Goal: Task Accomplishment & Management: Manage account settings

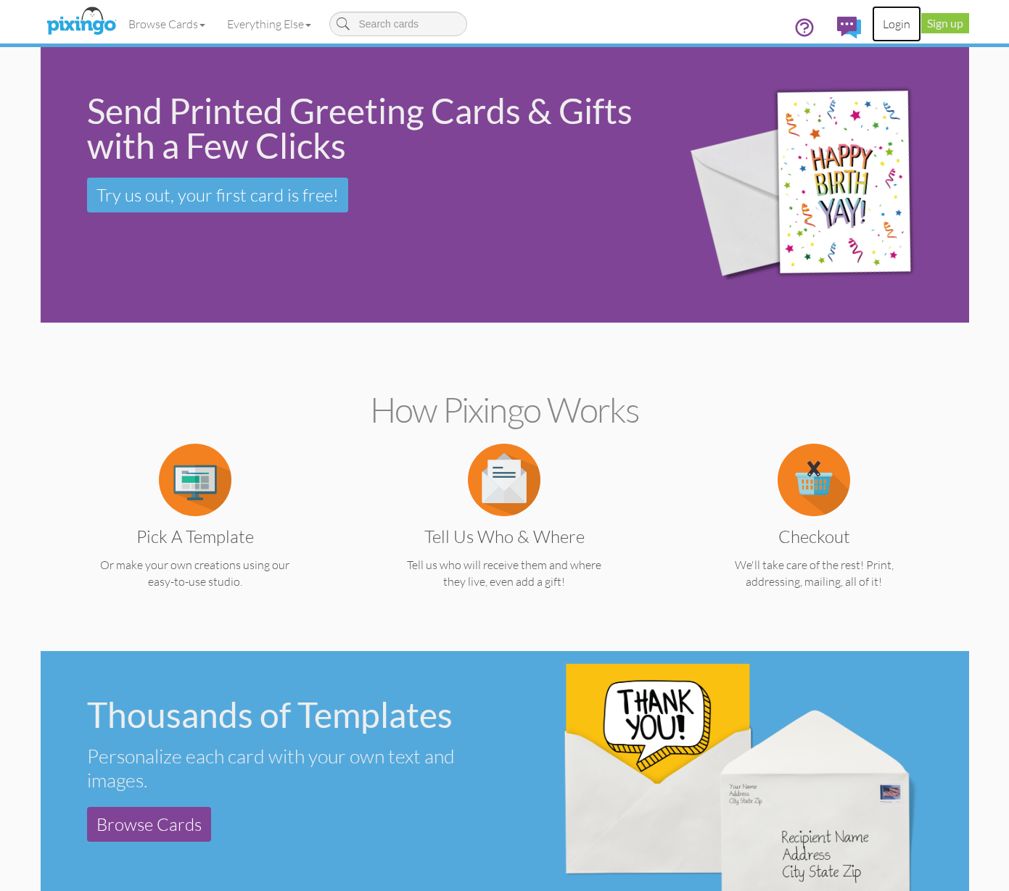
click at [906, 21] on link "Login" at bounding box center [896, 24] width 49 height 36
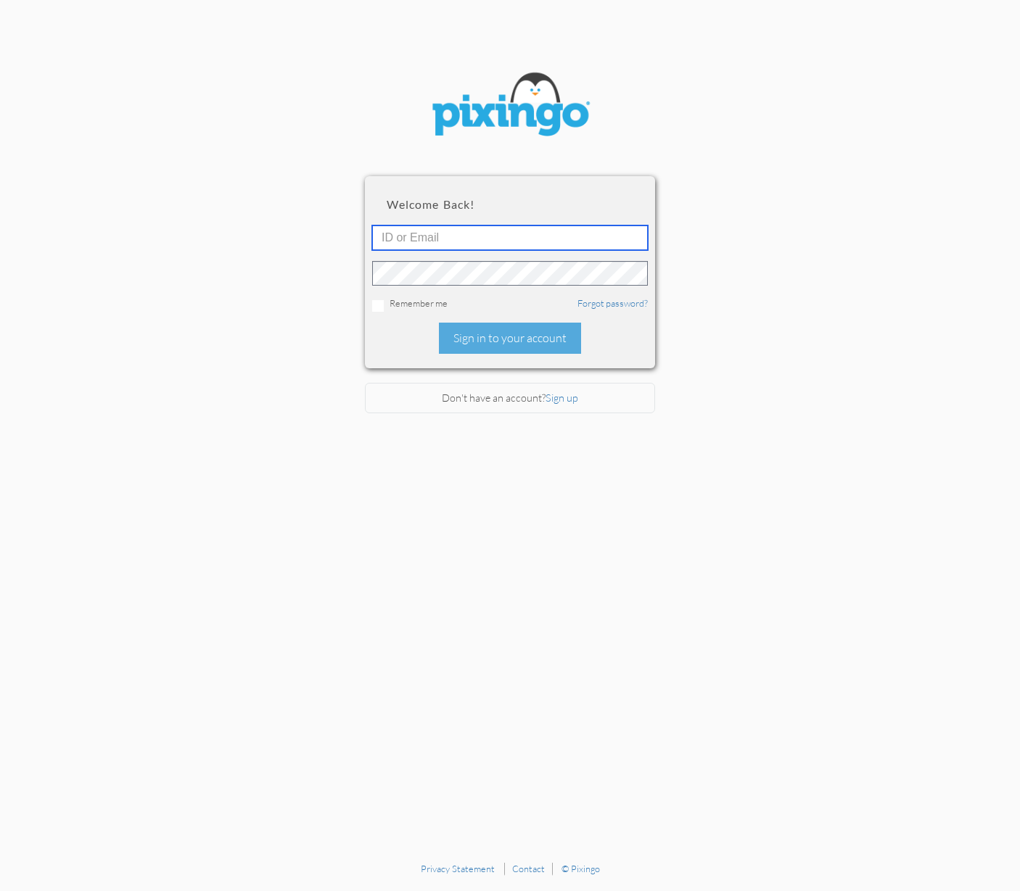
type input "moffat5@msn.com"
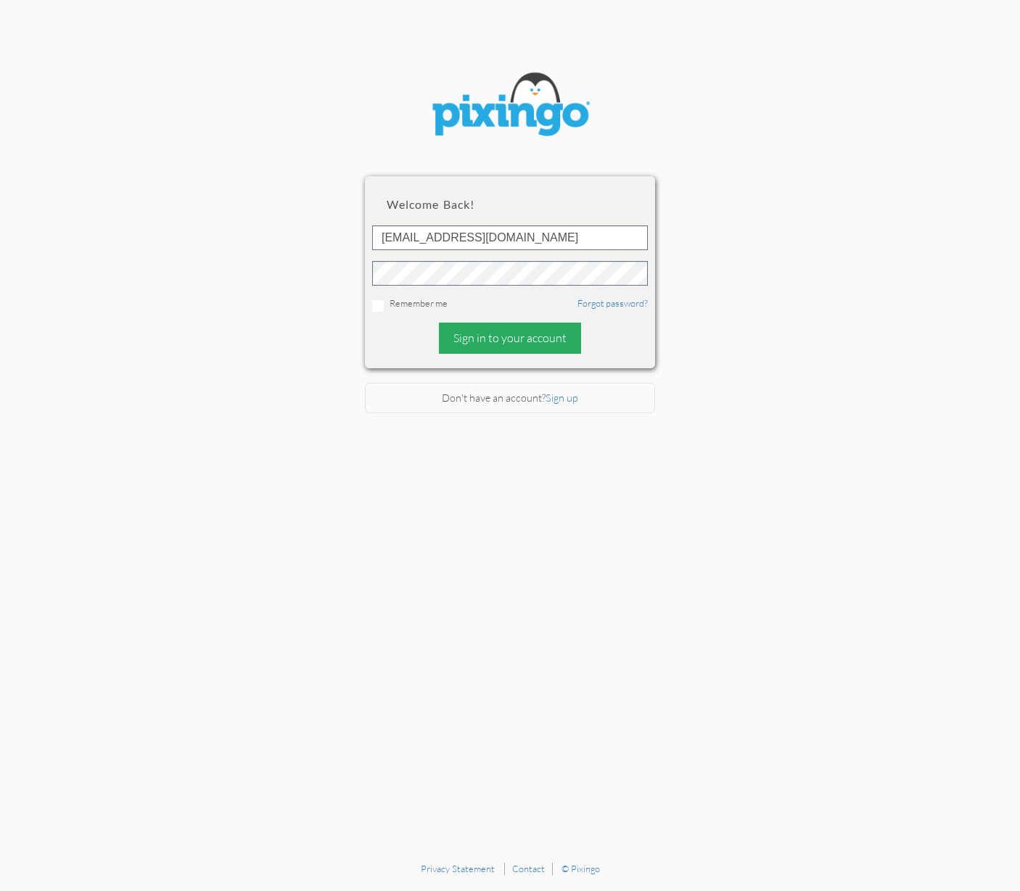
click at [500, 333] on div "Sign in to your account" at bounding box center [510, 338] width 142 height 31
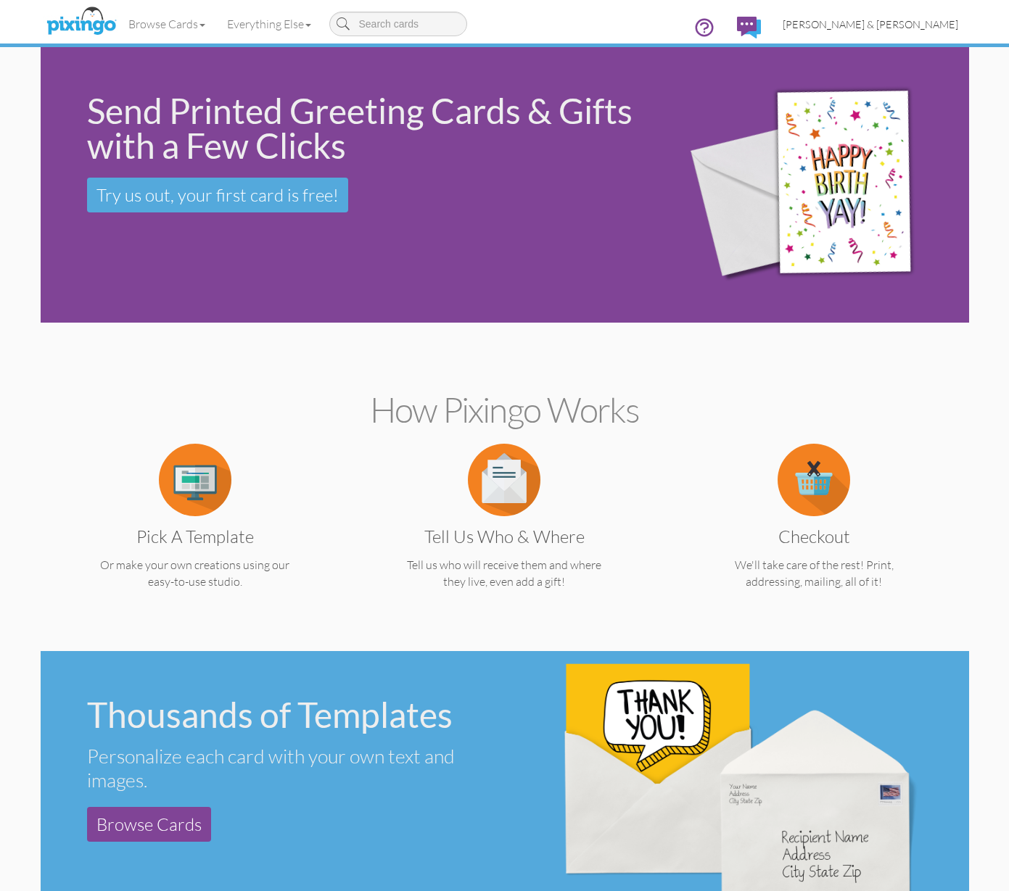
click at [906, 26] on span "[PERSON_NAME] & [PERSON_NAME]" at bounding box center [869, 24] width 175 height 12
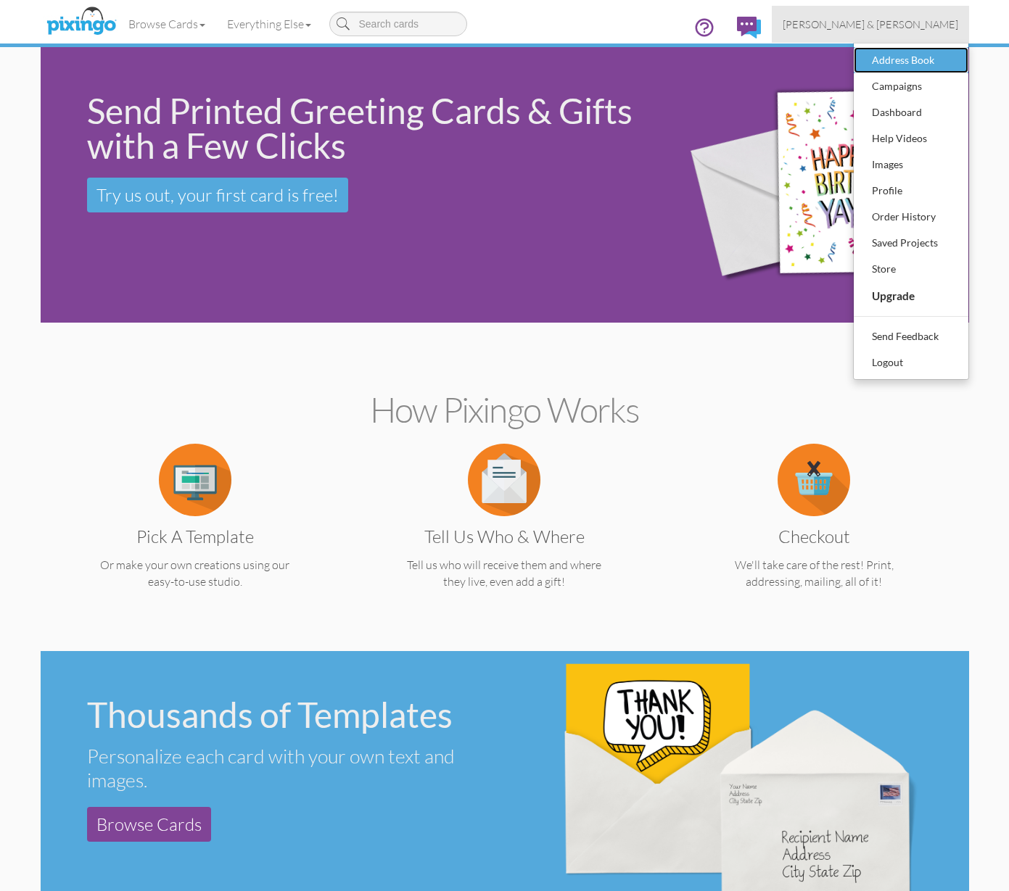
click at [893, 54] on div "Address Book" at bounding box center [911, 60] width 86 height 22
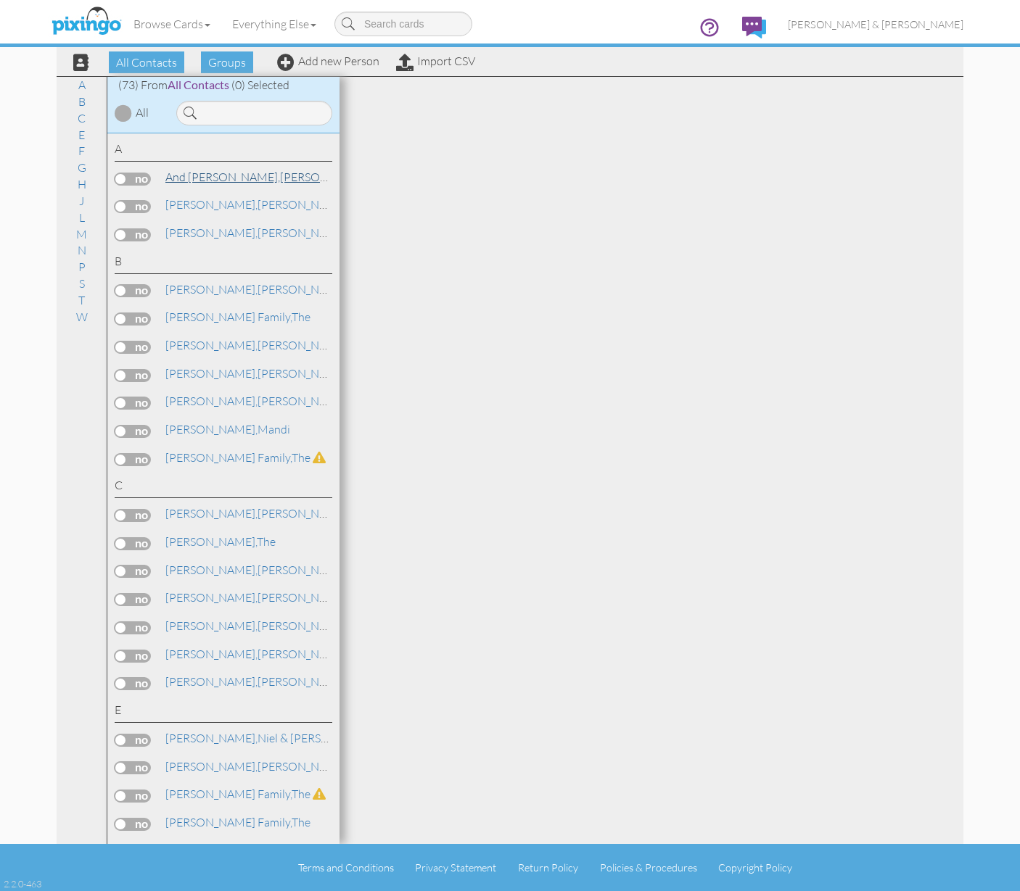
click at [212, 177] on span "And [PERSON_NAME]," at bounding box center [222, 177] width 115 height 15
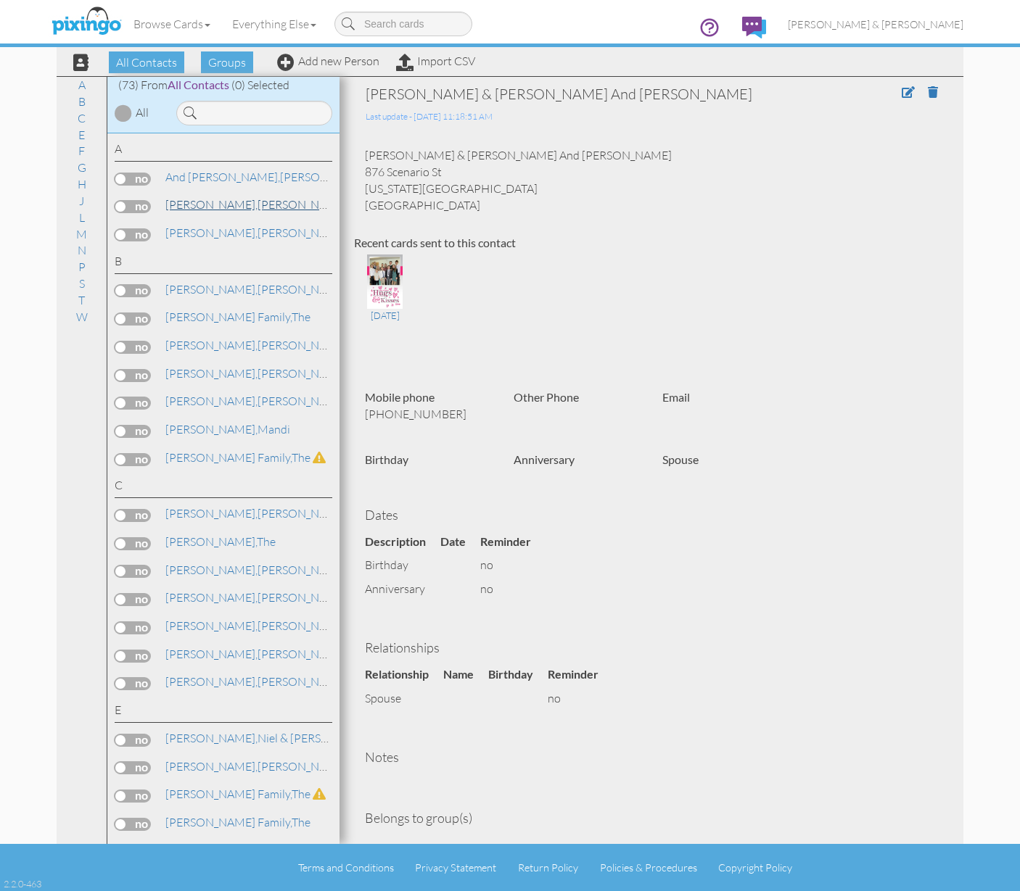
click at [231, 199] on link "Arndt, Bryan & JoLayna" at bounding box center [307, 204] width 287 height 17
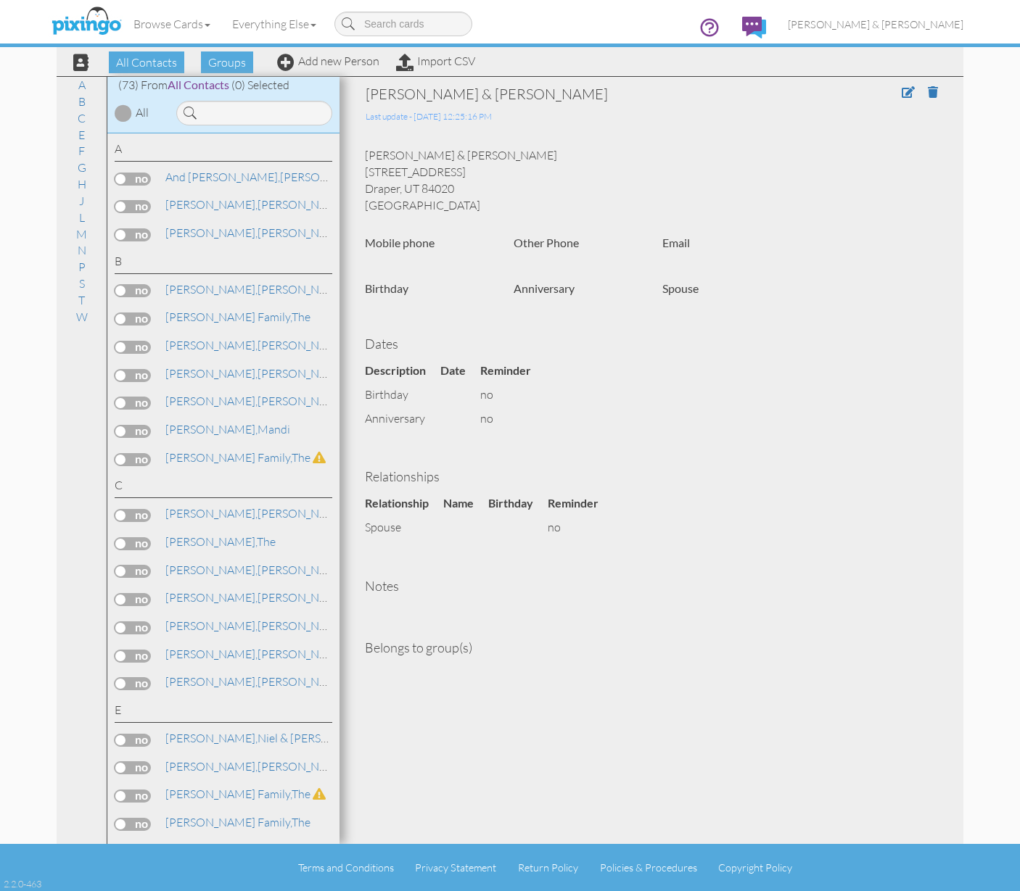
click at [120, 178] on label at bounding box center [133, 179] width 36 height 13
click at [0, 0] on input "checkbox" at bounding box center [0, 0] width 0 height 0
click at [123, 206] on label at bounding box center [133, 206] width 36 height 13
click at [0, 0] on input "checkbox" at bounding box center [0, 0] width 0 height 0
click at [199, 237] on span "[PERSON_NAME]," at bounding box center [211, 233] width 92 height 15
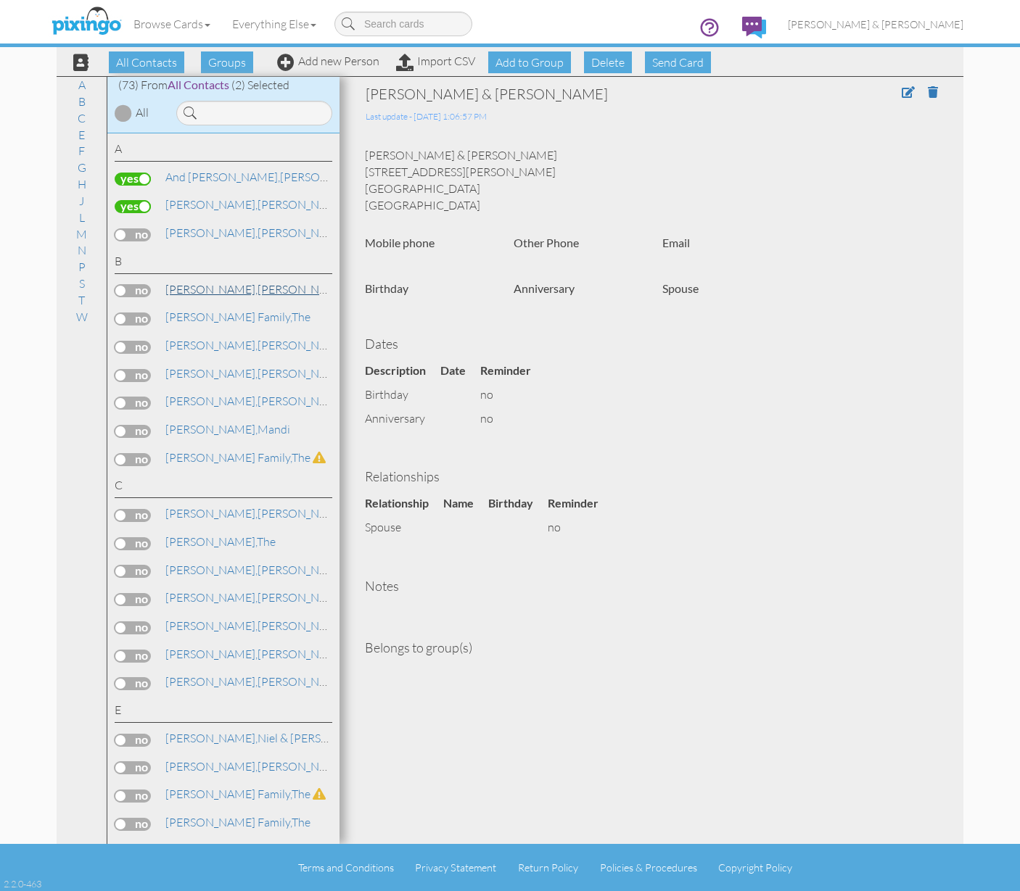
click at [189, 287] on span "[PERSON_NAME]," at bounding box center [211, 289] width 92 height 15
click at [191, 318] on span "[PERSON_NAME] Family," at bounding box center [228, 317] width 126 height 15
click at [125, 316] on label at bounding box center [133, 319] width 36 height 13
click at [0, 0] on input "checkbox" at bounding box center [0, 0] width 0 height 0
click at [191, 343] on span "[PERSON_NAME]," at bounding box center [211, 345] width 92 height 15
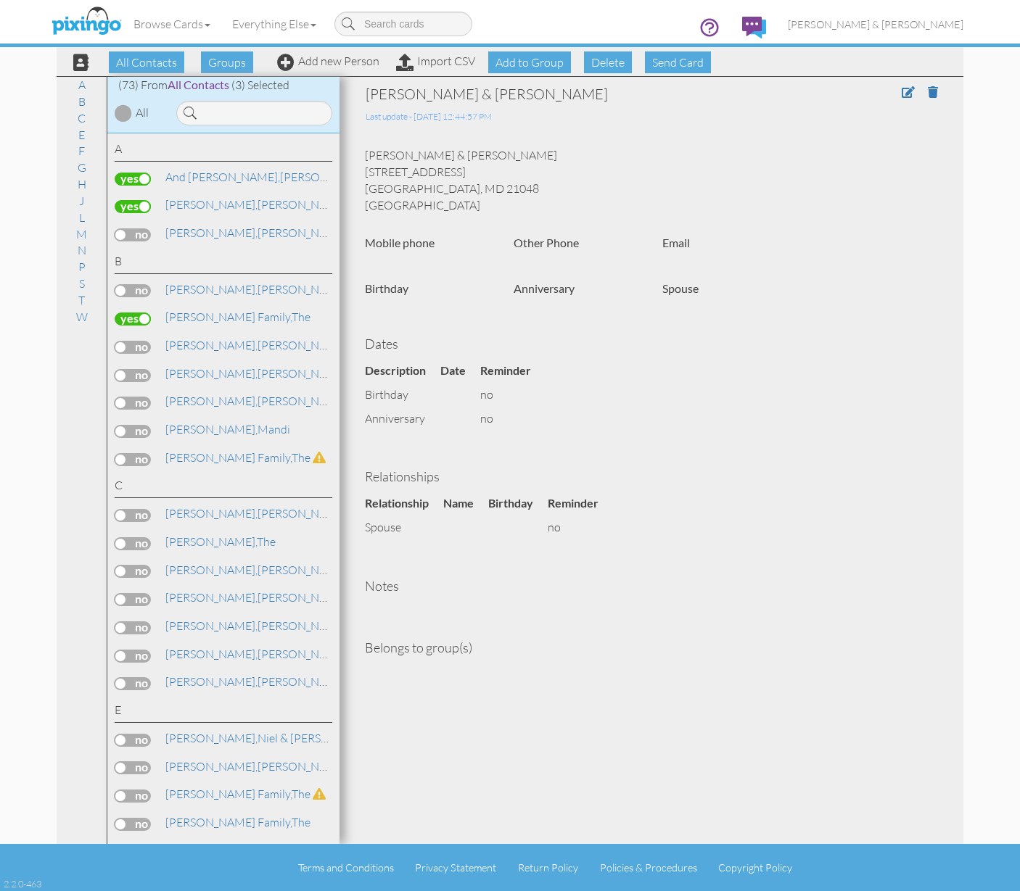
click at [123, 346] on label at bounding box center [133, 347] width 36 height 13
click at [0, 0] on input "checkbox" at bounding box center [0, 0] width 0 height 0
click at [180, 397] on span "[PERSON_NAME]," at bounding box center [211, 401] width 92 height 15
click at [193, 451] on span "[PERSON_NAME] Family," at bounding box center [228, 457] width 126 height 15
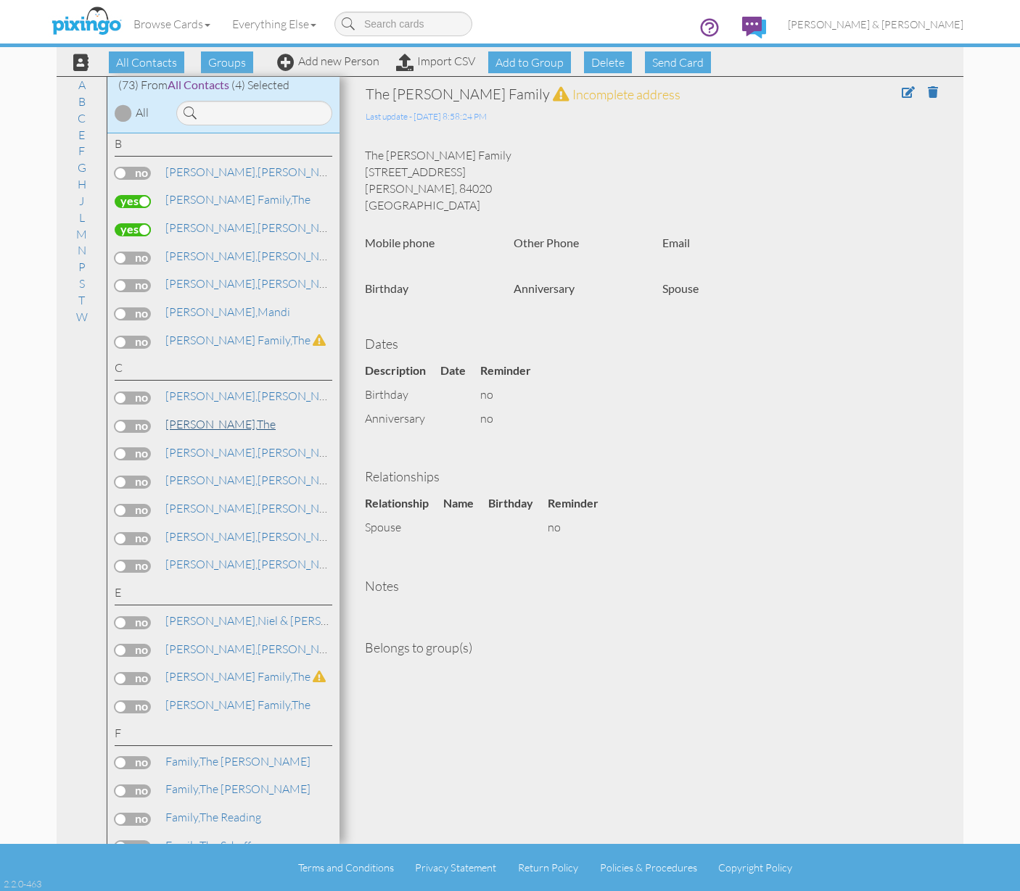
scroll to position [127, 0]
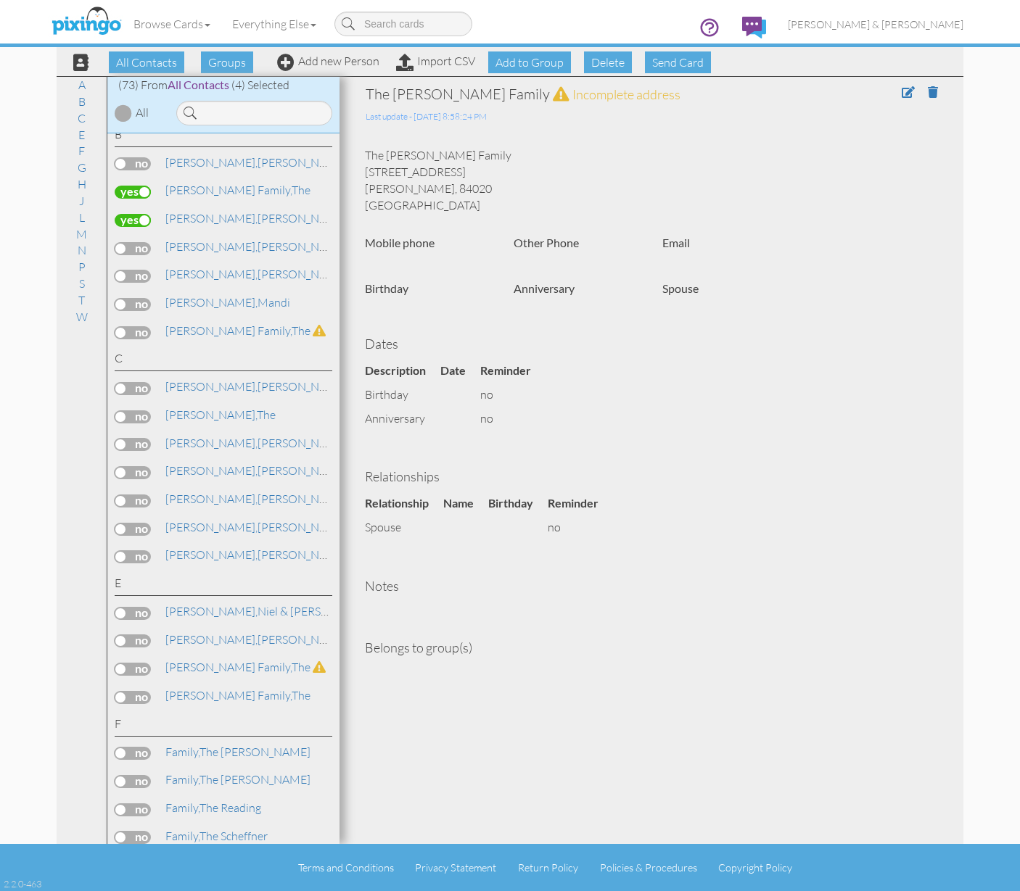
click at [142, 191] on label at bounding box center [133, 192] width 36 height 13
click at [0, 0] on input "checkbox" at bounding box center [0, 0] width 0 height 0
click at [126, 384] on label at bounding box center [133, 388] width 36 height 13
click at [0, 0] on input "checkbox" at bounding box center [0, 0] width 0 height 0
click at [191, 389] on span "[PERSON_NAME]," at bounding box center [211, 386] width 92 height 15
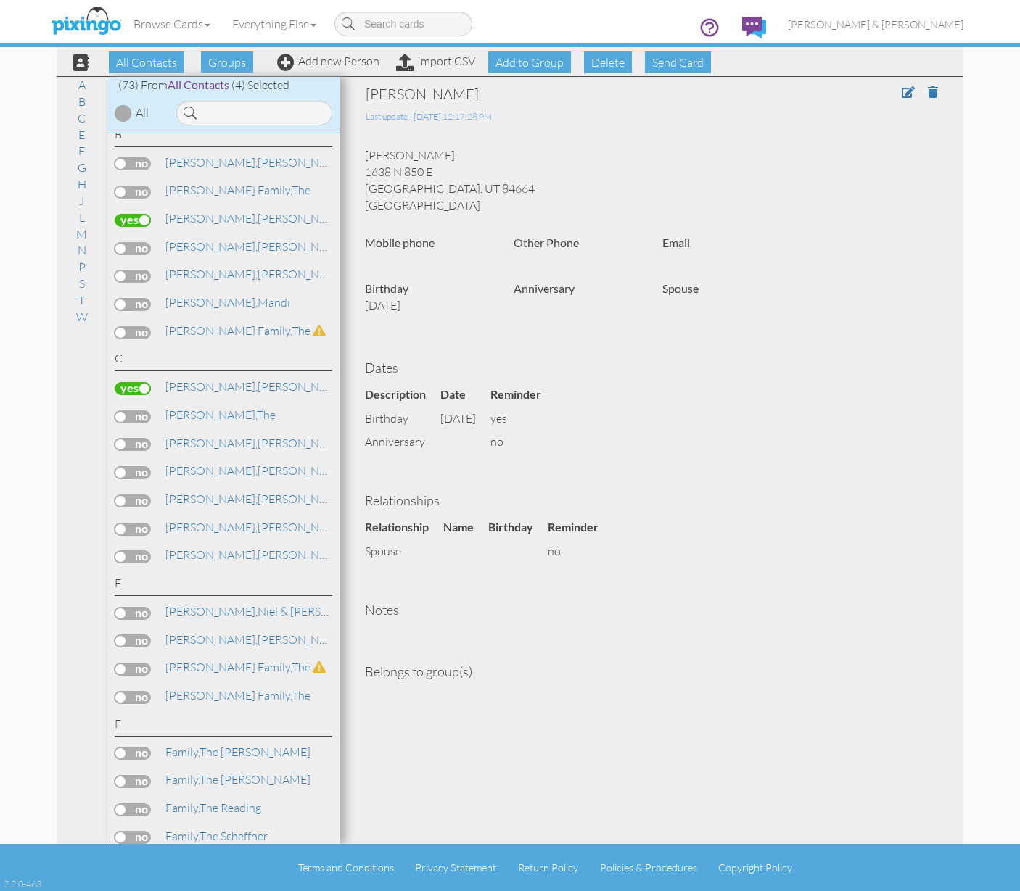
click at [379, 199] on div "Heather Cardoza 1638 N 850 E Mapleton, UT 84664 United States" at bounding box center [651, 180] width 595 height 66
click at [144, 385] on label at bounding box center [133, 388] width 36 height 13
click at [0, 0] on input "checkbox" at bounding box center [0, 0] width 0 height 0
click at [189, 386] on span "[PERSON_NAME]," at bounding box center [211, 386] width 92 height 15
click at [909, 91] on span at bounding box center [907, 92] width 13 height 12
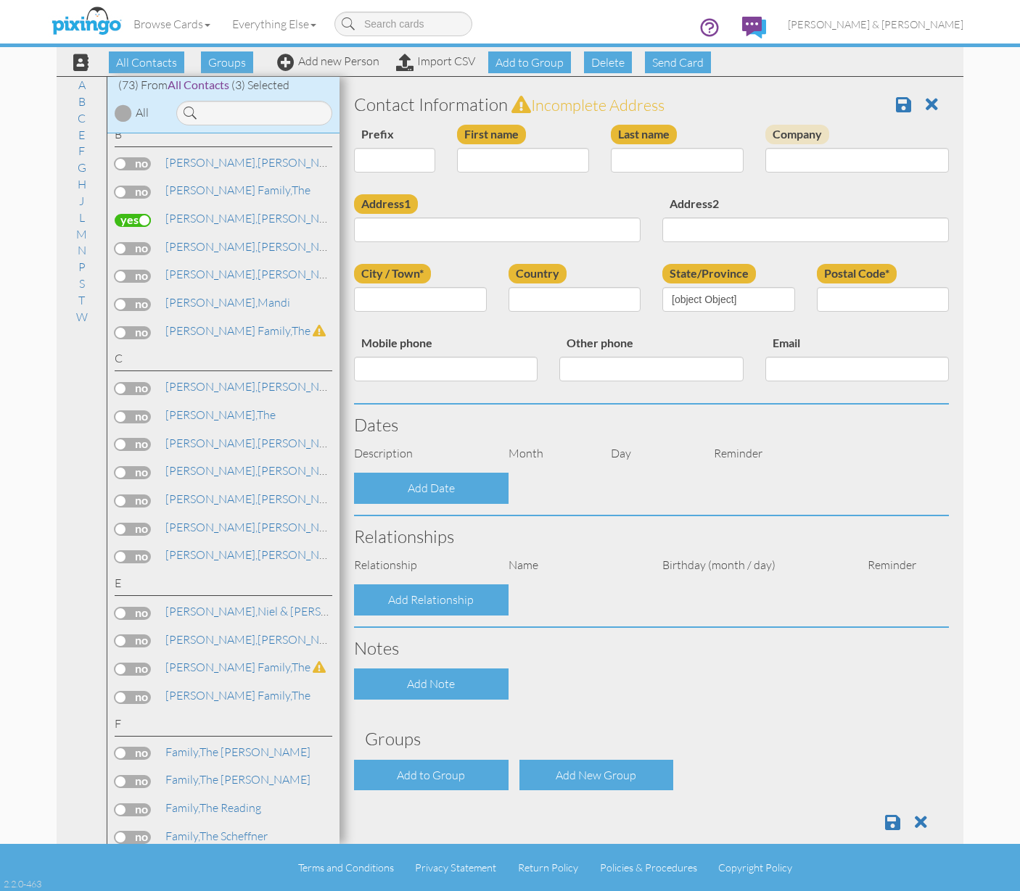
type input "[PERSON_NAME]"
type input "Cardoza"
type input "1638 N 850 E"
type input "Mapleton"
type input "84664"
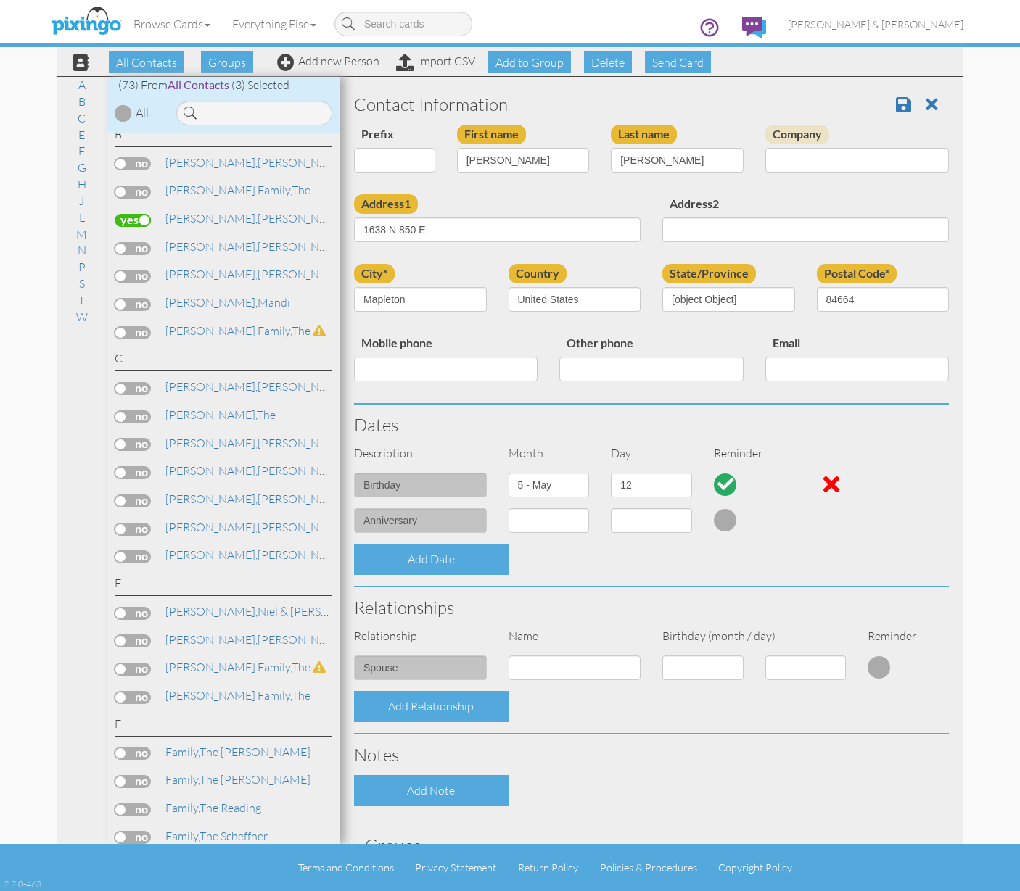
select select "object:1108"
select select "object:1353"
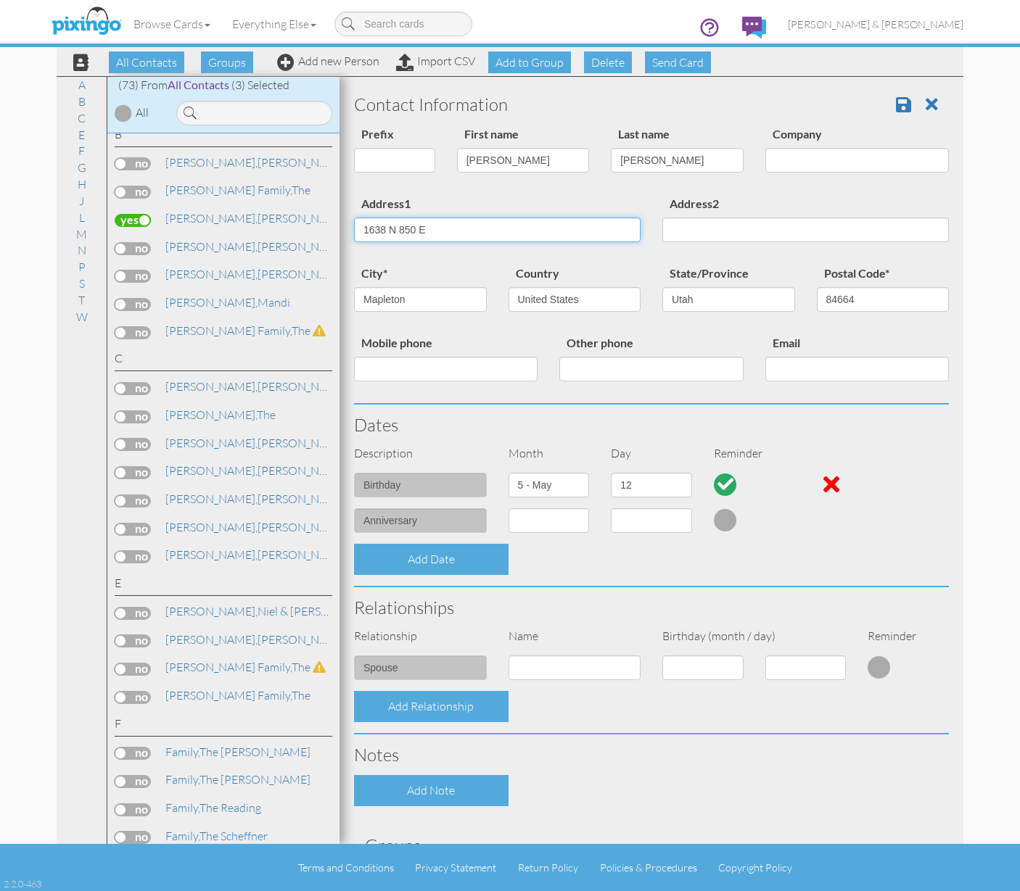
drag, startPoint x: 426, startPoint y: 231, endPoint x: 360, endPoint y: 233, distance: 66.1
click at [360, 233] on input "1638 N 850 E" at bounding box center [497, 230] width 286 height 25
type input "1439 E 330 S"
drag, startPoint x: 417, startPoint y: 302, endPoint x: 345, endPoint y: 301, distance: 71.8
click at [345, 301] on div "city* Mapleton" at bounding box center [420, 293] width 154 height 59
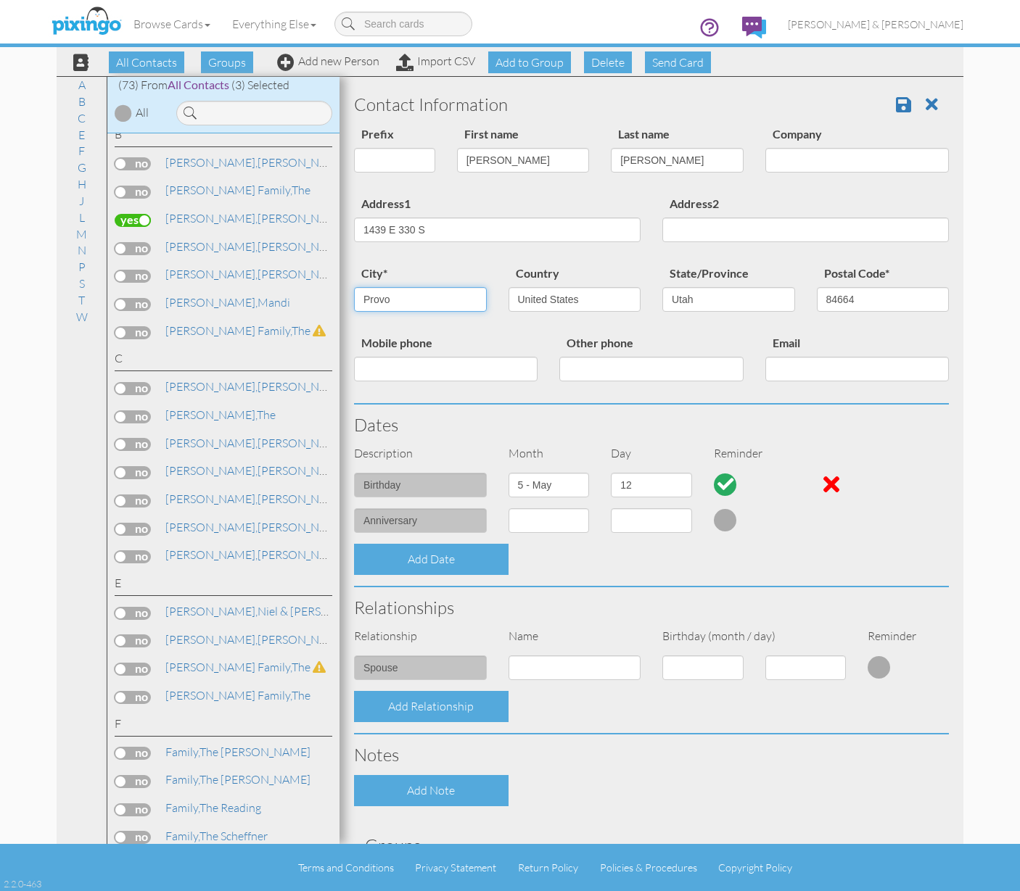
type input "Provo"
drag, startPoint x: 861, startPoint y: 305, endPoint x: 834, endPoint y: 304, distance: 27.6
click at [834, 304] on input "84664" at bounding box center [882, 299] width 133 height 25
click at [838, 297] on input "846-6" at bounding box center [882, 299] width 133 height 25
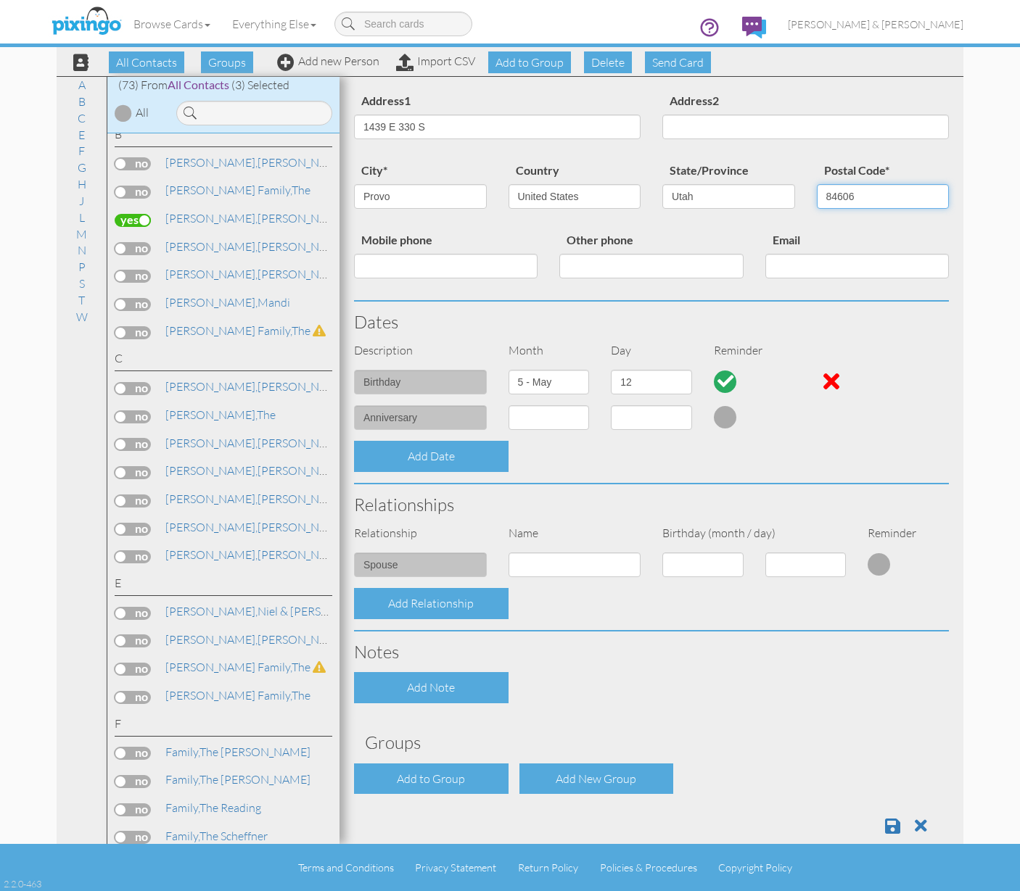
scroll to position [128, 0]
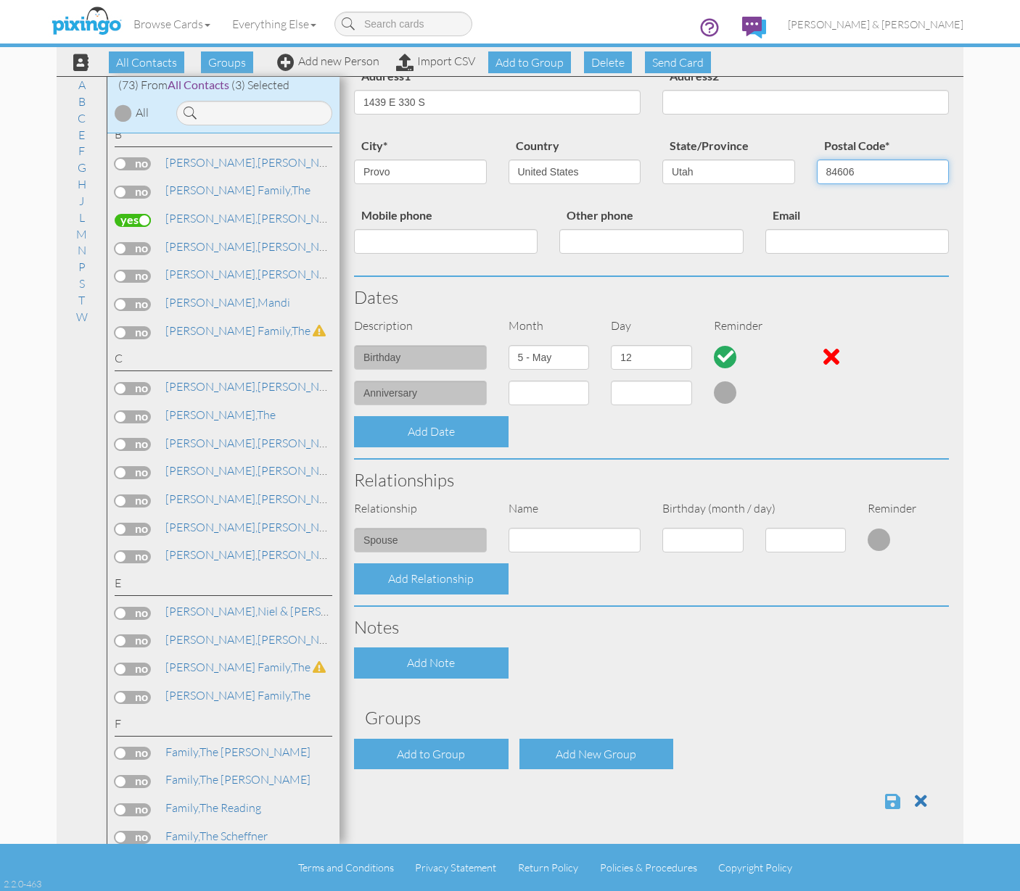
type input "84606"
click at [885, 799] on span at bounding box center [892, 801] width 15 height 17
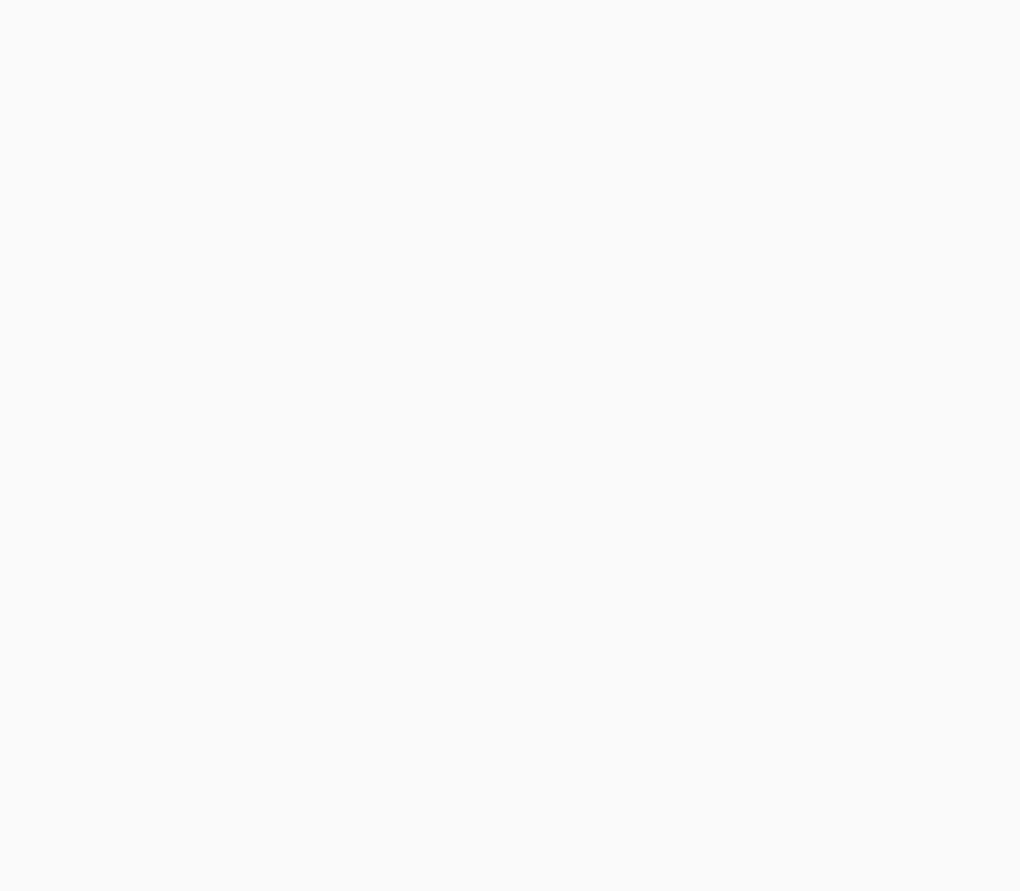
click at [123, 384] on body at bounding box center [510, 445] width 1020 height 891
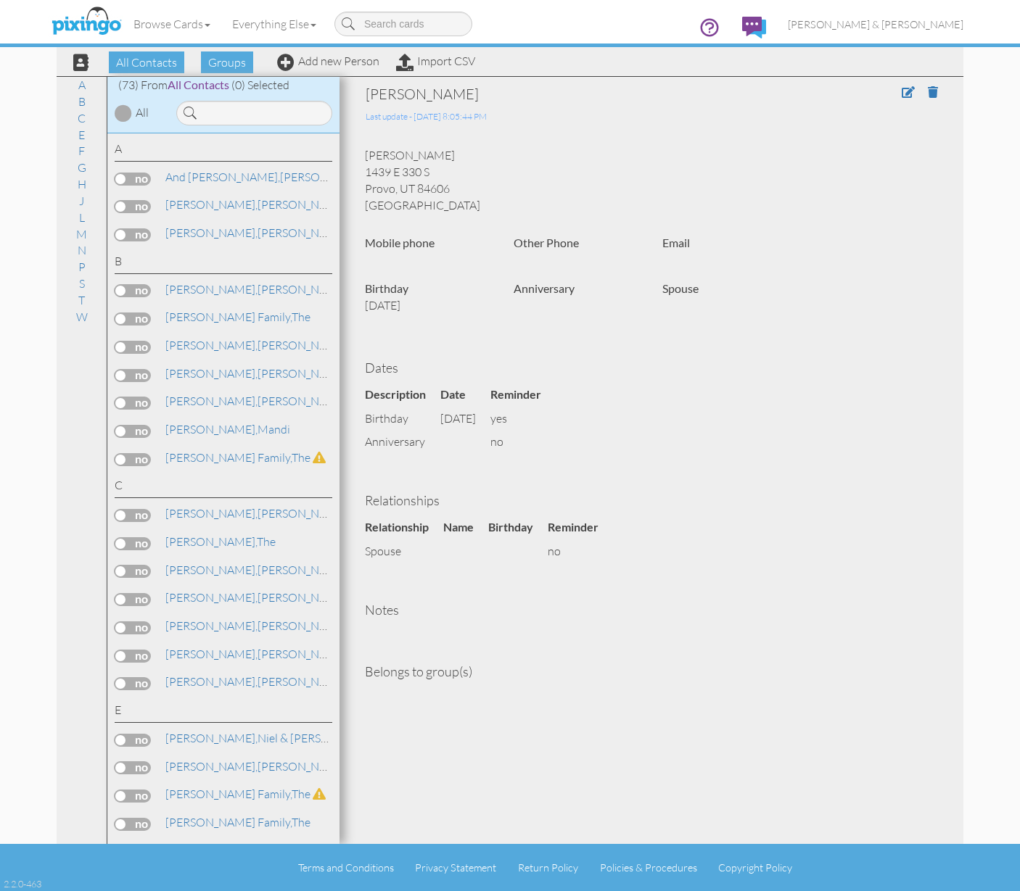
click at [124, 175] on label at bounding box center [133, 179] width 36 height 13
click at [0, 0] on input "checkbox" at bounding box center [0, 0] width 0 height 0
click at [120, 208] on label at bounding box center [133, 206] width 36 height 13
click at [0, 0] on input "checkbox" at bounding box center [0, 0] width 0 height 0
click at [124, 344] on label at bounding box center [133, 347] width 36 height 13
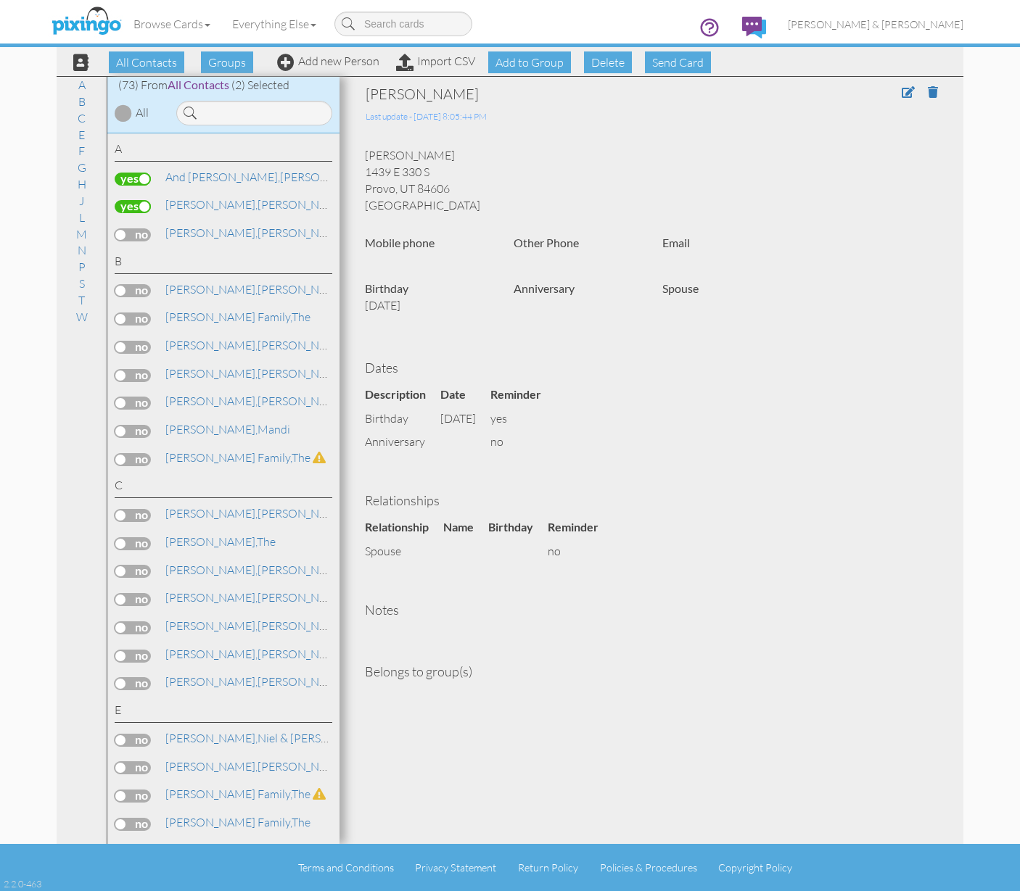
click at [0, 0] on input "checkbox" at bounding box center [0, 0] width 0 height 0
click at [123, 510] on label at bounding box center [133, 515] width 36 height 13
click at [0, 0] on input "checkbox" at bounding box center [0, 0] width 0 height 0
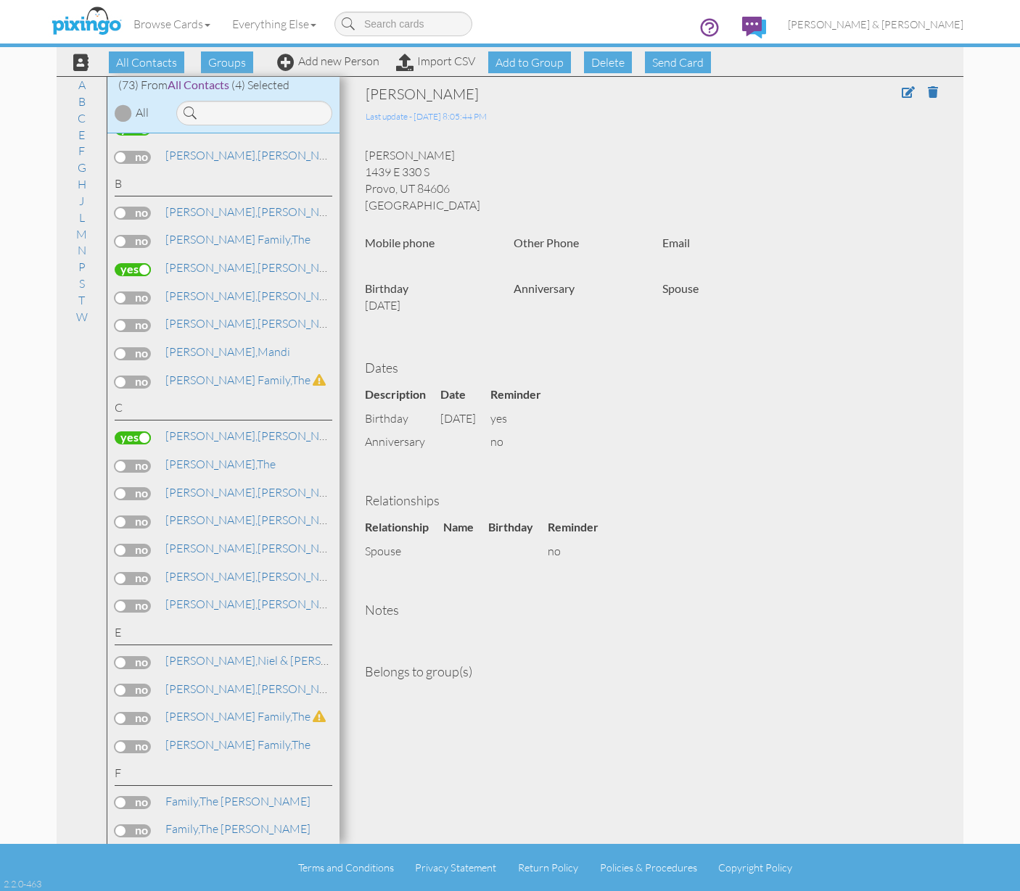
scroll to position [91, 0]
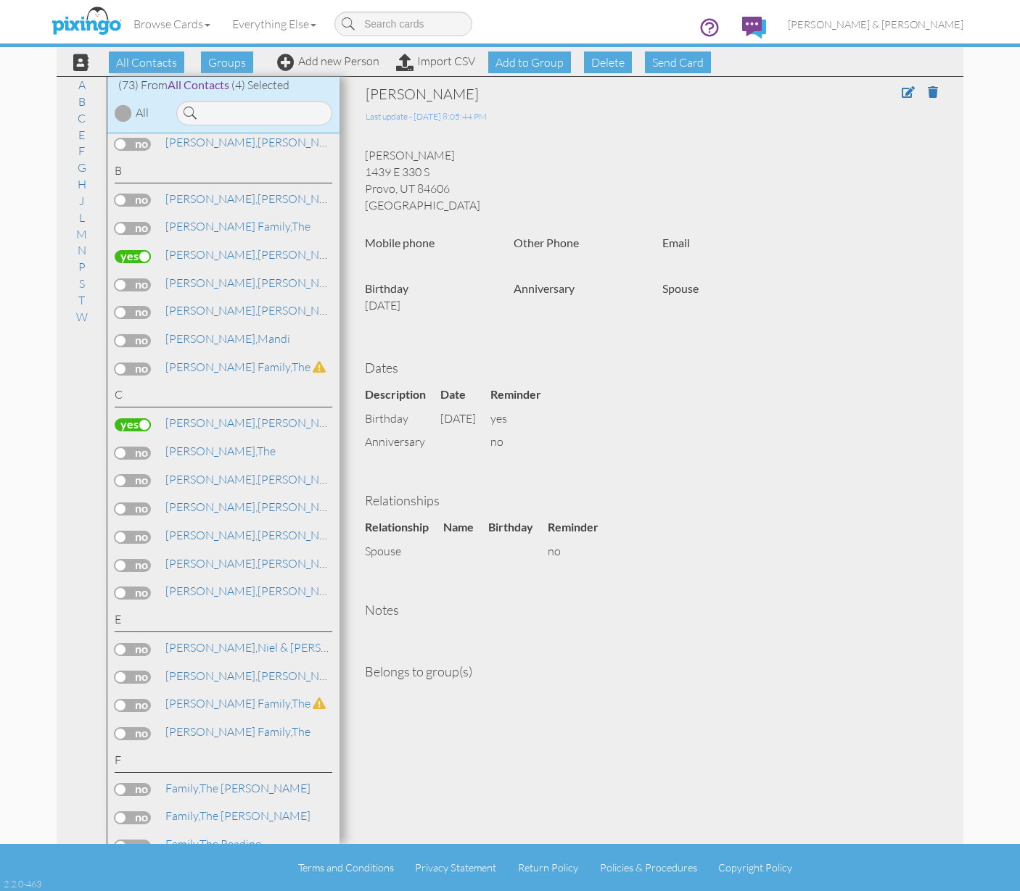
click at [125, 481] on label at bounding box center [133, 480] width 36 height 13
click at [0, 0] on input "checkbox" at bounding box center [0, 0] width 0 height 0
click at [236, 479] on link "Chandler, Sarah & Jeff" at bounding box center [307, 479] width 287 height 17
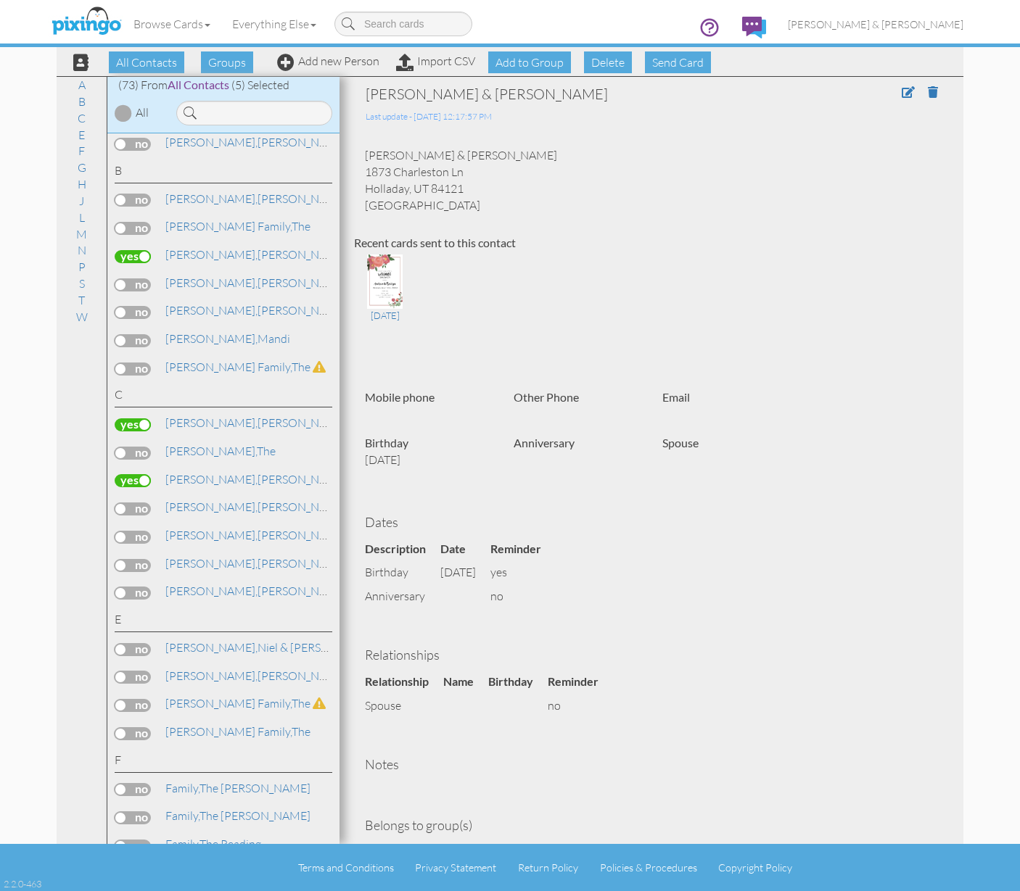
click at [122, 505] on label at bounding box center [133, 509] width 36 height 13
click at [0, 0] on input "checkbox" at bounding box center [0, 0] width 0 height 0
click at [210, 507] on link "Cheney, Allen & Michelle" at bounding box center [307, 506] width 287 height 17
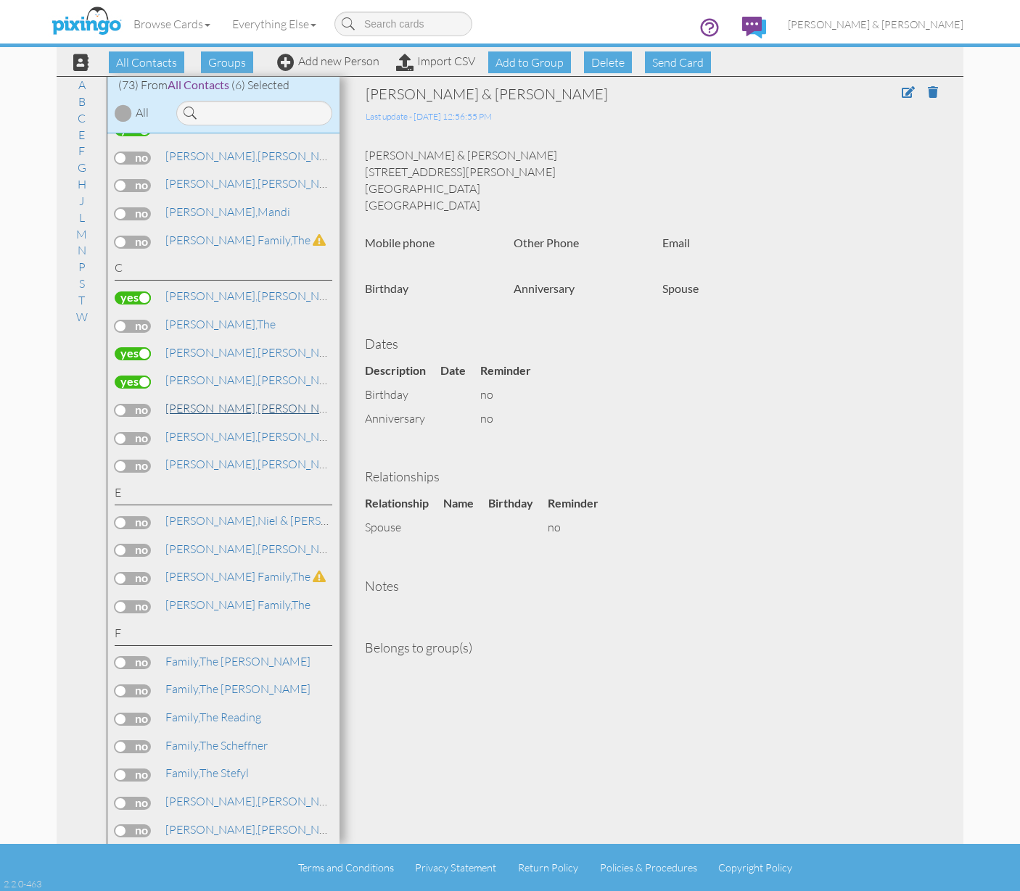
scroll to position [218, 0]
click at [189, 405] on span "[PERSON_NAME]," at bounding box center [211, 407] width 92 height 15
click at [125, 407] on label at bounding box center [133, 409] width 36 height 13
click at [0, 0] on input "checkbox" at bounding box center [0, 0] width 0 height 0
click at [126, 434] on label at bounding box center [133, 437] width 36 height 13
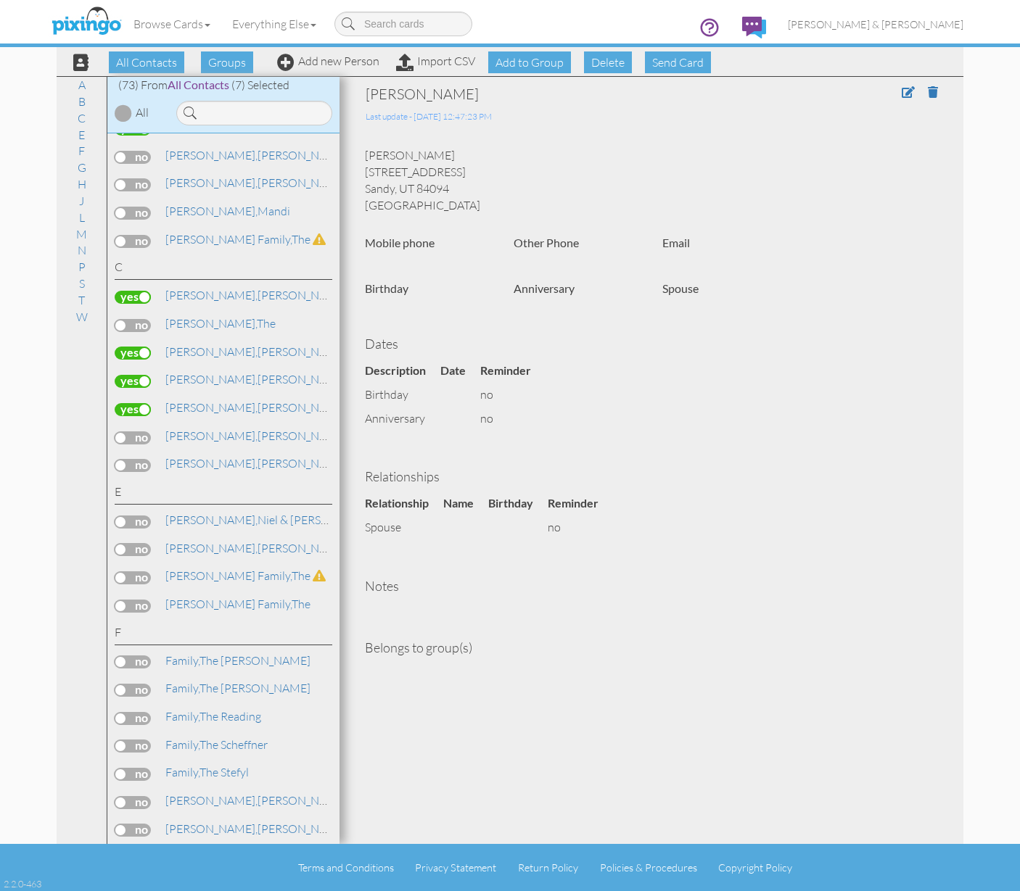
click at [0, 0] on input "checkbox" at bounding box center [0, 0] width 0 height 0
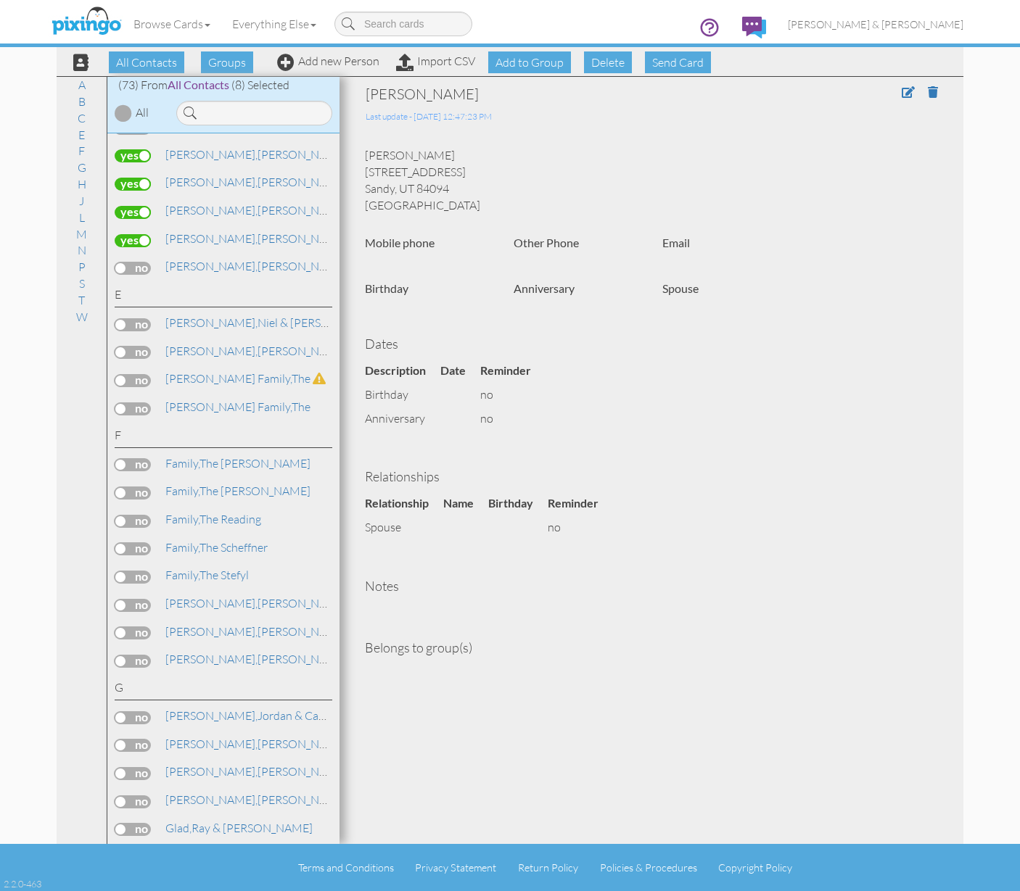
scroll to position [433, 0]
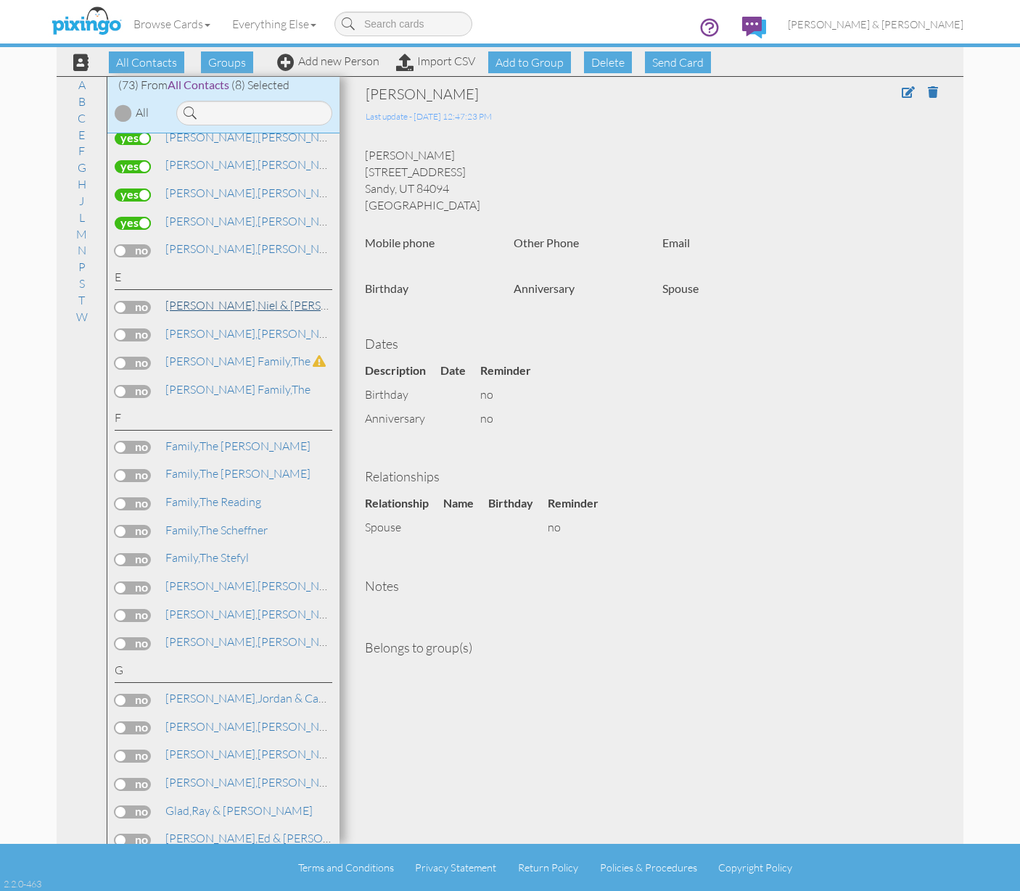
click at [208, 297] on link "Ekberg, Niel & Melissa" at bounding box center [273, 305] width 218 height 17
click at [122, 305] on label at bounding box center [133, 307] width 36 height 13
click at [0, 0] on input "checkbox" at bounding box center [0, 0] width 0 height 0
click at [178, 439] on span "Family," at bounding box center [182, 446] width 34 height 15
click at [905, 94] on span at bounding box center [907, 92] width 13 height 12
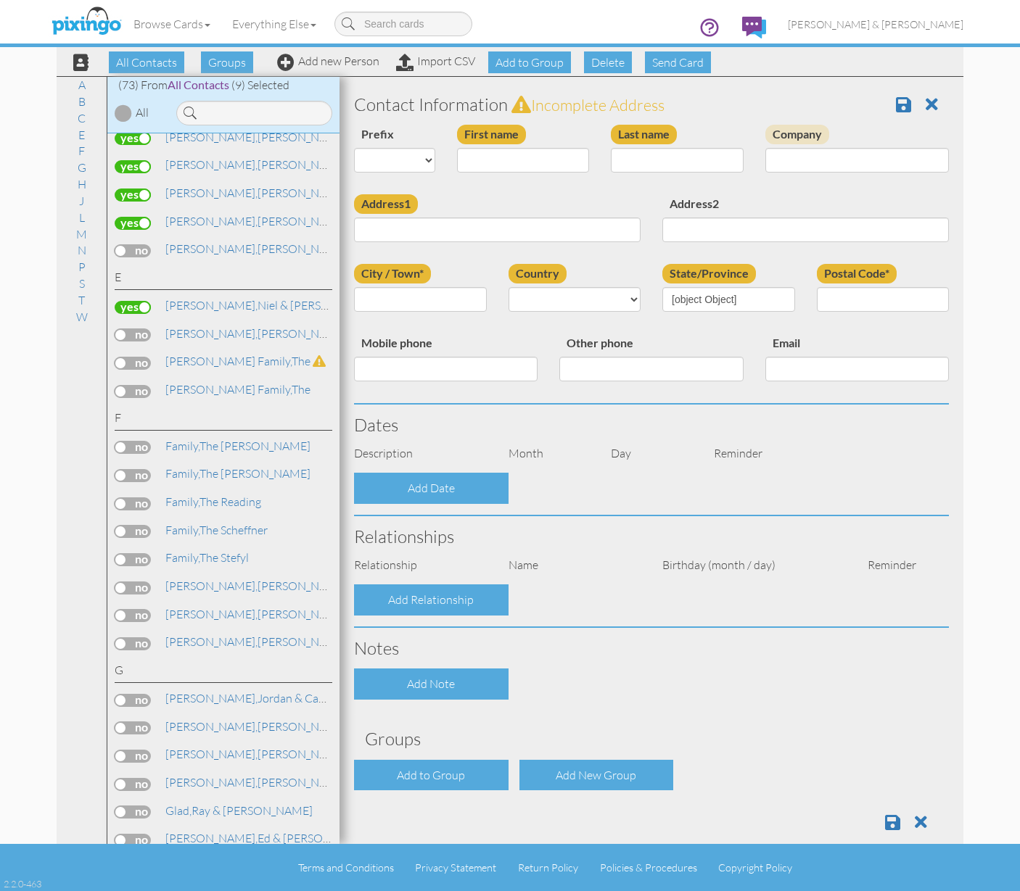
type input "The Heugly"
type input "Family"
type input "1145 W. 290 N"
type input "Price"
type input "84501"
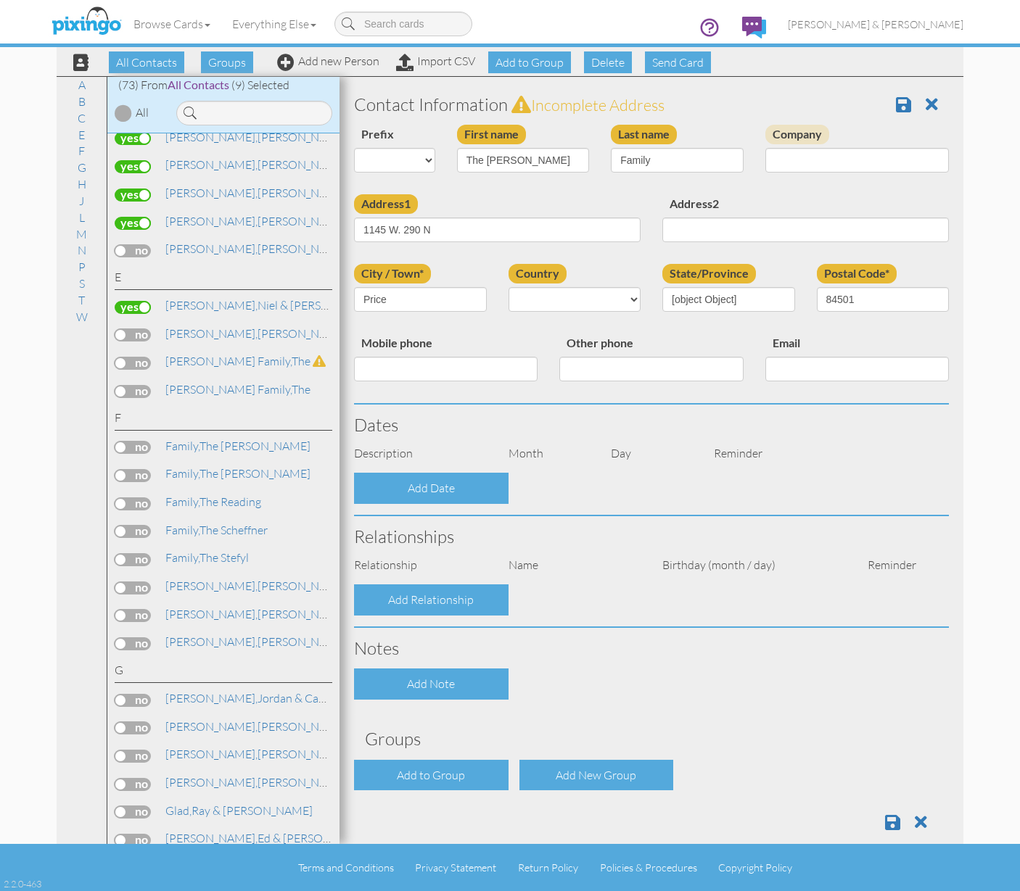
select select "object:501"
select select "object:746"
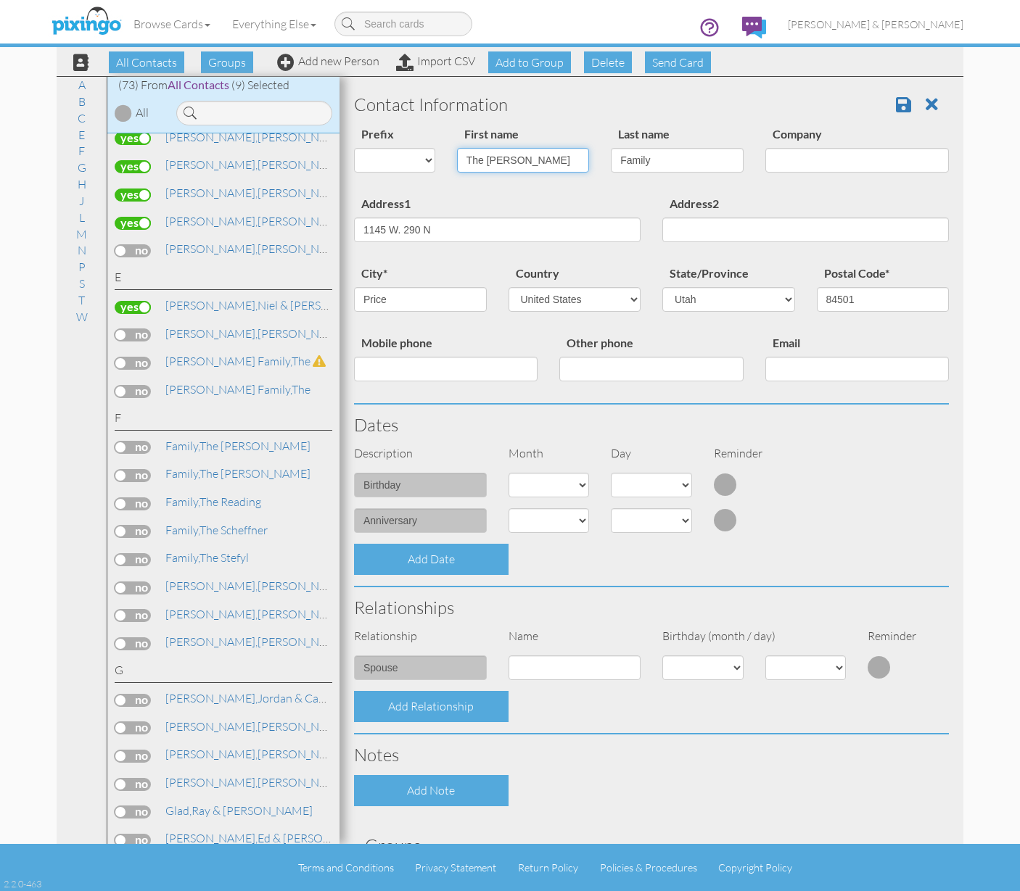
drag, startPoint x: 522, startPoint y: 163, endPoint x: 443, endPoint y: 160, distance: 79.1
click at [446, 160] on div "First name The Heugly" at bounding box center [523, 154] width 154 height 59
type input "[PERSON_NAME] & [PERSON_NAME]"
click at [896, 102] on span at bounding box center [903, 104] width 15 height 17
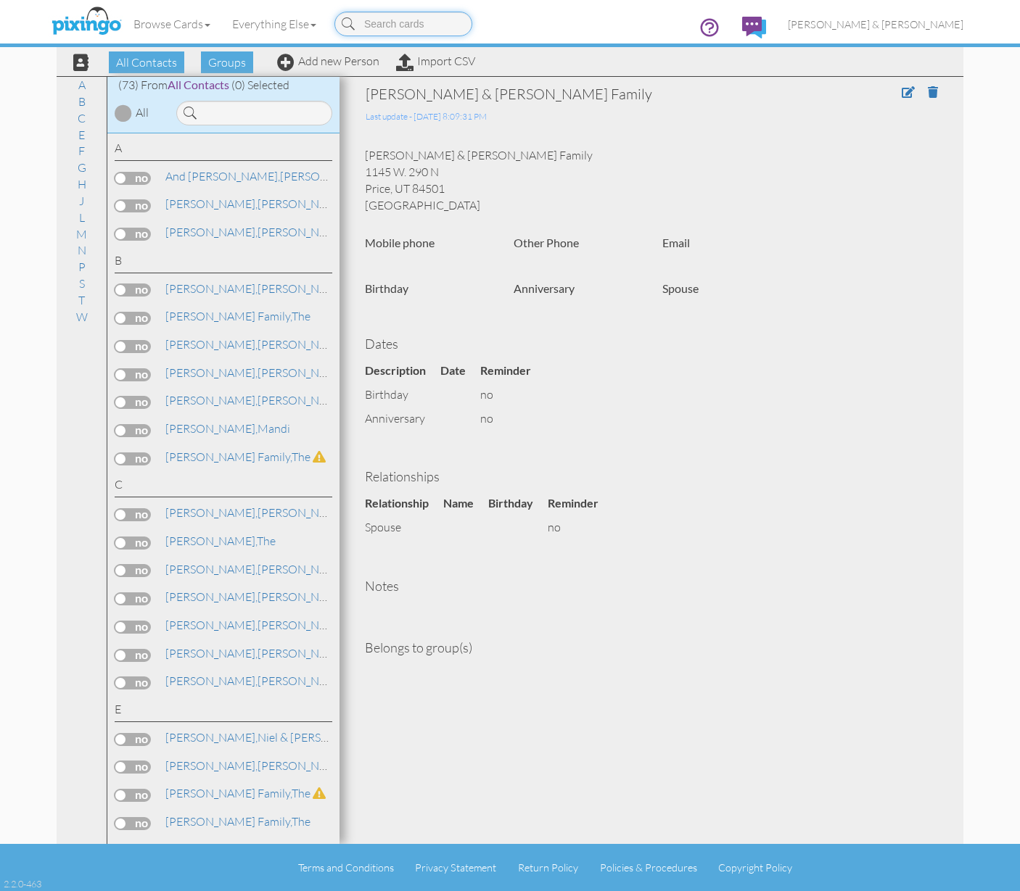
scroll to position [4, 0]
click at [122, 173] on label at bounding box center [133, 175] width 36 height 13
click at [0, 0] on input "checkbox" at bounding box center [0, 0] width 0 height 0
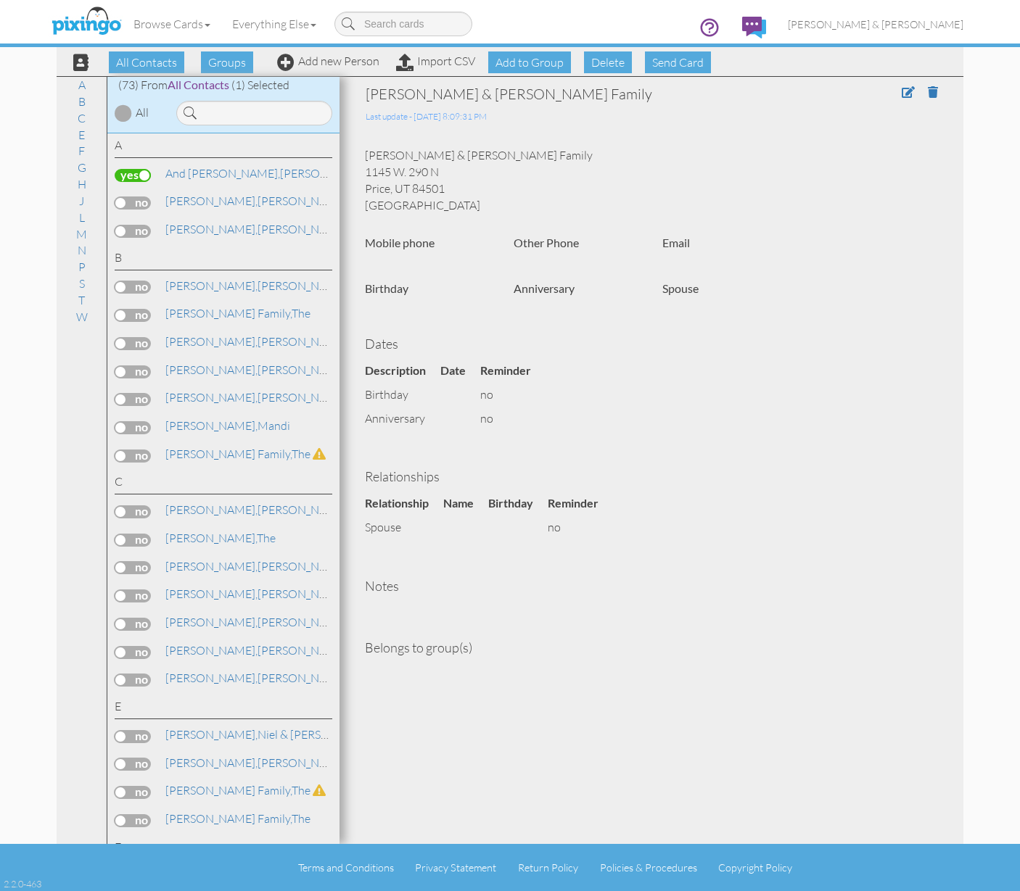
click at [125, 202] on label at bounding box center [133, 203] width 36 height 13
click at [0, 0] on input "checkbox" at bounding box center [0, 0] width 0 height 0
click at [120, 342] on label at bounding box center [133, 343] width 36 height 13
click at [0, 0] on input "checkbox" at bounding box center [0, 0] width 0 height 0
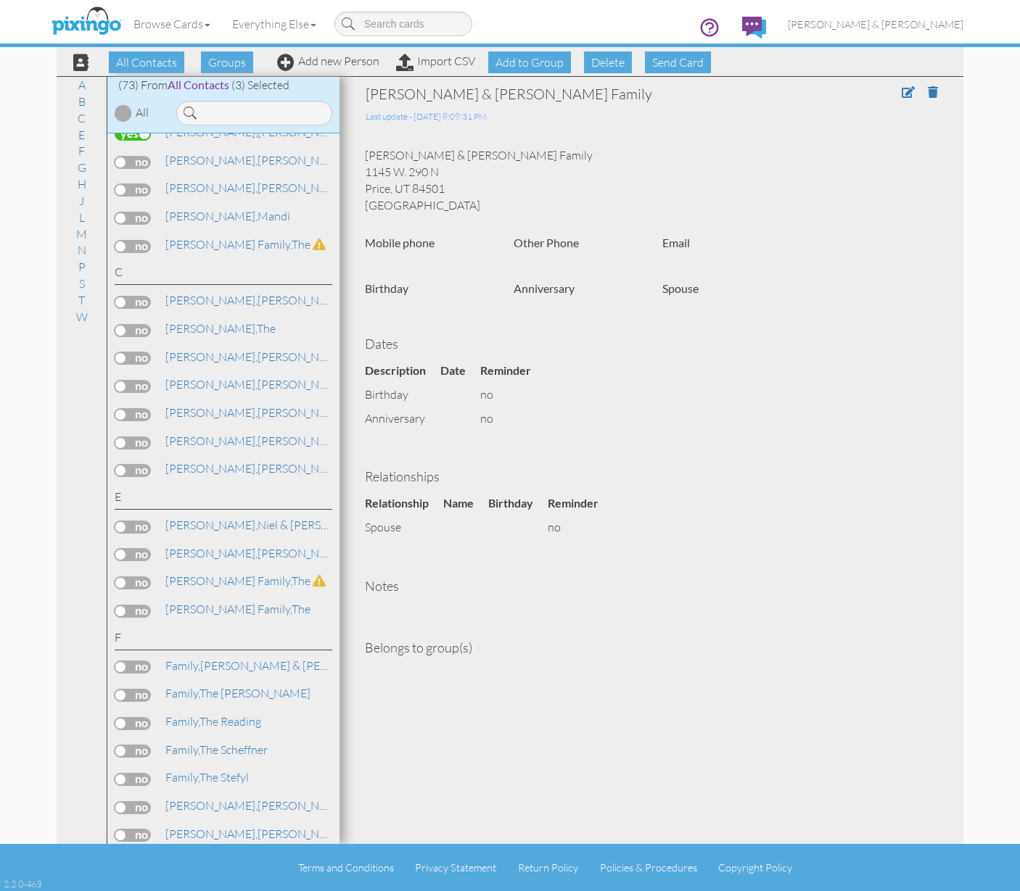
scroll to position [238, 0]
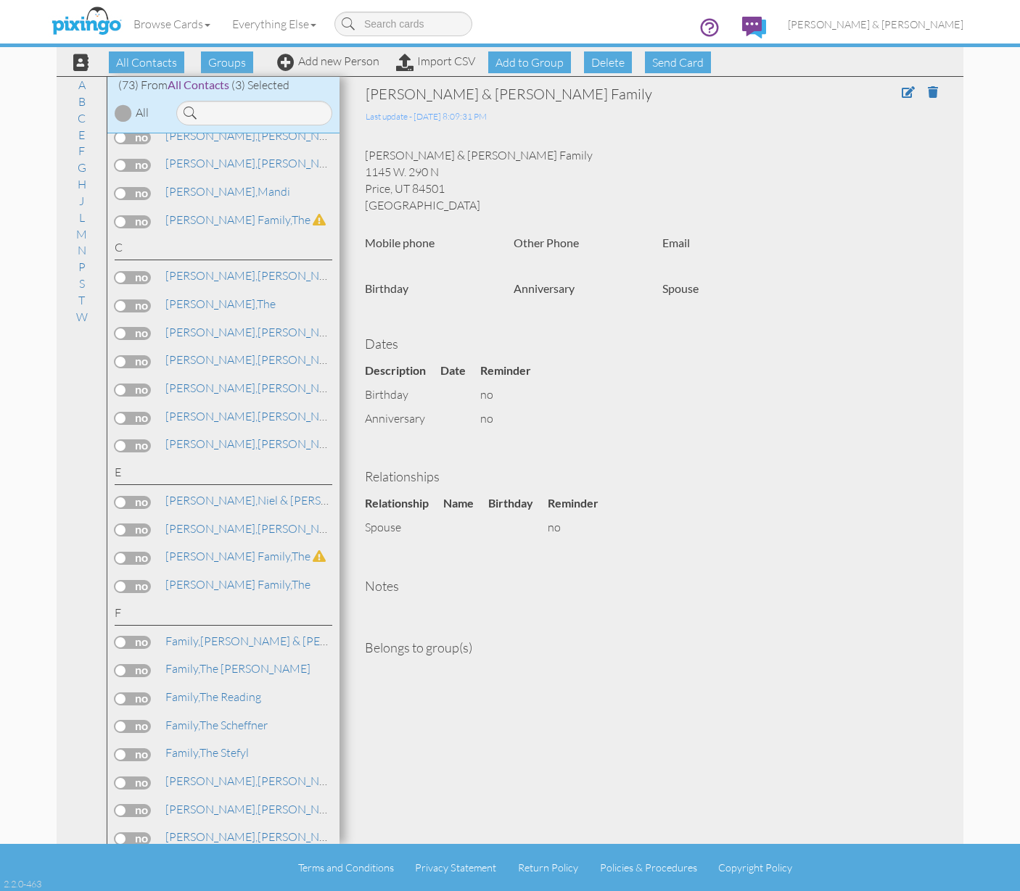
click at [120, 276] on label at bounding box center [133, 277] width 36 height 13
click at [0, 0] on input "checkbox" at bounding box center [0, 0] width 0 height 0
click at [122, 331] on label at bounding box center [133, 333] width 36 height 13
click at [0, 0] on input "checkbox" at bounding box center [0, 0] width 0 height 0
click at [124, 359] on label at bounding box center [133, 361] width 36 height 13
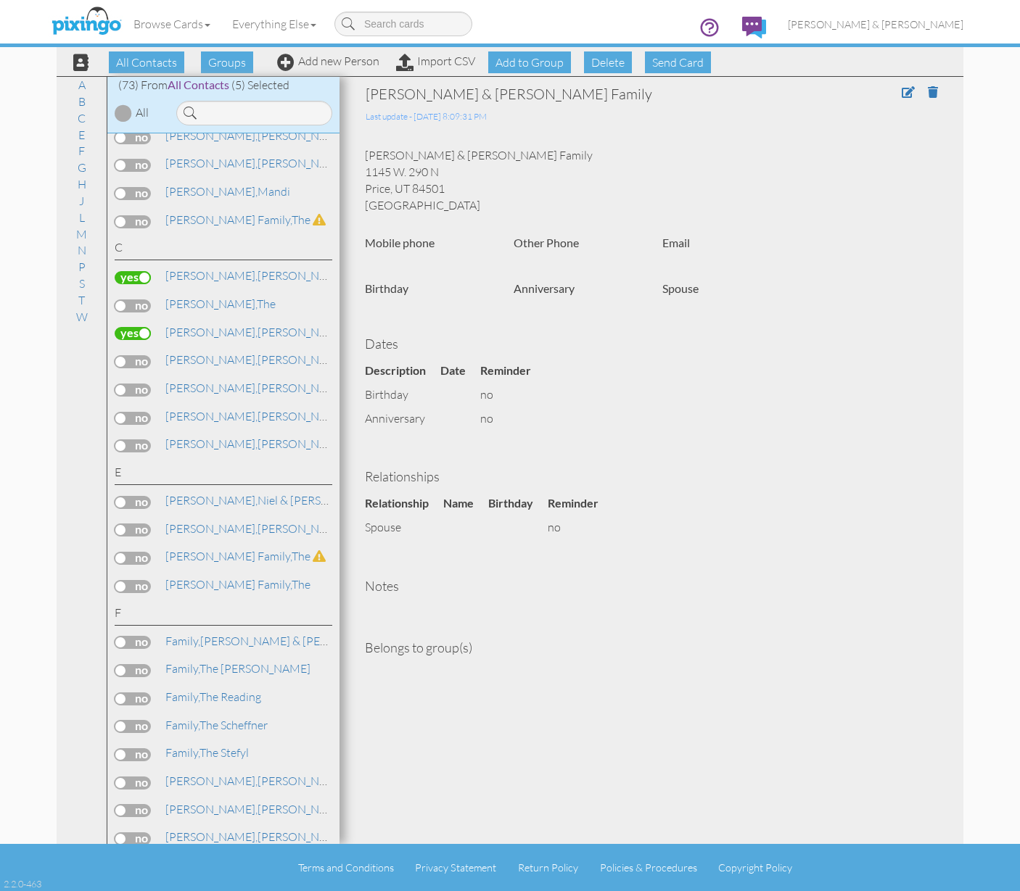
click at [0, 0] on input "checkbox" at bounding box center [0, 0] width 0 height 0
click at [123, 384] on label at bounding box center [133, 390] width 36 height 13
click at [0, 0] on input "checkbox" at bounding box center [0, 0] width 0 height 0
click at [120, 415] on label at bounding box center [133, 418] width 36 height 13
click at [0, 0] on input "checkbox" at bounding box center [0, 0] width 0 height 0
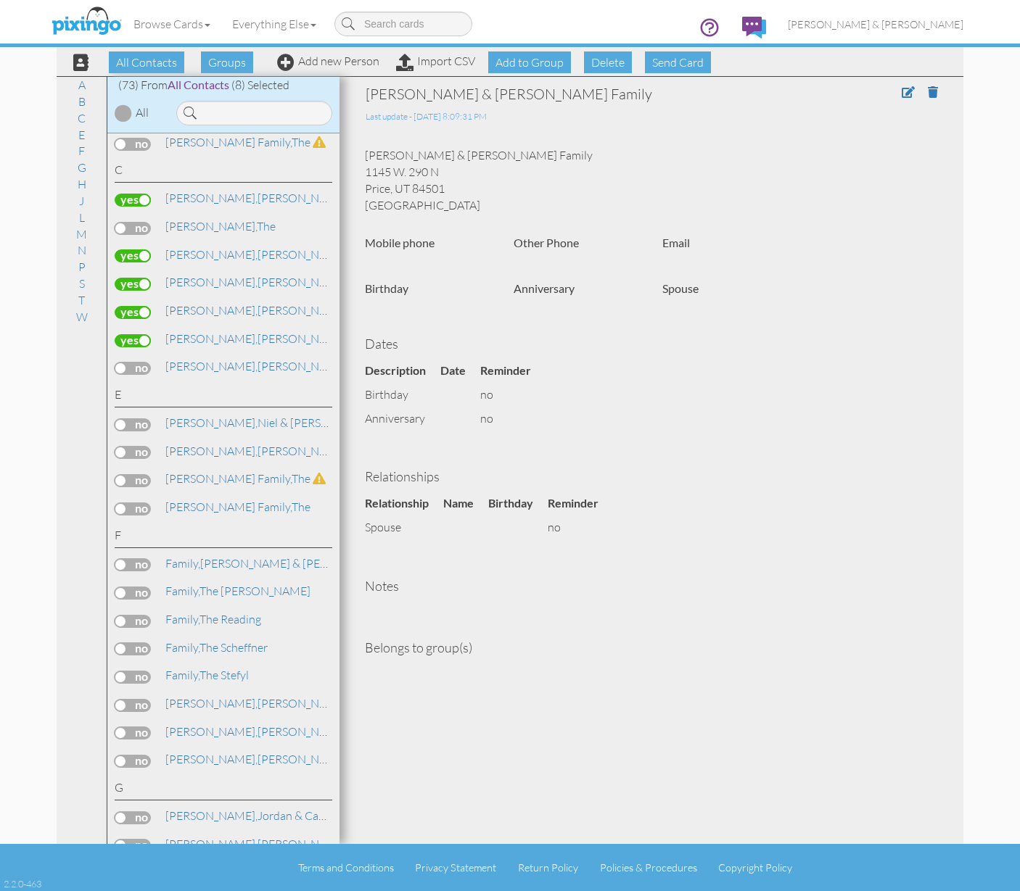
scroll to position [455, 0]
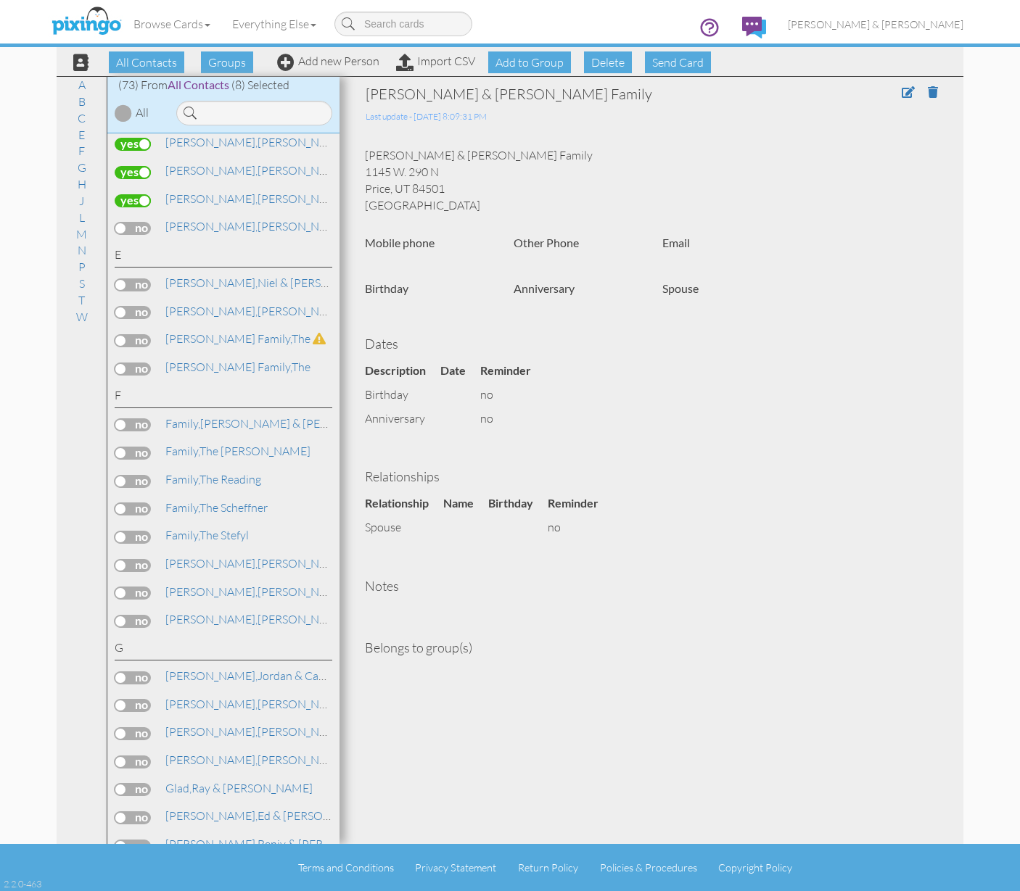
click at [123, 283] on label at bounding box center [133, 284] width 36 height 13
click at [0, 0] on input "checkbox" at bounding box center [0, 0] width 0 height 0
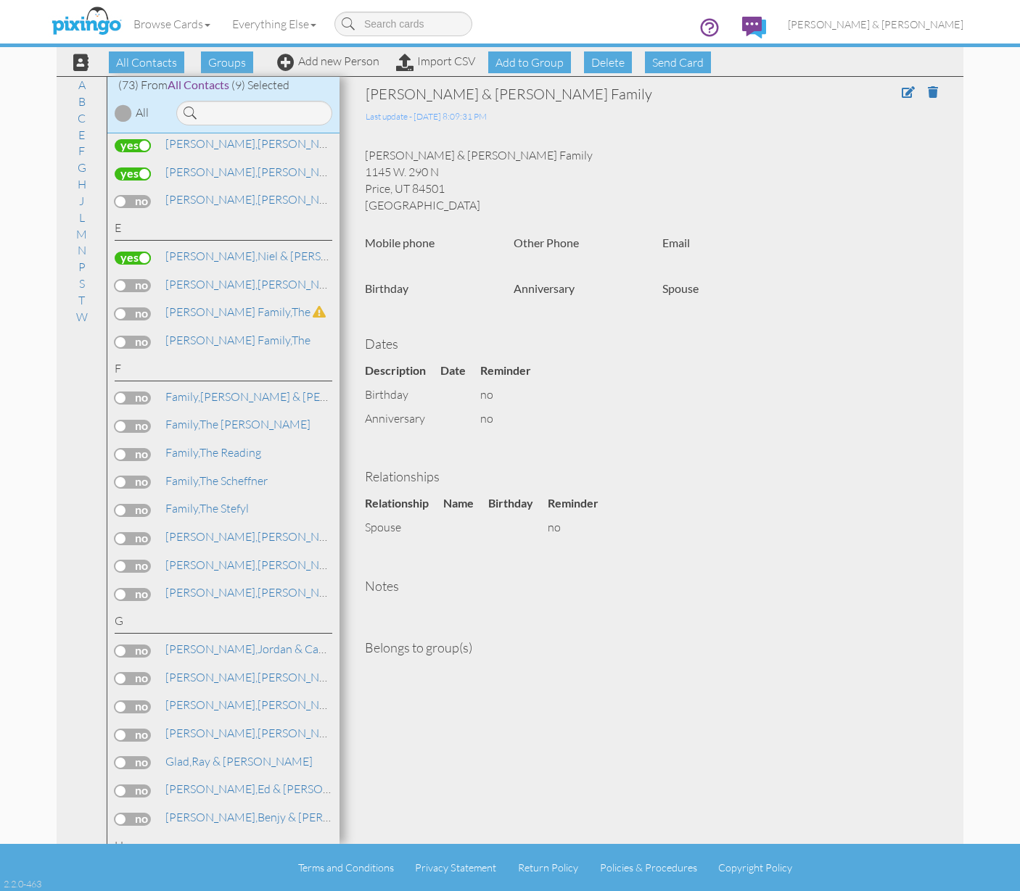
scroll to position [483, 0]
click at [123, 391] on label at bounding box center [133, 397] width 36 height 13
click at [0, 0] on input "checkbox" at bounding box center [0, 0] width 0 height 0
click at [497, 67] on span "Add to Group" at bounding box center [529, 62] width 83 height 22
click at [505, 100] on select "-- Select a group -- Family" at bounding box center [529, 97] width 125 height 25
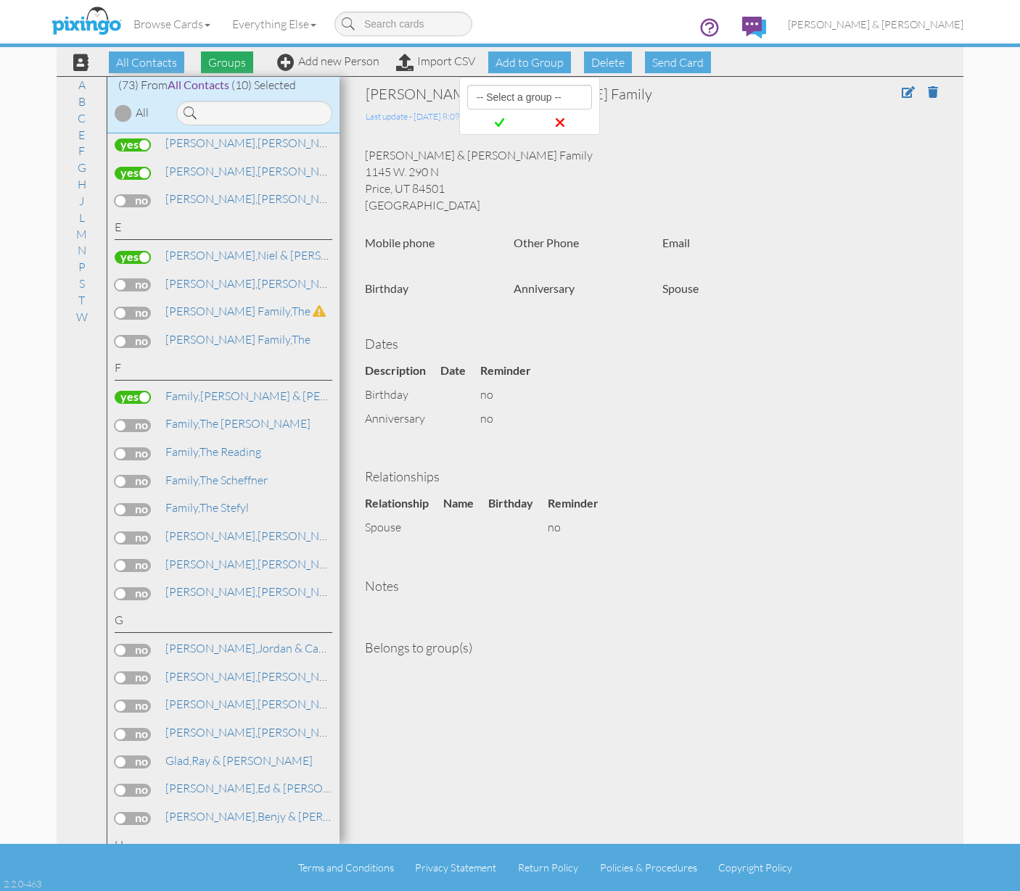
click at [231, 65] on span "Groups" at bounding box center [227, 62] width 52 height 22
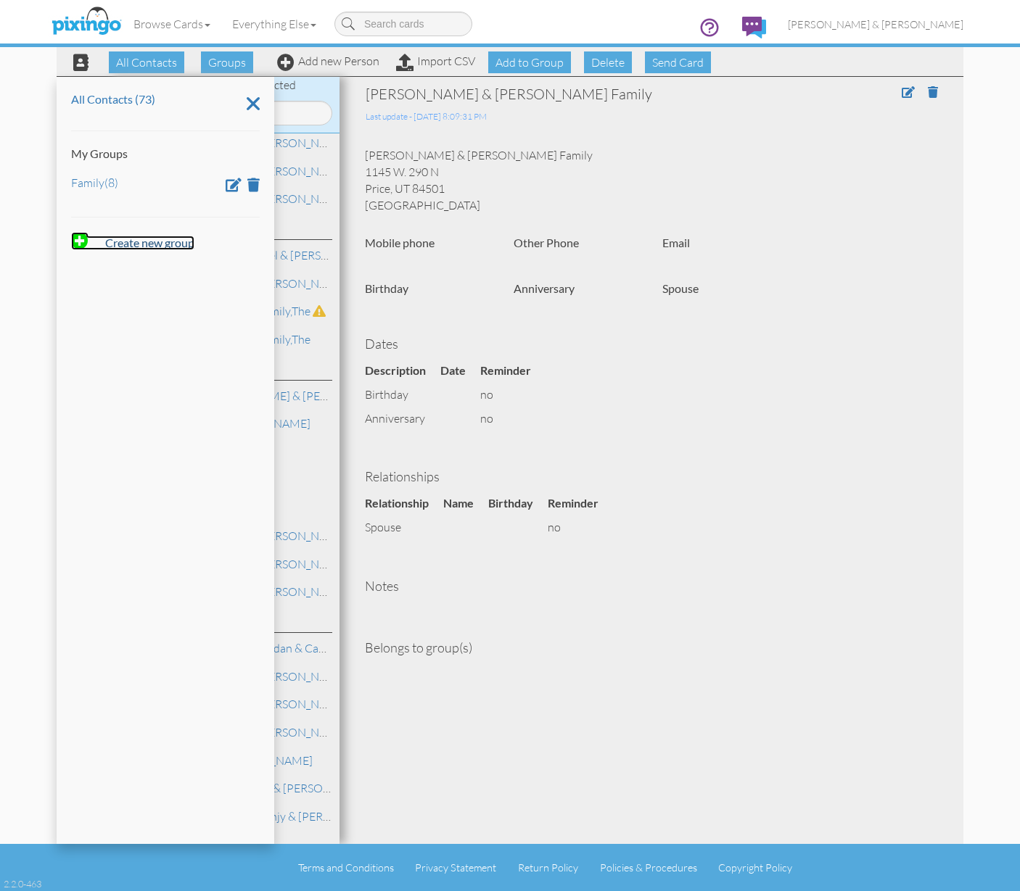
click at [161, 241] on strong "Create new group" at bounding box center [149, 243] width 89 height 14
type input "Christmas 2025 List"
click at [115, 277] on span at bounding box center [116, 285] width 15 height 22
click at [492, 211] on div "Leo & Karalyn Family 1145 W. 290 N Price, UT 84501 United States" at bounding box center [651, 180] width 595 height 66
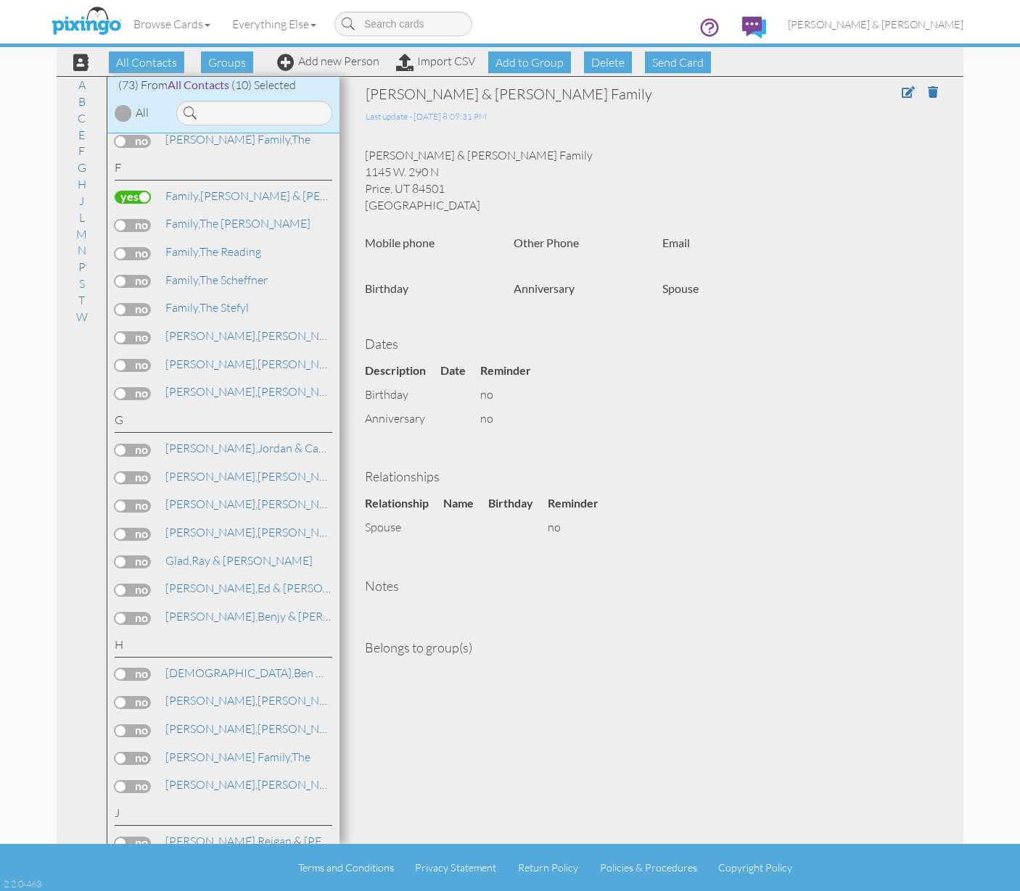
scroll to position [685, 0]
click at [205, 246] on link "Family, The Reading" at bounding box center [213, 249] width 99 height 17
click at [123, 246] on label at bounding box center [133, 252] width 36 height 13
click at [0, 0] on input "checkbox" at bounding box center [0, 0] width 0 height 0
click at [125, 357] on label at bounding box center [133, 363] width 36 height 13
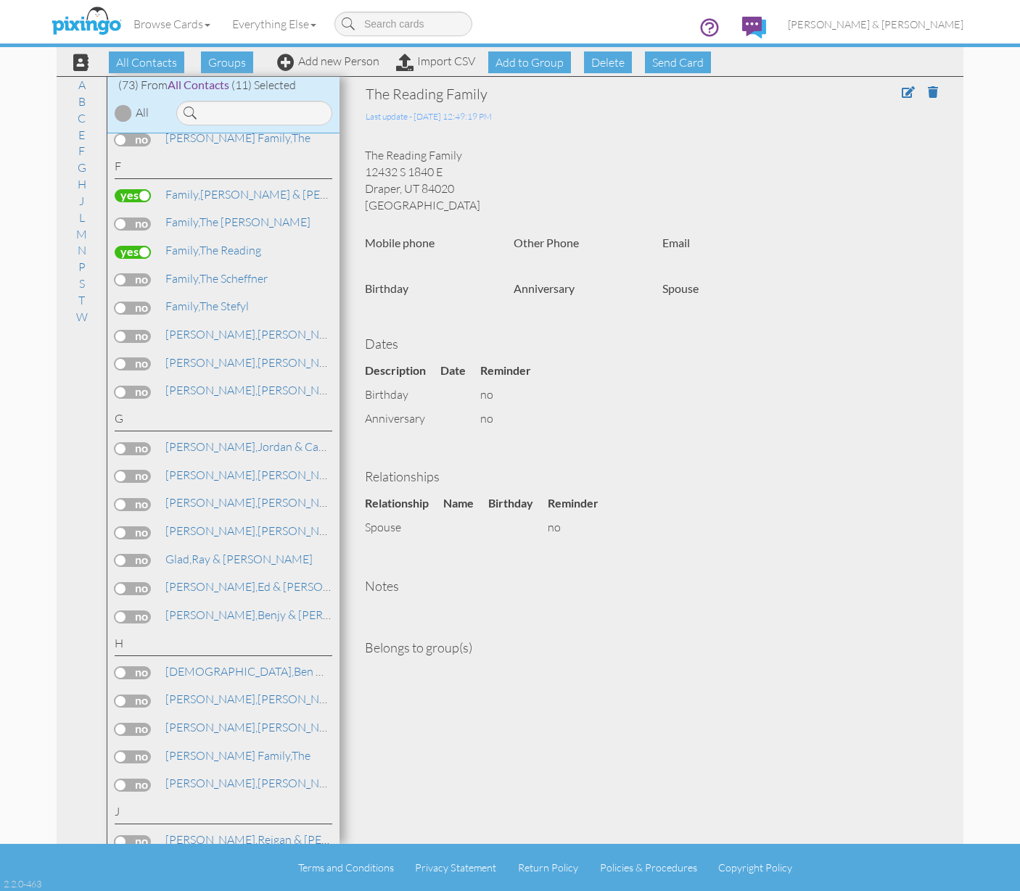
click at [0, 0] on input "checkbox" at bounding box center [0, 0] width 0 height 0
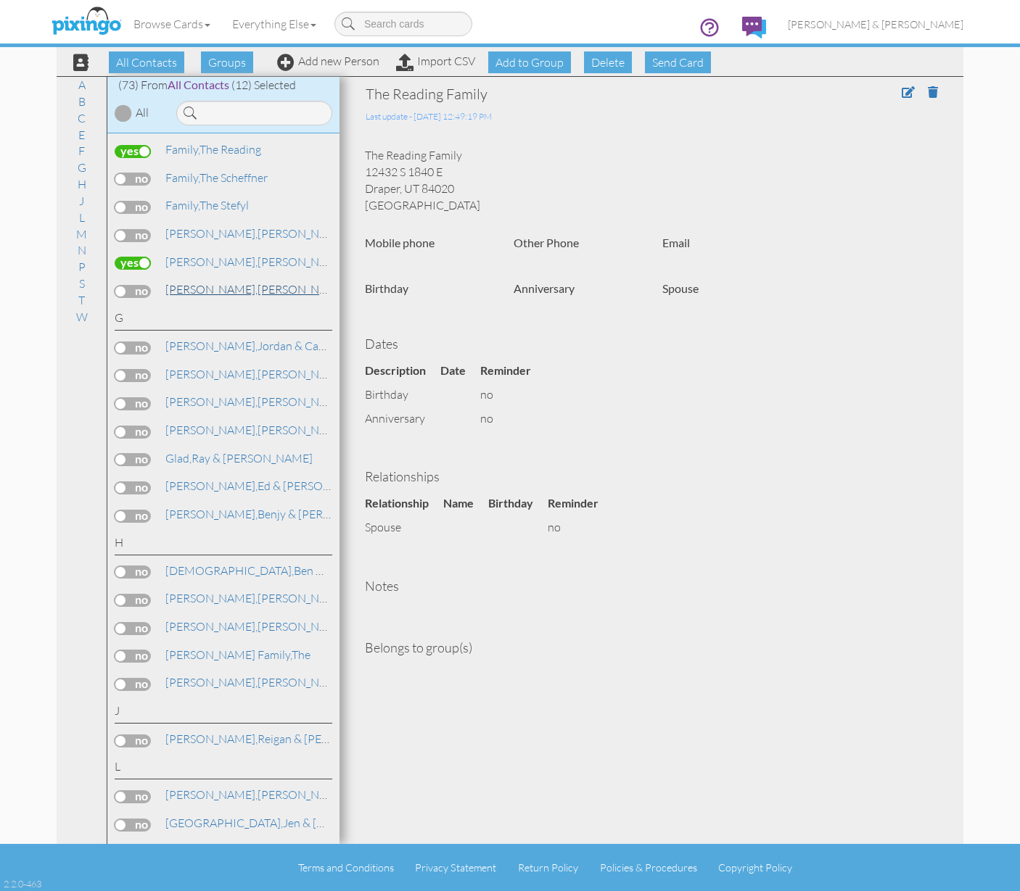
scroll to position [790, 0]
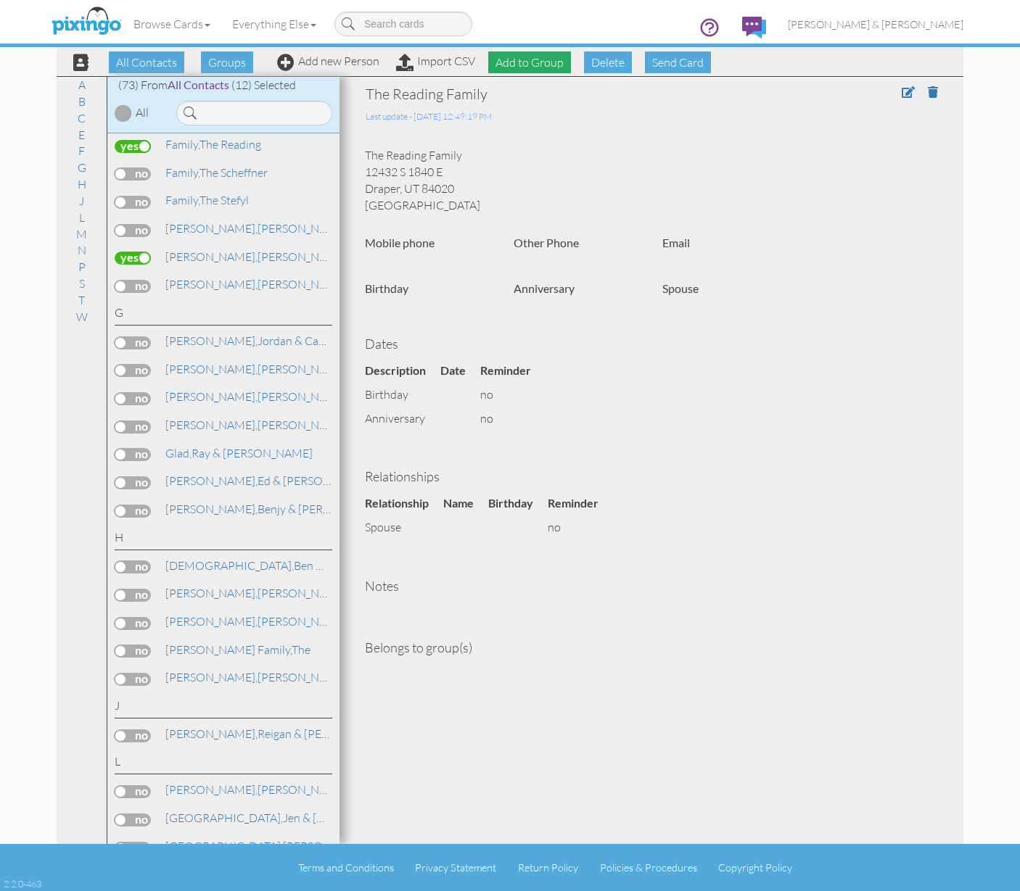
click at [542, 69] on span "Add to Group" at bounding box center [529, 62] width 83 height 22
click at [543, 94] on select "-- Select a group -- Christmas 2025 List Family" at bounding box center [529, 97] width 125 height 25
select select "10898"
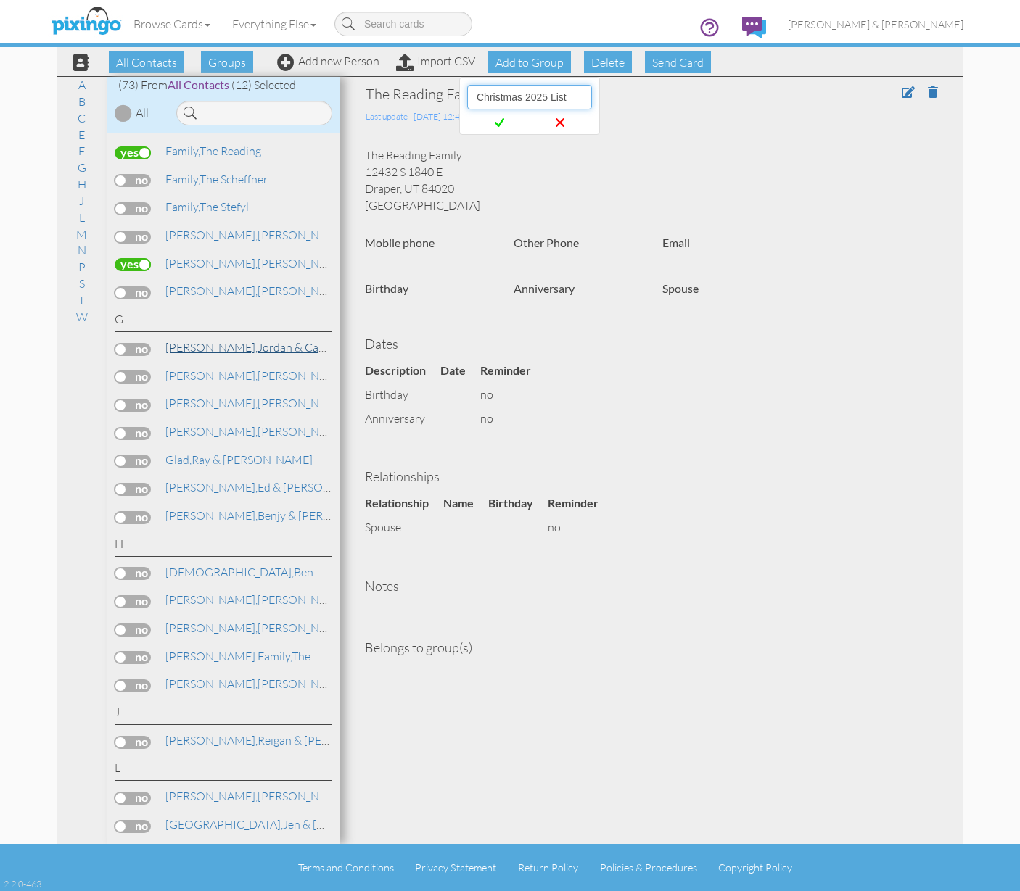
scroll to position [785, 0]
click at [181, 339] on span "[PERSON_NAME]," at bounding box center [211, 346] width 92 height 15
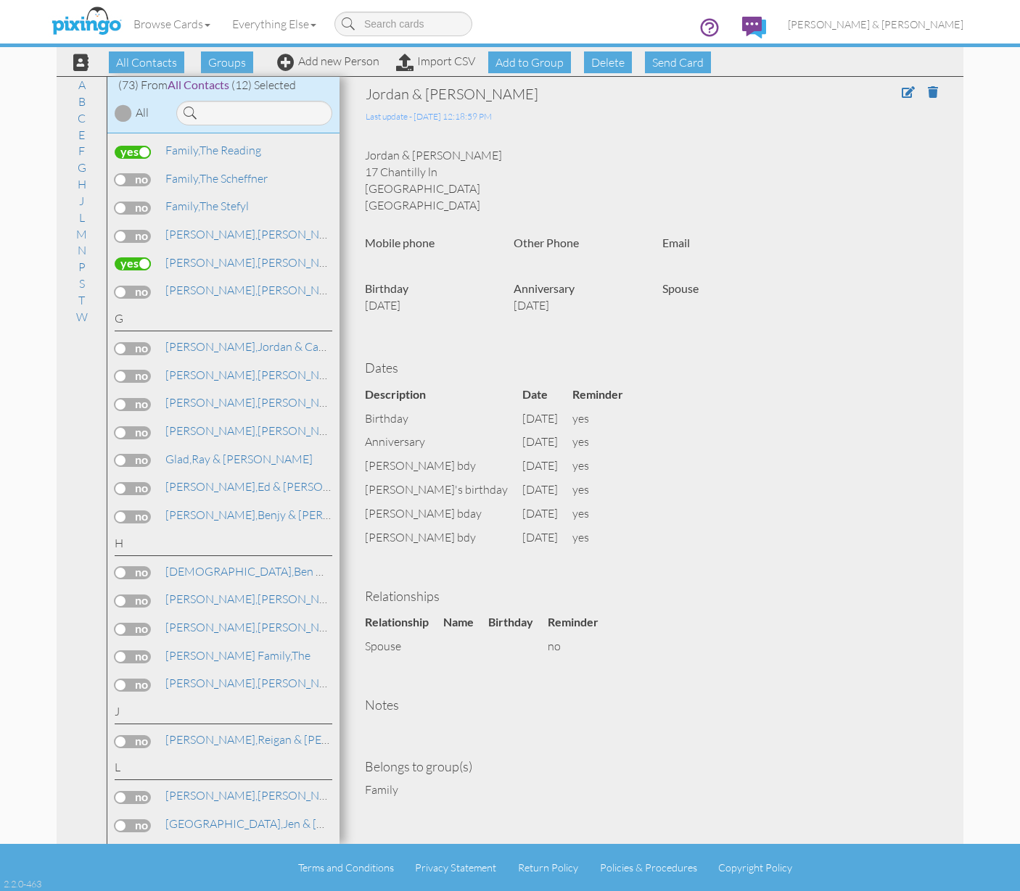
click at [125, 342] on label at bounding box center [133, 348] width 36 height 13
click at [0, 0] on input "checkbox" at bounding box center [0, 0] width 0 height 0
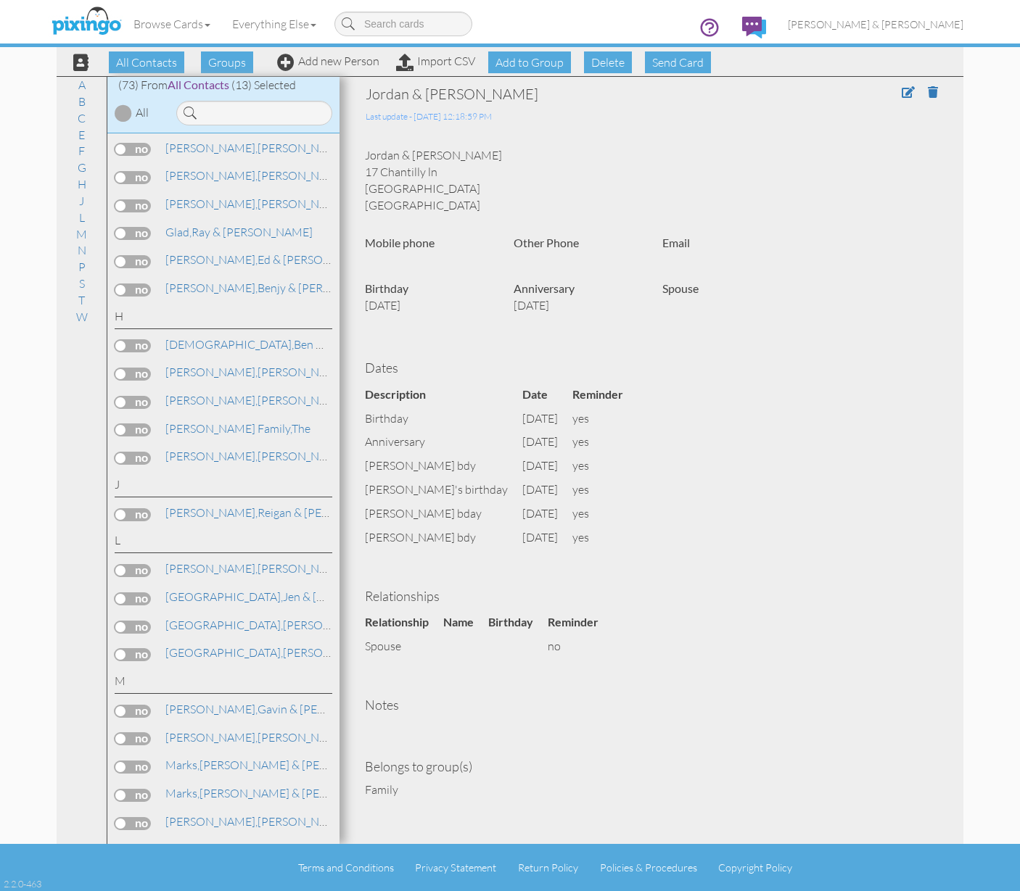
scroll to position [1032, 0]
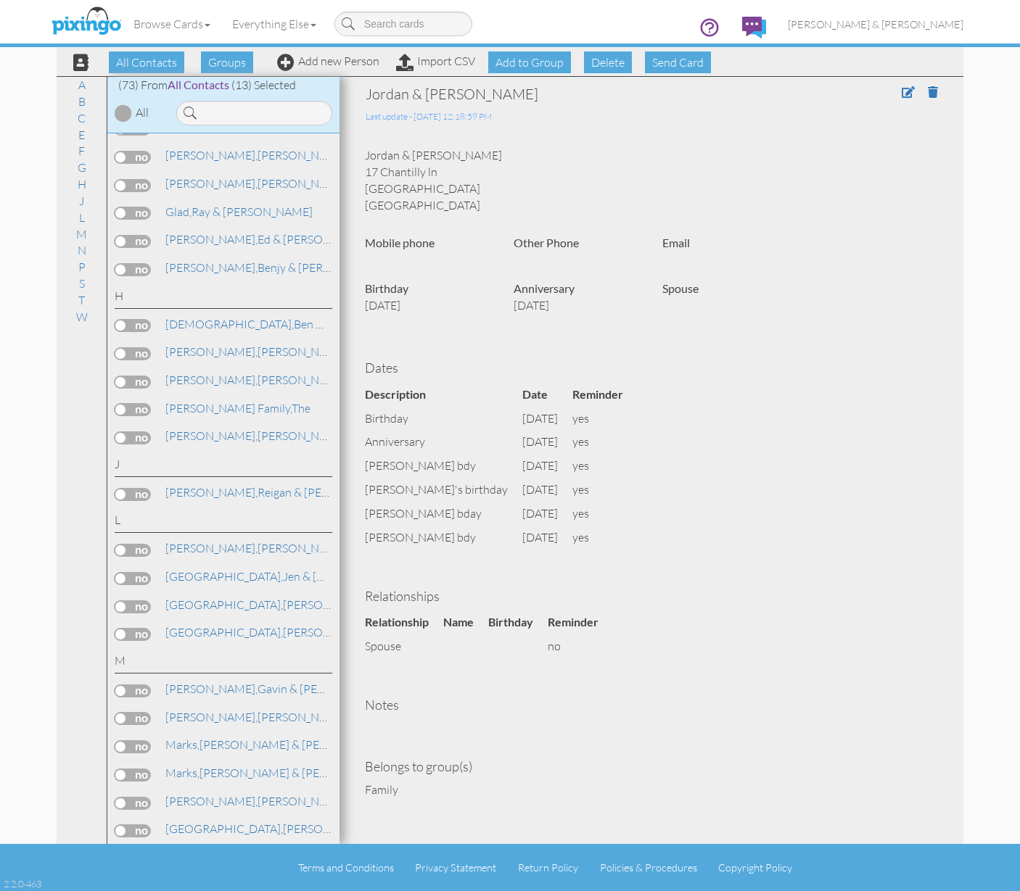
click at [120, 347] on label at bounding box center [133, 353] width 36 height 13
click at [0, 0] on input "checkbox" at bounding box center [0, 0] width 0 height 0
click at [186, 344] on span "[PERSON_NAME]," at bounding box center [211, 351] width 92 height 15
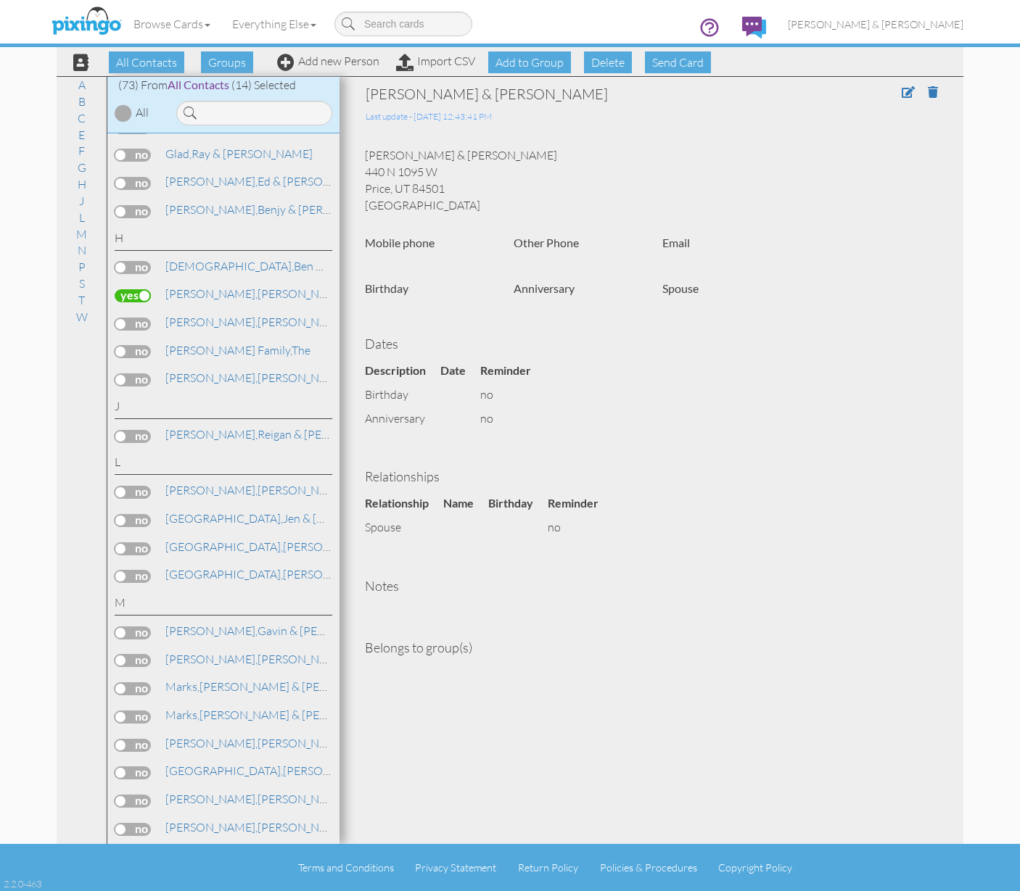
scroll to position [1091, 0]
click at [208, 424] on link "Jensen, Reigan & Ashley" at bounding box center [279, 432] width 231 height 17
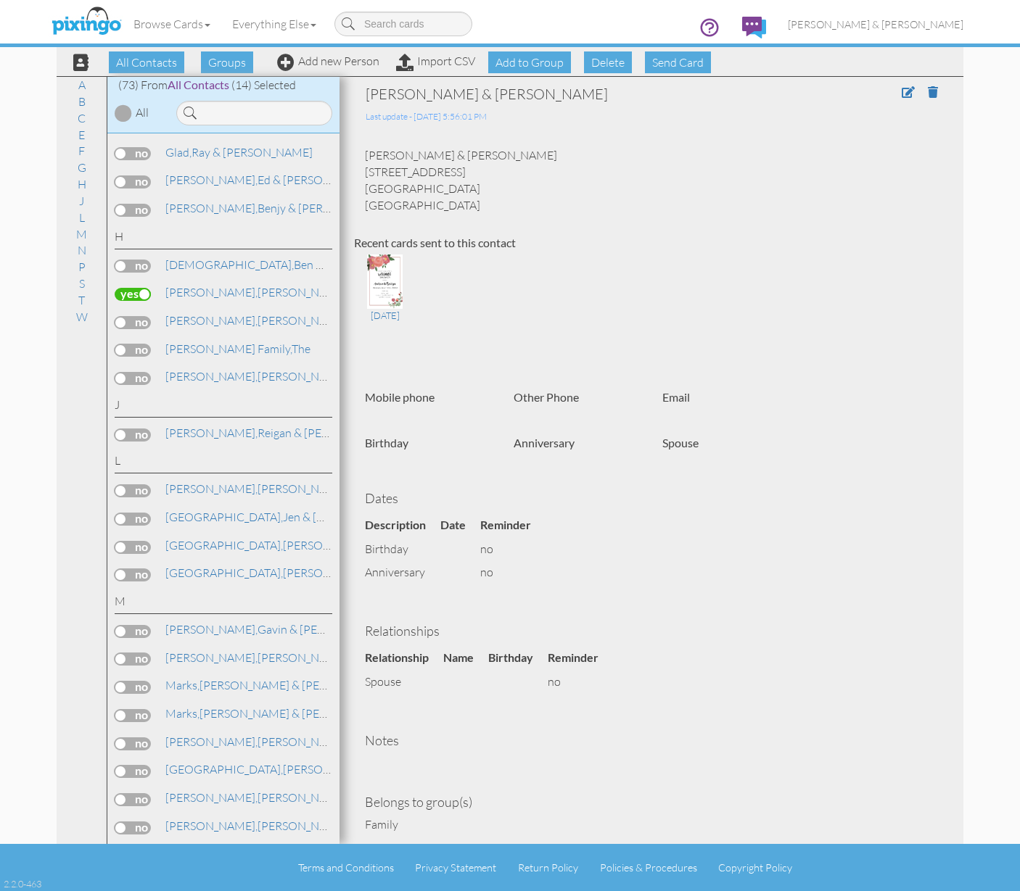
click at [124, 429] on label at bounding box center [133, 435] width 36 height 13
click at [0, 0] on input "checkbox" at bounding box center [0, 0] width 0 height 0
click at [125, 484] on label at bounding box center [133, 490] width 36 height 13
click at [0, 0] on input "checkbox" at bounding box center [0, 0] width 0 height 0
click at [123, 513] on label at bounding box center [133, 519] width 36 height 13
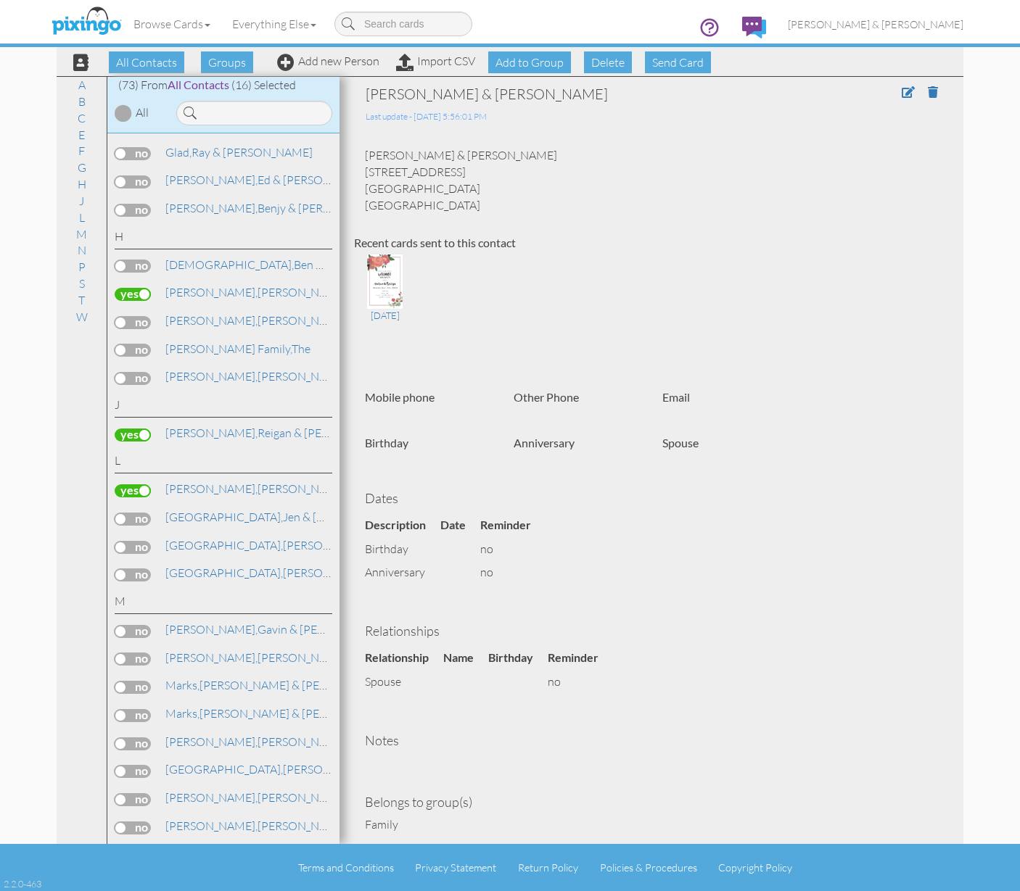
click at [0, 0] on input "checkbox" at bounding box center [0, 0] width 0 height 0
click at [123, 541] on label at bounding box center [133, 547] width 36 height 13
click at [0, 0] on input "checkbox" at bounding box center [0, 0] width 0 height 0
click at [210, 508] on link "Lund, Jen & Mark" at bounding box center [284, 516] width 240 height 17
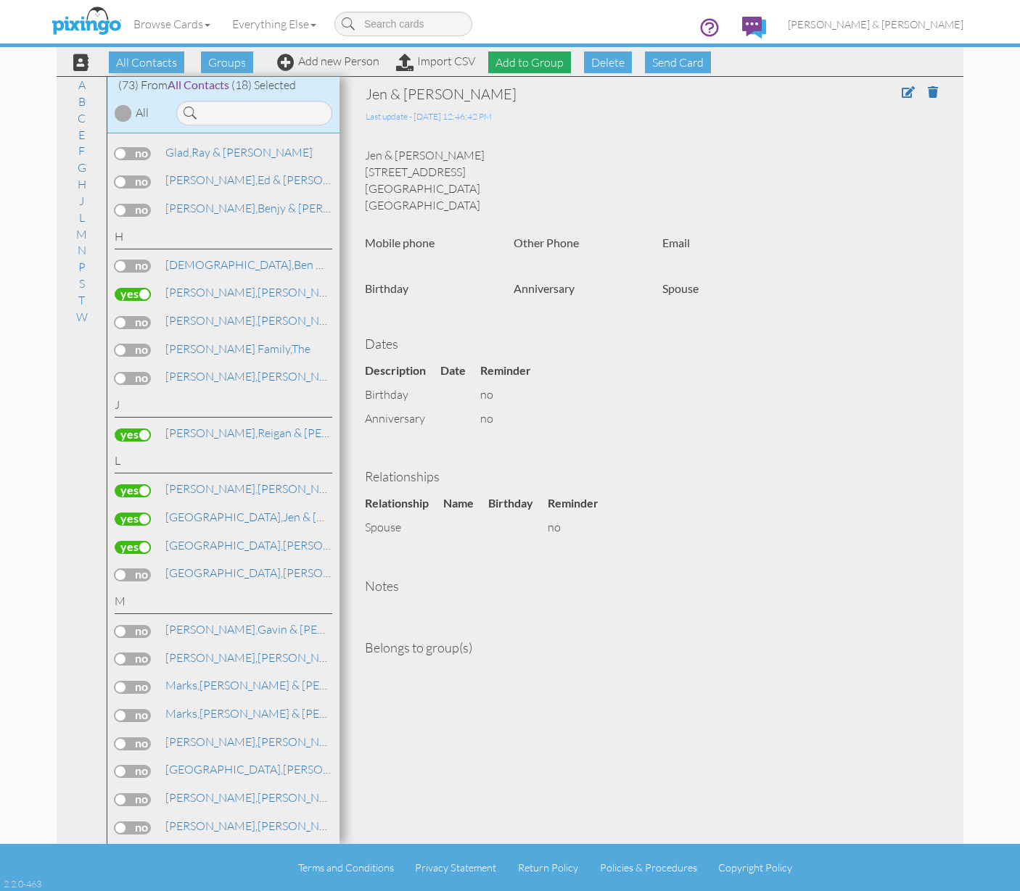
click at [543, 69] on span "Add to Group" at bounding box center [529, 62] width 83 height 22
click at [498, 123] on icon at bounding box center [499, 122] width 9 height 15
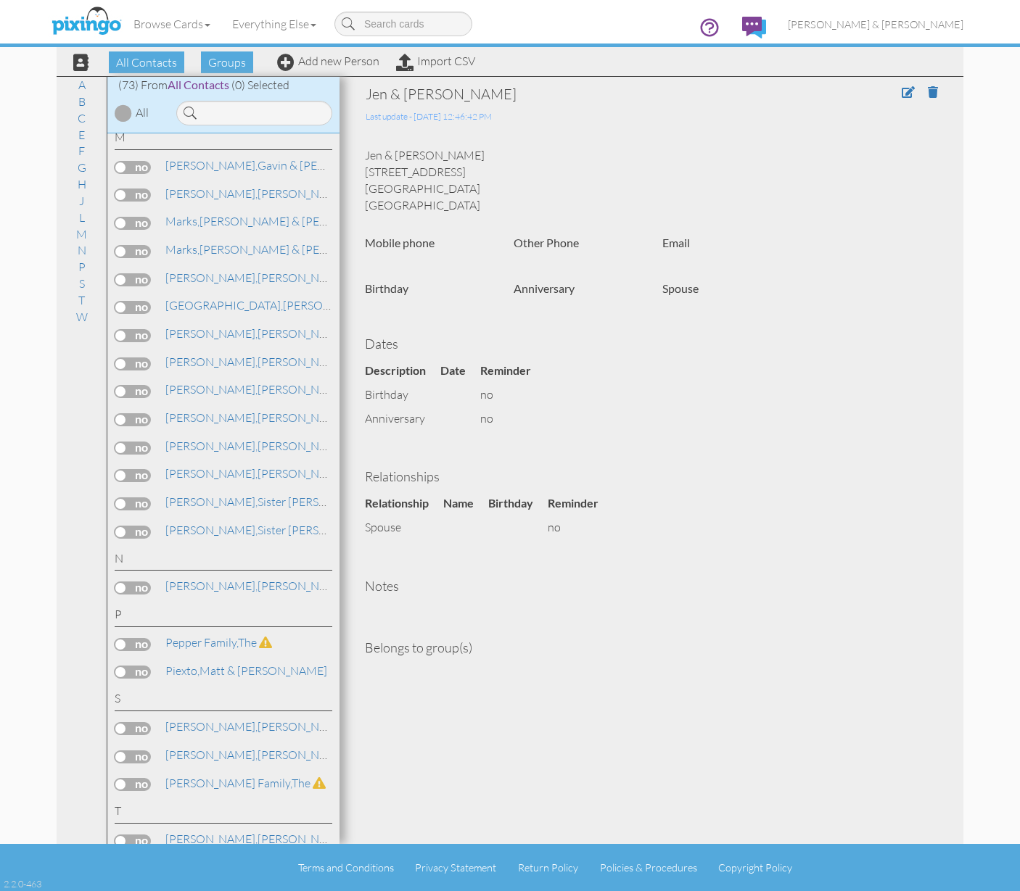
scroll to position [1566, 0]
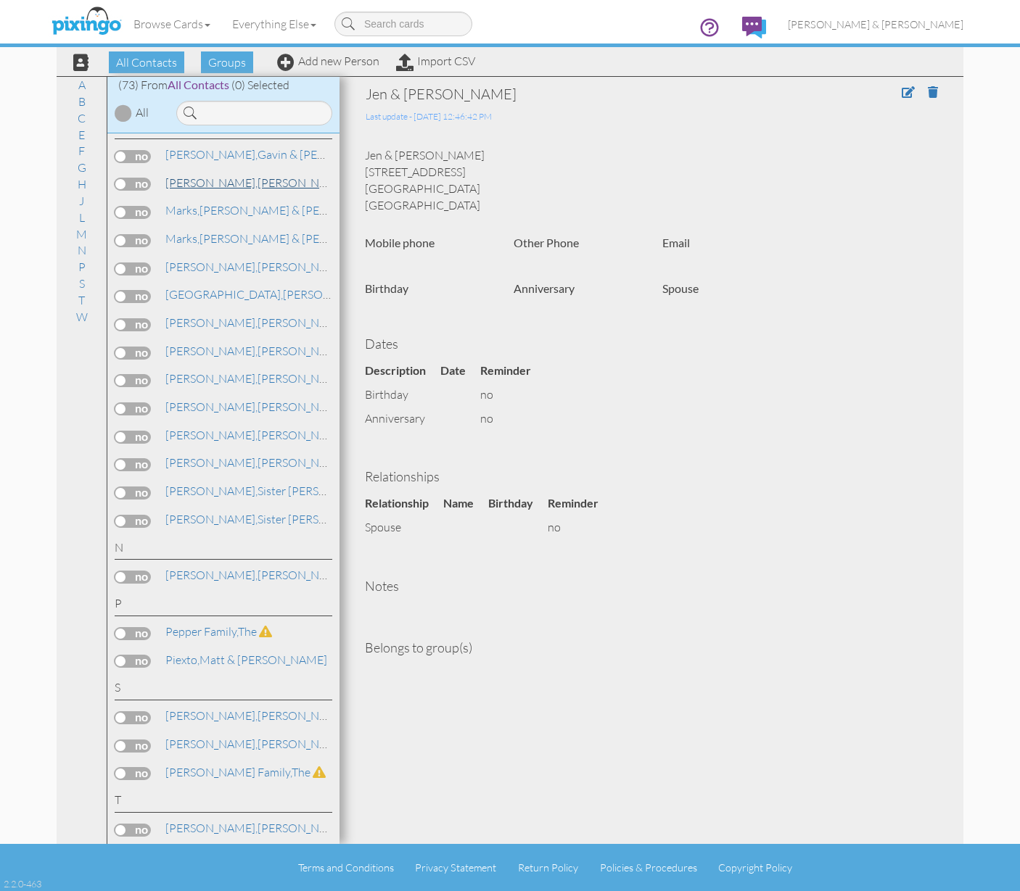
click at [202, 175] on span "[PERSON_NAME]," at bounding box center [211, 182] width 92 height 15
click at [910, 96] on span at bounding box center [907, 92] width 13 height 12
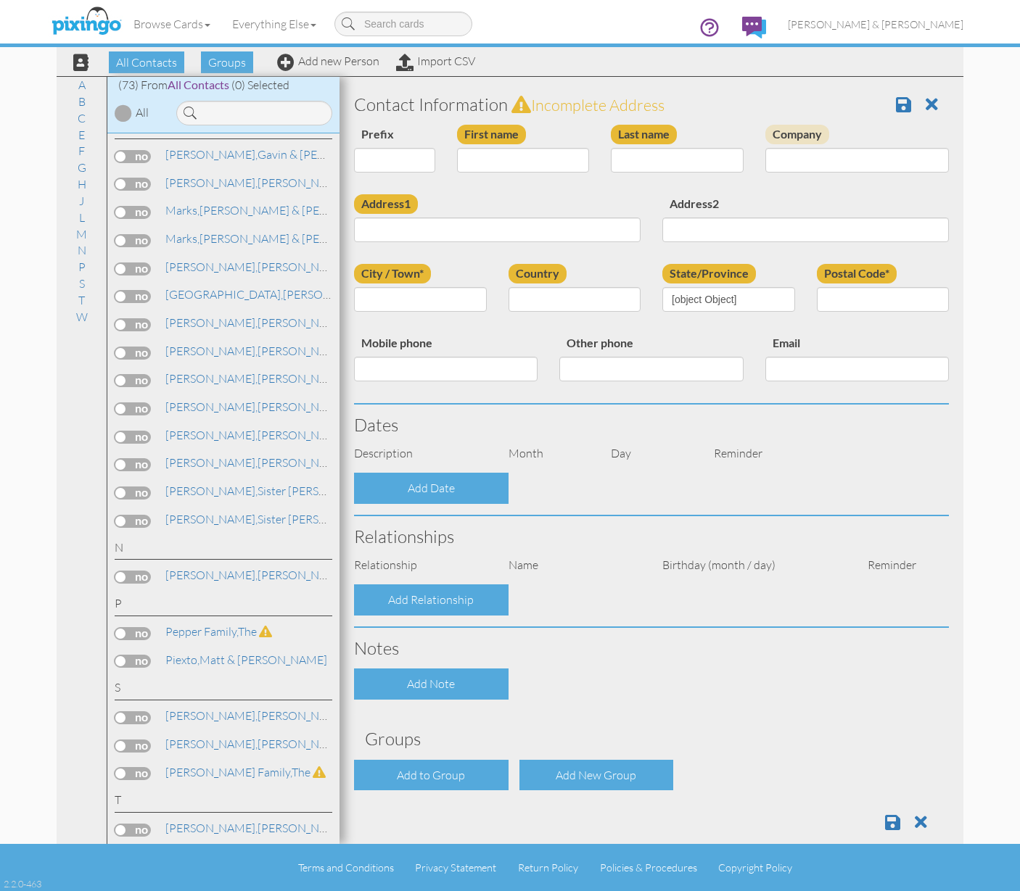
type input "[PERSON_NAME] & [PERSON_NAME]"
type input "Manzanares"
type input "14827 61st Dr SE"
type input "Snohomish"
type input "98296"
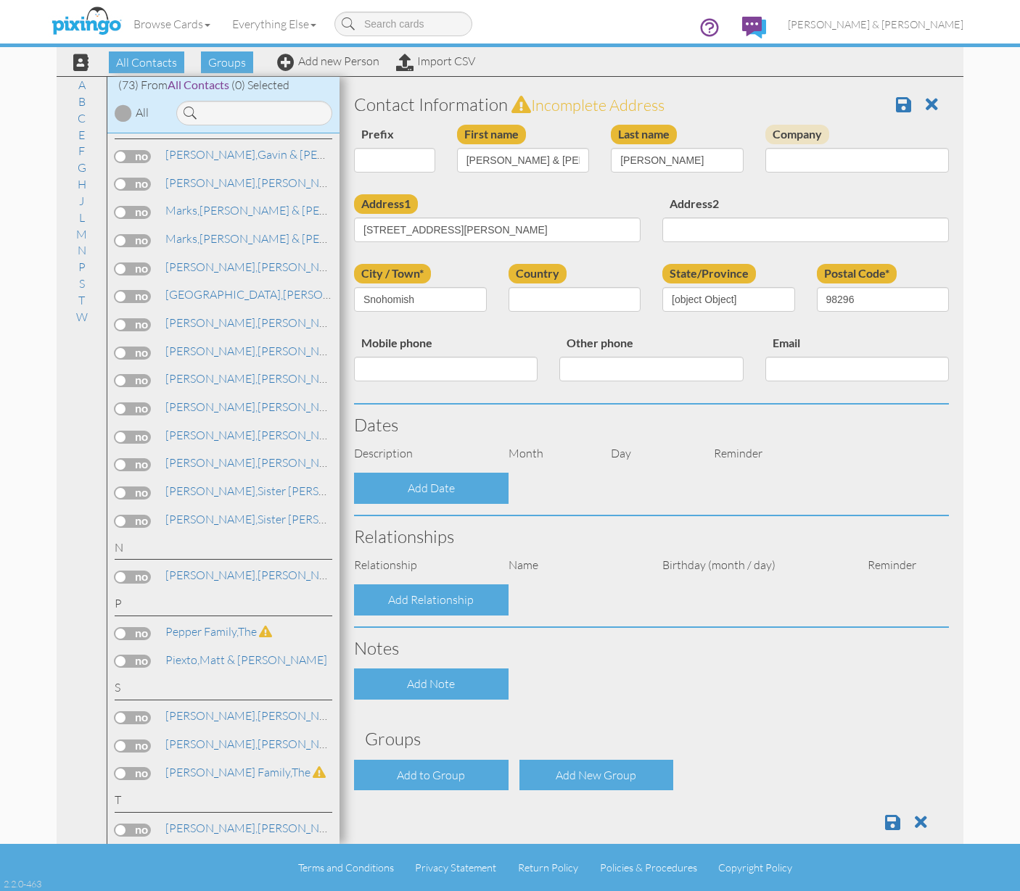
select select "object:532"
select select "object:777"
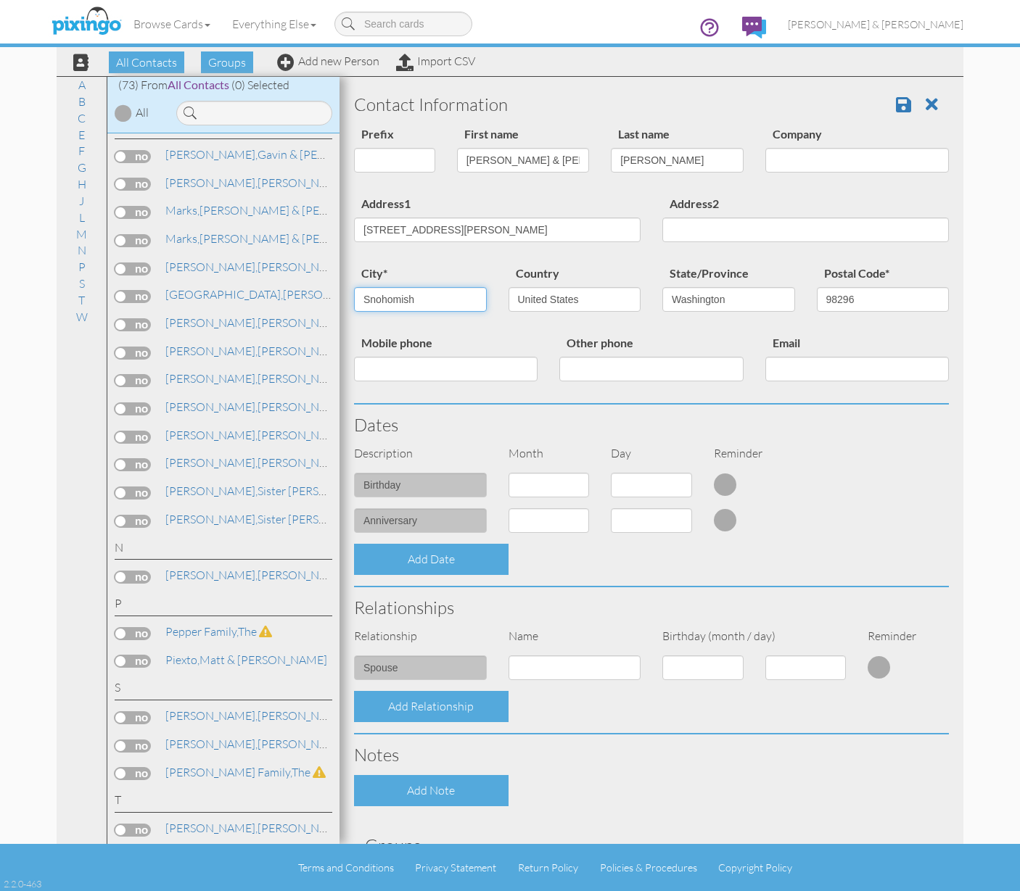
drag, startPoint x: 425, startPoint y: 305, endPoint x: 323, endPoint y: 302, distance: 101.6
click at [323, 302] on div "All Contacts (73) My Groups Christmas 2025 ... (18) Family (8) Create new group…" at bounding box center [510, 460] width 906 height 768
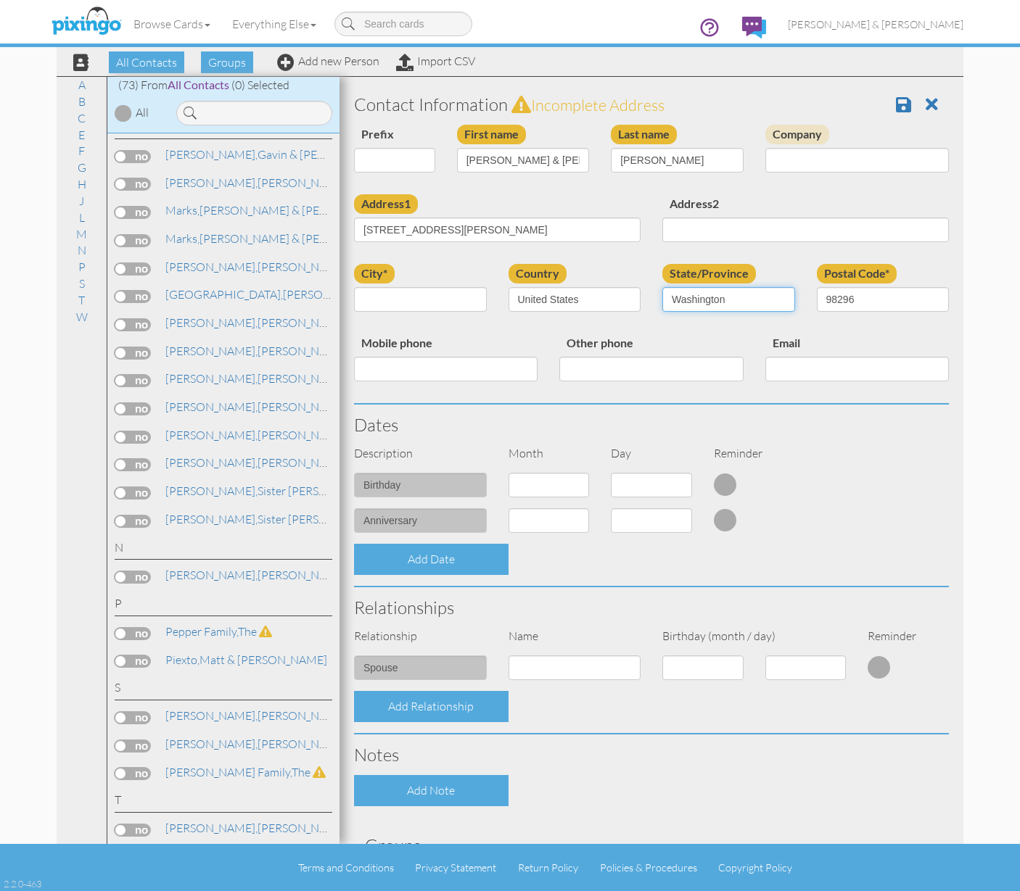
click at [744, 297] on select "AA (Military) AE (Military) Alabama Alaska American Samoa AP (Military) Arizona…" at bounding box center [728, 299] width 133 height 25
click at [692, 302] on select "AA (Military) AE (Military) Alabama Alaska American Samoa AP (Military) Arizona…" at bounding box center [728, 299] width 133 height 25
select select "object:832"
drag, startPoint x: 860, startPoint y: 301, endPoint x: 806, endPoint y: 304, distance: 53.7
click at [806, 304] on div "Postal Code* 98296" at bounding box center [883, 293] width 154 height 59
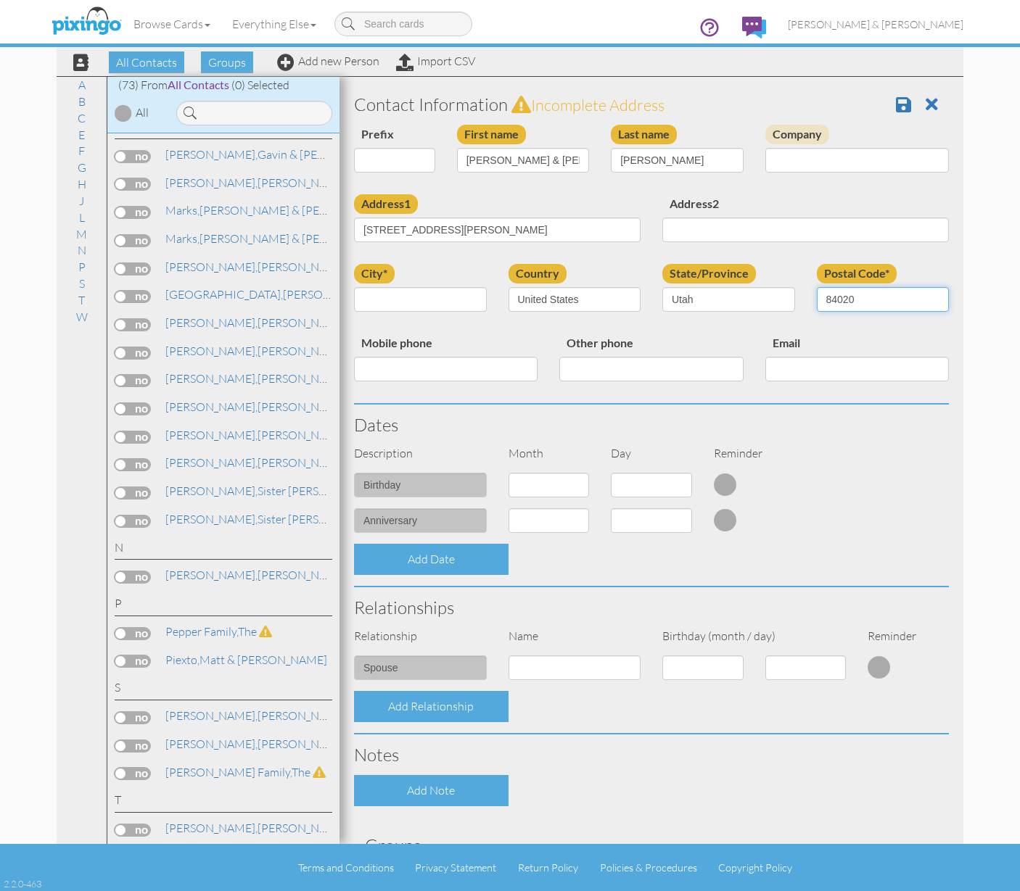
type input "84020"
click at [440, 299] on input "city*" at bounding box center [420, 299] width 133 height 25
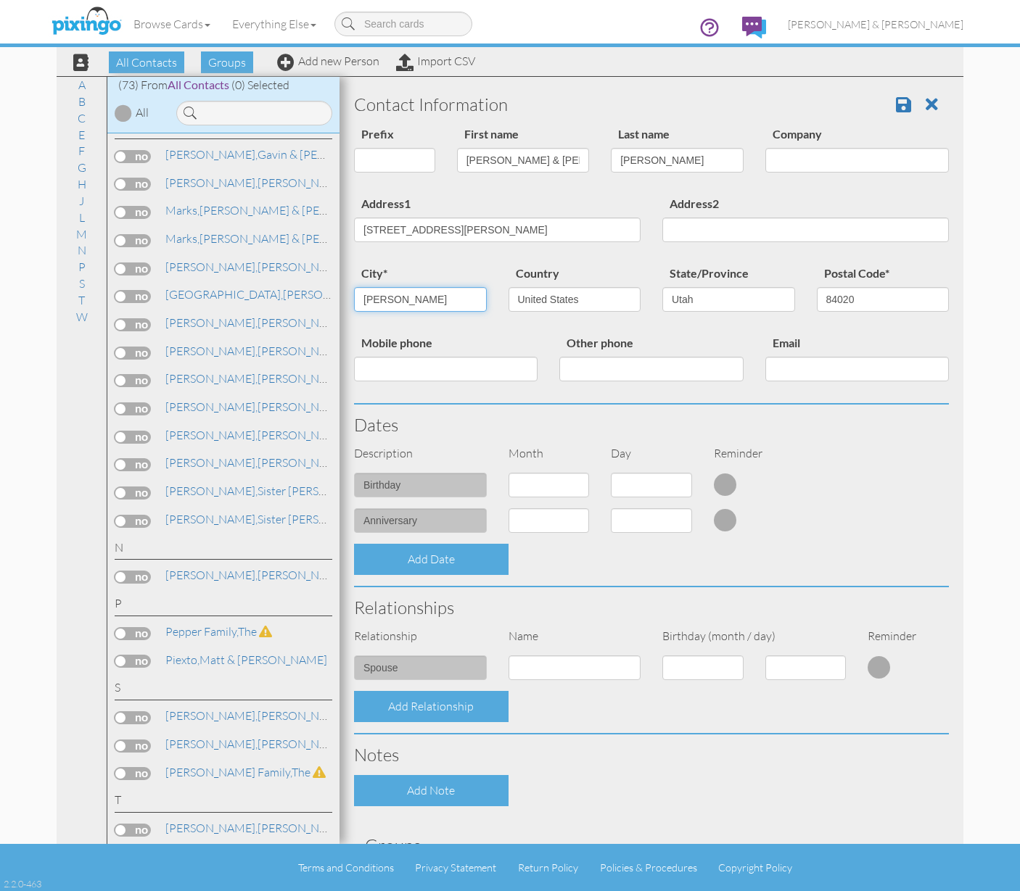
type input "Draper"
click at [497, 221] on input "14827 61st Dr SE" at bounding box center [497, 230] width 286 height 25
drag, startPoint x: 474, startPoint y: 224, endPoint x: 365, endPoint y: 225, distance: 109.5
click at [365, 225] on input "14827 61st Dr SE" at bounding box center [497, 230] width 286 height 25
click at [210, 202] on link "Marks, Greg & Lisa" at bounding box center [278, 210] width 229 height 17
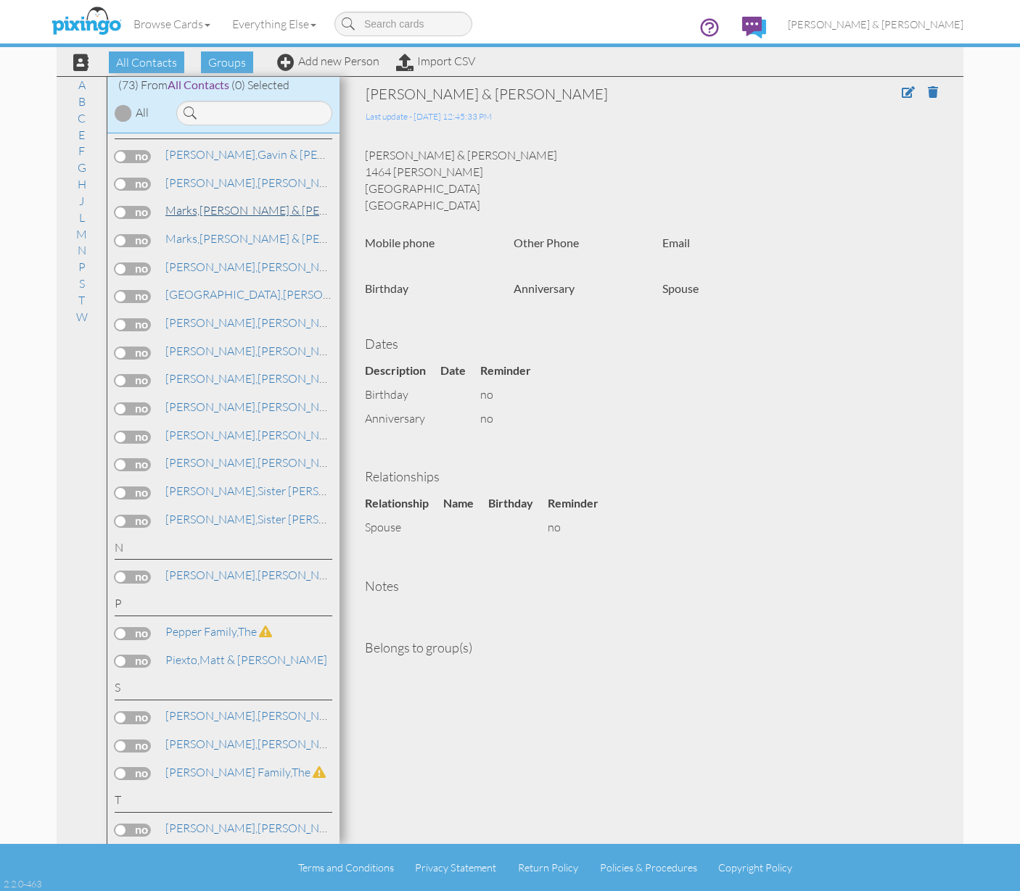
click at [195, 203] on span "Marks," at bounding box center [182, 210] width 34 height 15
click at [122, 234] on label at bounding box center [133, 240] width 36 height 13
click at [0, 0] on input "checkbox" at bounding box center [0, 0] width 0 height 0
click at [123, 206] on label at bounding box center [133, 212] width 36 height 13
click at [0, 0] on input "checkbox" at bounding box center [0, 0] width 0 height 0
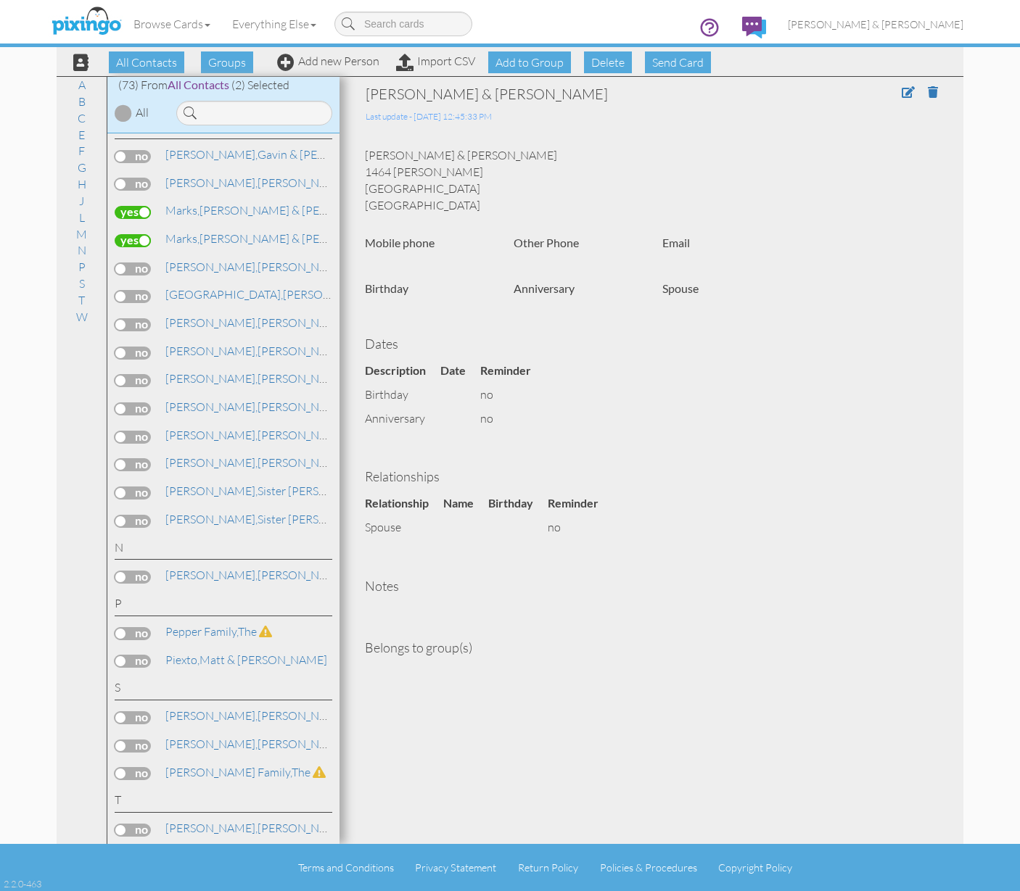
click at [125, 290] on label at bounding box center [133, 296] width 36 height 13
click at [0, 0] on input "checkbox" at bounding box center [0, 0] width 0 height 0
click at [119, 347] on label at bounding box center [133, 353] width 36 height 13
click at [0, 0] on input "checkbox" at bounding box center [0, 0] width 0 height 0
click at [124, 374] on label at bounding box center [133, 380] width 36 height 13
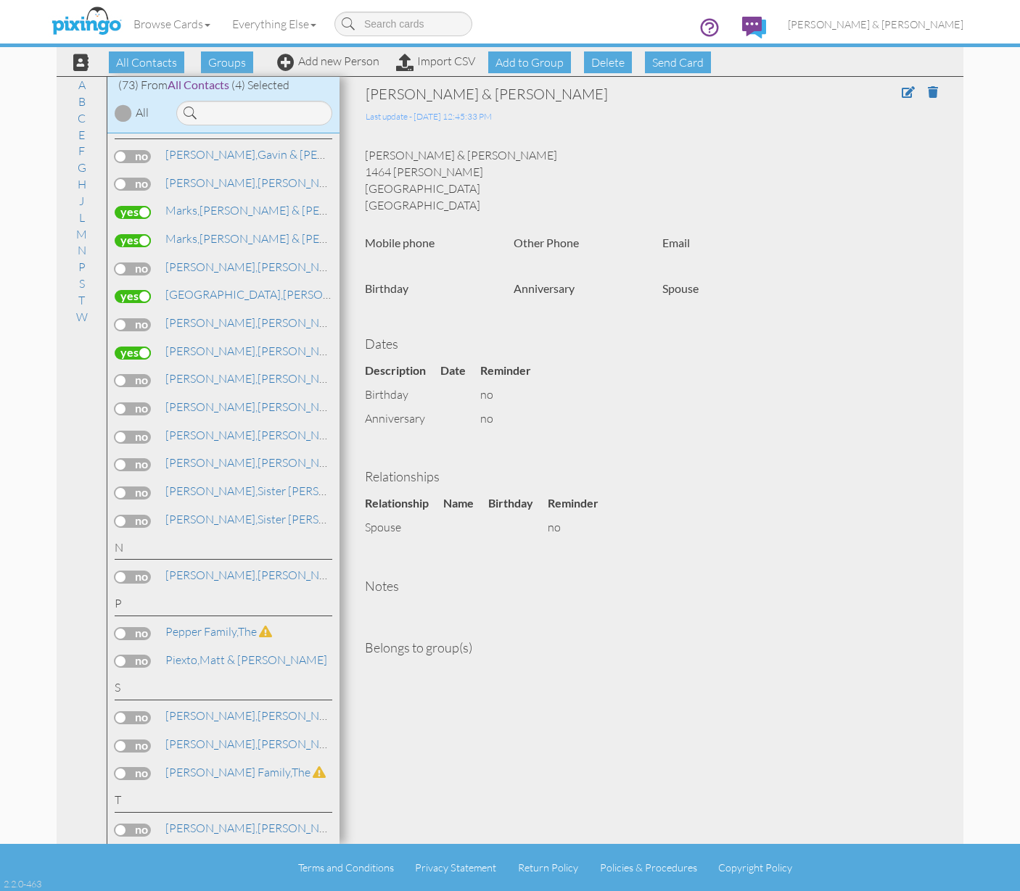
click at [0, 0] on input "checkbox" at bounding box center [0, 0] width 0 height 0
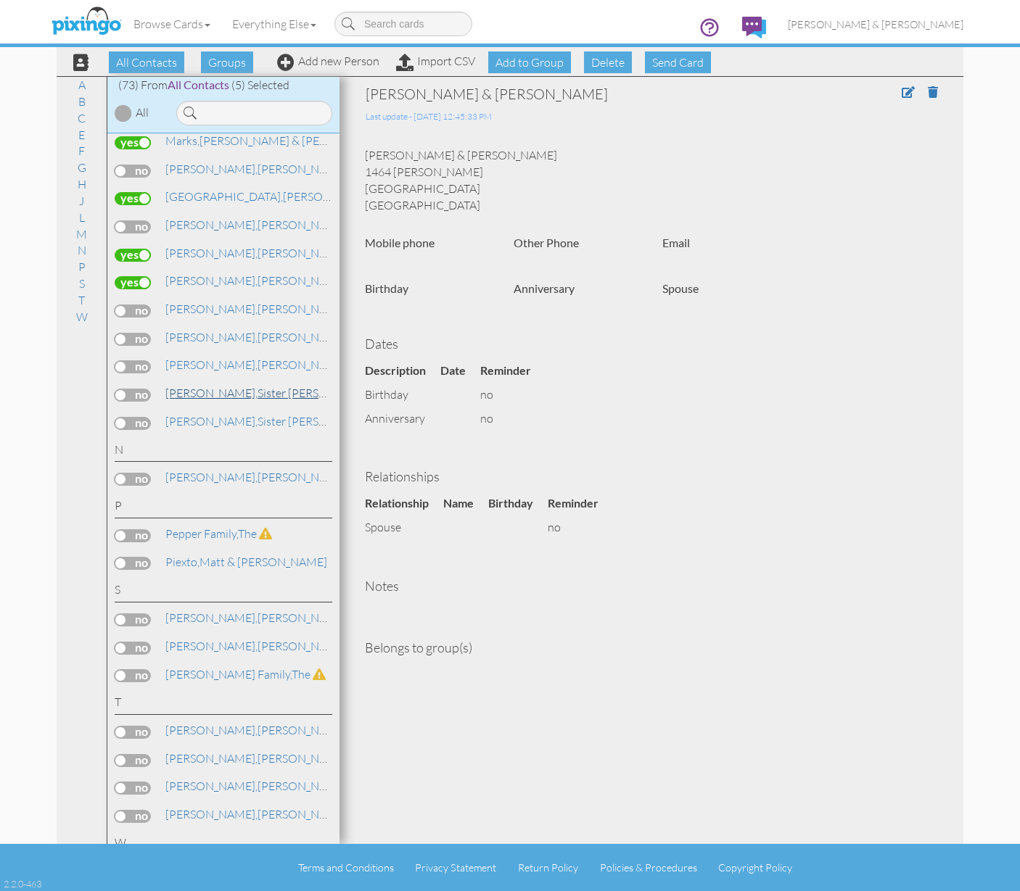
scroll to position [1688, 0]
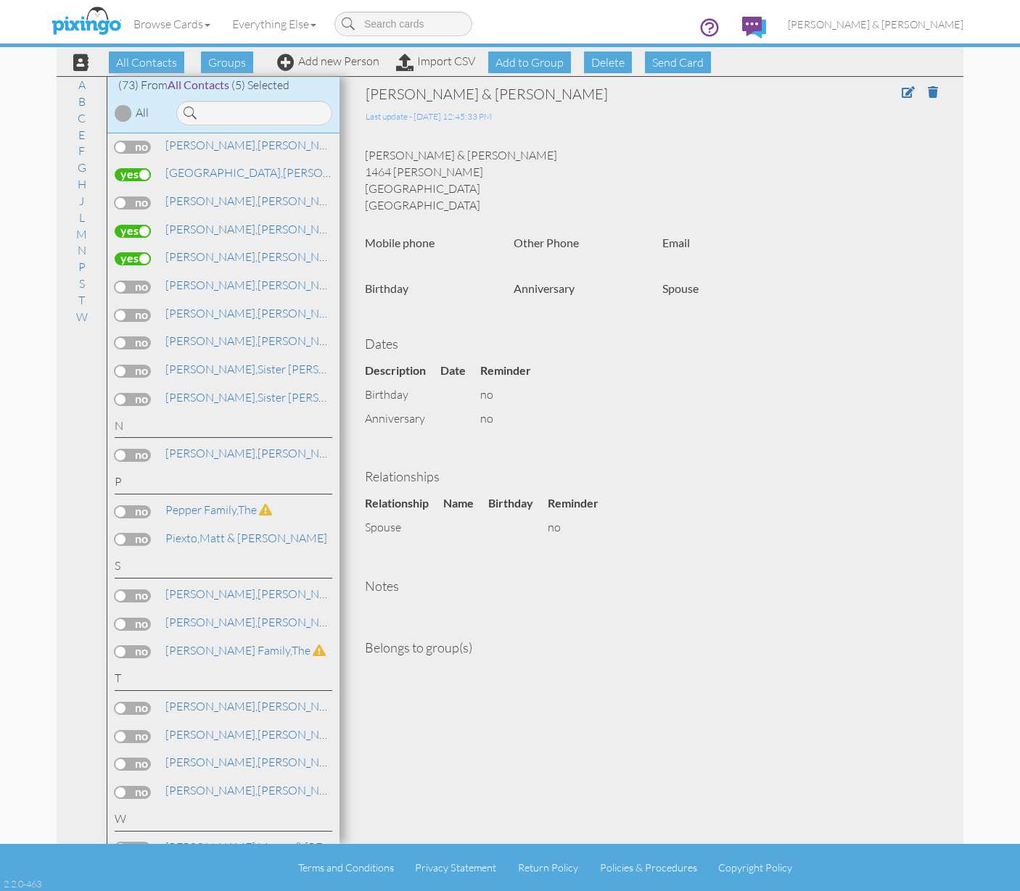
click at [124, 449] on label at bounding box center [133, 455] width 36 height 13
click at [0, 0] on input "checkbox" at bounding box center [0, 0] width 0 height 0
click at [197, 446] on span "[PERSON_NAME]," at bounding box center [211, 453] width 92 height 15
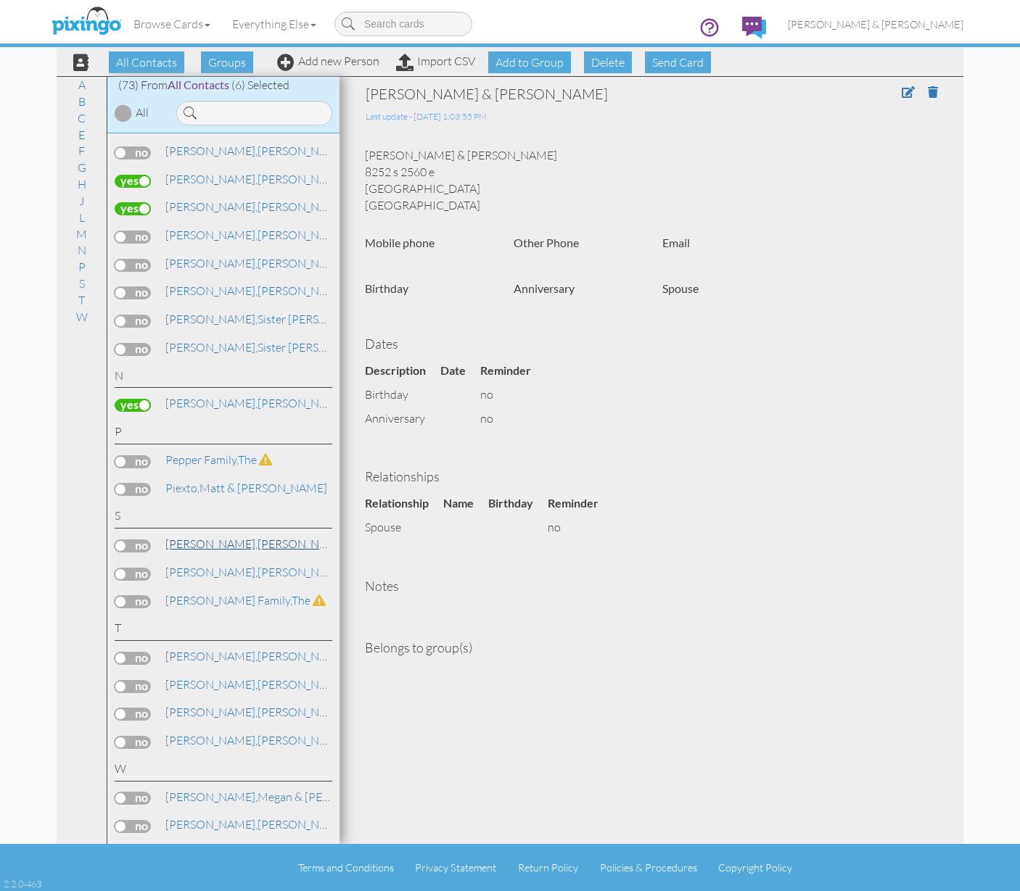
scroll to position [1740, 0]
click at [209, 534] on span "Simonds," at bounding box center [211, 541] width 92 height 15
click at [120, 537] on label at bounding box center [133, 543] width 36 height 13
click at [0, 0] on input "checkbox" at bounding box center [0, 0] width 0 height 0
click at [904, 91] on span at bounding box center [907, 92] width 13 height 12
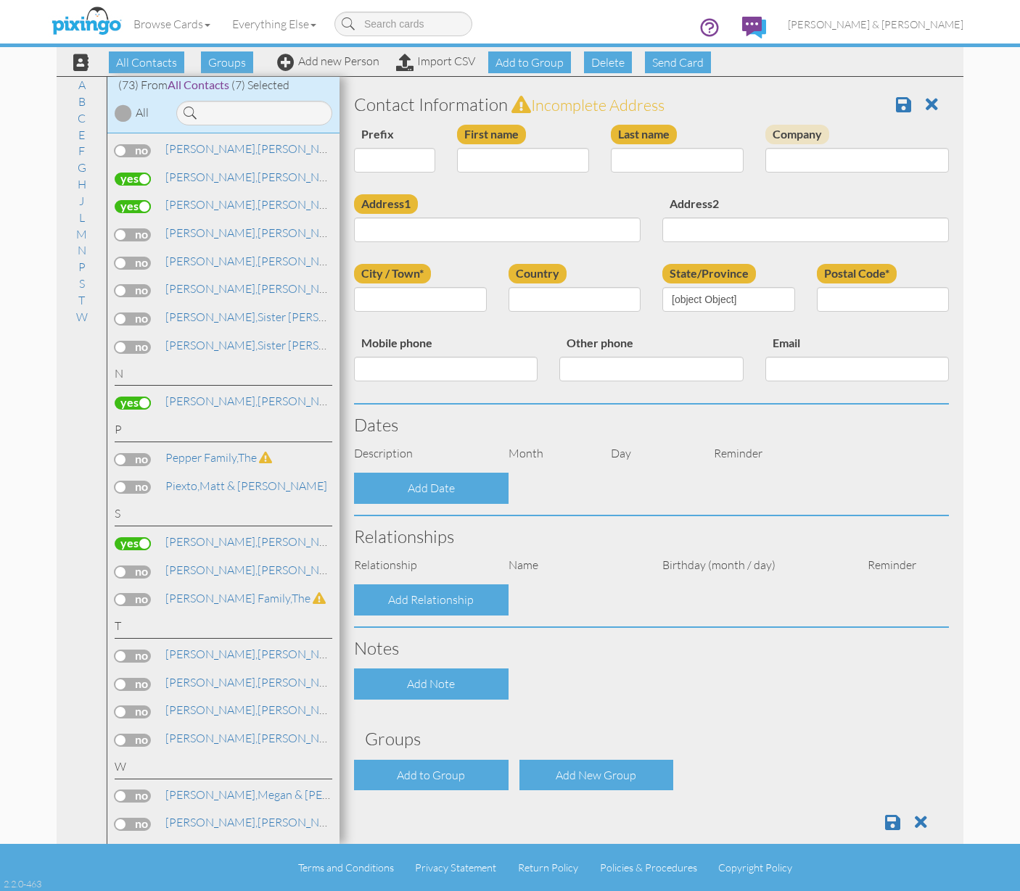
type input "[PERSON_NAME]"
type input "Simonds"
type input "11731 S Lake Stone C"
type input "South Jordan"
type input "84009"
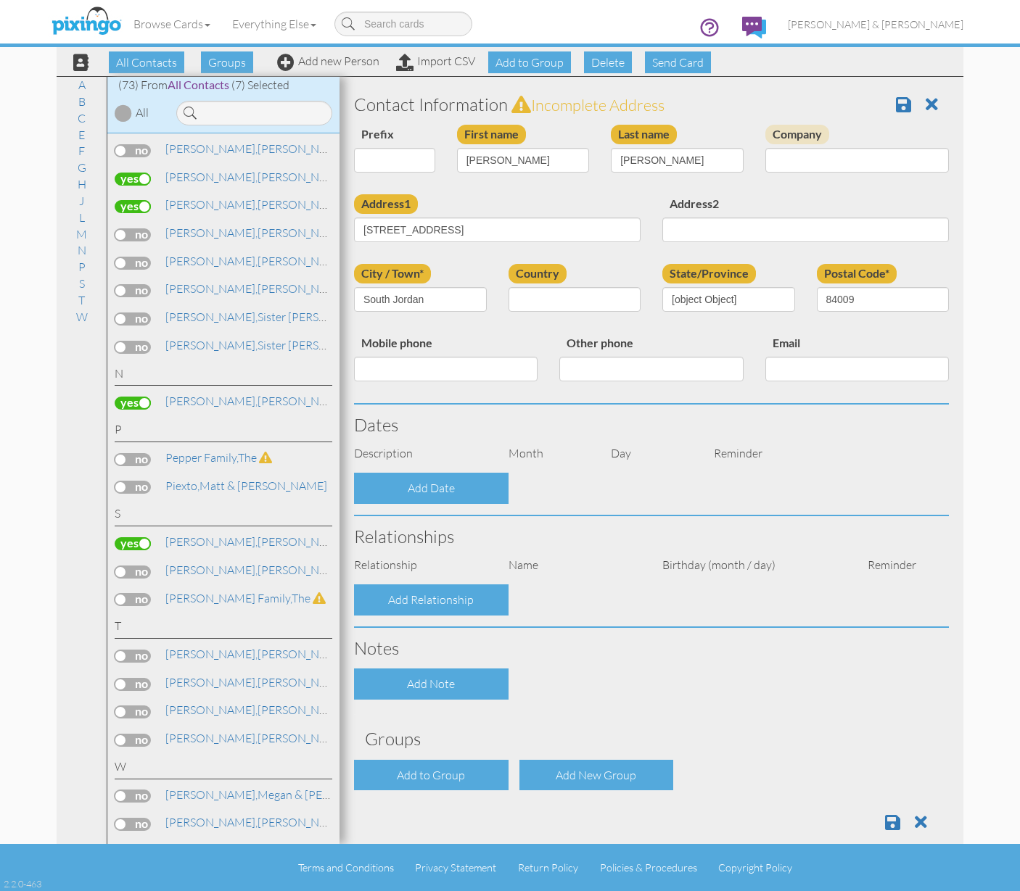
select select "object:532"
select select "object:832"
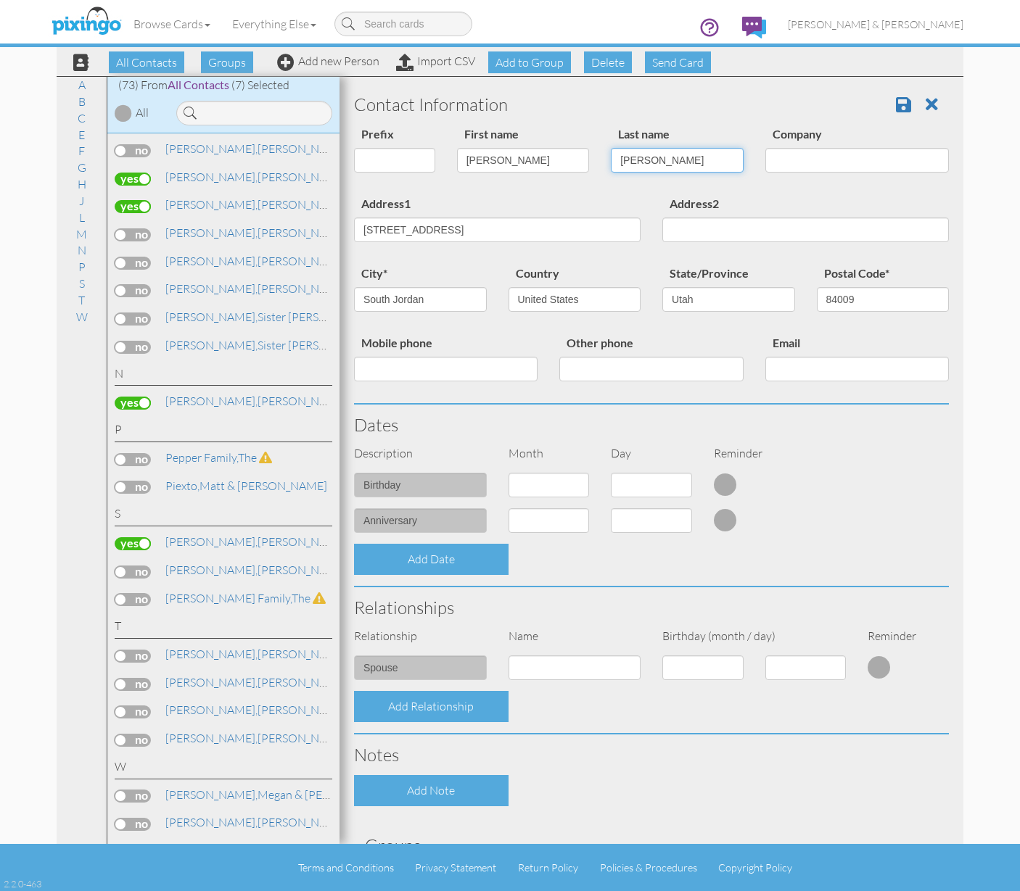
drag, startPoint x: 660, startPoint y: 161, endPoint x: 615, endPoint y: 157, distance: 45.2
click at [615, 157] on input "Simonds" at bounding box center [677, 160] width 133 height 25
type input "Nielsen"
click at [896, 100] on span at bounding box center [903, 104] width 15 height 17
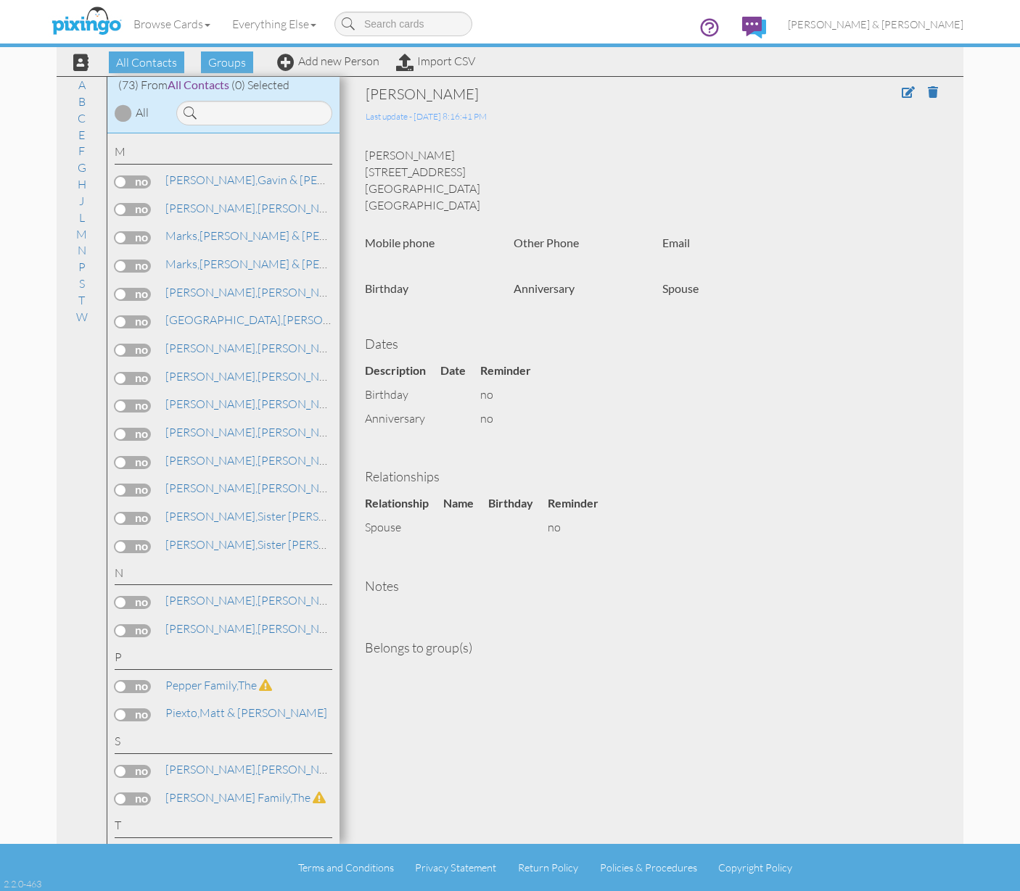
scroll to position [1544, 0]
click at [215, 68] on span "Groups" at bounding box center [227, 62] width 52 height 22
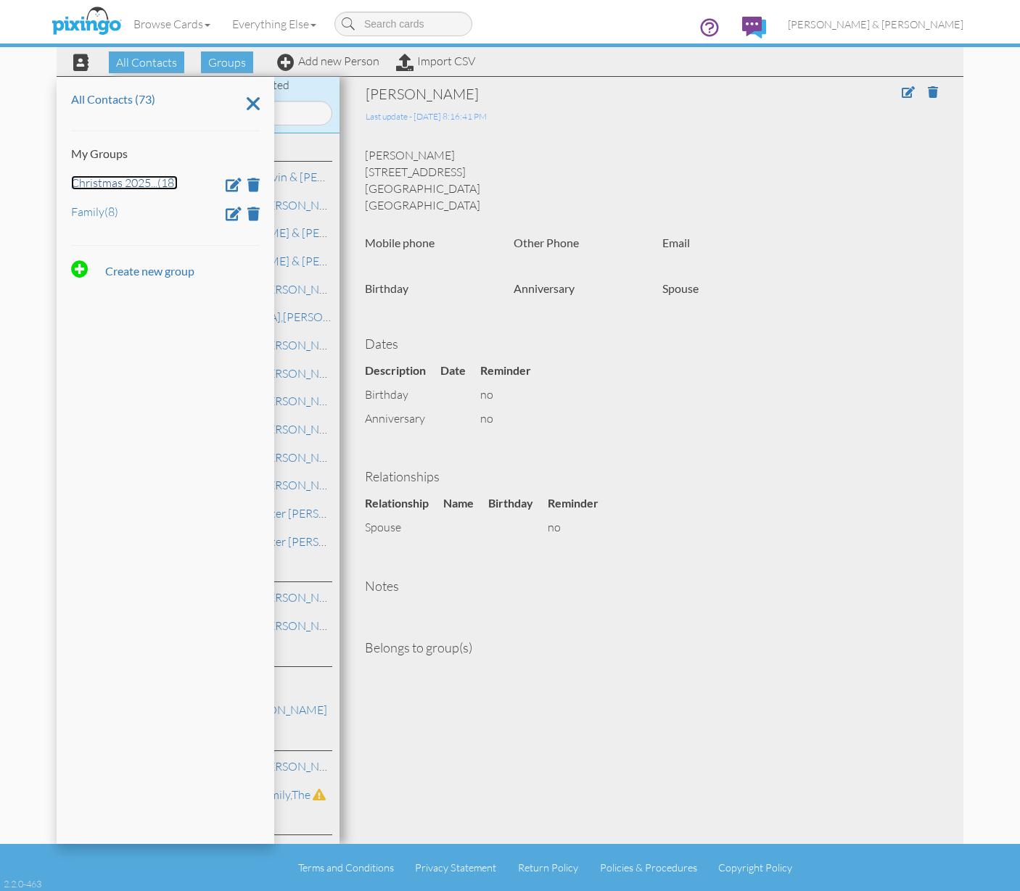
click at [125, 179] on link "Christmas 2025 ... (18)" at bounding box center [124, 182] width 107 height 15
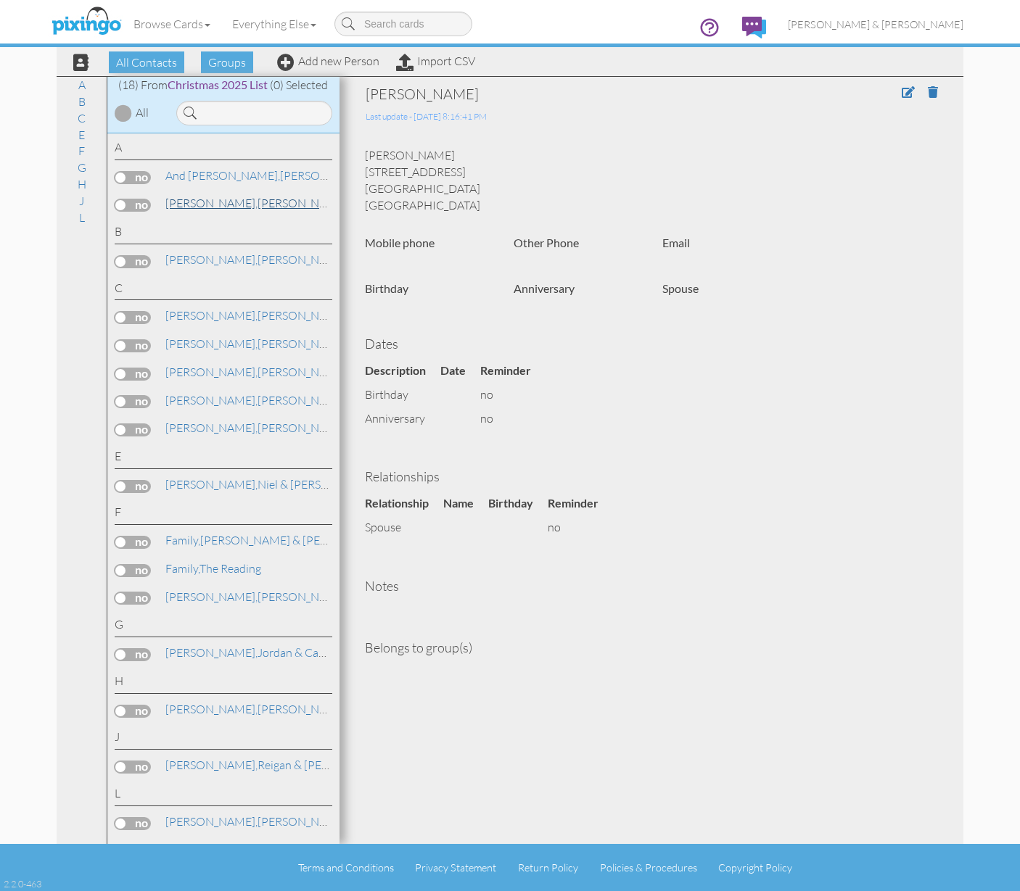
scroll to position [0, 0]
click at [154, 59] on span "All Contacts" at bounding box center [146, 62] width 75 height 22
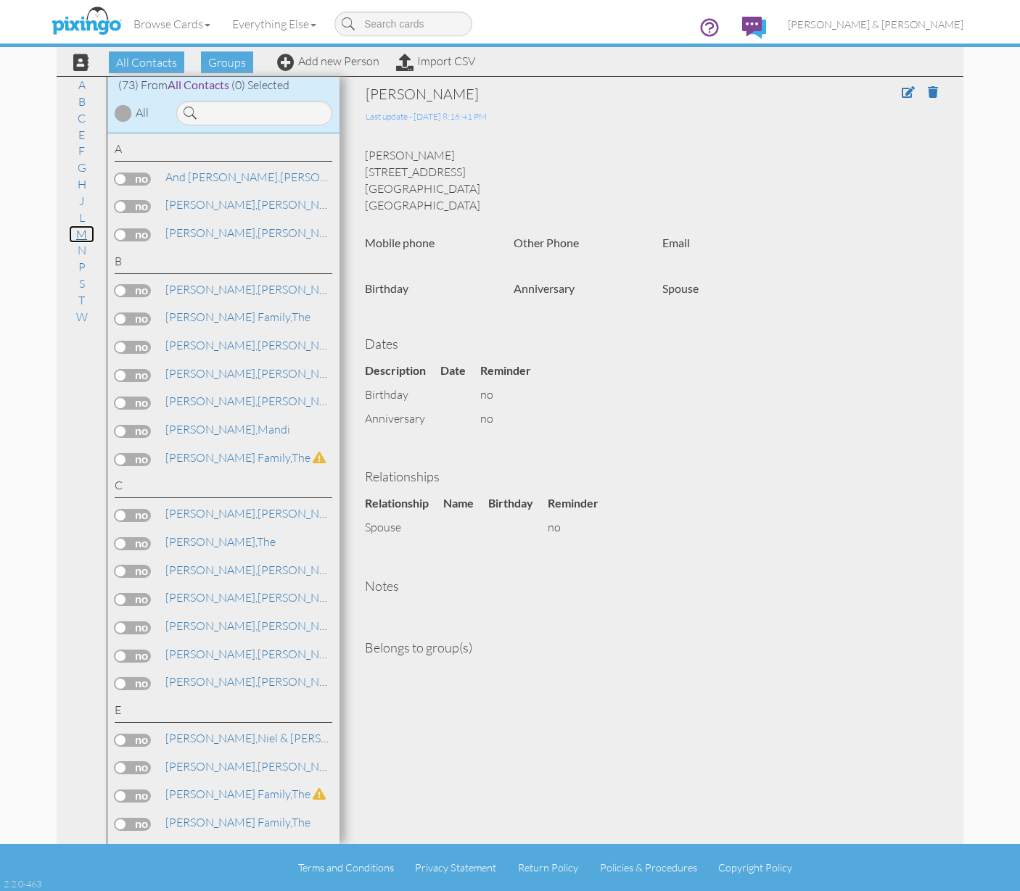
click at [80, 233] on link "M" at bounding box center [81, 234] width 25 height 17
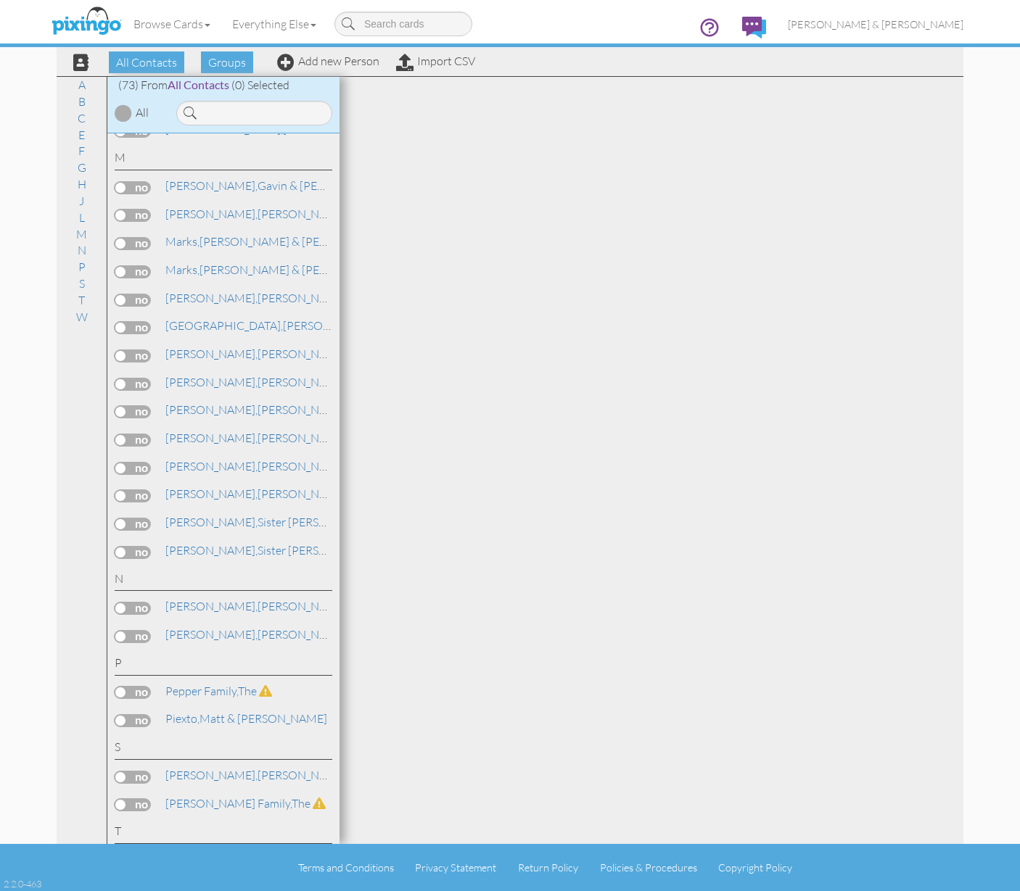
click at [122, 237] on label at bounding box center [133, 243] width 36 height 13
click at [0, 0] on input "checkbox" at bounding box center [0, 0] width 0 height 0
click at [124, 265] on label at bounding box center [133, 271] width 36 height 13
click at [0, 0] on input "checkbox" at bounding box center [0, 0] width 0 height 0
click at [124, 321] on label at bounding box center [133, 327] width 36 height 13
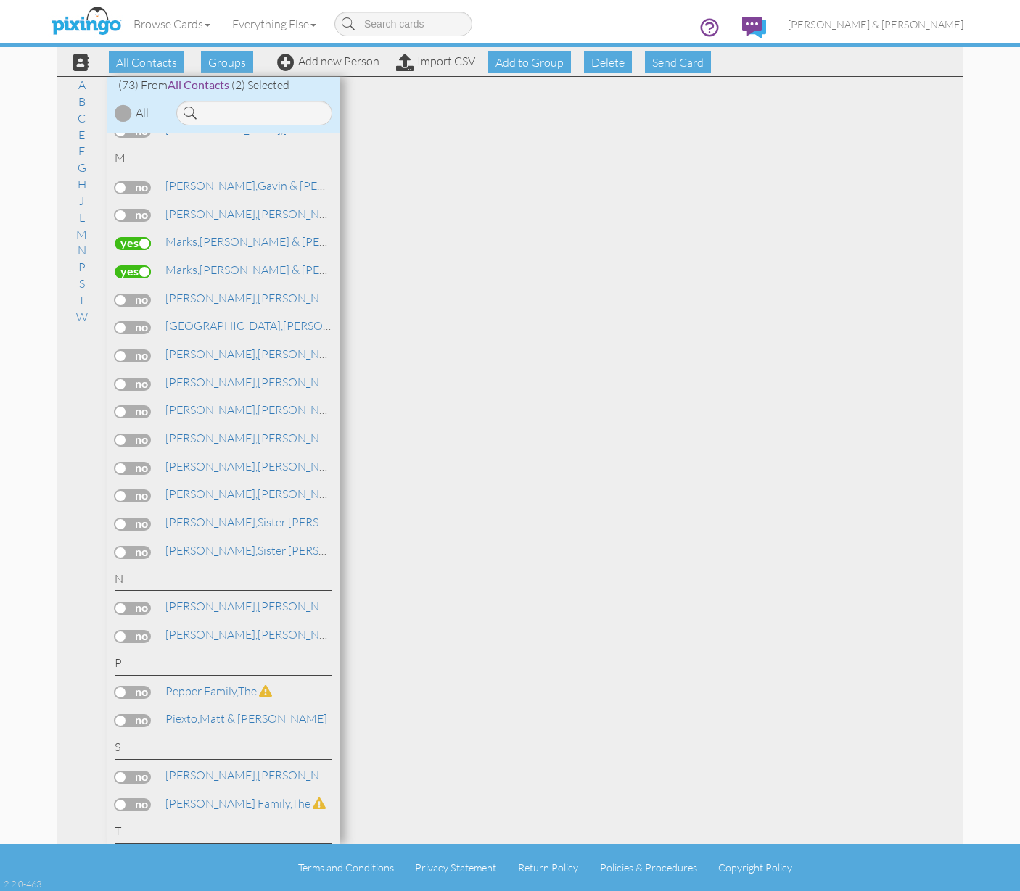
click at [0, 0] on input "checkbox" at bounding box center [0, 0] width 0 height 0
click at [121, 378] on label at bounding box center [133, 384] width 36 height 13
click at [0, 0] on input "checkbox" at bounding box center [0, 0] width 0 height 0
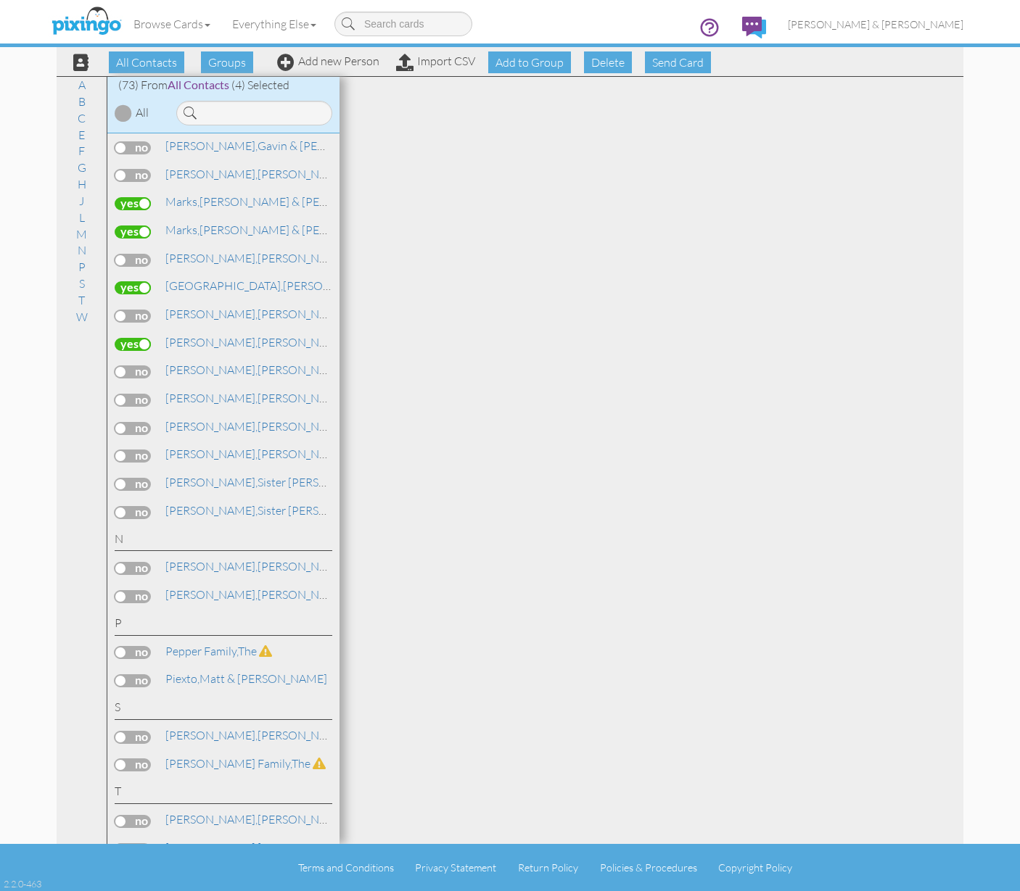
scroll to position [1602, 0]
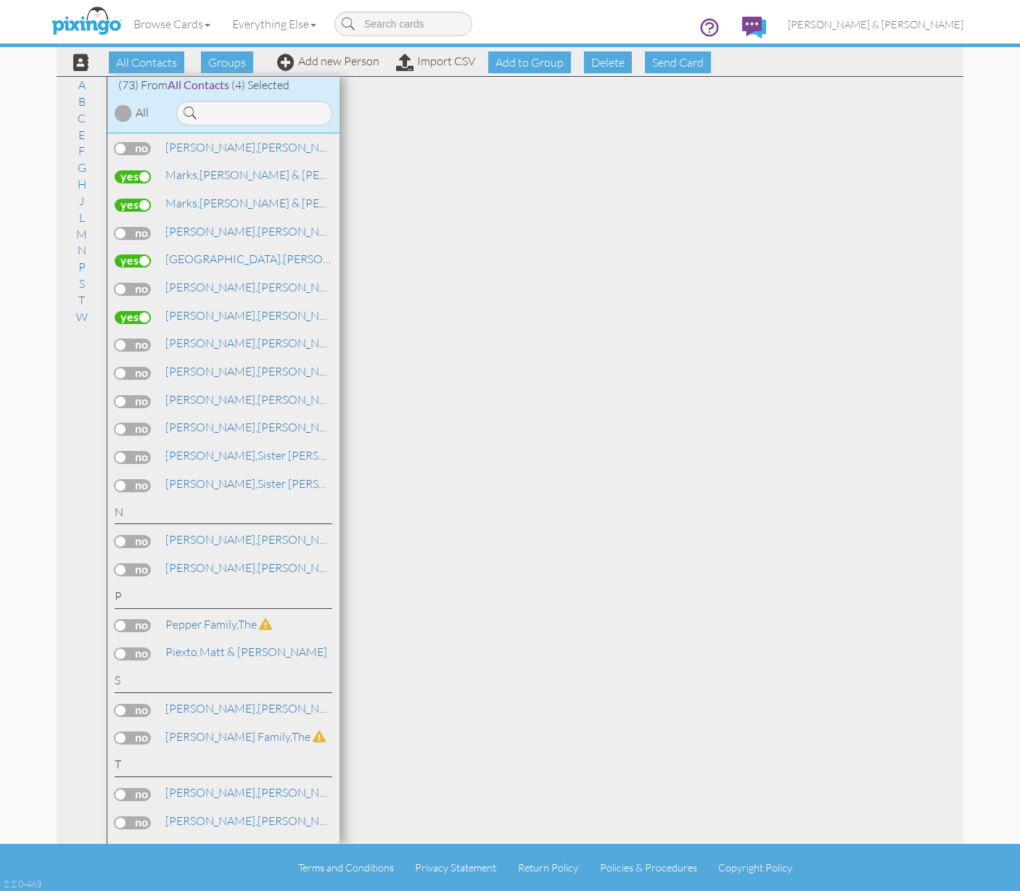
click at [120, 535] on label at bounding box center [133, 541] width 36 height 13
click at [0, 0] on input "checkbox" at bounding box center [0, 0] width 0 height 0
click at [123, 563] on label at bounding box center [133, 569] width 36 height 13
click at [0, 0] on input "checkbox" at bounding box center [0, 0] width 0 height 0
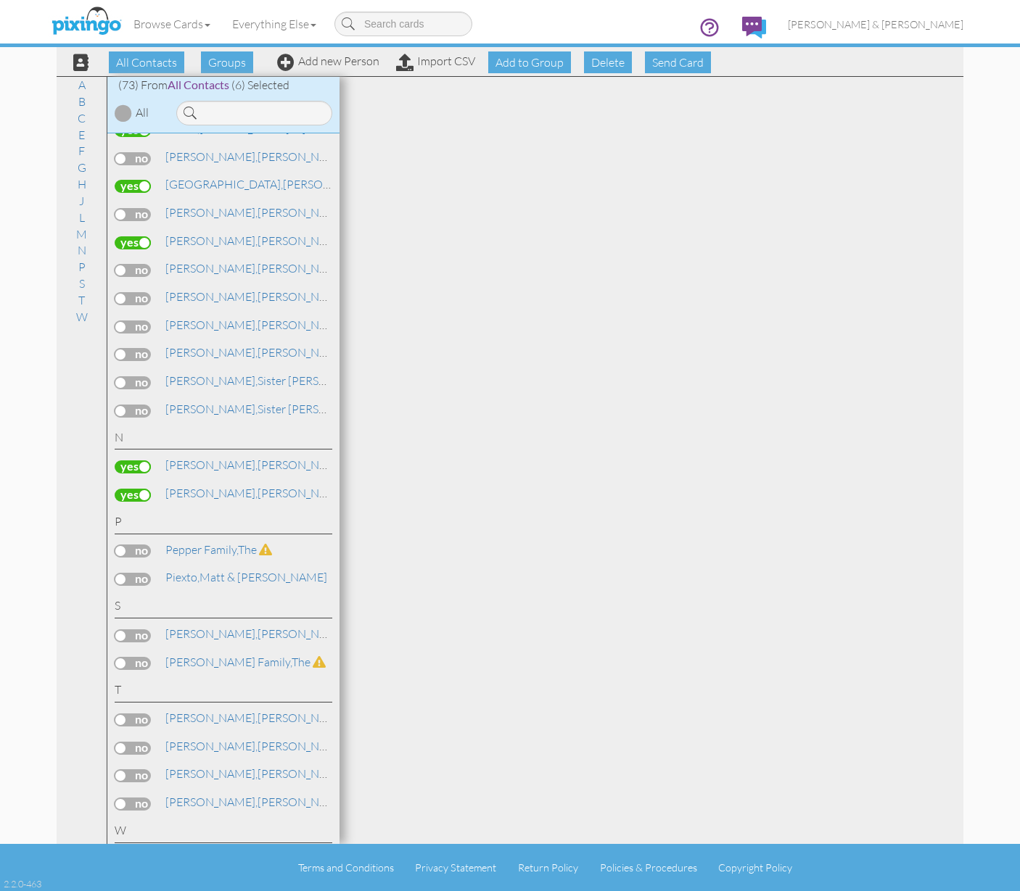
scroll to position [1740, 0]
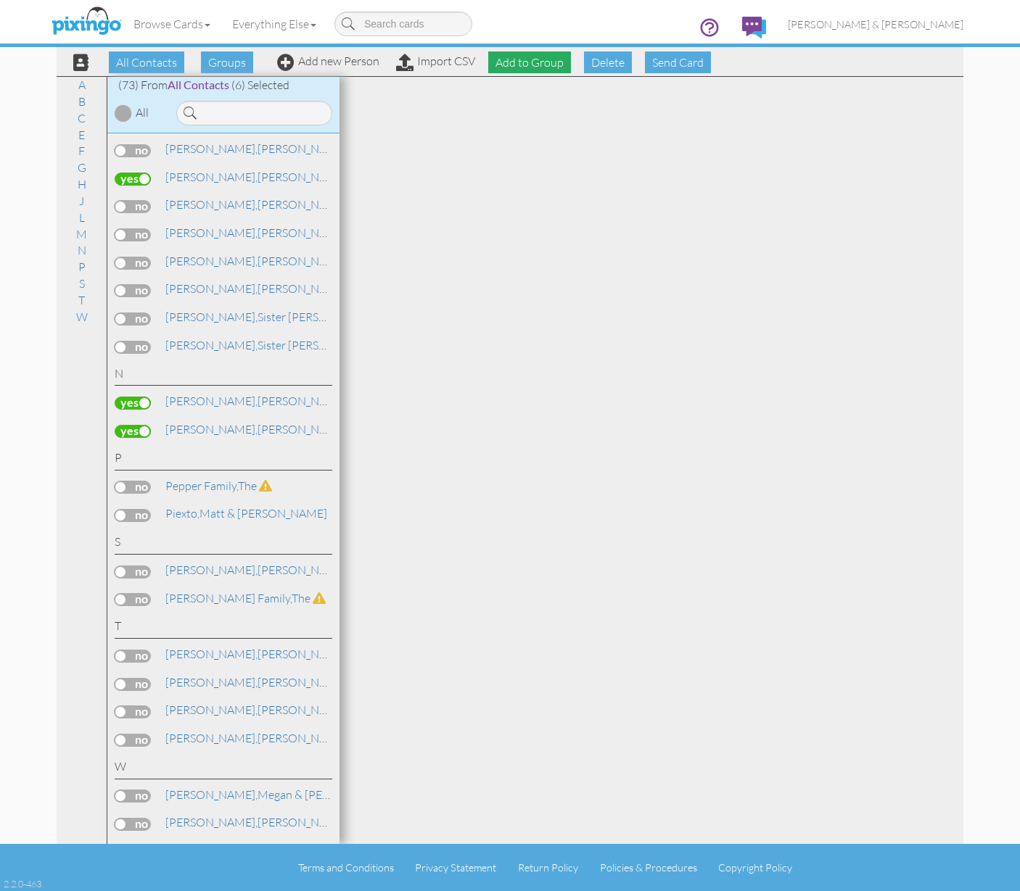
click at [526, 66] on span "Add to Group" at bounding box center [529, 62] width 83 height 22
click at [511, 101] on select "-- Select a group -- Christmas 2025 List Family" at bounding box center [529, 97] width 125 height 25
select select "10898"
click at [503, 117] on icon at bounding box center [499, 122] width 9 height 15
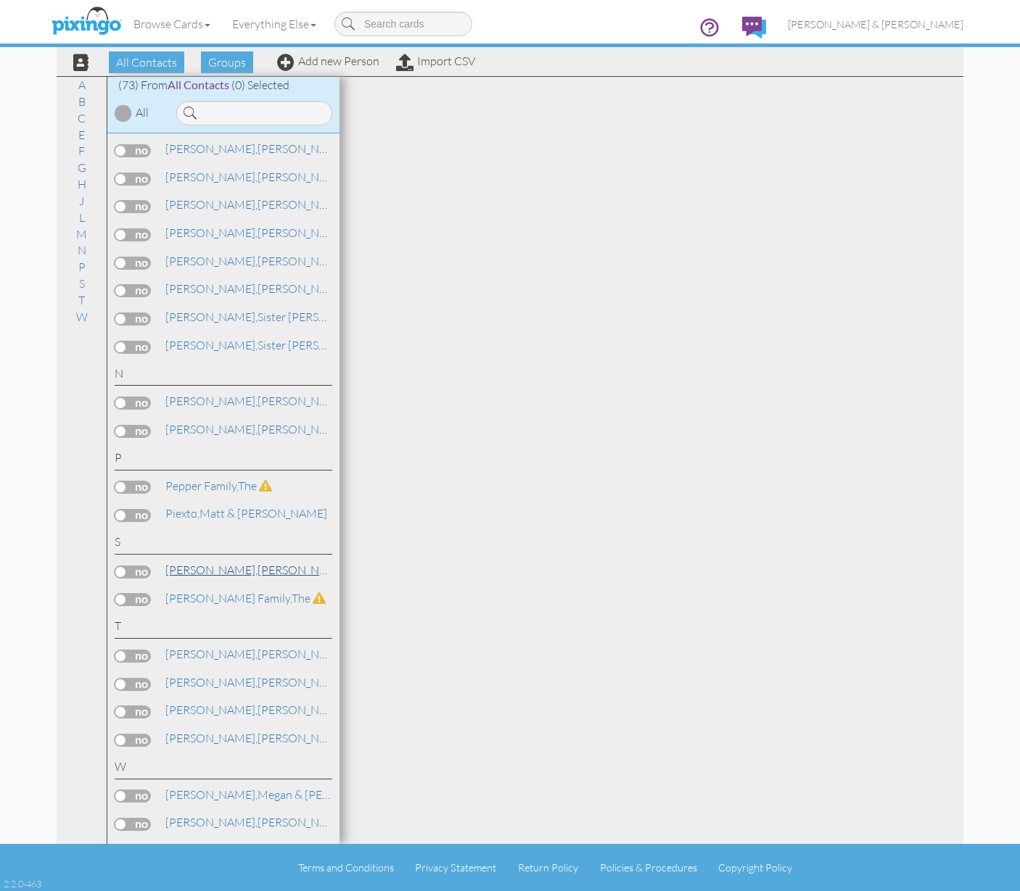
click at [193, 563] on span "[PERSON_NAME]," at bounding box center [211, 570] width 92 height 15
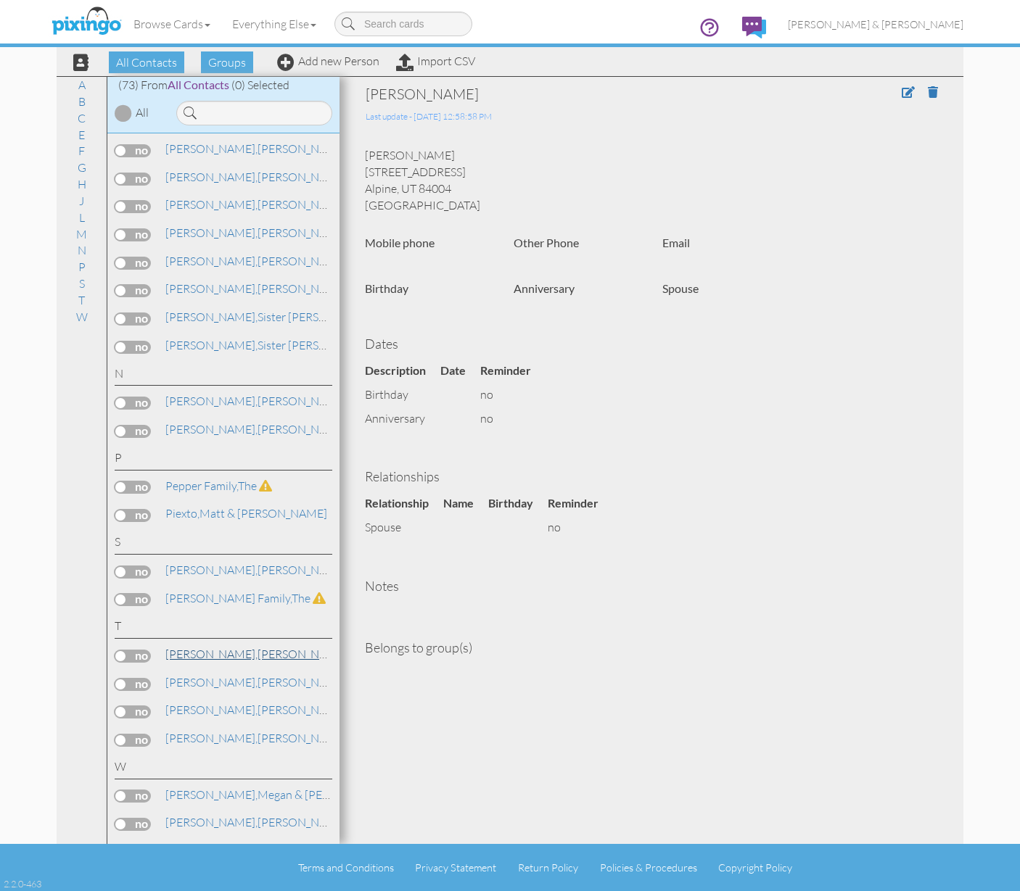
click at [194, 647] on span "[PERSON_NAME]," at bounding box center [211, 654] width 92 height 15
click at [119, 650] on label at bounding box center [133, 656] width 36 height 13
click at [0, 0] on input "checkbox" at bounding box center [0, 0] width 0 height 0
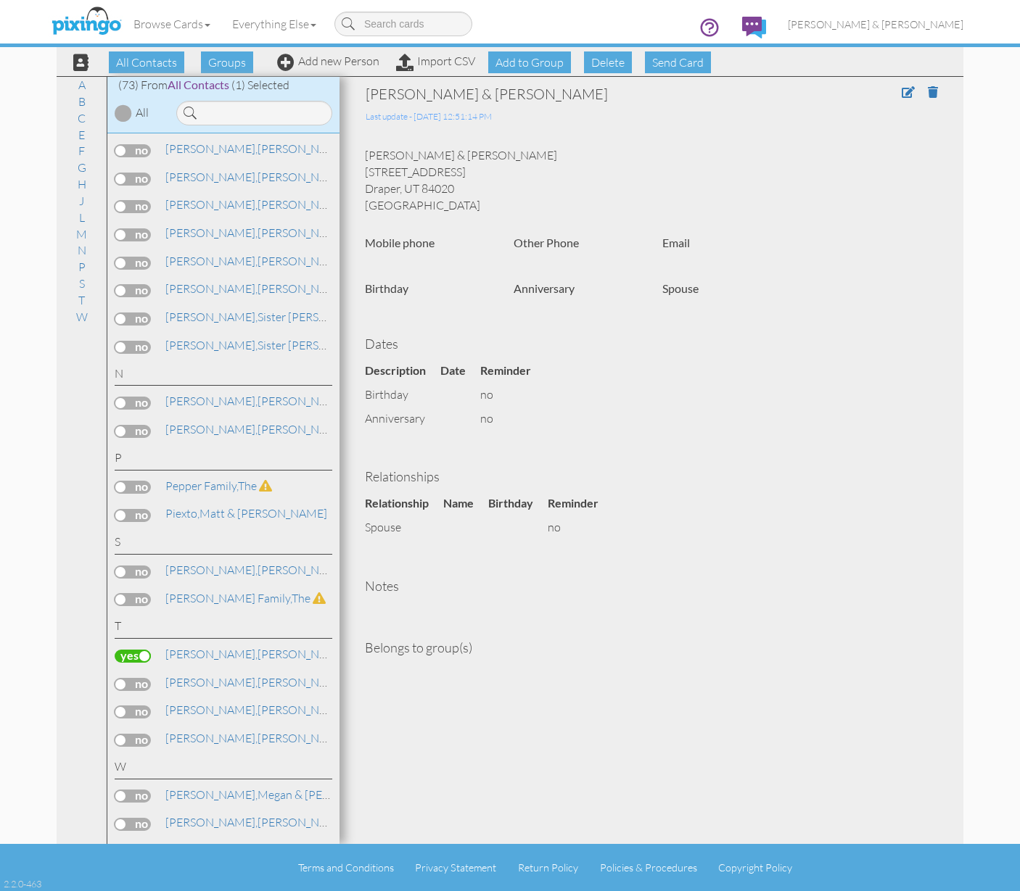
click at [125, 706] on label at bounding box center [133, 712] width 36 height 13
click at [0, 0] on input "checkbox" at bounding box center [0, 0] width 0 height 0
click at [121, 734] on label at bounding box center [133, 740] width 36 height 13
click at [0, 0] on input "checkbox" at bounding box center [0, 0] width 0 height 0
drag, startPoint x: 130, startPoint y: 827, endPoint x: 144, endPoint y: 825, distance: 13.9
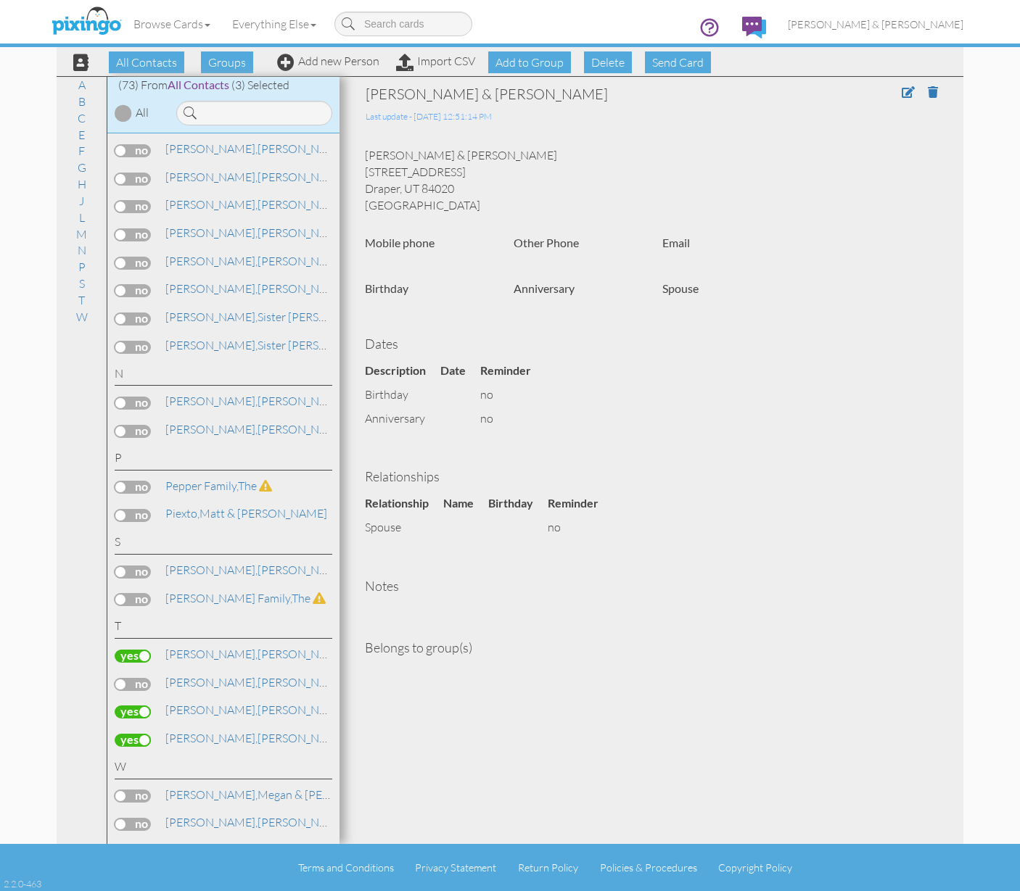
click at [130, 846] on label at bounding box center [133, 852] width 36 height 13
click at [0, 0] on input "checkbox" at bounding box center [0, 0] width 0 height 0
click at [195, 843] on span "[PERSON_NAME]," at bounding box center [211, 850] width 92 height 15
click at [534, 55] on div "Browse Cards Business Accounting Automotive Chiropractor Customer Dental Financ…" at bounding box center [510, 28] width 906 height 57
click at [533, 62] on span "Add to Group" at bounding box center [529, 62] width 83 height 22
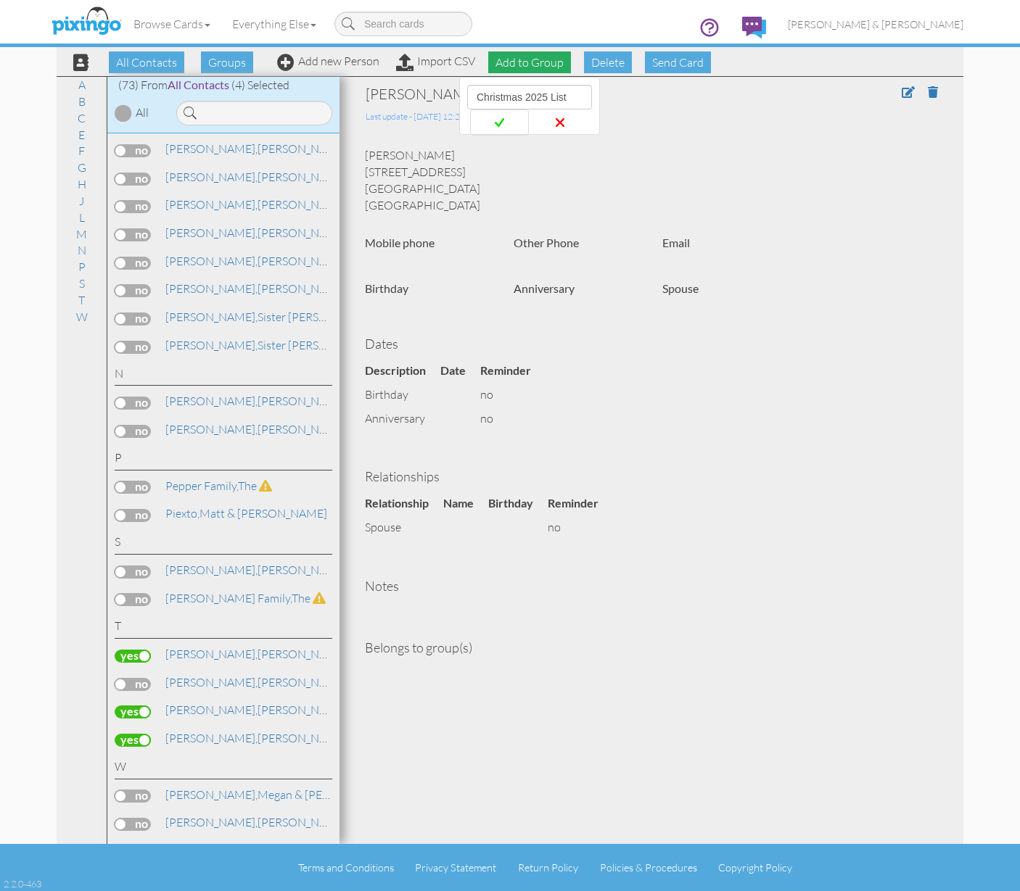
click at [497, 127] on icon at bounding box center [499, 122] width 9 height 15
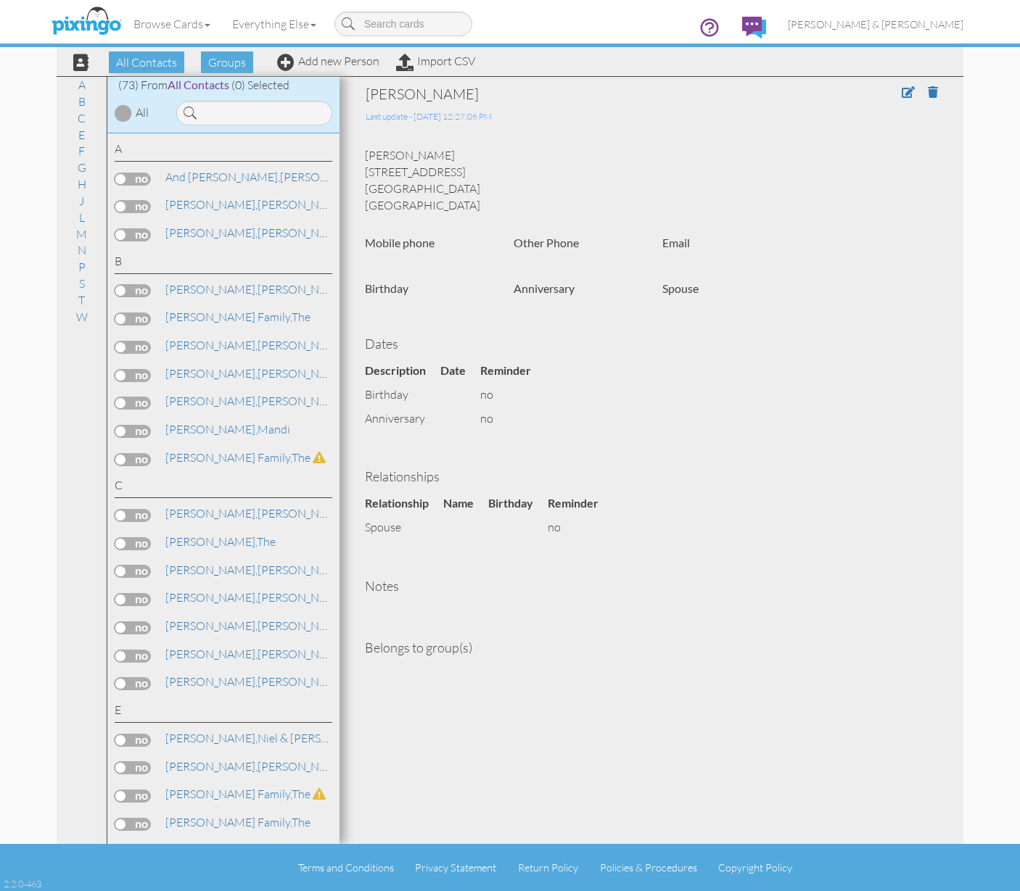
click at [291, 56] on div "Browse Cards Business Accounting Automotive Chiropractor Customer Dental Financ…" at bounding box center [510, 28] width 906 height 57
click at [284, 58] on span at bounding box center [285, 62] width 17 height 17
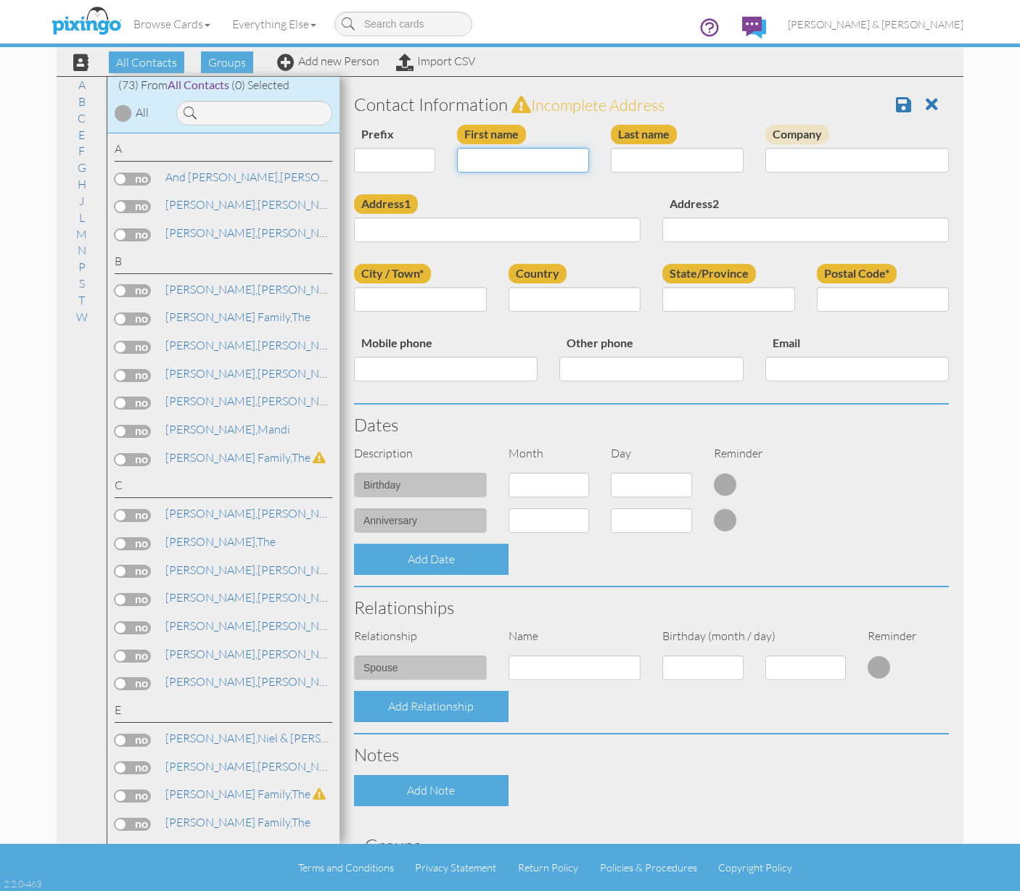
click at [494, 160] on input "First name" at bounding box center [523, 160] width 133 height 25
type input "[PERSON_NAME] & [PERSON_NAME]"
type input "Croxton"
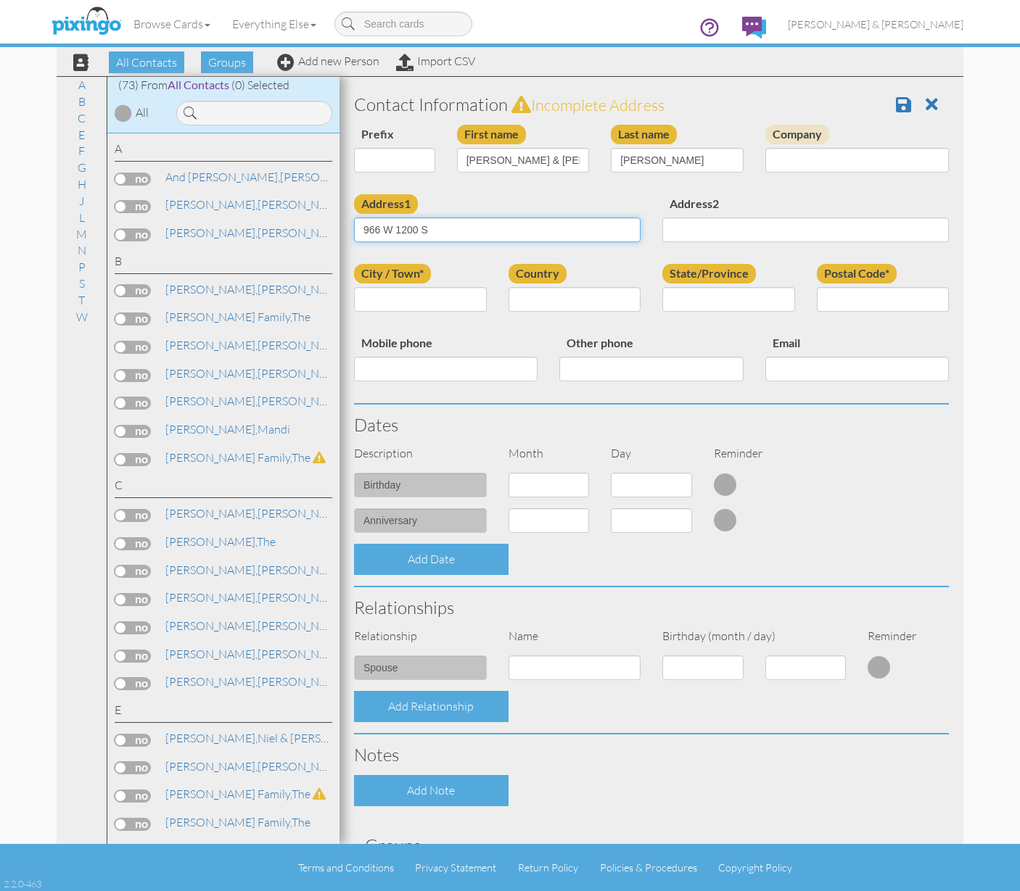
type input "966 W 1200 S"
type input "Springville"
type input "[US_STATE]"
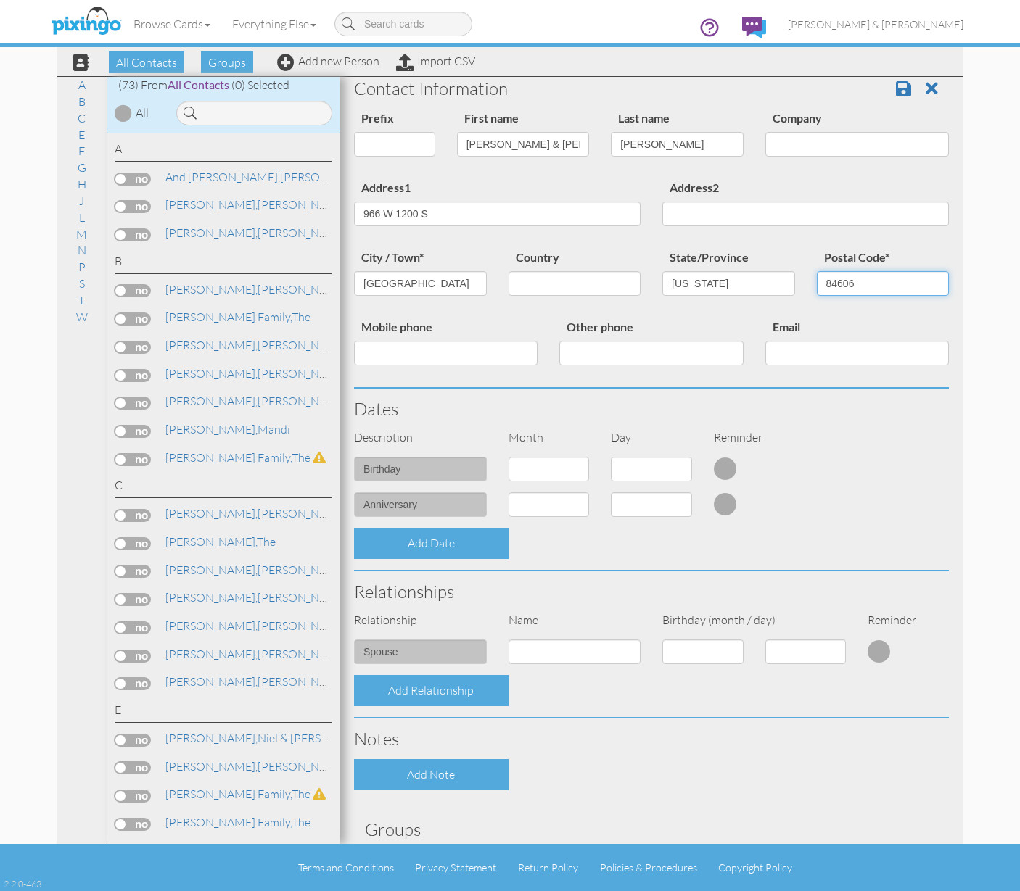
scroll to position [128, 0]
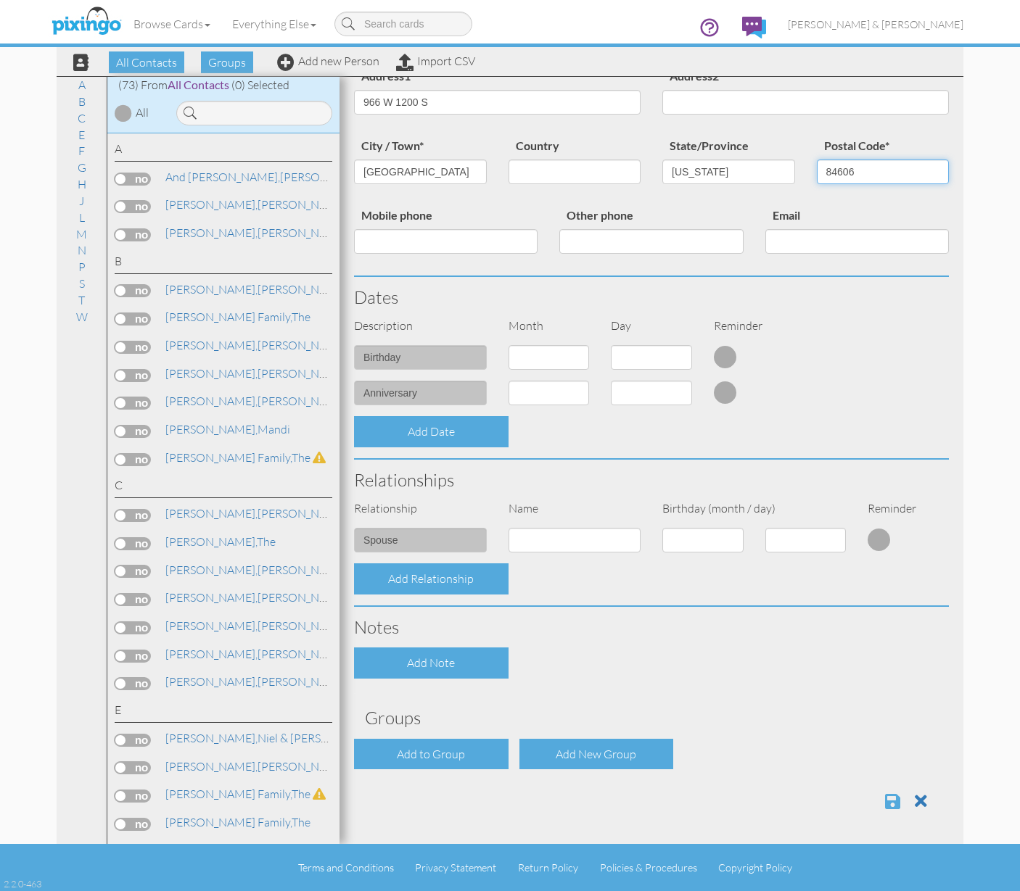
type input "84606"
click at [885, 793] on span at bounding box center [892, 801] width 15 height 17
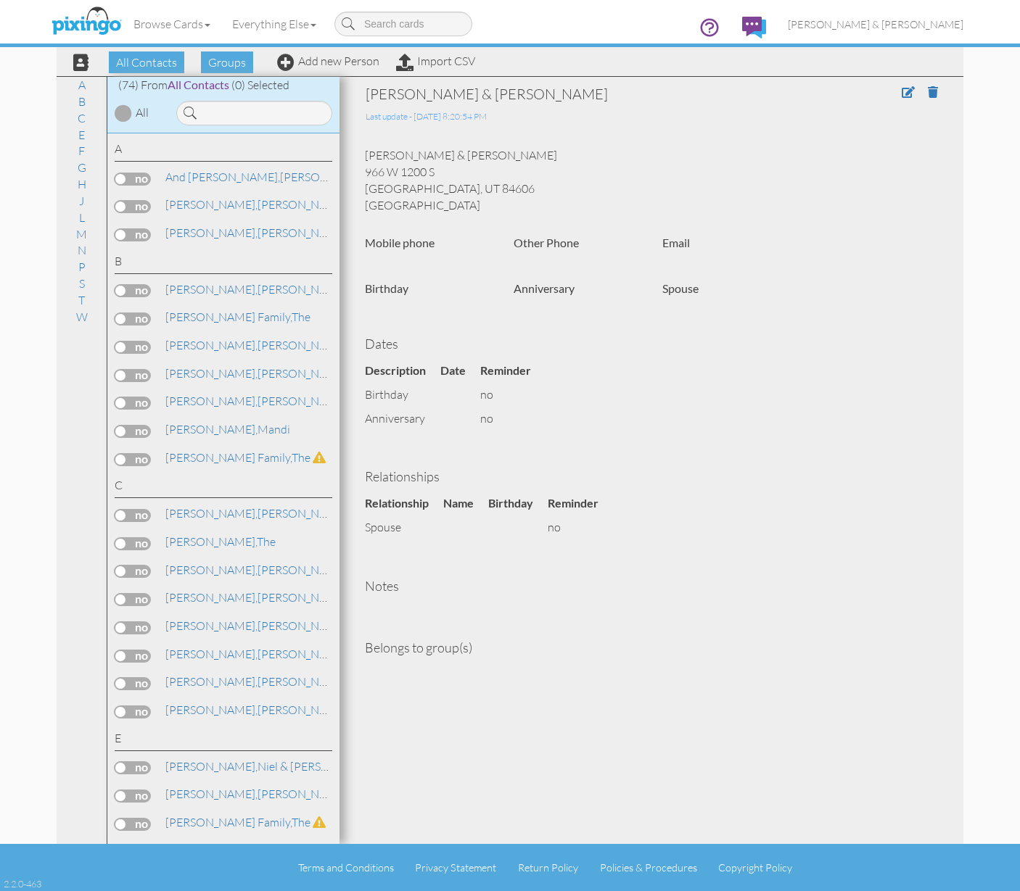
click at [125, 706] on label at bounding box center [133, 712] width 36 height 13
click at [0, 0] on input "checkbox" at bounding box center [0, 0] width 0 height 0
click at [502, 60] on span "Add to Group" at bounding box center [529, 62] width 83 height 22
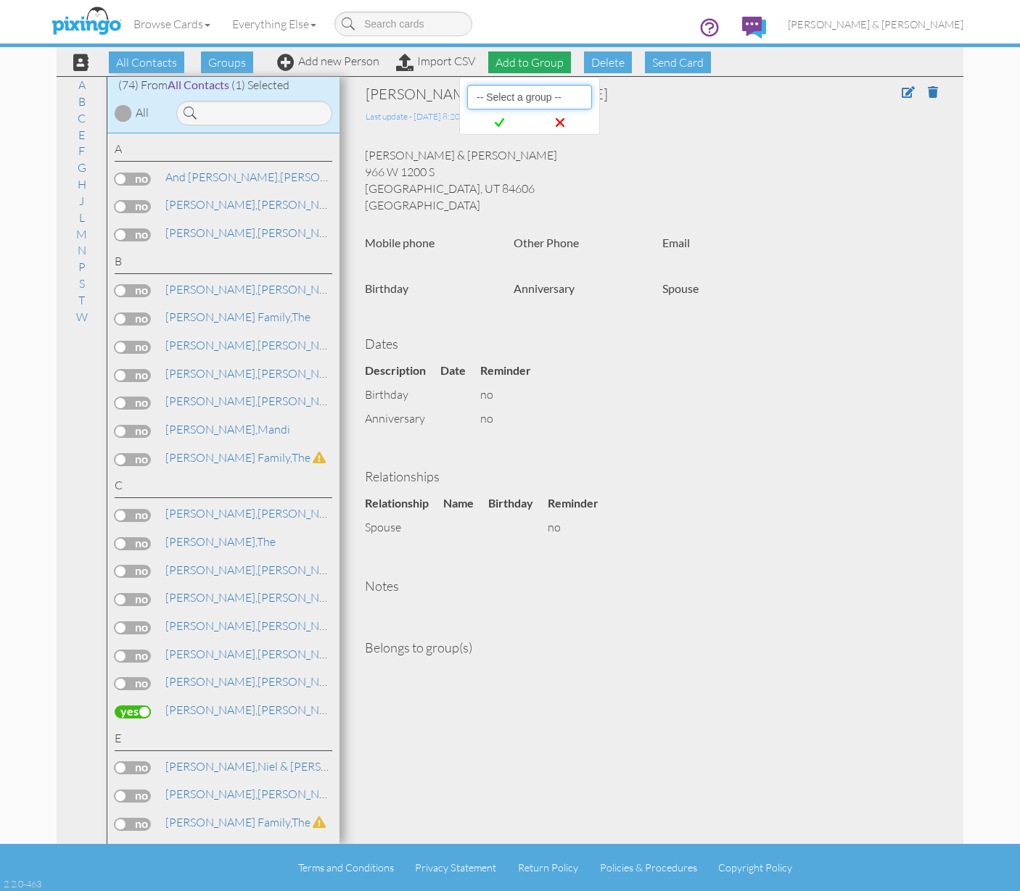
click at [506, 89] on select "-- Select a group -- Christmas 2025 List Family" at bounding box center [529, 97] width 125 height 25
select select "10898"
click at [500, 117] on icon at bounding box center [499, 122] width 9 height 15
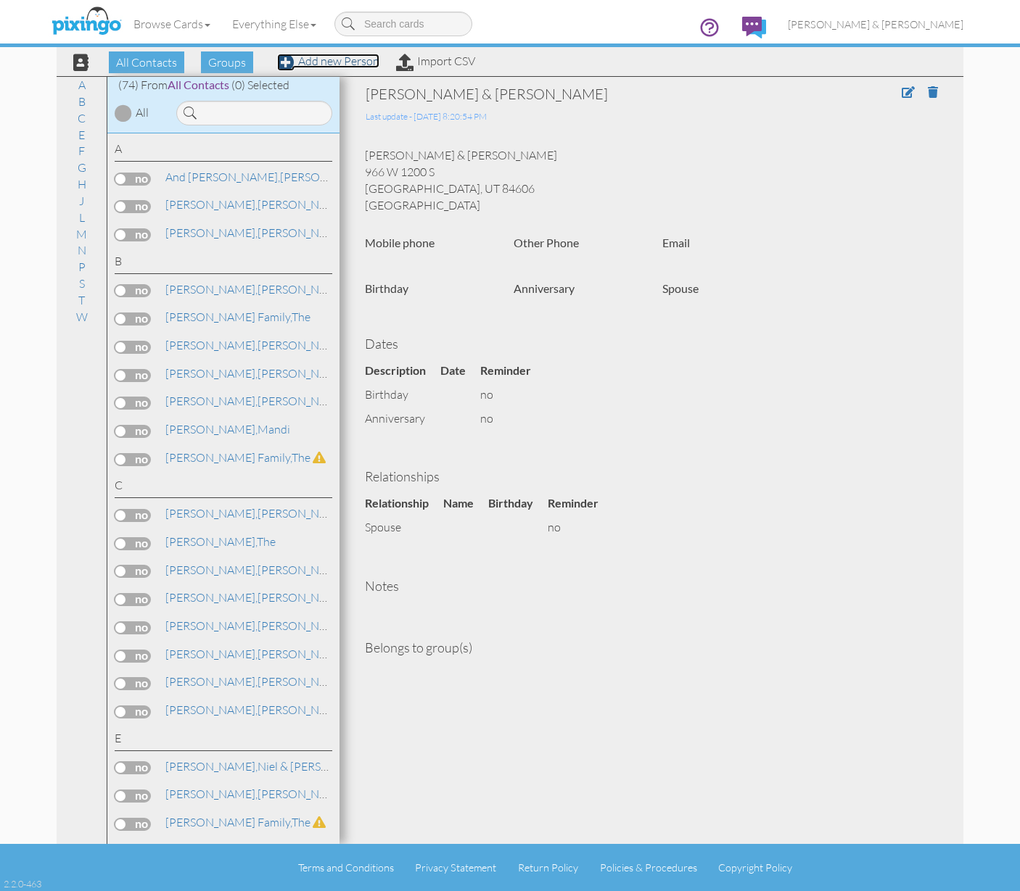
click at [315, 66] on link "Add new Person" at bounding box center [328, 61] width 102 height 15
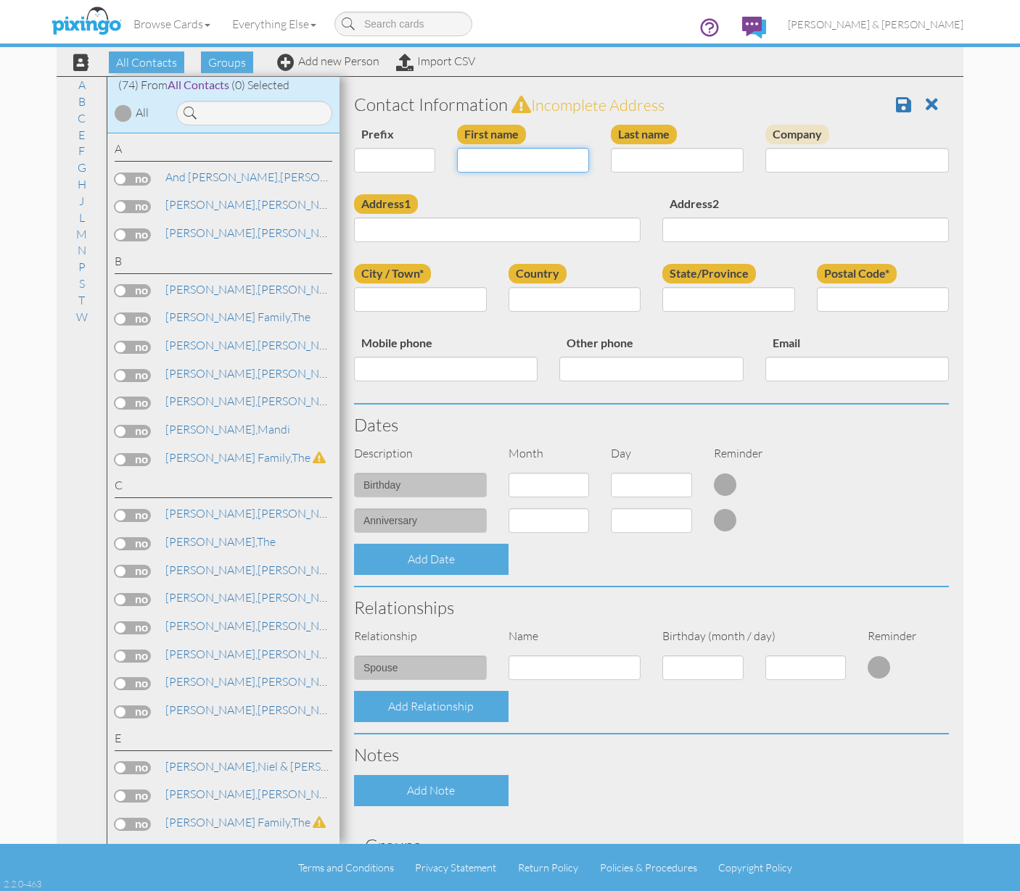
click at [480, 165] on input "First name" at bounding box center [523, 160] width 133 height 25
type input "t"
type input "The"
type input "Slive & Carbine Family"
click at [385, 223] on input "Address1" at bounding box center [497, 230] width 286 height 25
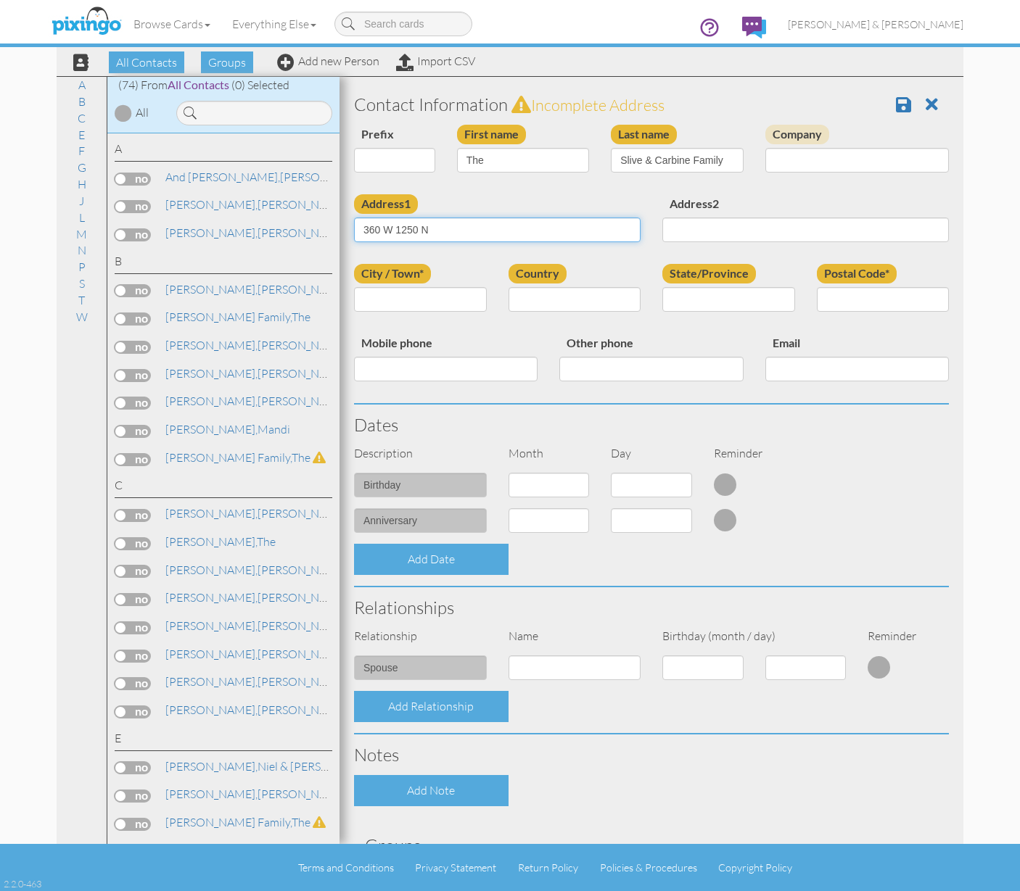
type input "360 W 1250 N"
type input "Centerville"
type input "Utah"
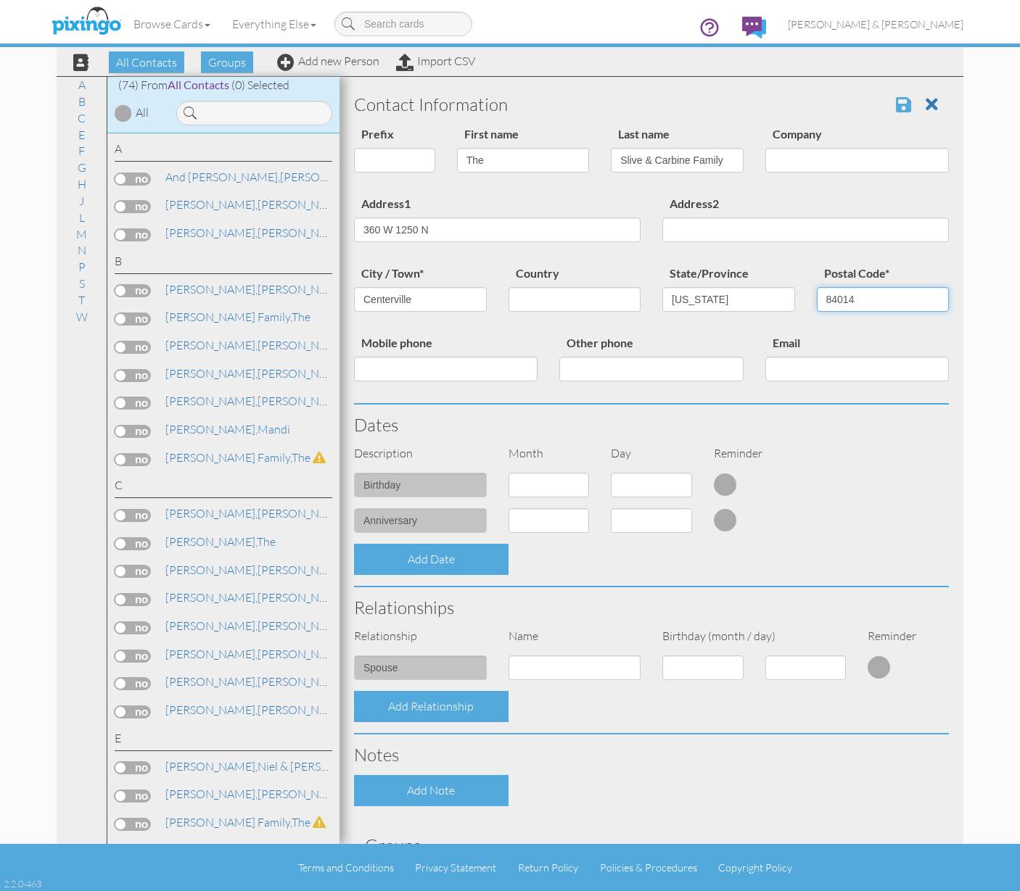
type input "84014"
click at [896, 105] on span at bounding box center [903, 104] width 15 height 17
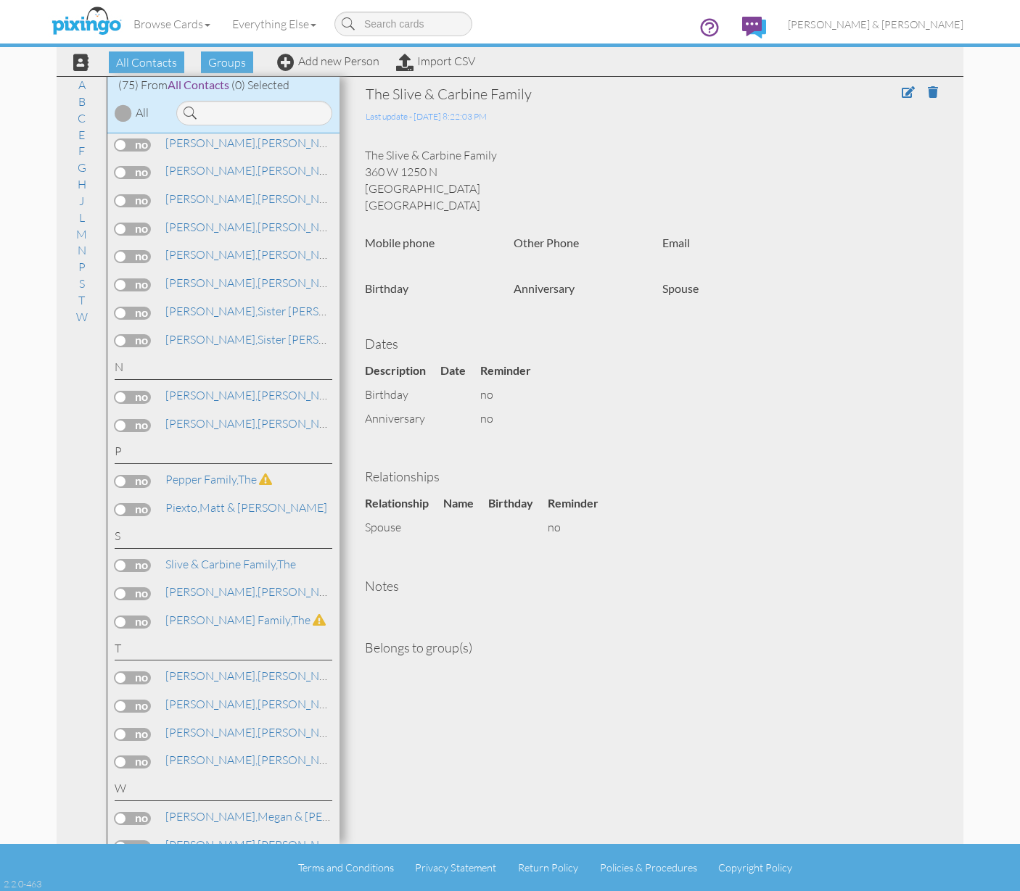
scroll to position [1781, 0]
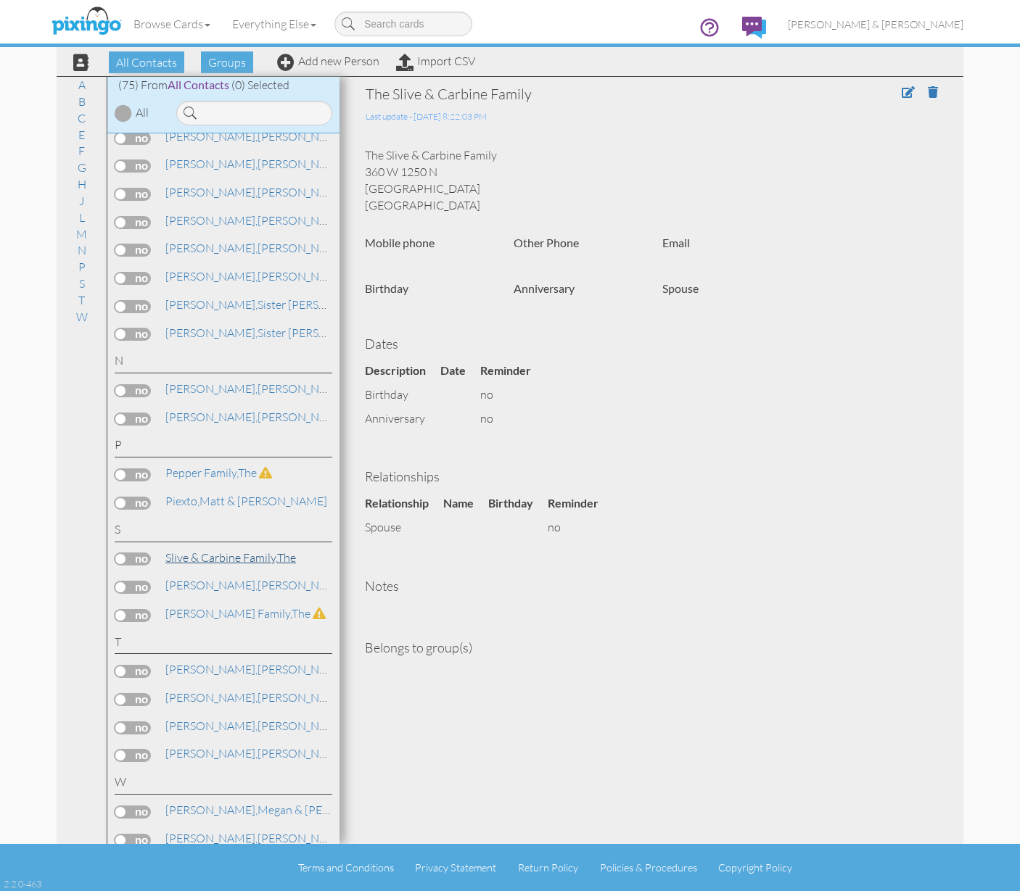
click at [206, 550] on span "Slive & Carbine Family," at bounding box center [221, 557] width 112 height 15
click at [904, 94] on span at bounding box center [907, 92] width 13 height 12
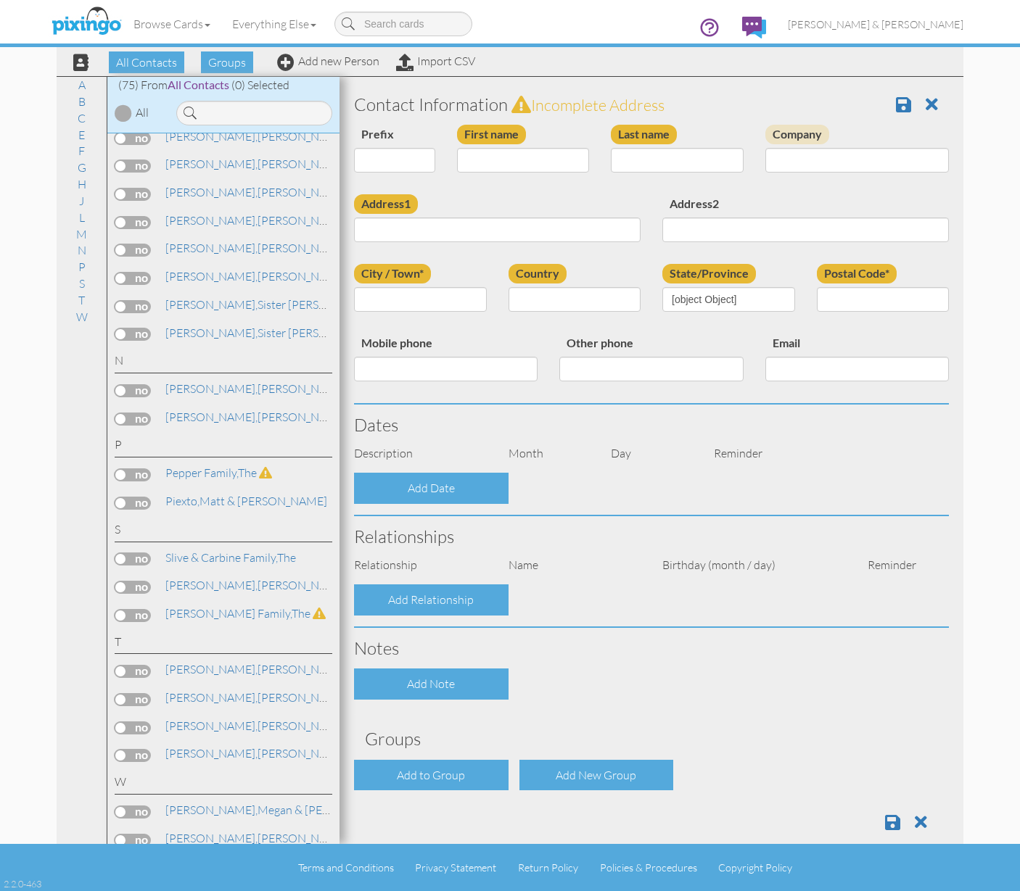
type input "The"
type input "Slive & Carbine Family"
type input "360 W 1250 N"
type input "Centerville"
type input "84014"
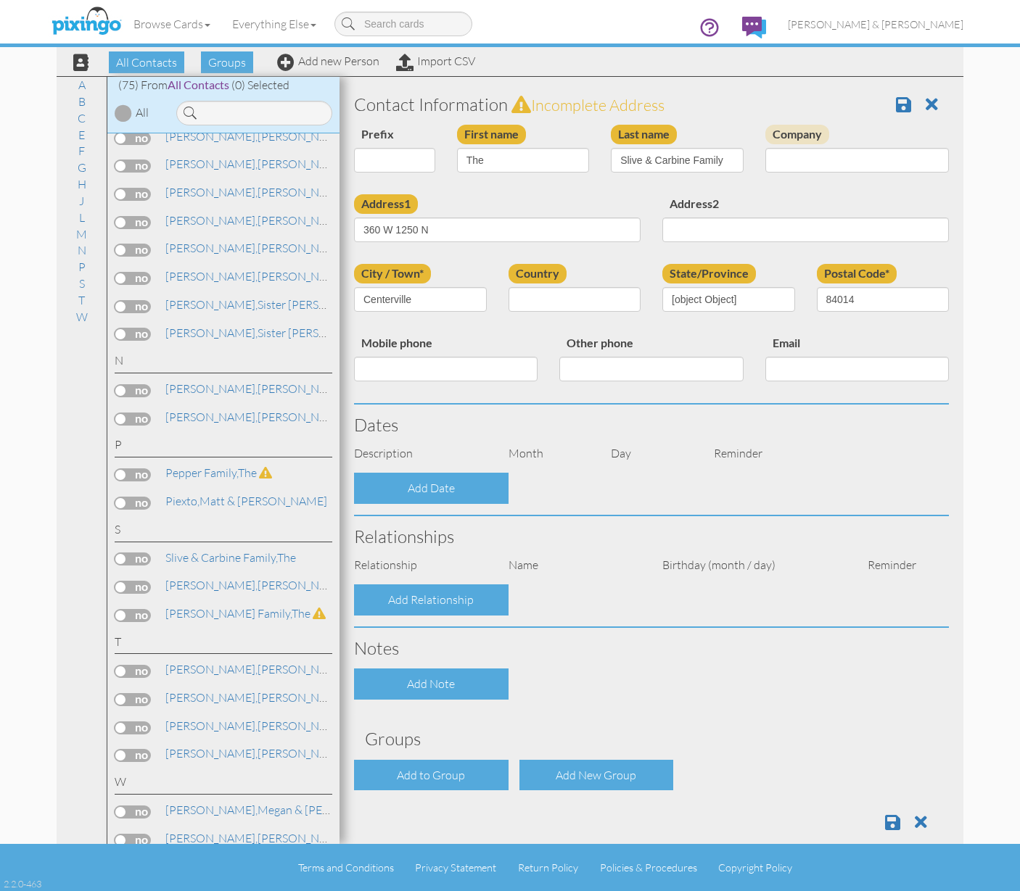
select select "object:436"
select select "object:681"
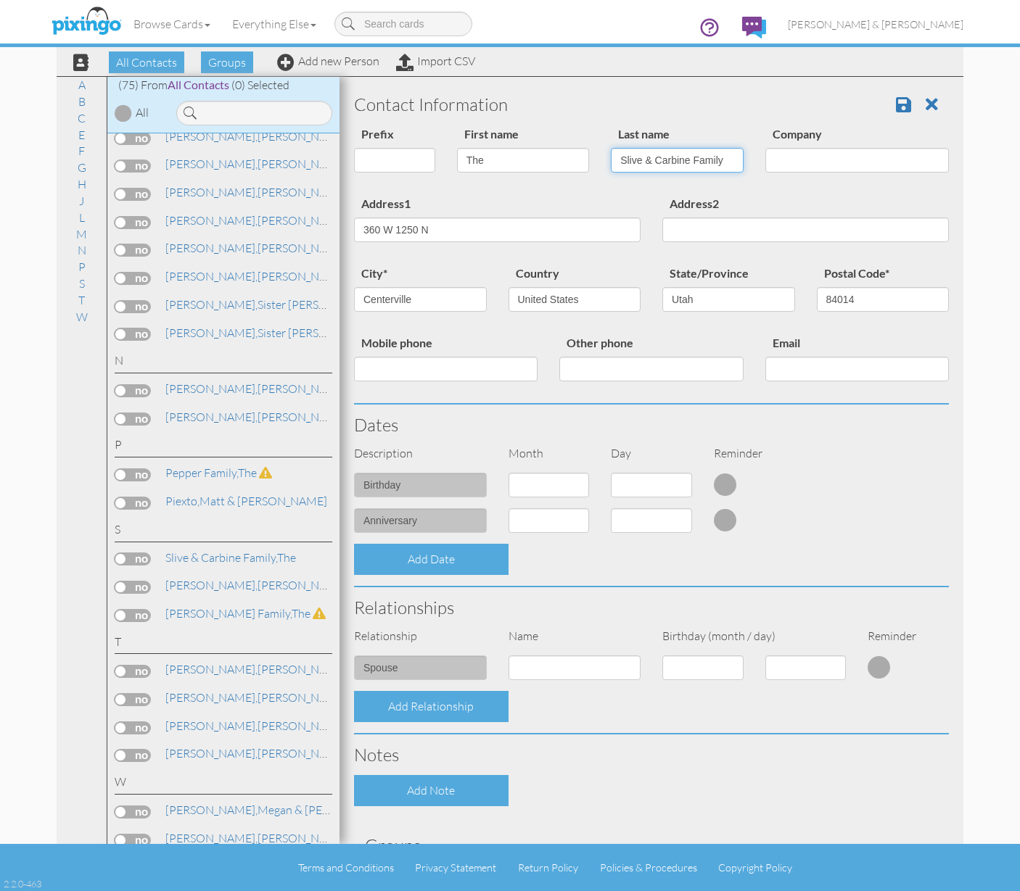
click at [635, 162] on input "Slive & Carbine Family" at bounding box center [677, 160] width 133 height 25
type input "[PERSON_NAME] & Carbine Family"
click at [896, 102] on span at bounding box center [903, 104] width 15 height 17
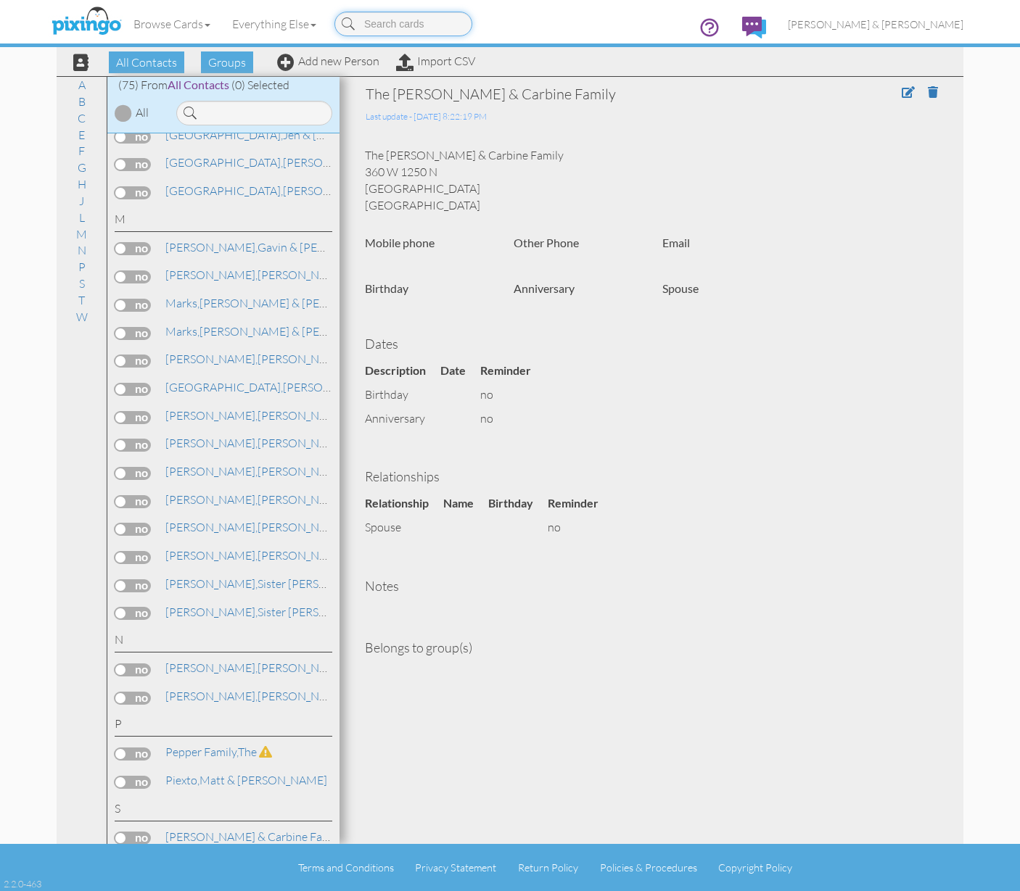
scroll to position [1796, 0]
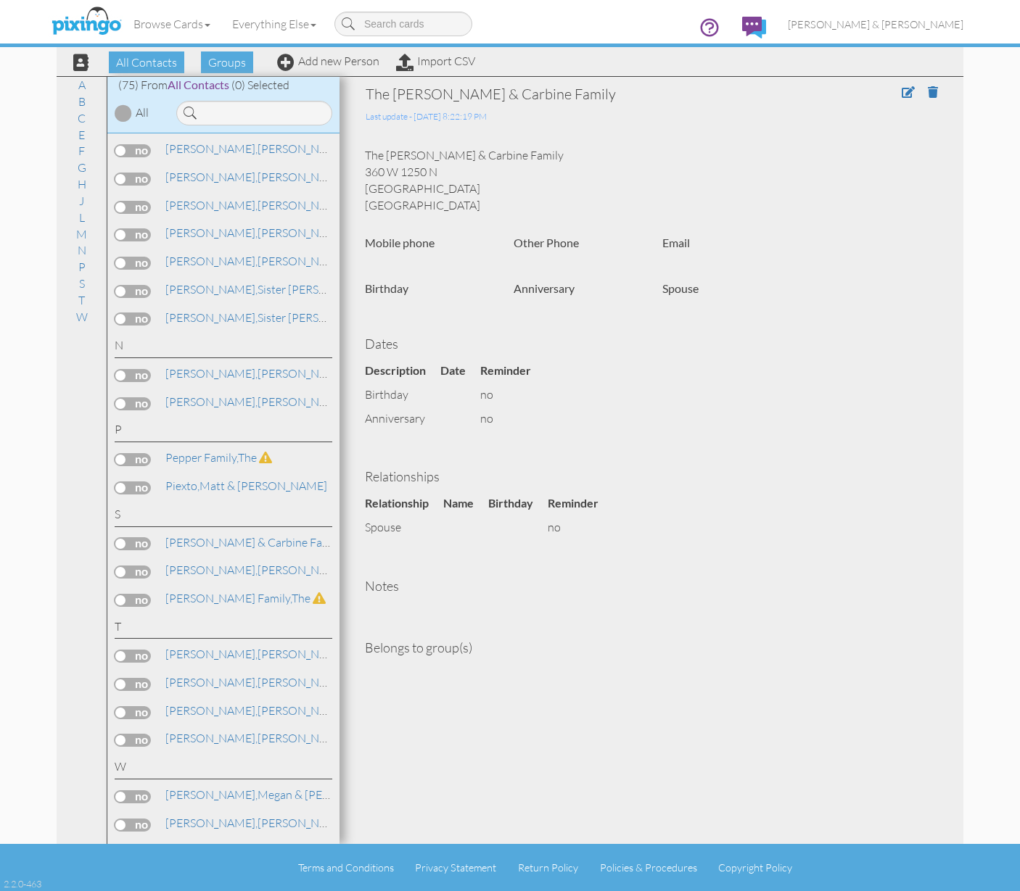
click at [119, 537] on label at bounding box center [133, 543] width 36 height 13
click at [0, 0] on input "checkbox" at bounding box center [0, 0] width 0 height 0
click at [523, 64] on span "Add to Group" at bounding box center [529, 62] width 83 height 22
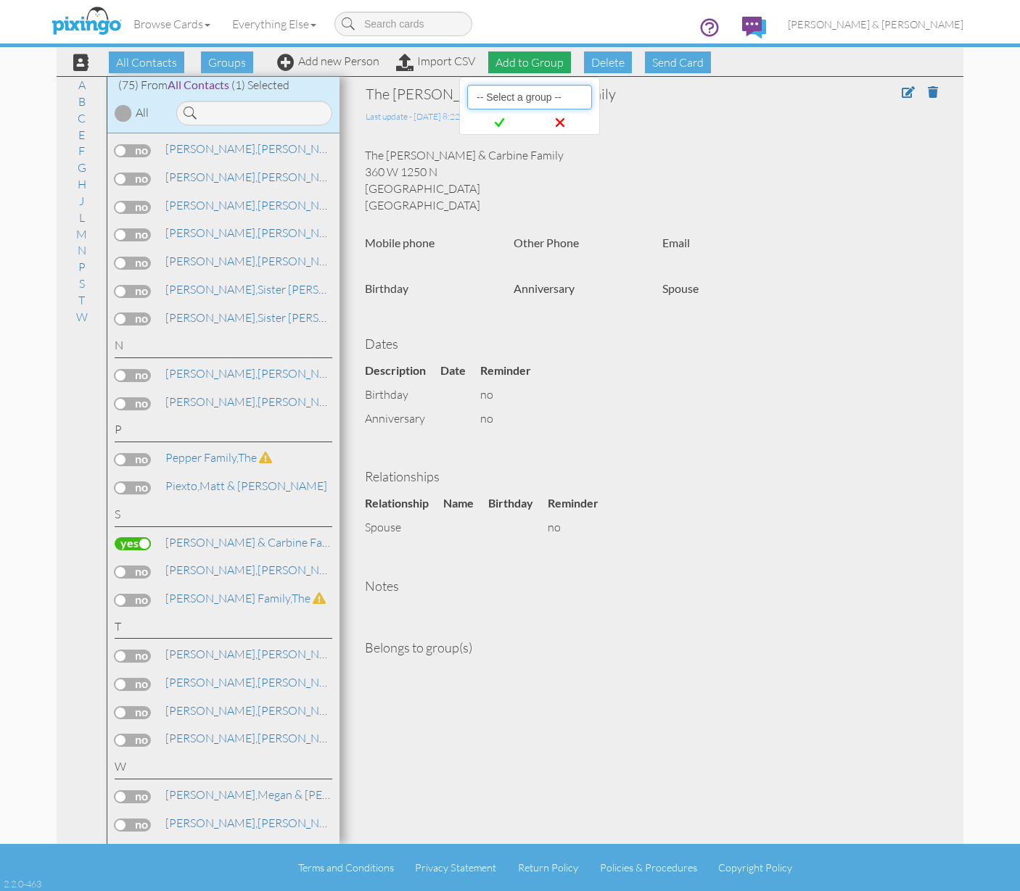
click at [505, 101] on select "-- Select a group -- Christmas 2025 List Family" at bounding box center [529, 97] width 125 height 25
select select "10898"
click at [496, 125] on icon at bounding box center [499, 122] width 9 height 15
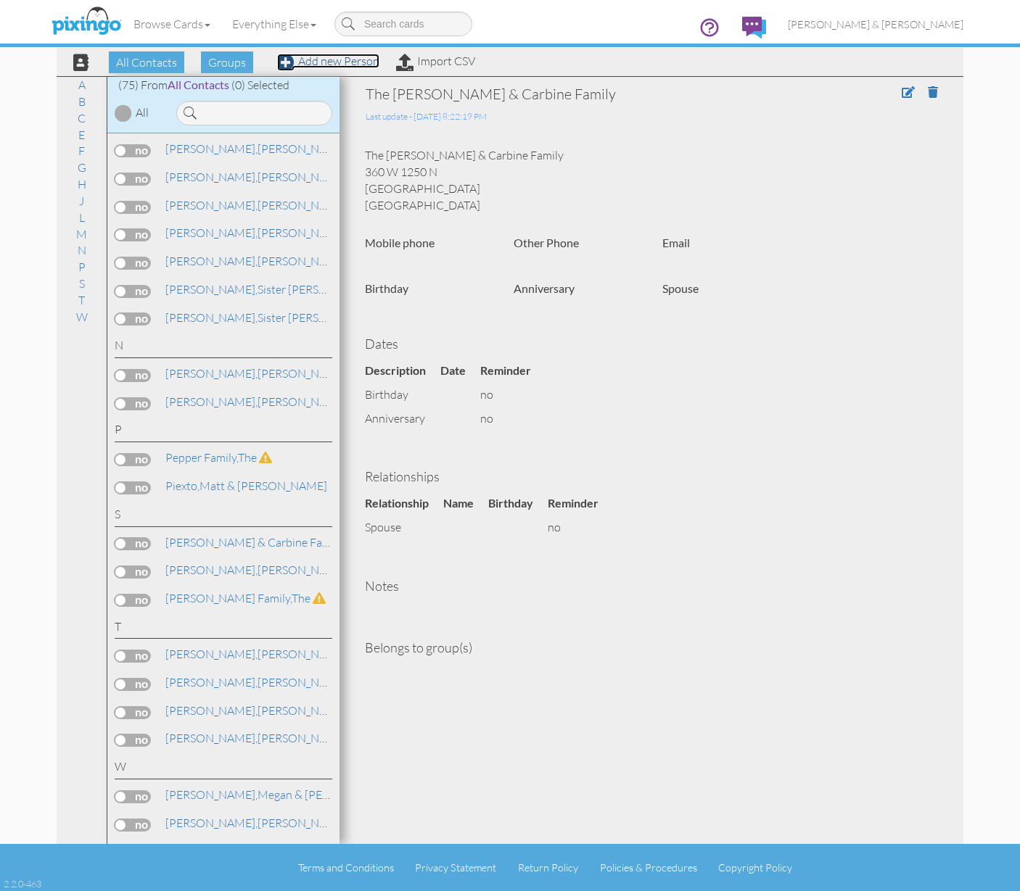
click at [307, 63] on link "Add new Person" at bounding box center [328, 61] width 102 height 15
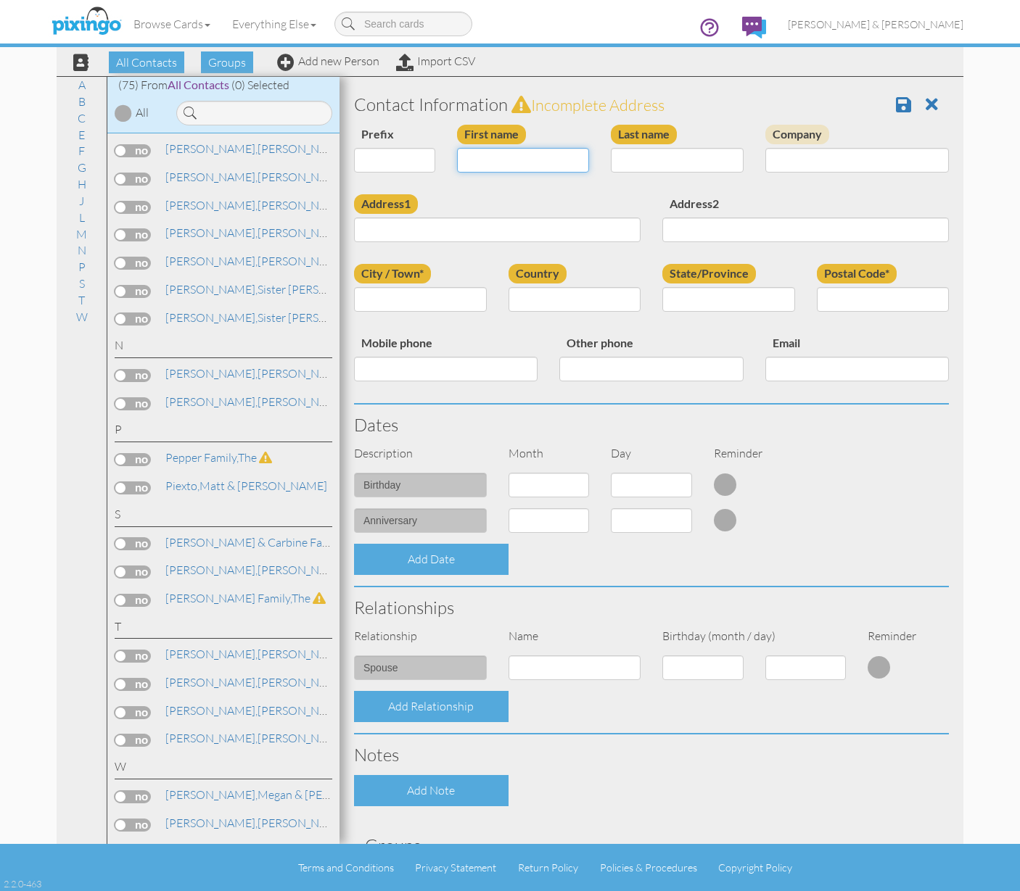
click at [471, 163] on input "First name" at bounding box center [523, 160] width 133 height 25
type input "The"
type input "Andresson Family"
type input "Garnviksvagen 18"
type input "461 91"
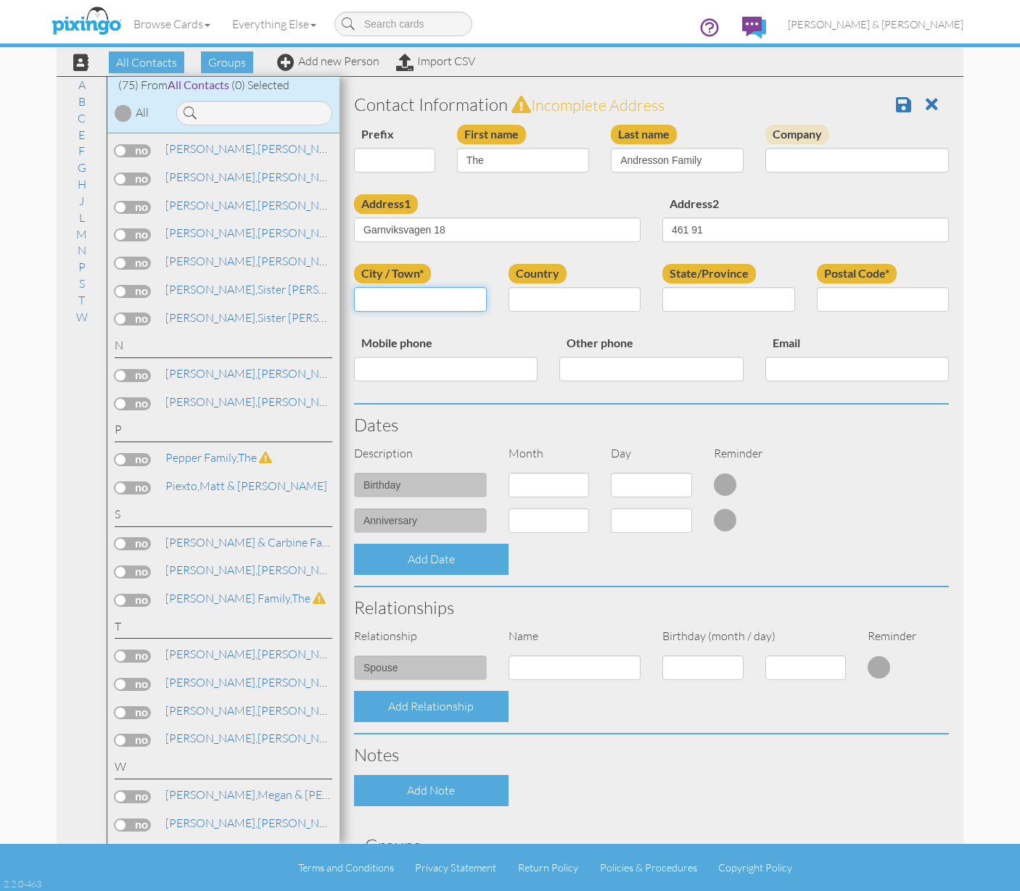
click at [395, 298] on input "City / Town*" at bounding box center [420, 299] width 133 height 25
type input "Trollhattan"
select select "object:667"
click at [683, 338] on div "Other phone" at bounding box center [650, 363] width 205 height 59
click at [896, 106] on span at bounding box center [903, 104] width 15 height 17
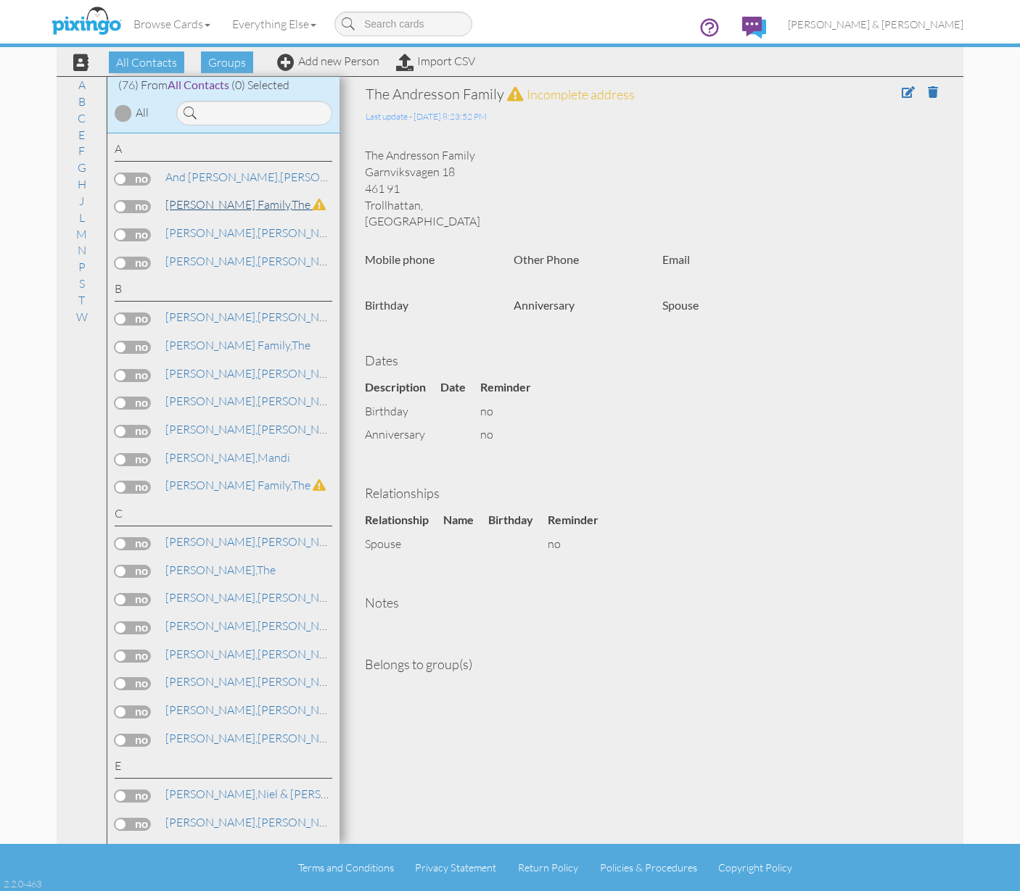
click at [255, 207] on span "[PERSON_NAME] Family," at bounding box center [228, 204] width 126 height 15
click at [903, 93] on span at bounding box center [907, 92] width 13 height 12
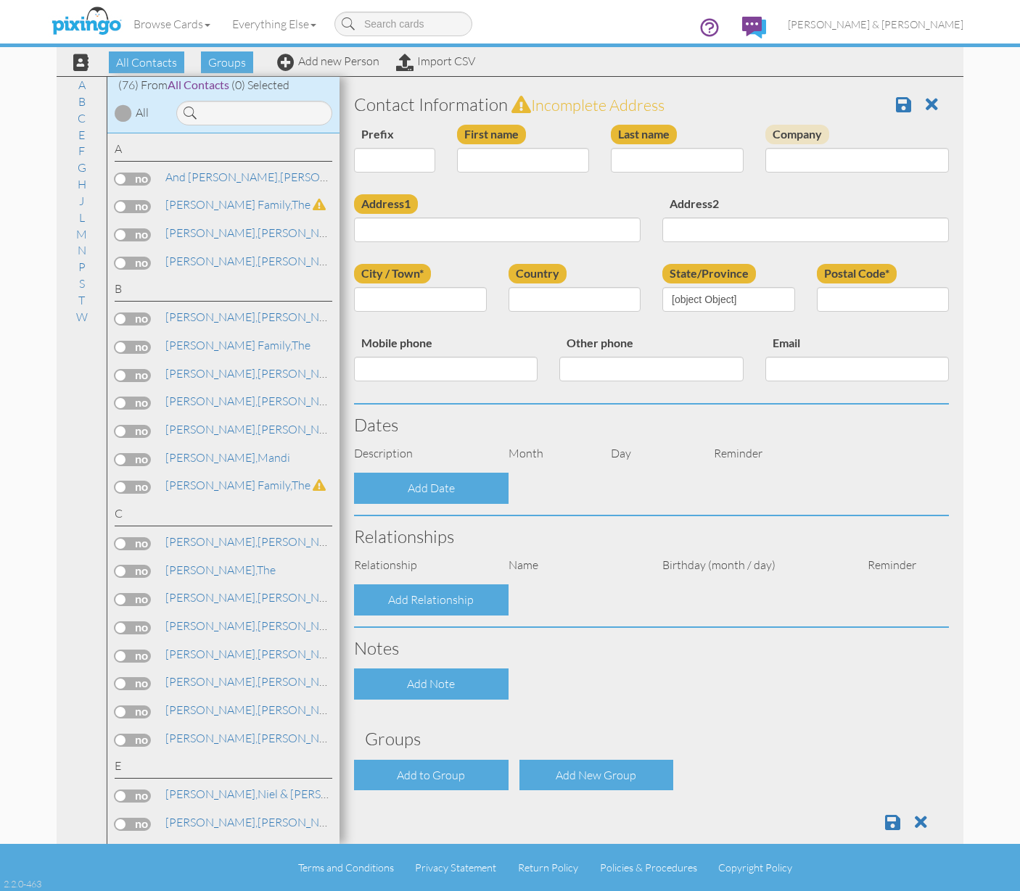
type input "The"
type input "Andresson Family"
type input "Garnviksvagen 18"
type input "461 91"
type input "Trollhattan"
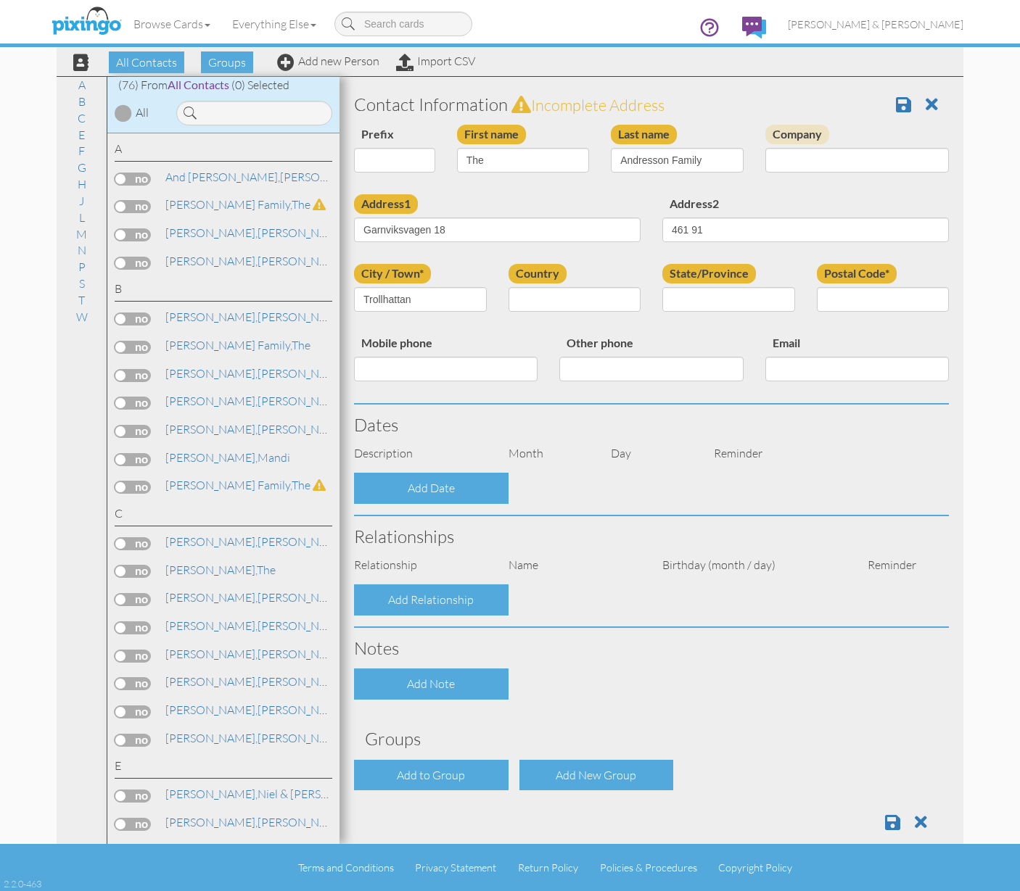
select select "object:443"
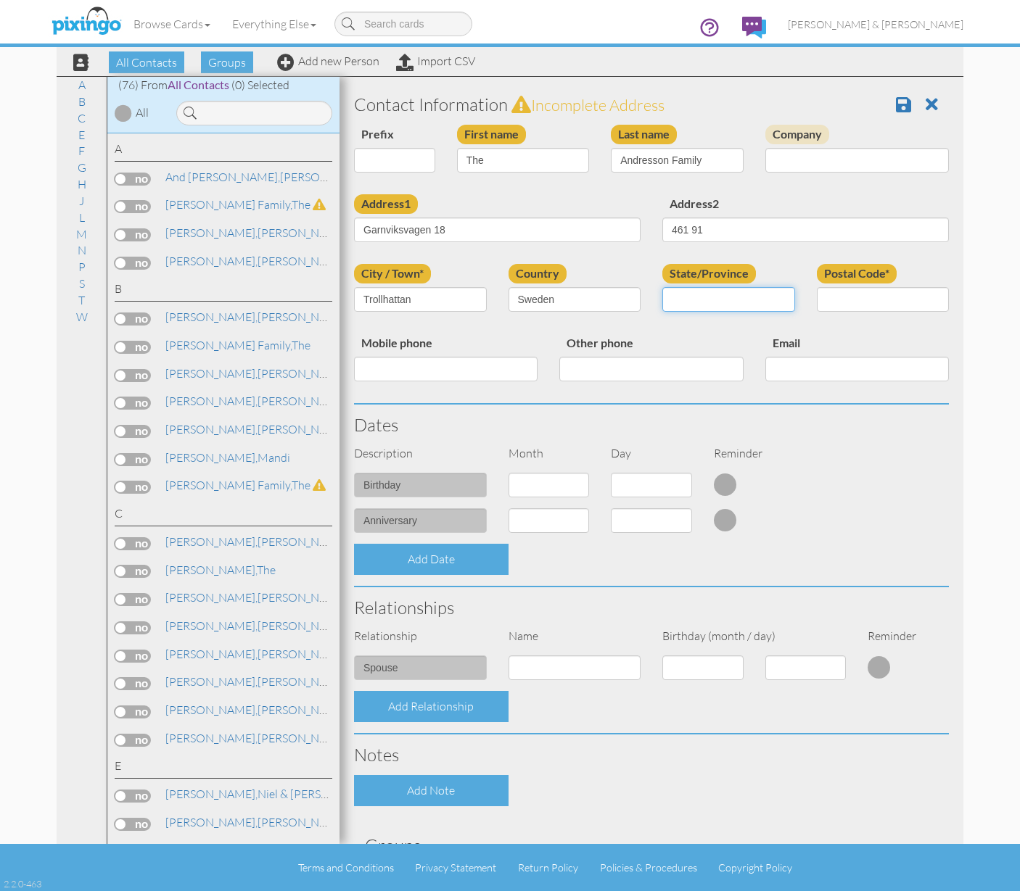
click at [703, 299] on input "State/Province" at bounding box center [728, 299] width 133 height 25
click at [896, 106] on span at bounding box center [903, 104] width 15 height 17
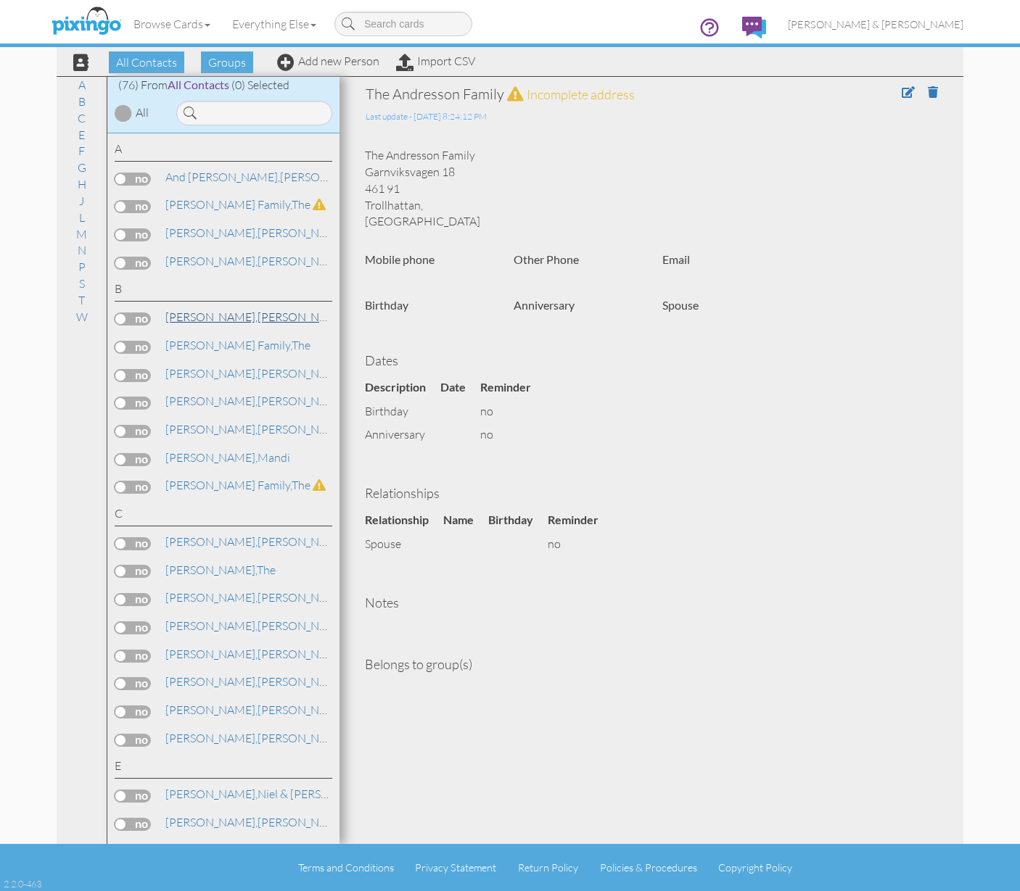
click at [227, 321] on link "[PERSON_NAME] & [PERSON_NAME]" at bounding box center [307, 316] width 287 height 17
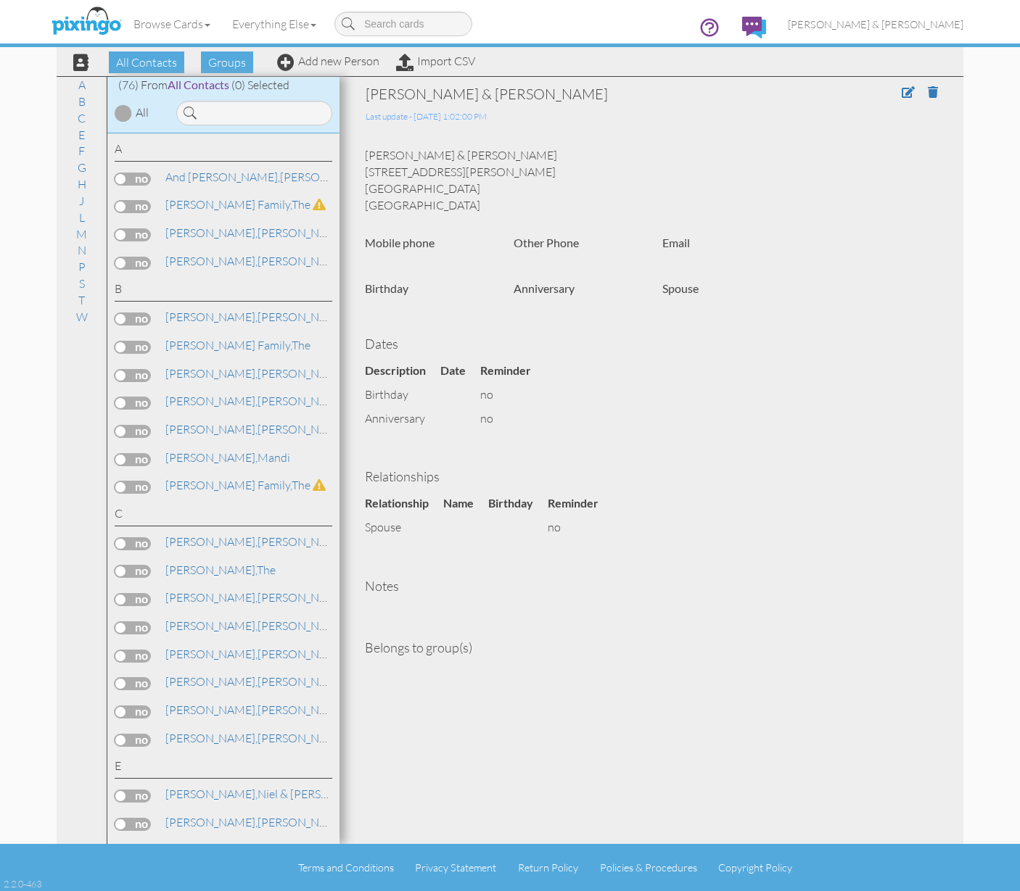
click at [122, 321] on label at bounding box center [133, 319] width 36 height 13
click at [0, 0] on input "checkbox" at bounding box center [0, 0] width 0 height 0
click at [515, 59] on span "Add to Group" at bounding box center [529, 62] width 83 height 22
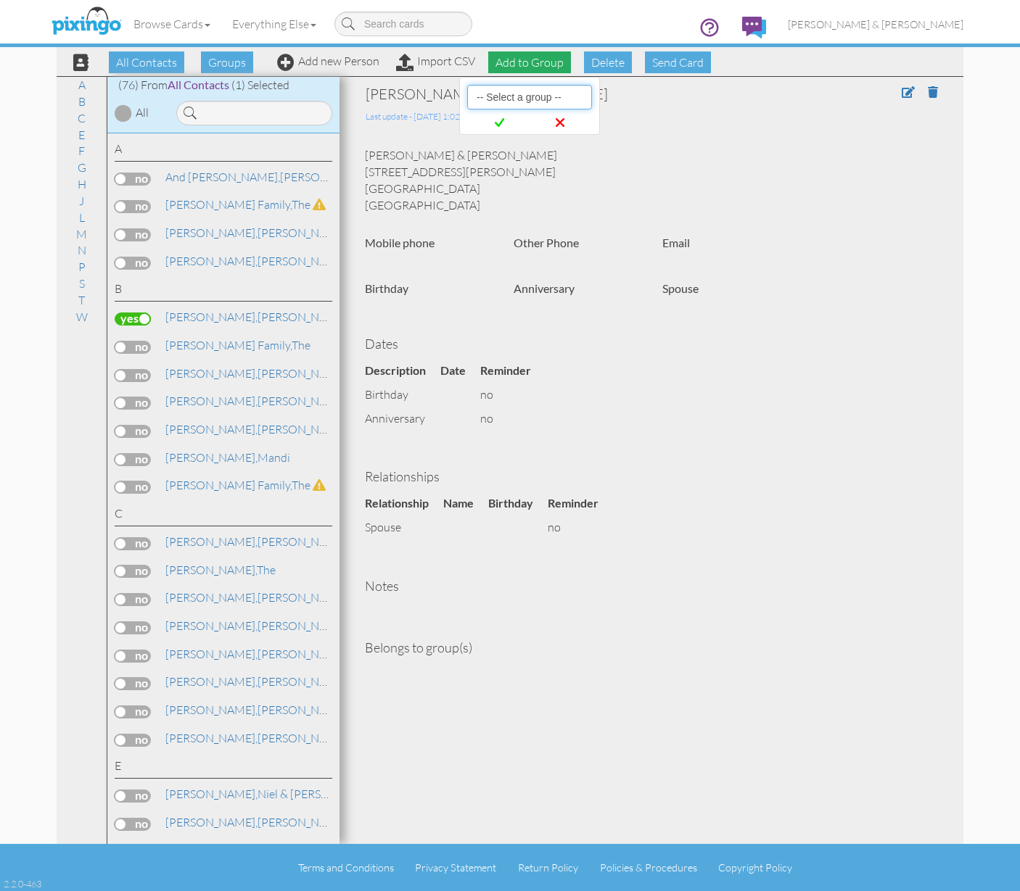
click at [516, 95] on select "-- Select a group -- Christmas 2025 List Family" at bounding box center [529, 97] width 125 height 25
select select "10898"
click at [504, 126] on span at bounding box center [499, 122] width 59 height 27
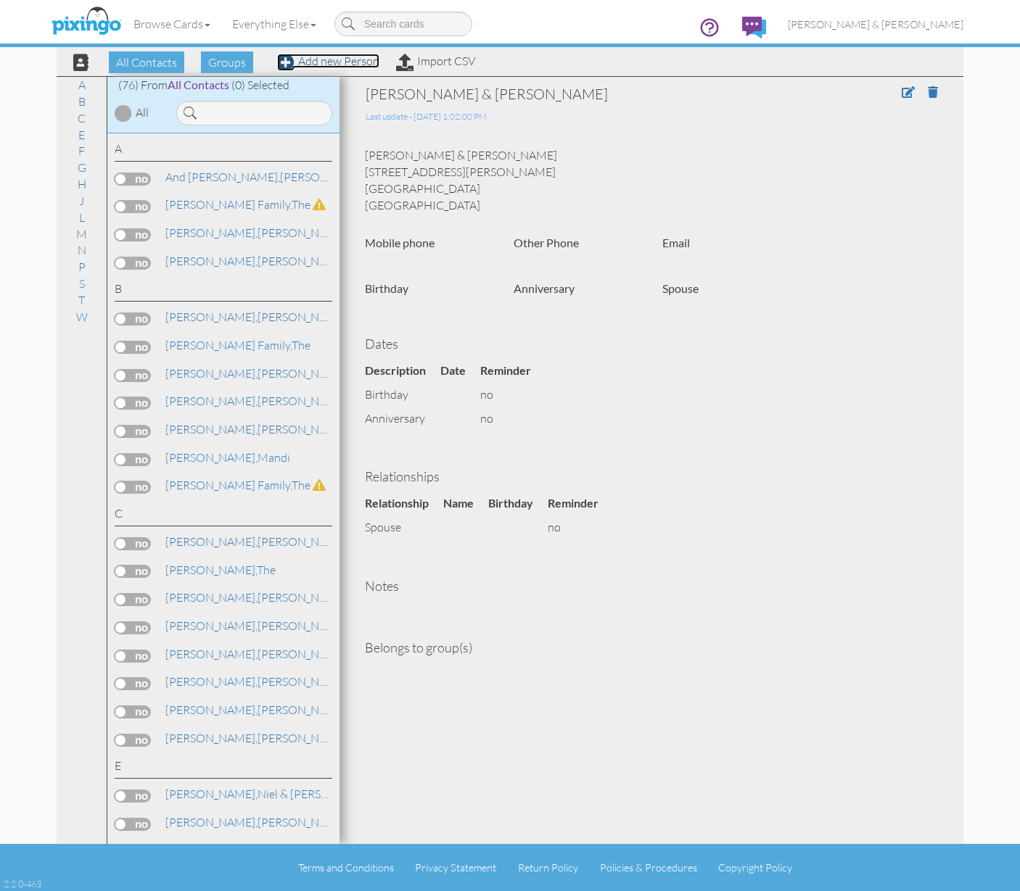
click at [336, 62] on link "Add new Person" at bounding box center [328, 61] width 102 height 15
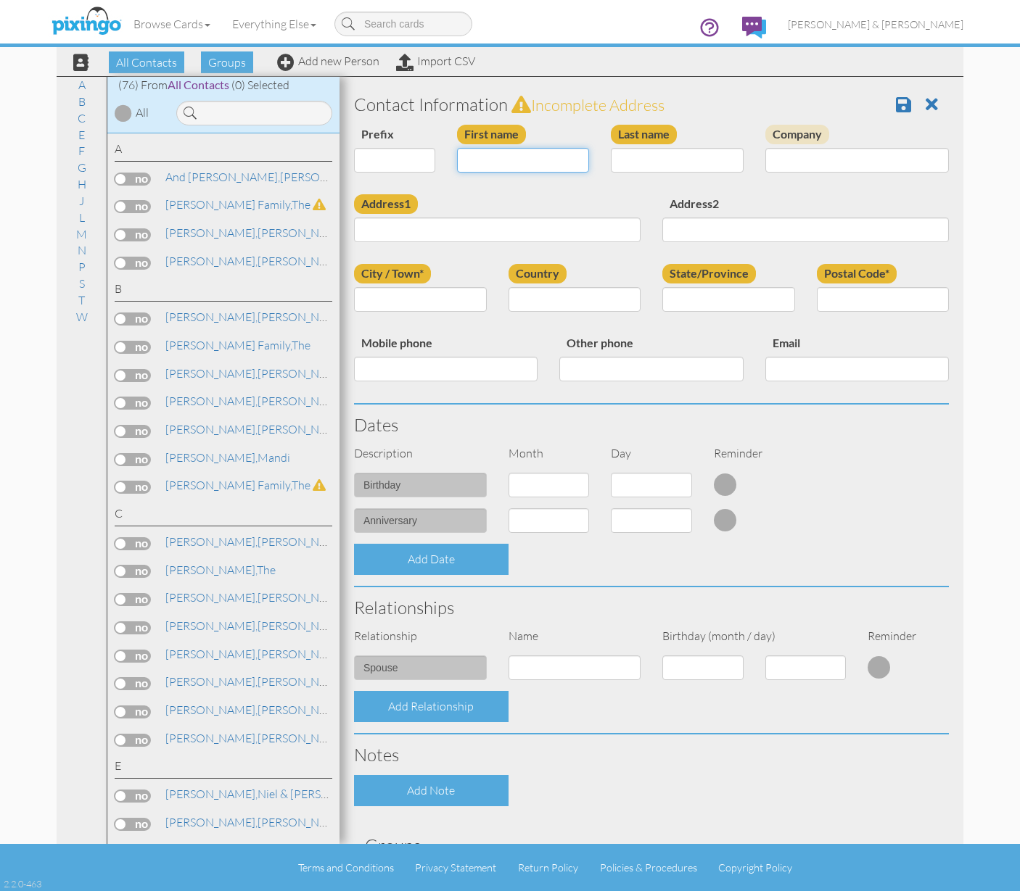
click at [471, 165] on input "First name" at bounding box center [523, 160] width 133 height 25
type input "The"
type input "Fish Family"
type input "1788 S 3660 W"
type input "Syracuse"
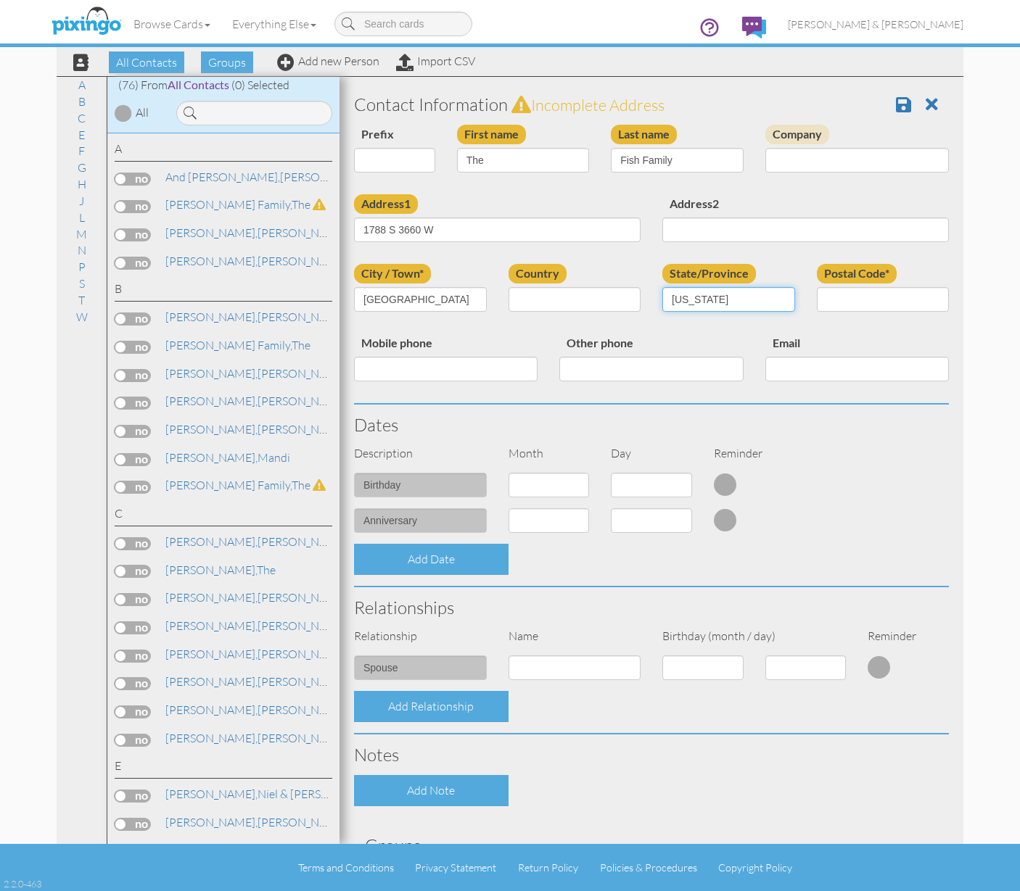
type input "[US_STATE]"
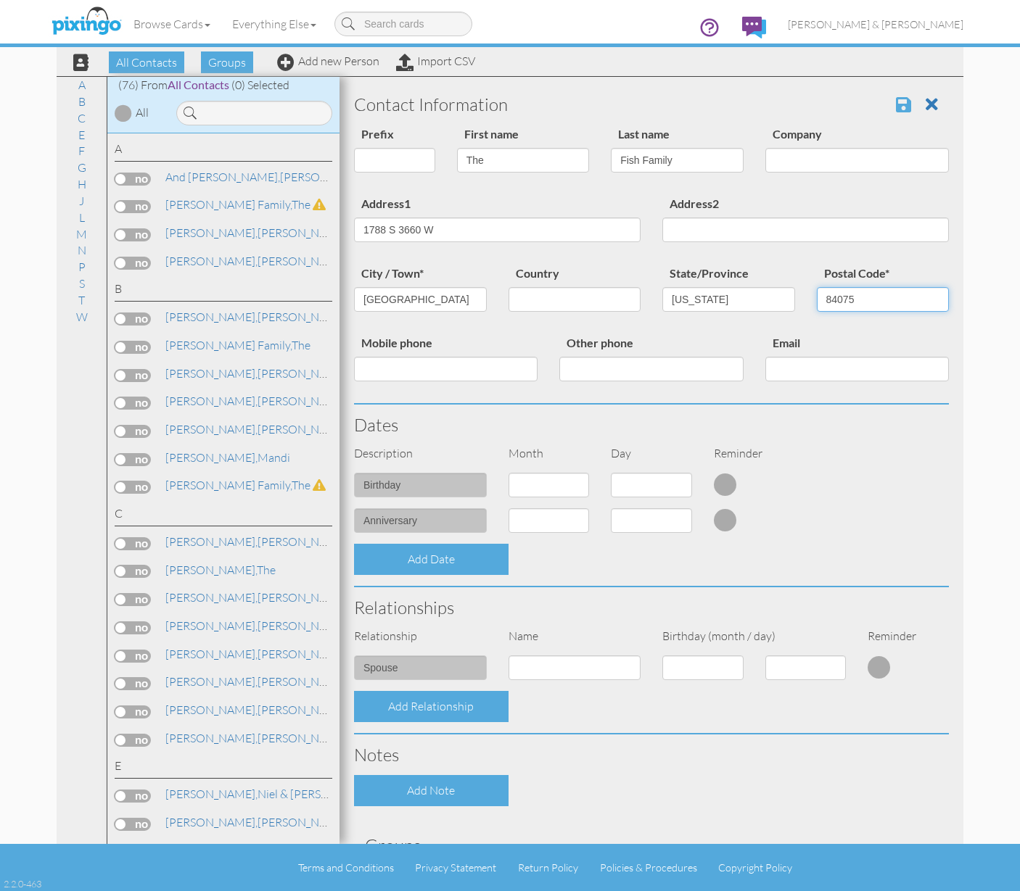
type input "84075"
click at [896, 107] on span at bounding box center [903, 104] width 15 height 17
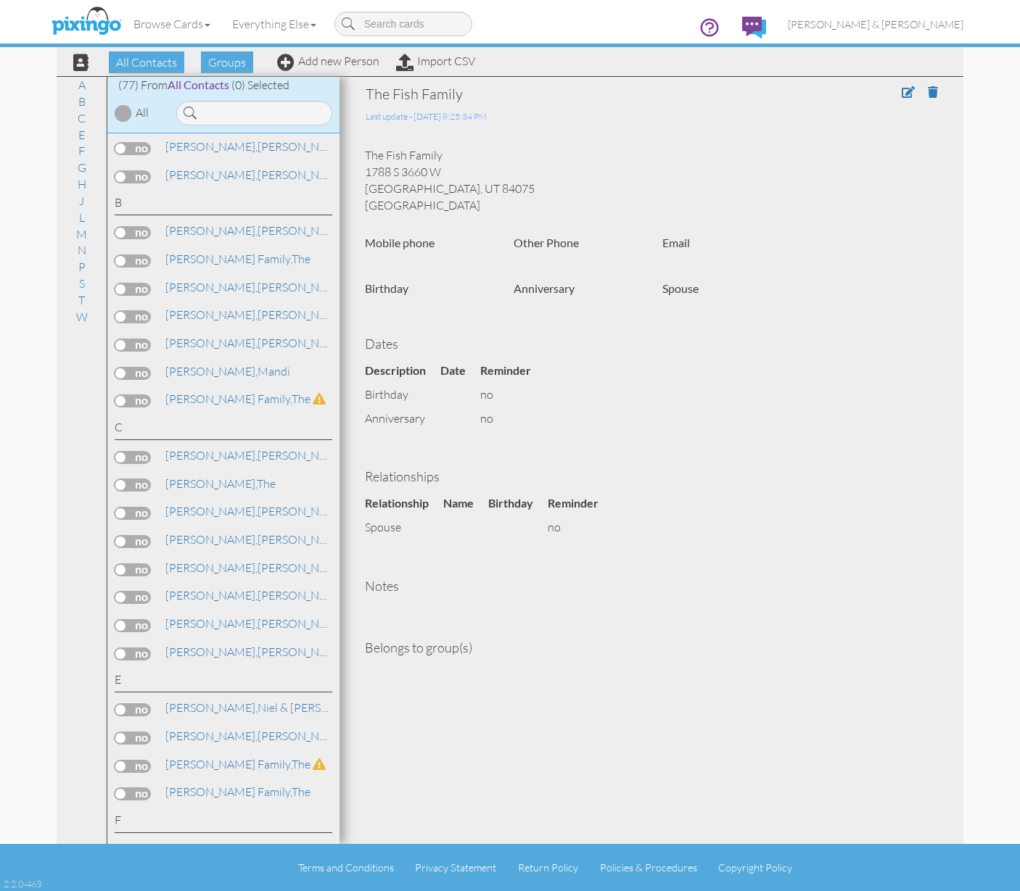
scroll to position [429, 0]
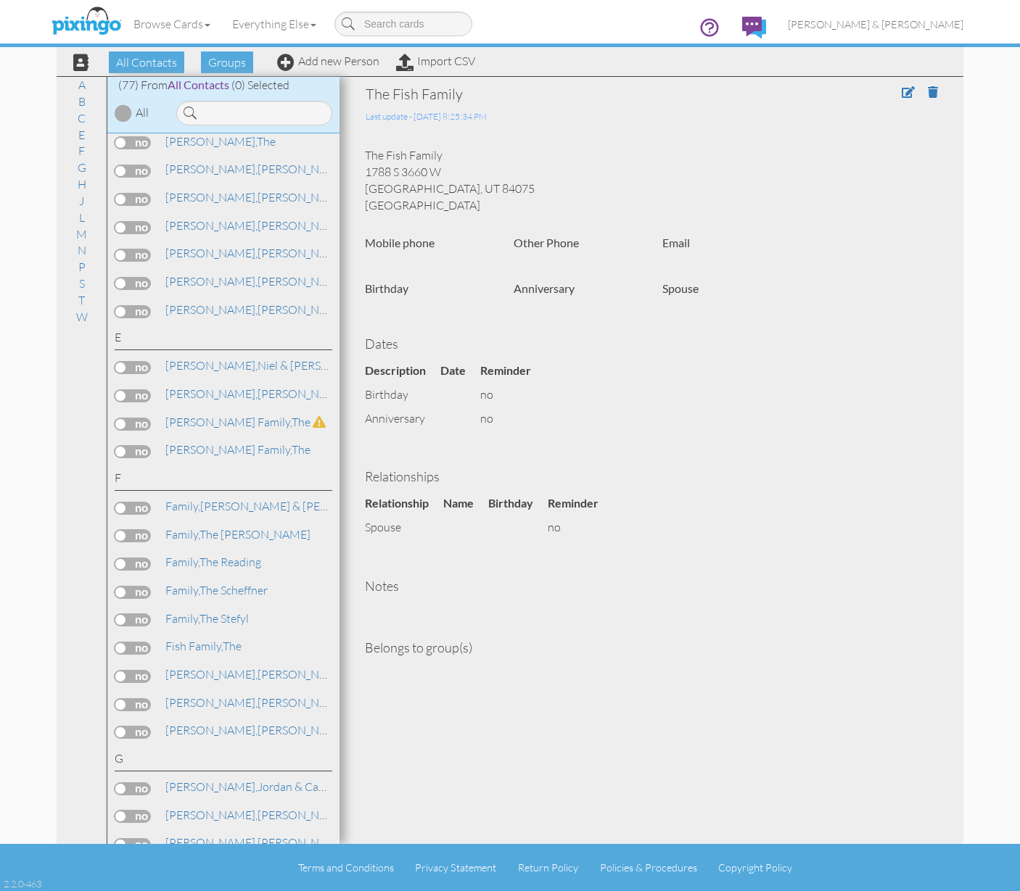
click at [125, 642] on label at bounding box center [133, 648] width 36 height 13
click at [0, 0] on input "checkbox" at bounding box center [0, 0] width 0 height 0
click at [534, 70] on span "Add to Group" at bounding box center [529, 62] width 83 height 22
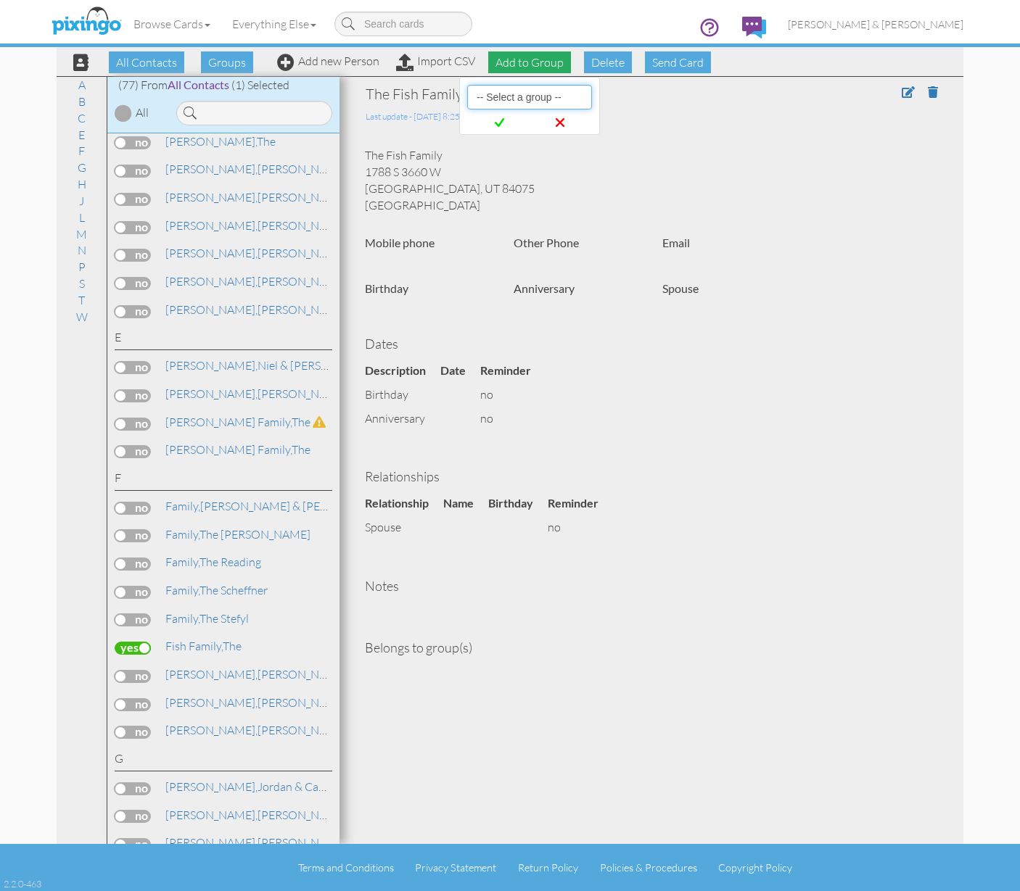
click at [529, 95] on select "-- Select a group -- Christmas 2025 List Family" at bounding box center [529, 97] width 125 height 25
select select "10898"
click at [505, 125] on span at bounding box center [499, 122] width 59 height 27
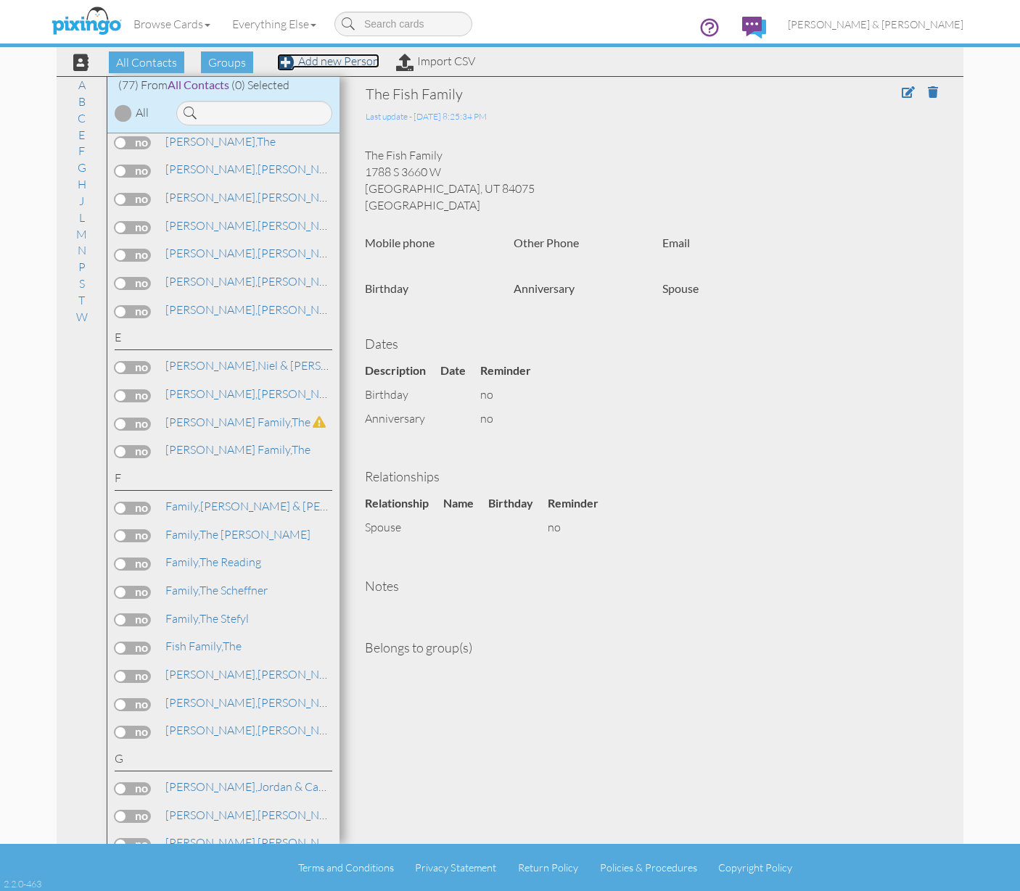
click at [343, 59] on link "Add new Person" at bounding box center [328, 61] width 102 height 15
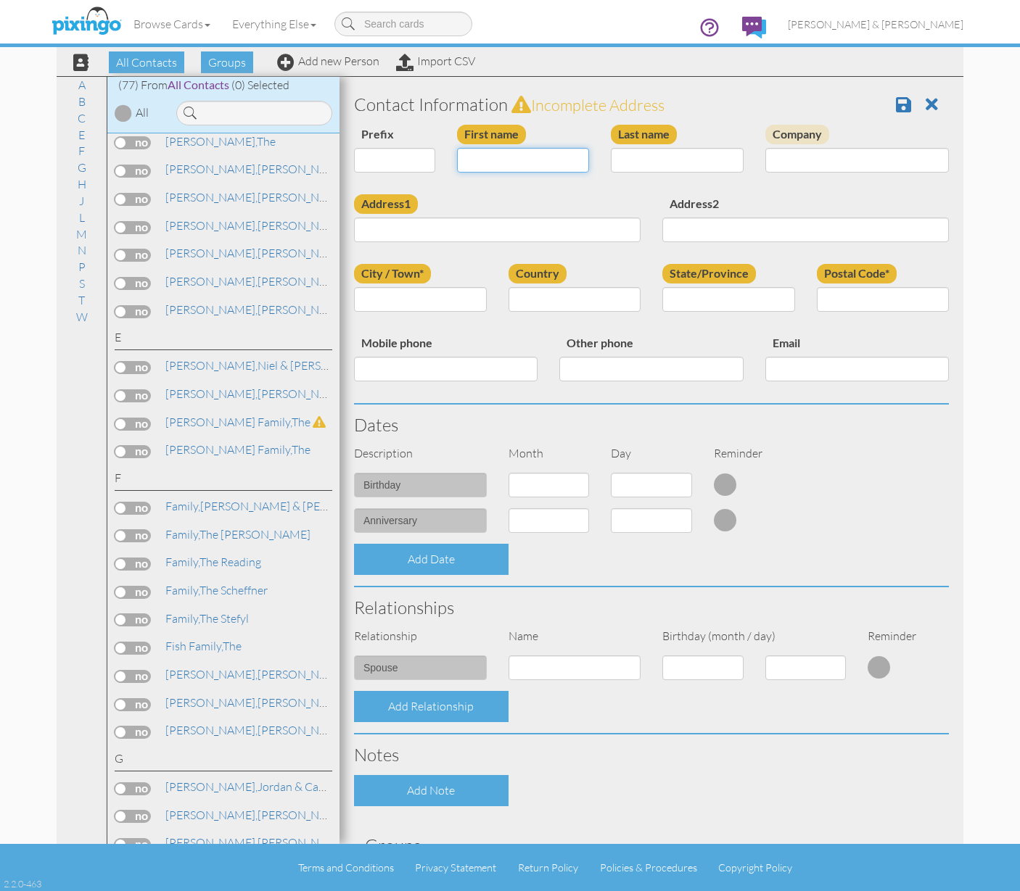
click at [497, 168] on input "First name" at bounding box center [523, 160] width 133 height 25
type input "Rob & [PERSON_NAME]"
type input "[PERSON_NAME]"
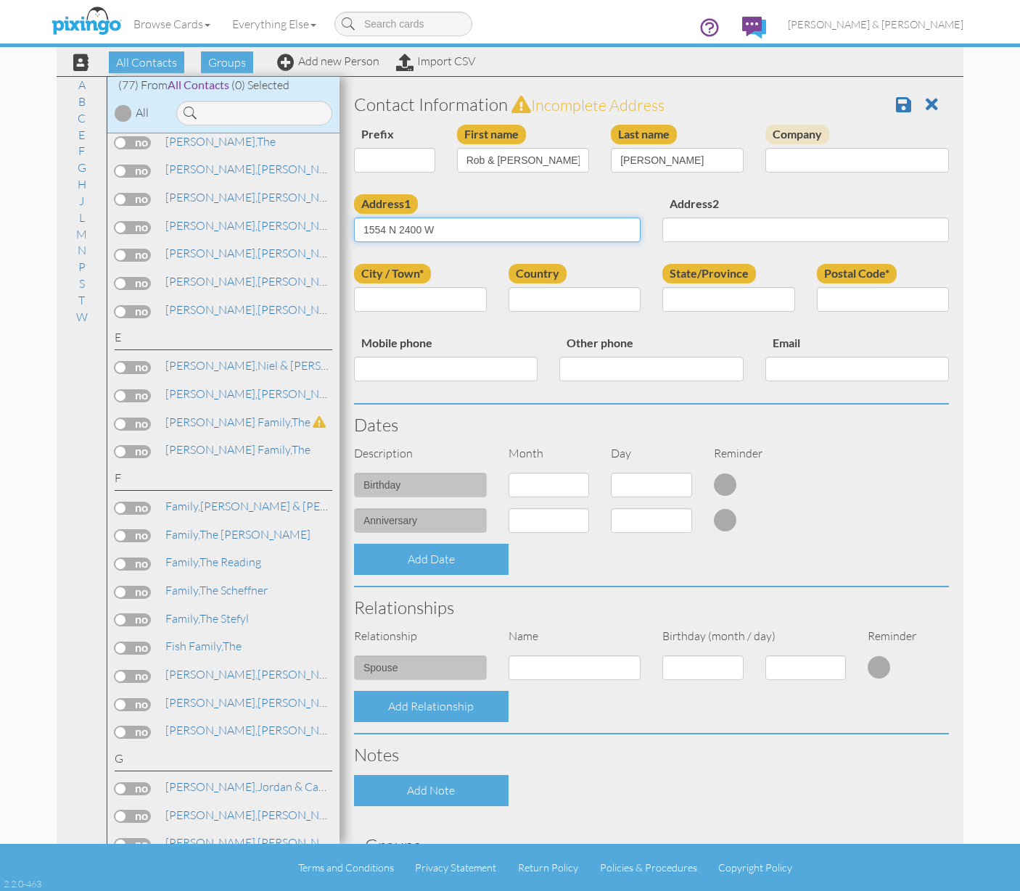
type input "1554 N 2400 W"
type input "[PERSON_NAME]"
type input "[US_STATE]"
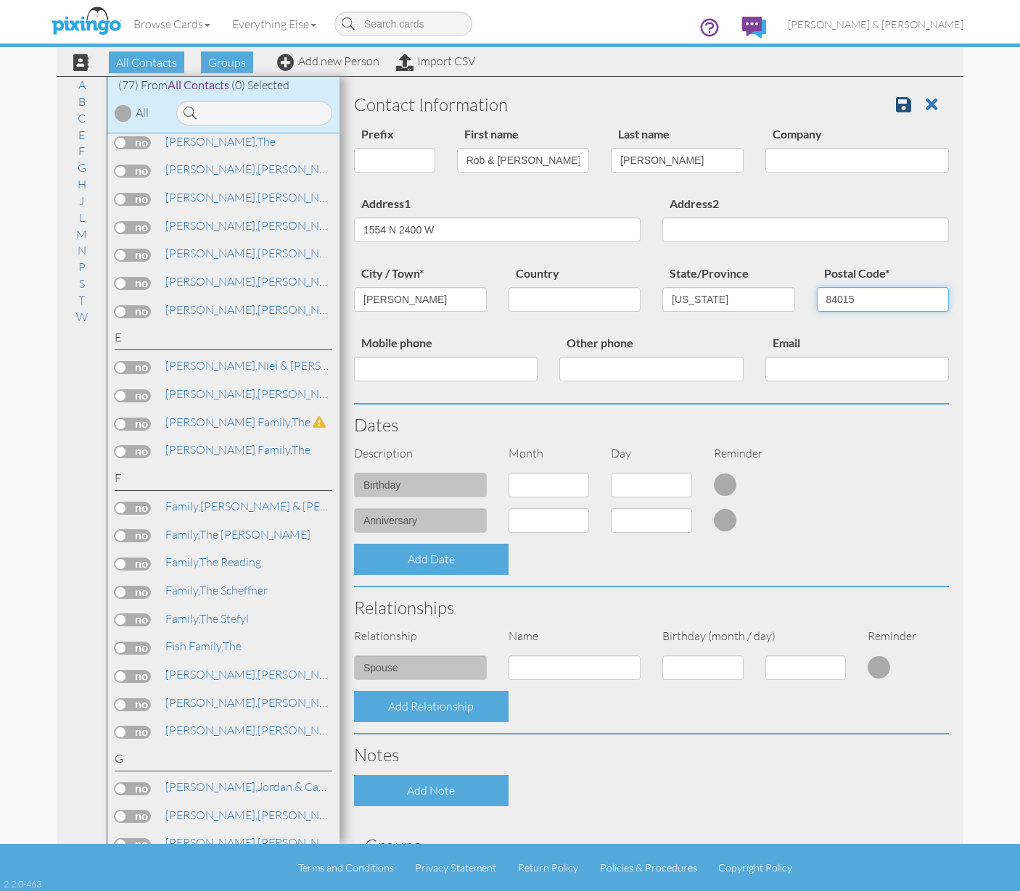
type input "84015"
click at [901, 101] on link at bounding box center [909, 105] width 26 height 22
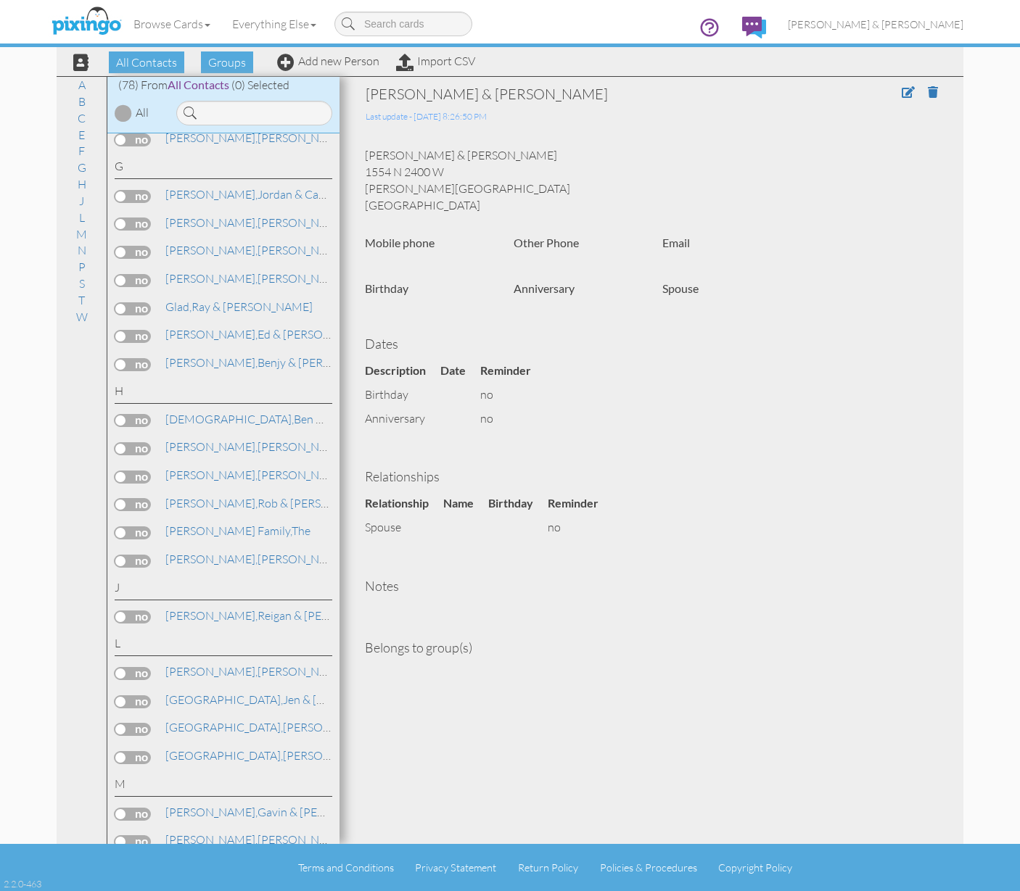
scroll to position [1024, 0]
click at [126, 495] on label at bounding box center [133, 501] width 36 height 13
click at [0, 0] on input "checkbox" at bounding box center [0, 0] width 0 height 0
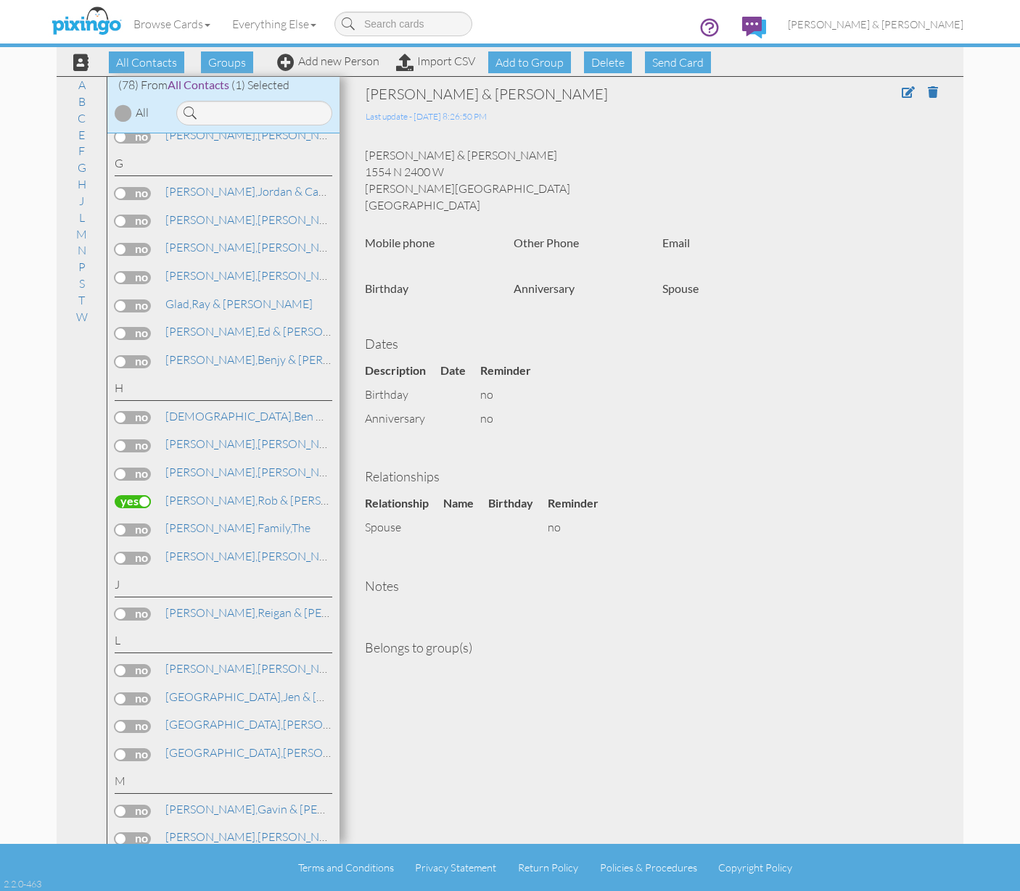
click at [533, 56] on div "Browse Cards Business Accounting Automotive Chiropractor Customer Dental Financ…" at bounding box center [510, 28] width 906 height 57
click at [532, 60] on span "Add to Group" at bounding box center [529, 62] width 83 height 22
click at [526, 96] on select "-- Select a group -- Christmas 2025 List Family" at bounding box center [529, 97] width 125 height 25
select select "10898"
click at [503, 126] on icon at bounding box center [499, 122] width 9 height 15
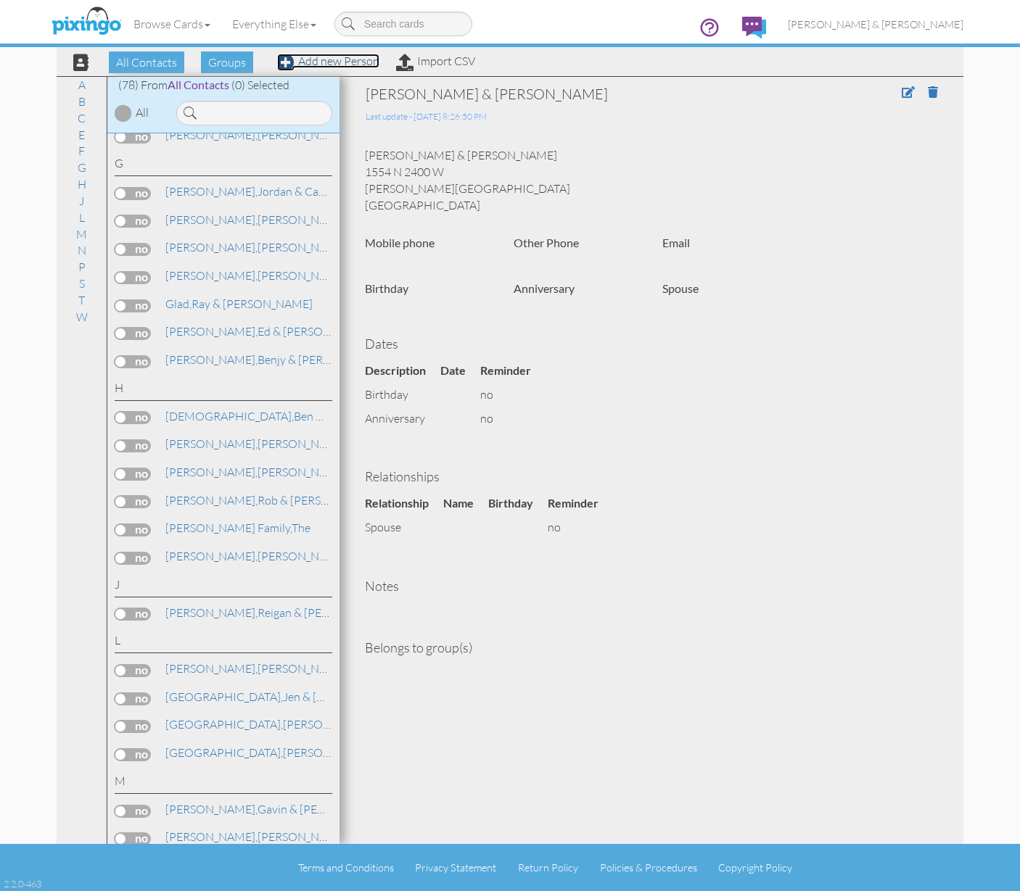
click at [286, 60] on span at bounding box center [285, 62] width 17 height 17
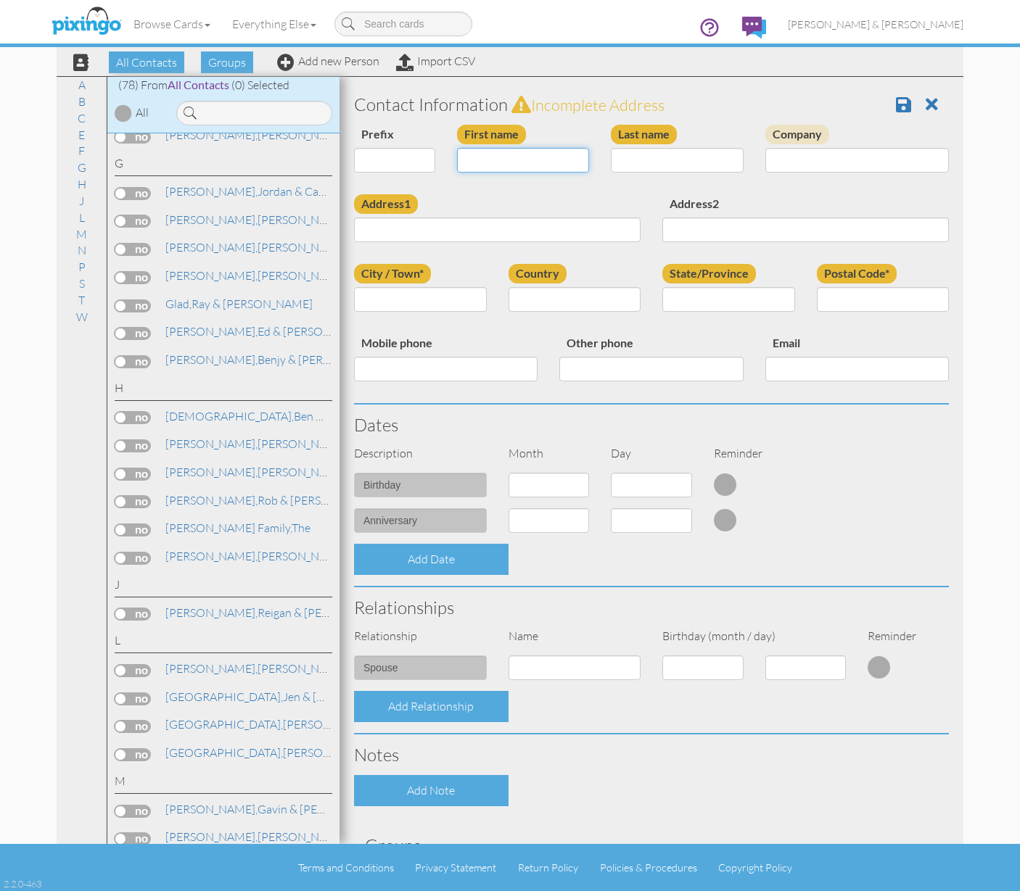
click at [497, 161] on input "First name" at bounding box center [523, 160] width 133 height 25
type input "[PERSON_NAME] & [PERSON_NAME]"
type input "Howe"
click at [447, 301] on input "City / Town*" at bounding box center [420, 299] width 133 height 25
type input "Herriman"
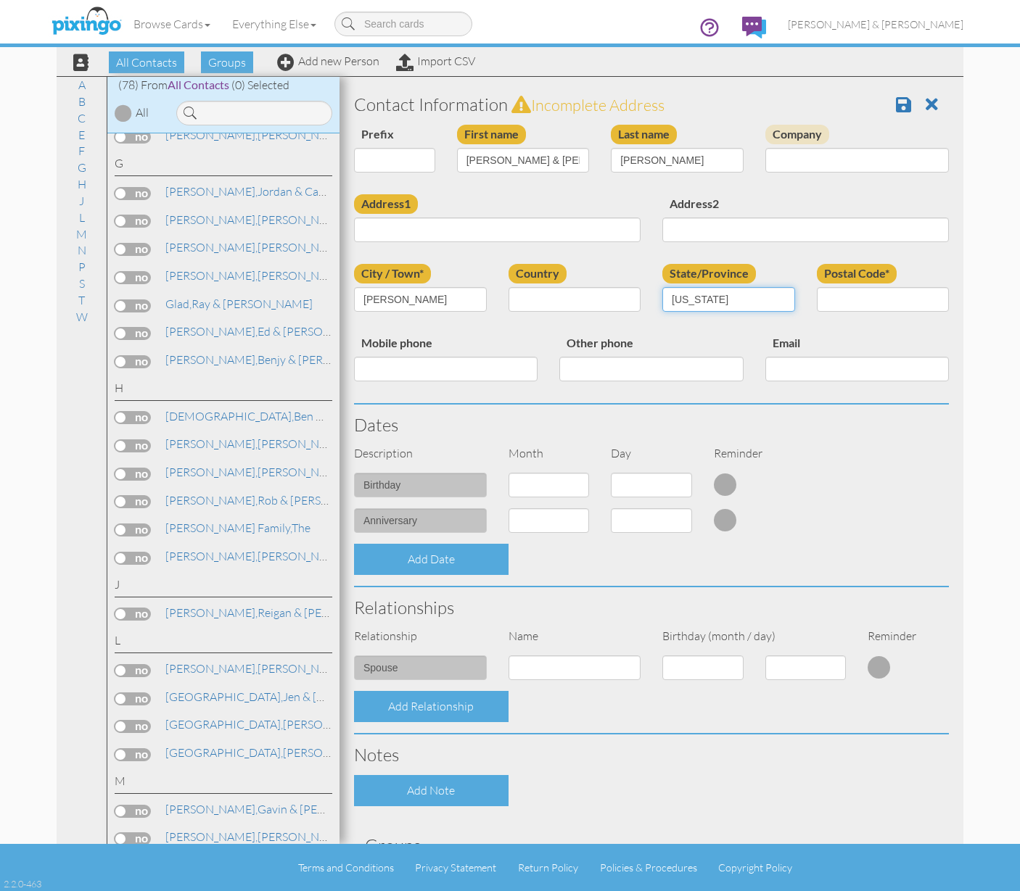
type input "[US_STATE]"
click at [434, 226] on input "Address1" at bounding box center [497, 230] width 286 height 25
type input "6212 West Teton Park Dr"
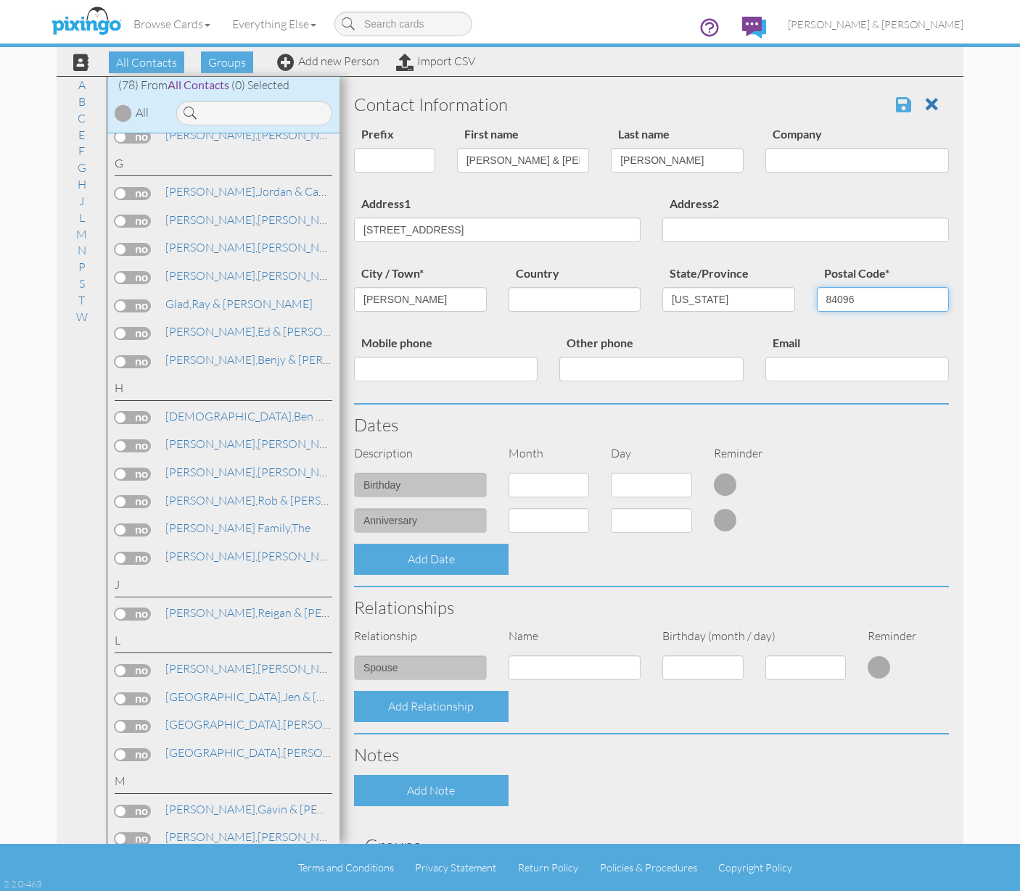
type input "84096"
click at [896, 104] on span at bounding box center [903, 104] width 15 height 17
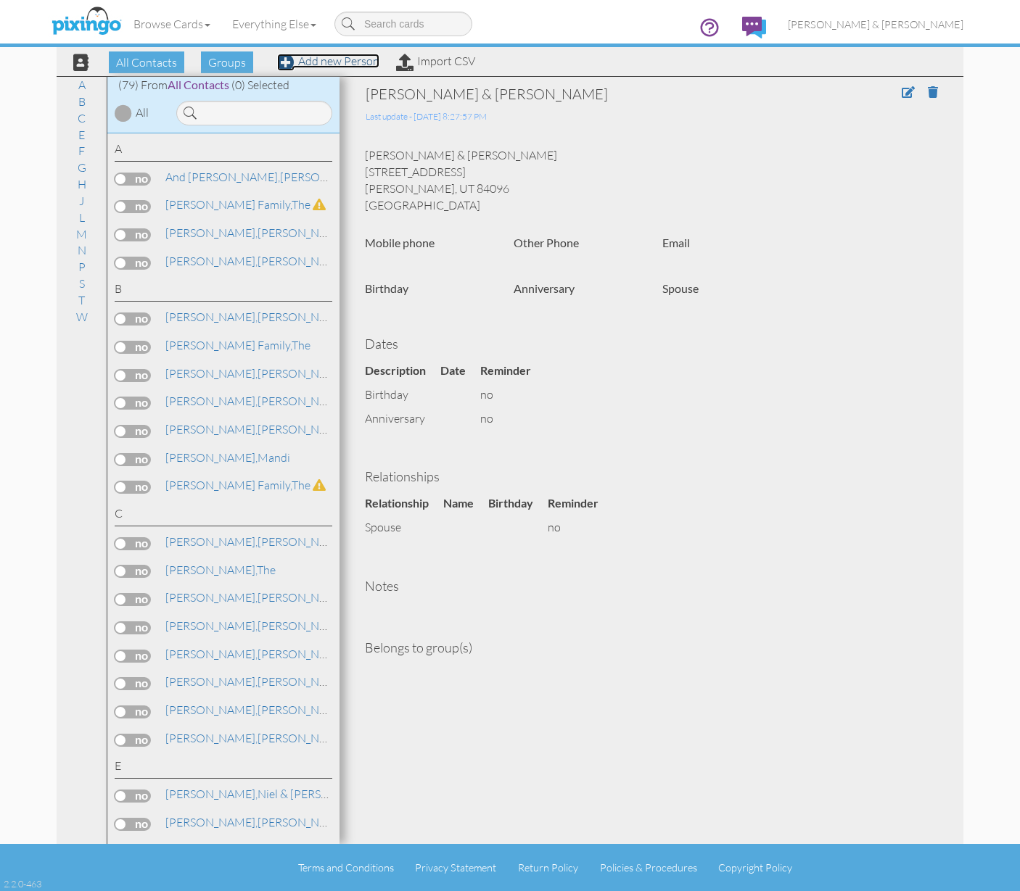
click at [336, 60] on link "Add new Person" at bounding box center [328, 61] width 102 height 15
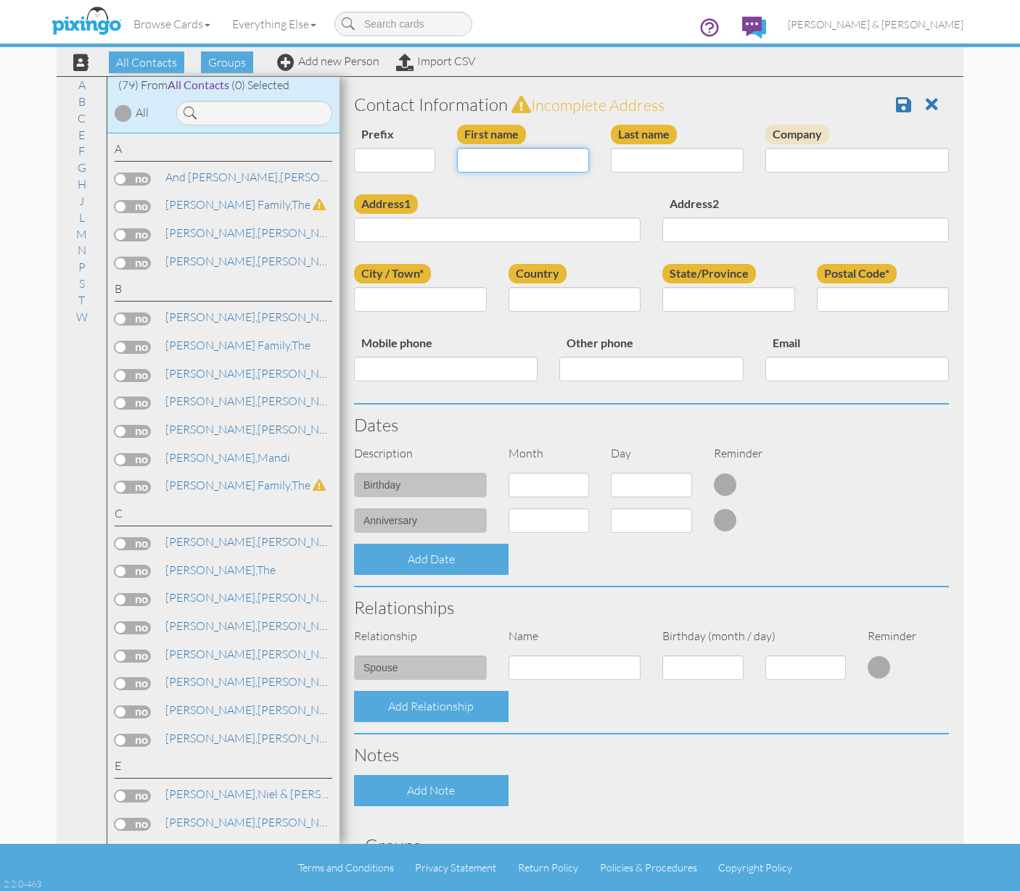
click at [504, 154] on input "First name" at bounding box center [523, 160] width 133 height 25
type input "[PERSON_NAME] & [PERSON_NAME]"
type input "Numbers"
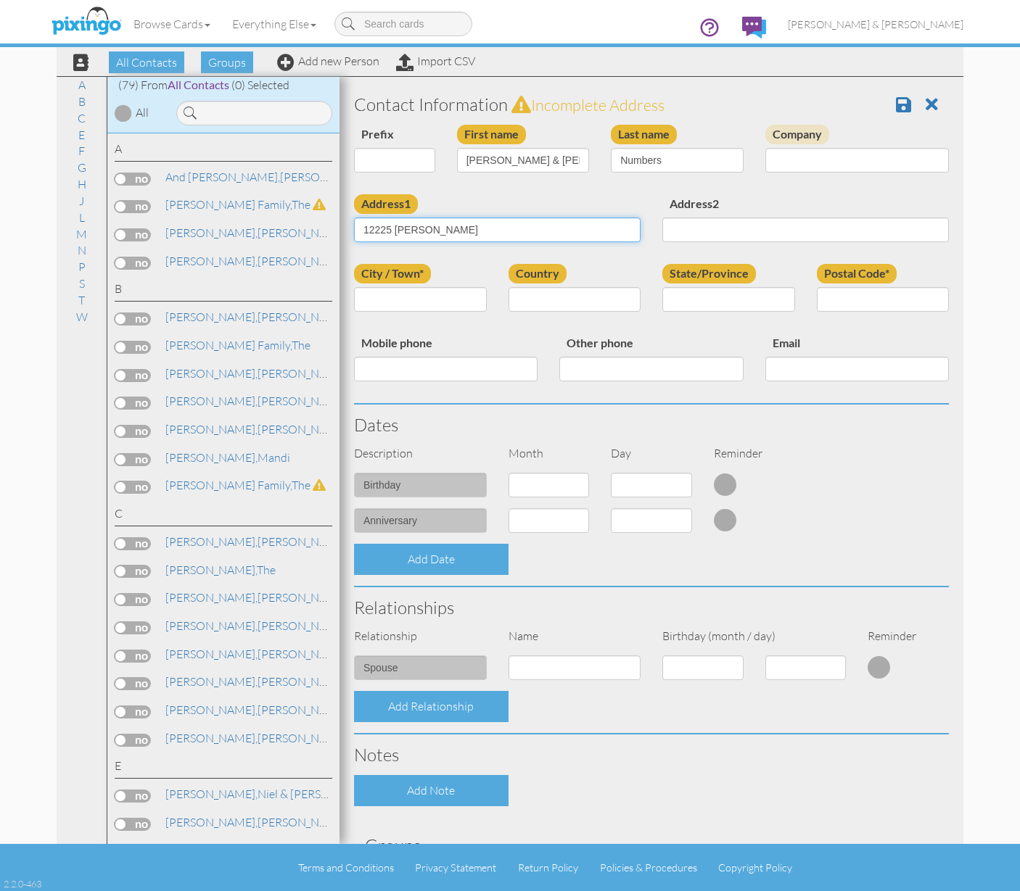
type input "12225 [PERSON_NAME]"
type input "[PERSON_NAME]"
type input "[US_STATE]"
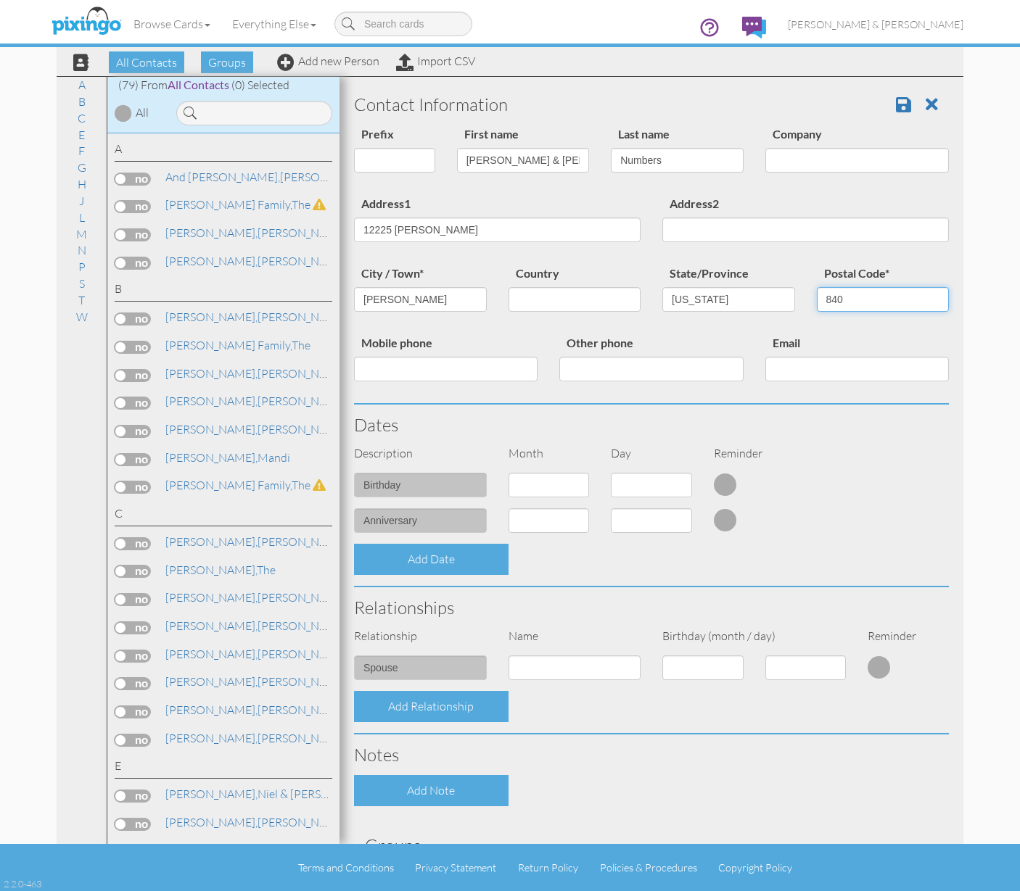
click at [840, 299] on input "840" at bounding box center [882, 299] width 133 height 25
type input "84092"
click at [483, 236] on input "12225 Nicklous" at bounding box center [497, 230] width 286 height 25
type input "[STREET_ADDRESS][PERSON_NAME]"
click at [896, 105] on span at bounding box center [903, 104] width 15 height 17
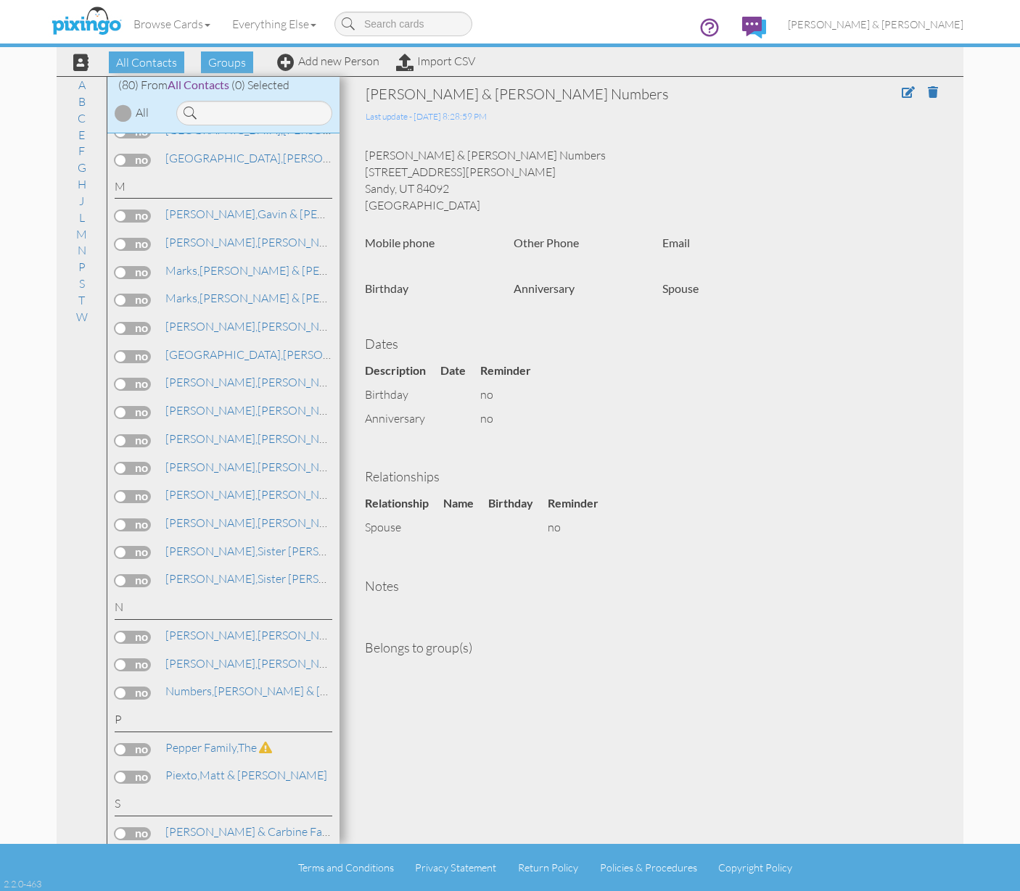
scroll to position [1648, 0]
click at [124, 685] on label at bounding box center [133, 691] width 36 height 13
click at [0, 0] on input "checkbox" at bounding box center [0, 0] width 0 height 0
click at [513, 62] on span "Add to Group" at bounding box center [529, 62] width 83 height 22
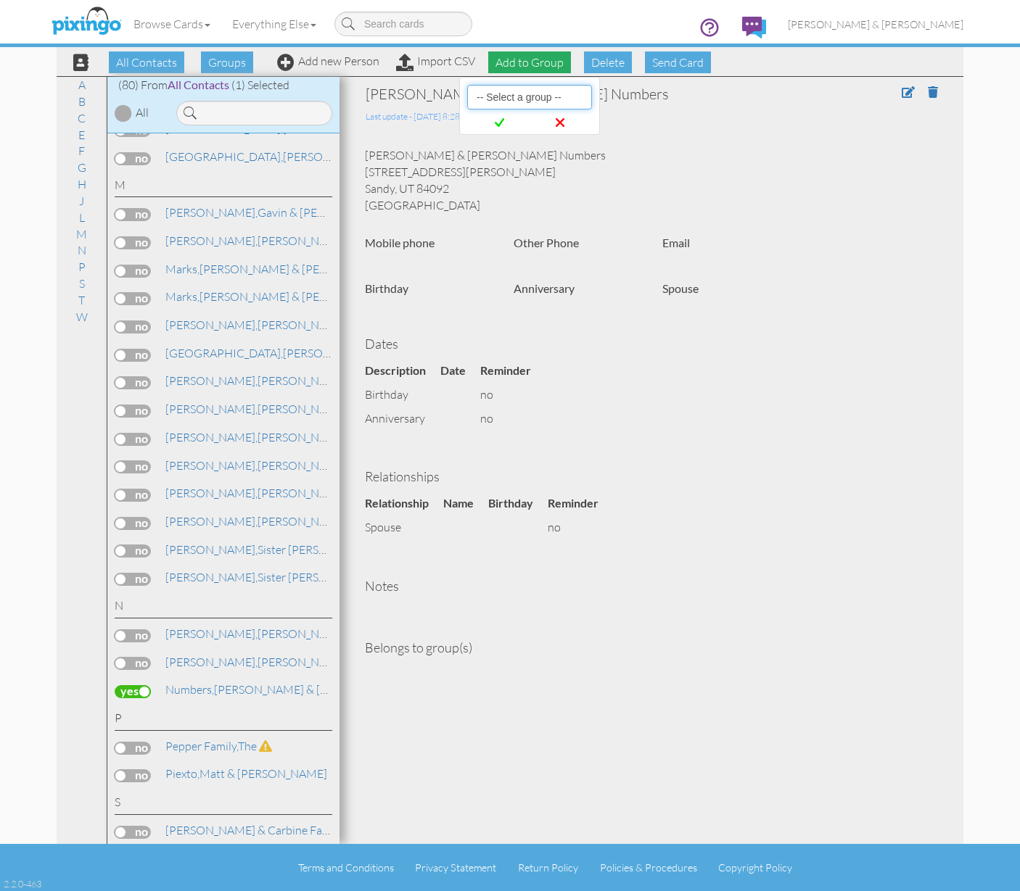
click at [524, 88] on select "-- Select a group -- Christmas 2025 List Family" at bounding box center [529, 97] width 125 height 25
select select "10898"
click at [511, 122] on span at bounding box center [499, 122] width 59 height 27
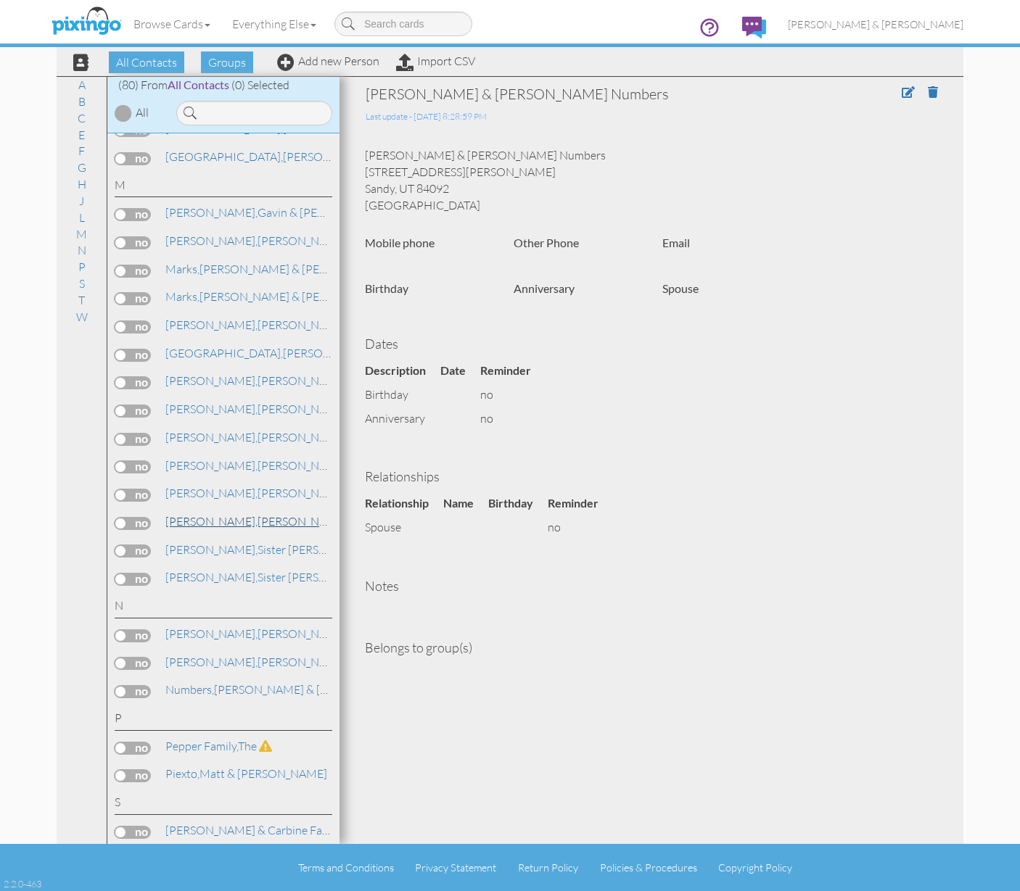
click at [204, 513] on link "Moffat, Ryan & Lindsey" at bounding box center [307, 521] width 287 height 17
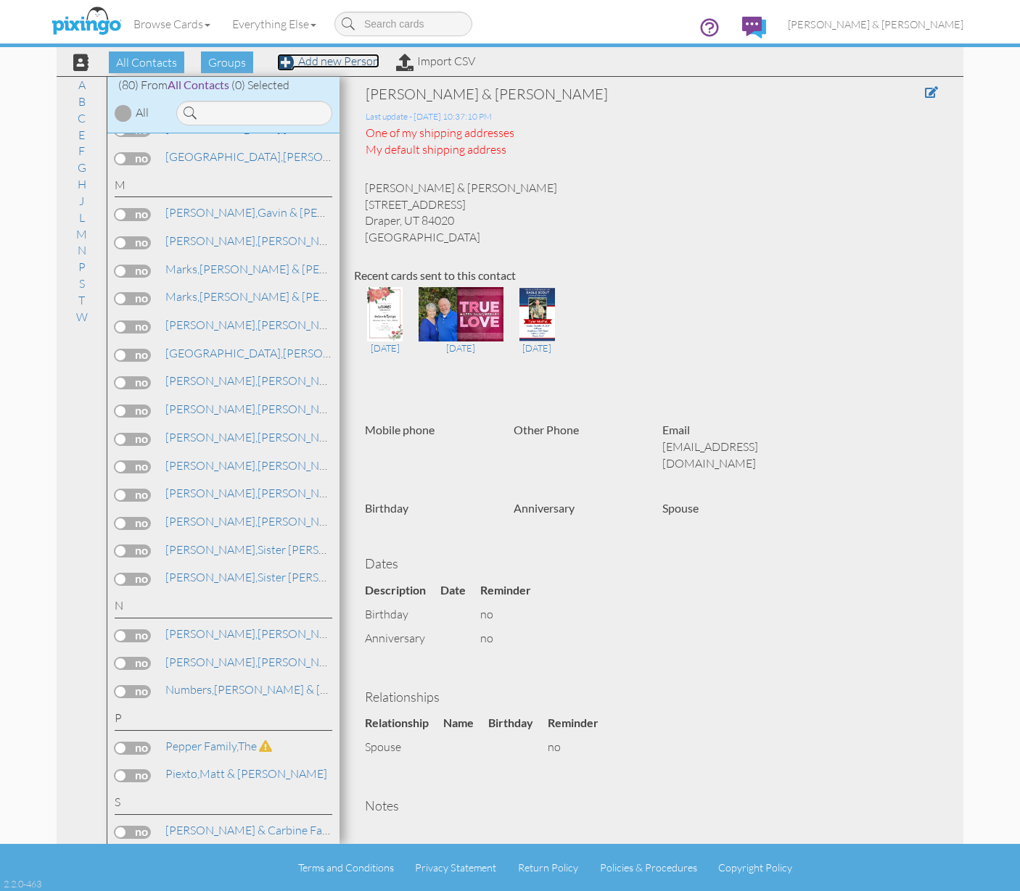
click at [331, 59] on link "Add new Person" at bounding box center [328, 61] width 102 height 15
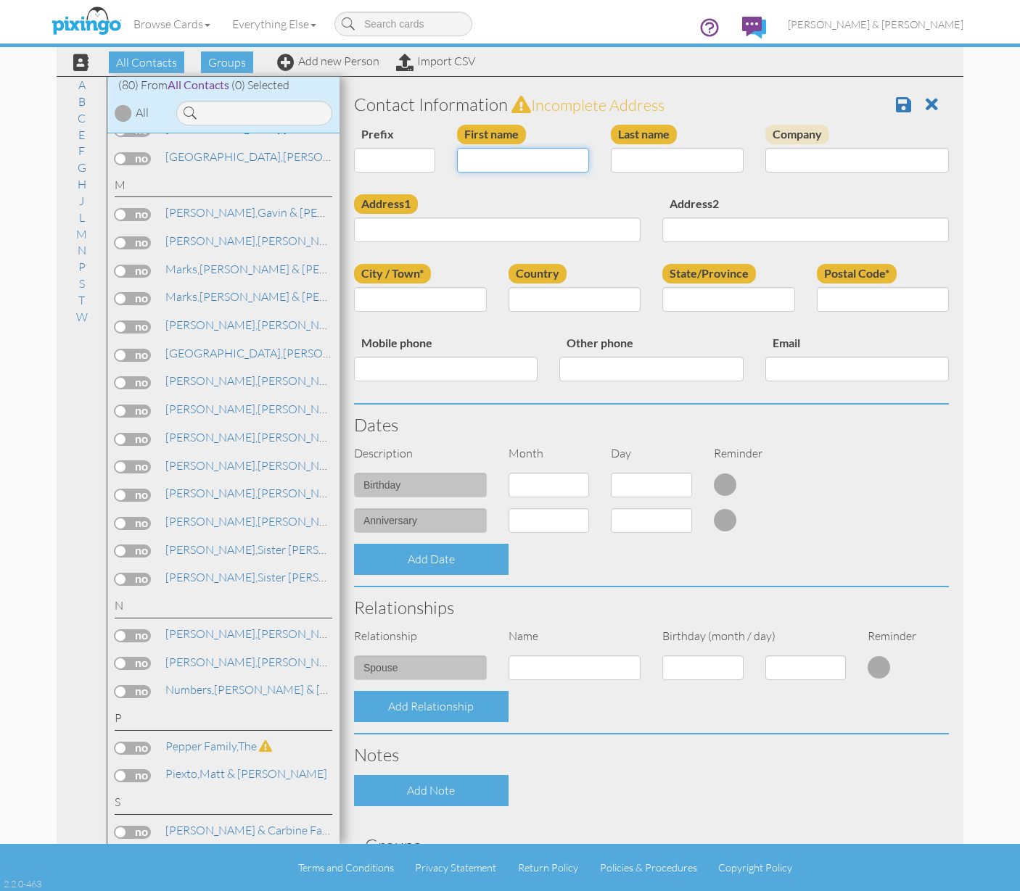
click at [524, 153] on input "First name" at bounding box center [523, 160] width 133 height 25
type input "[PERSON_NAME] & [PERSON_NAME]"
type input "Rojas"
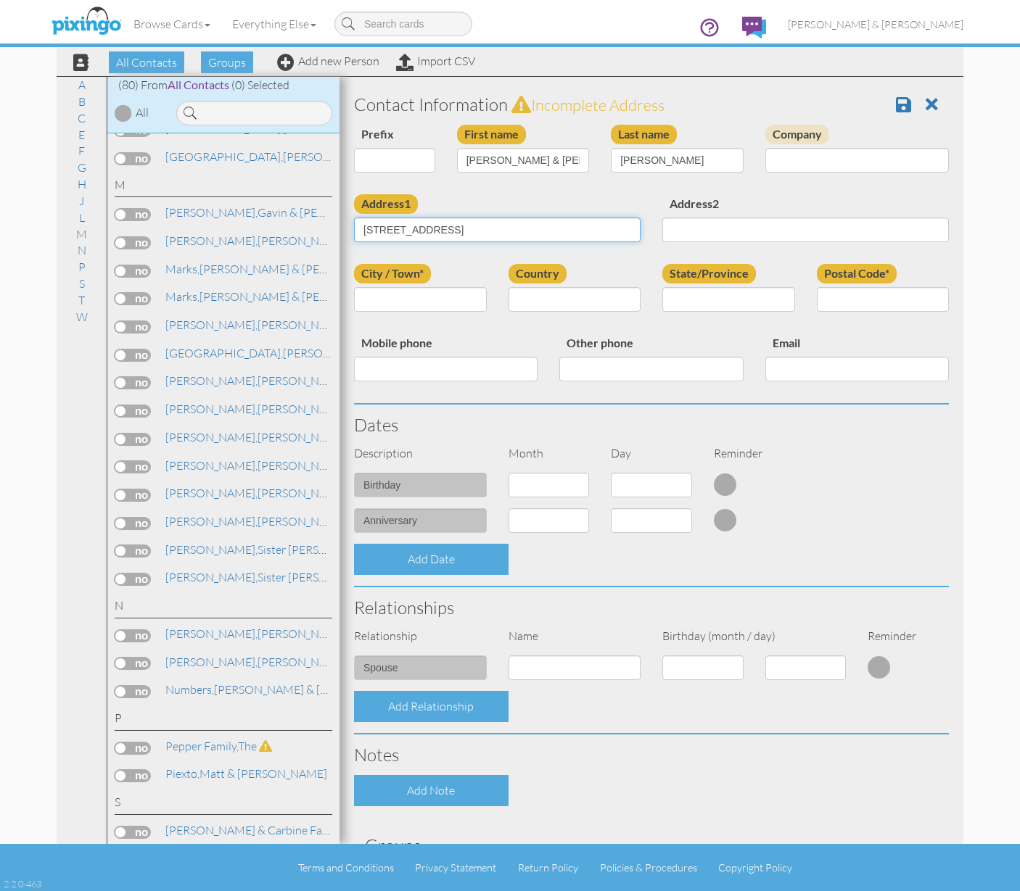
type input "[STREET_ADDRESS]"
type input "South Jordan"
type input "[US_STATE]"
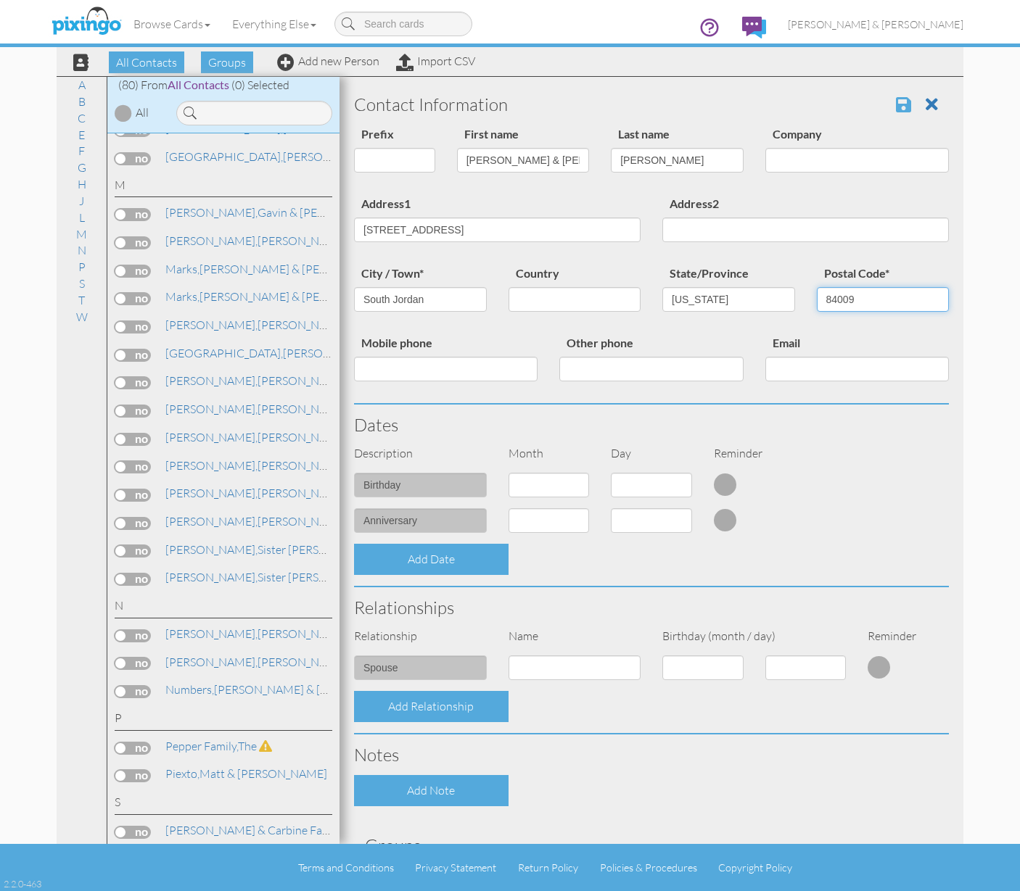
type input "84009"
click at [896, 103] on span at bounding box center [903, 104] width 15 height 17
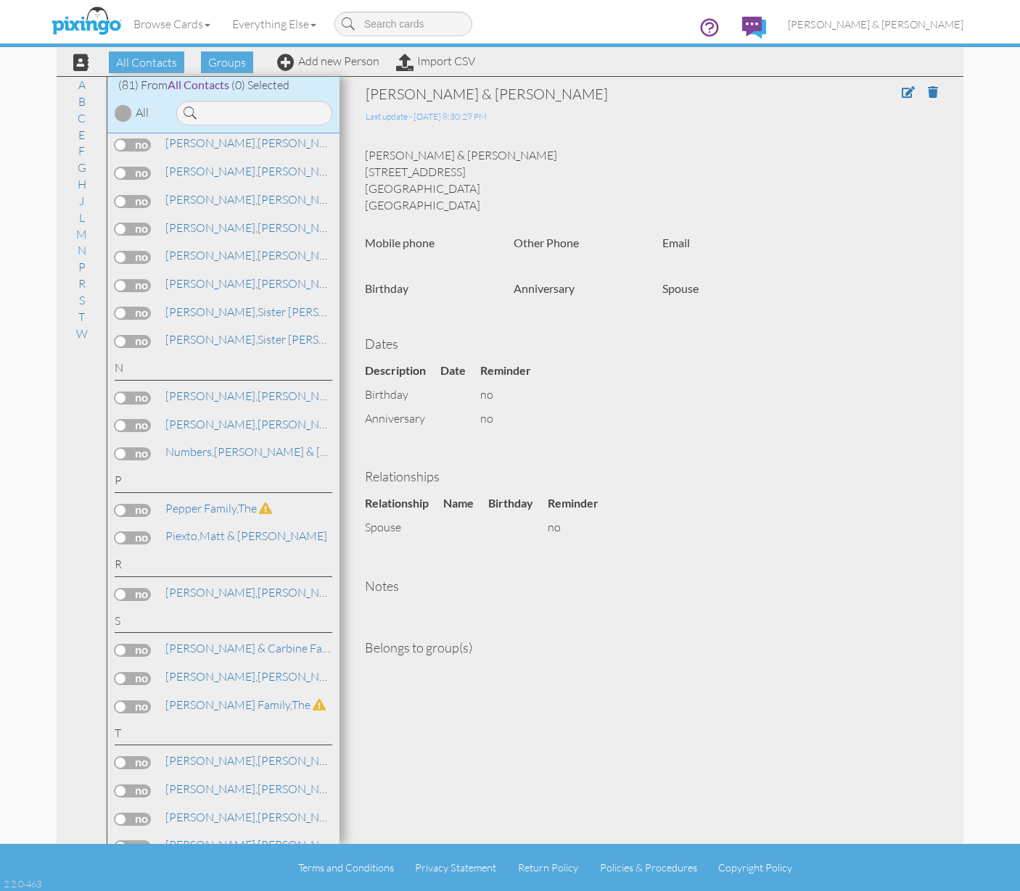
scroll to position [1890, 0]
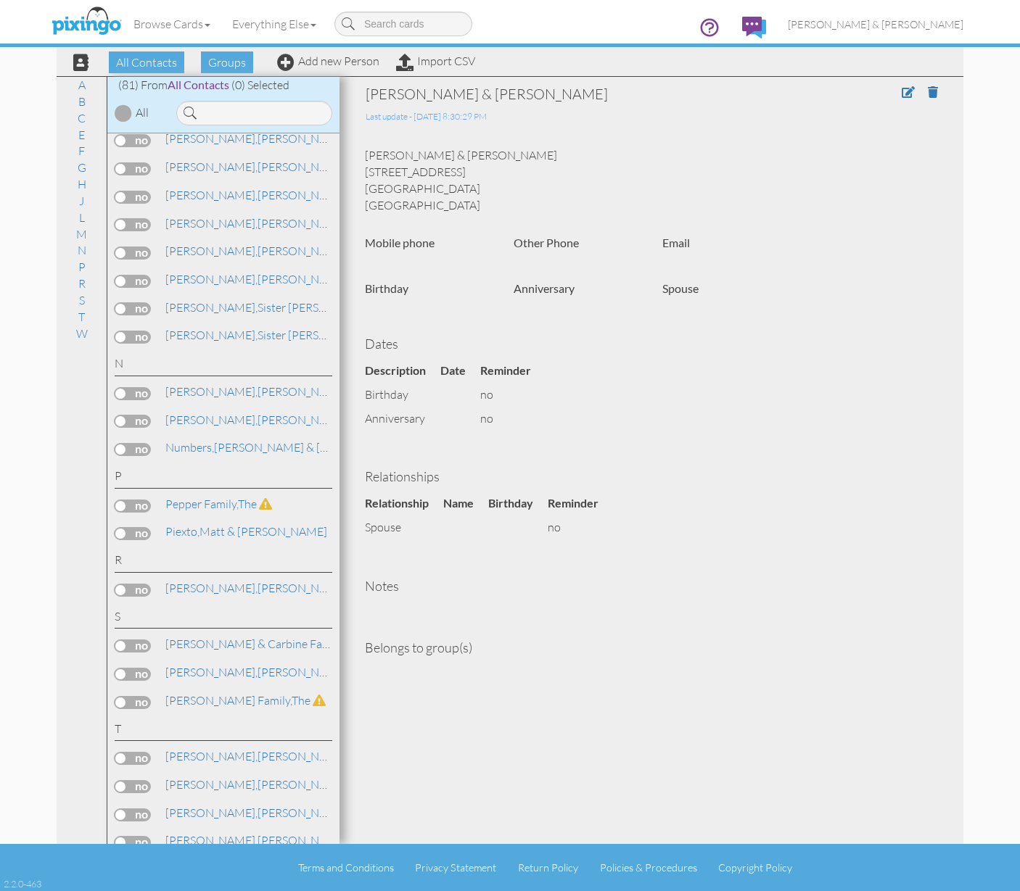
click at [128, 584] on label at bounding box center [133, 590] width 36 height 13
click at [0, 0] on input "checkbox" at bounding box center [0, 0] width 0 height 0
click at [521, 65] on span "Add to Group" at bounding box center [529, 62] width 83 height 22
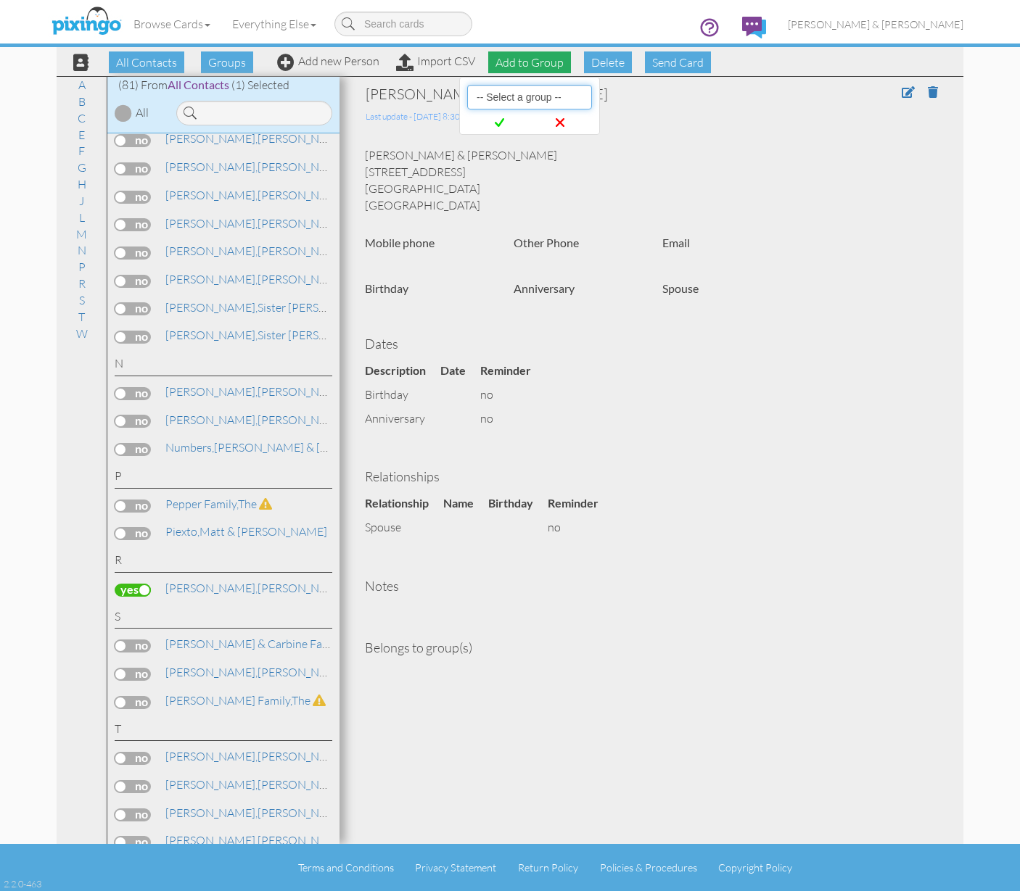
click at [516, 95] on select "-- Select a group -- Christmas 2025 List Family" at bounding box center [529, 97] width 125 height 25
select select "10898"
click at [503, 118] on icon at bounding box center [499, 122] width 9 height 15
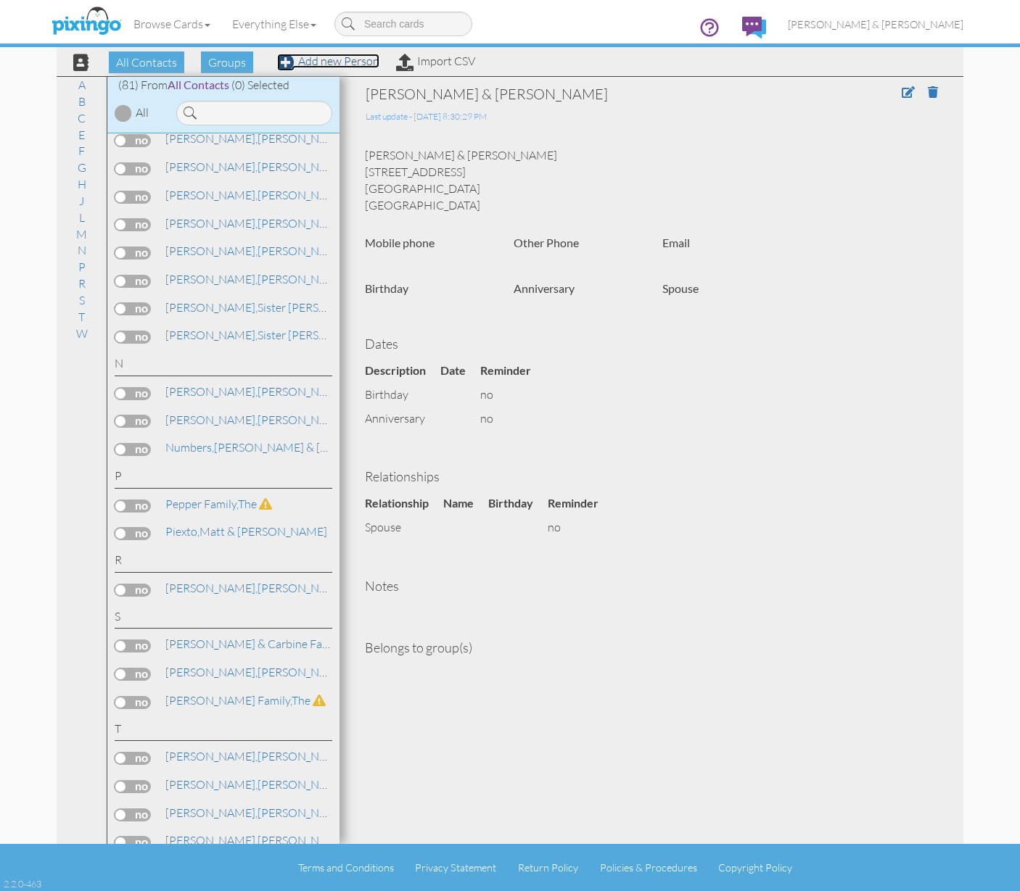
click at [334, 67] on link "Add new Person" at bounding box center [328, 61] width 102 height 15
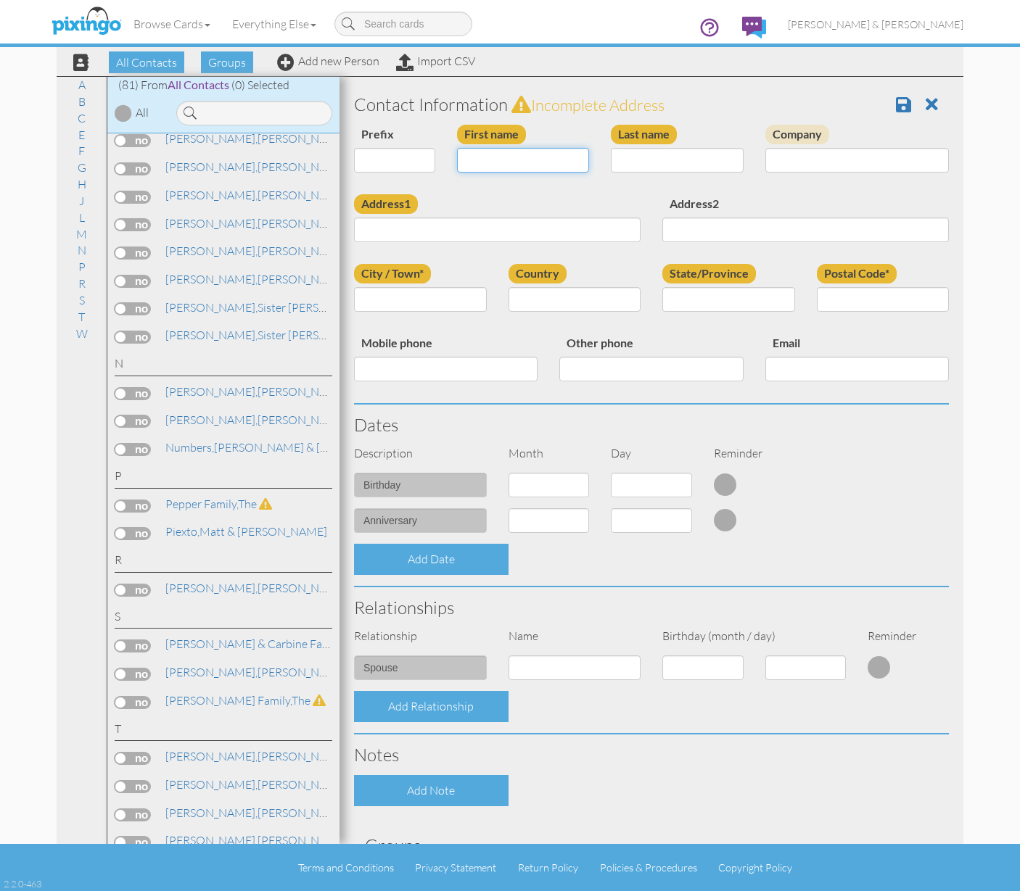
click at [485, 162] on input "First name" at bounding box center [523, 160] width 133 height 25
type input "S"
type input "[PERSON_NAME] & [PERSON_NAME]"
type input "Nitta"
type input "4052 W. 11500 S"
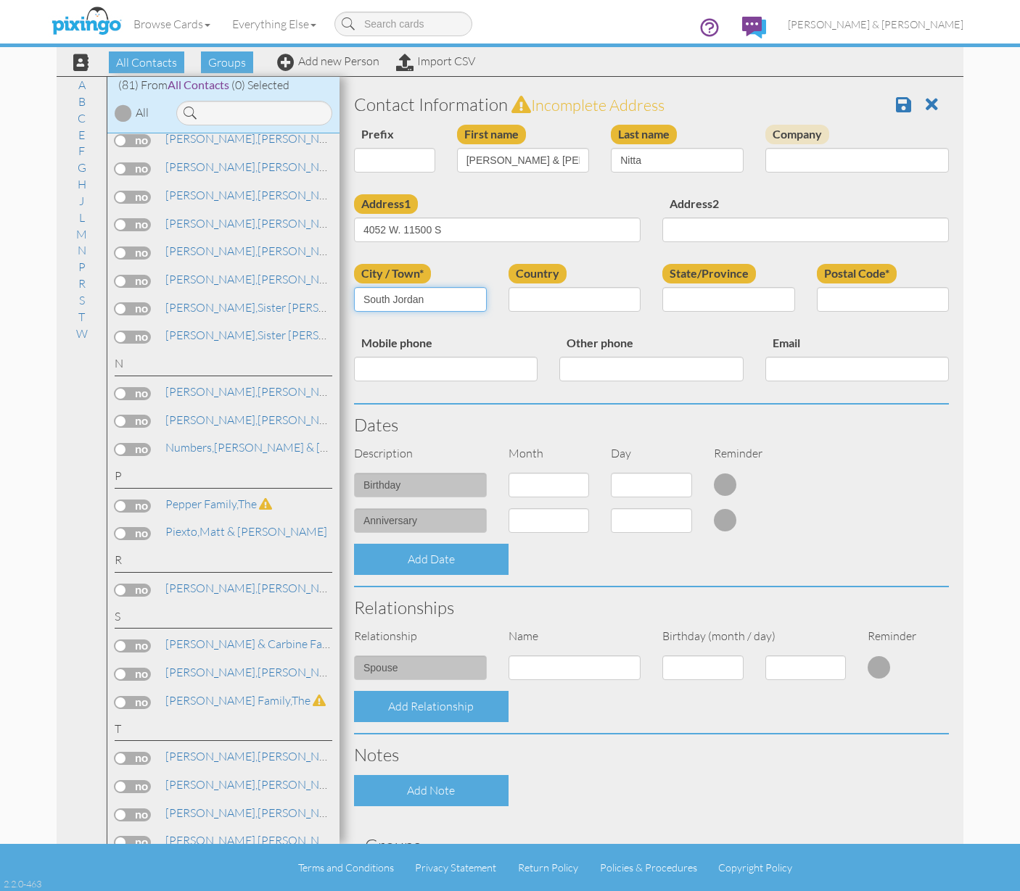
type input "South Jordan"
type input "[US_STATE]"
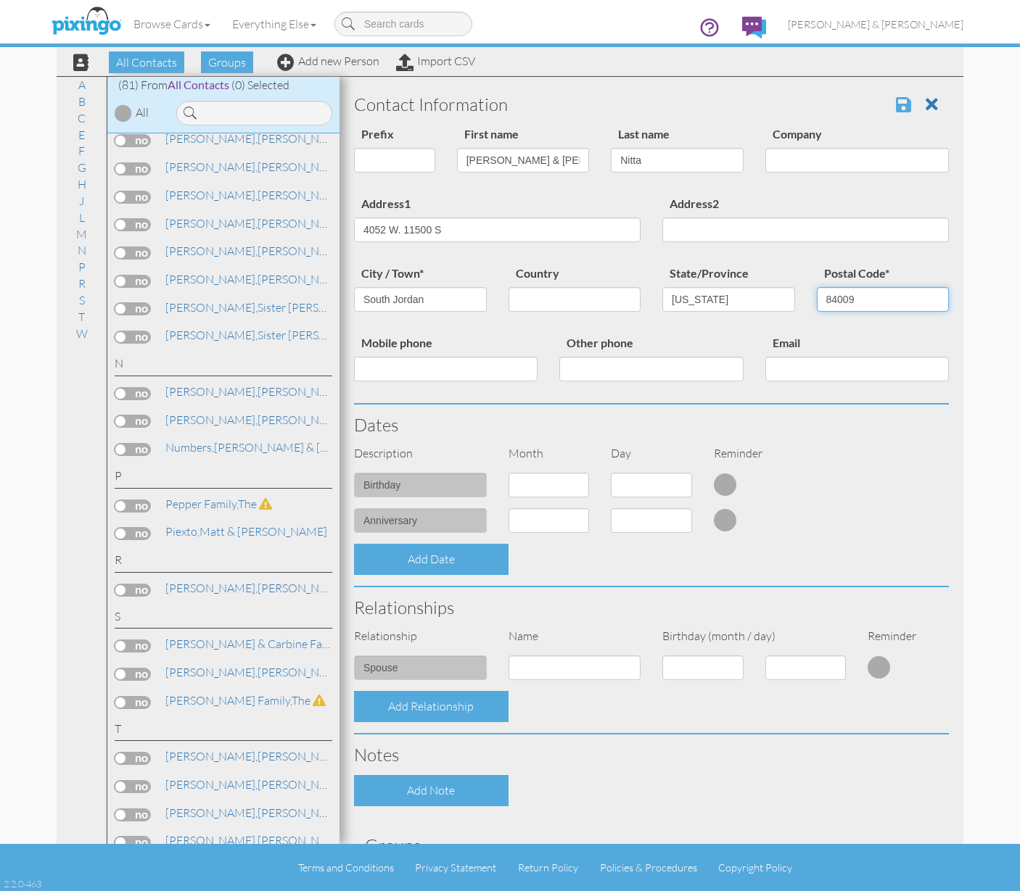
type input "84009"
click at [896, 101] on span at bounding box center [903, 104] width 15 height 17
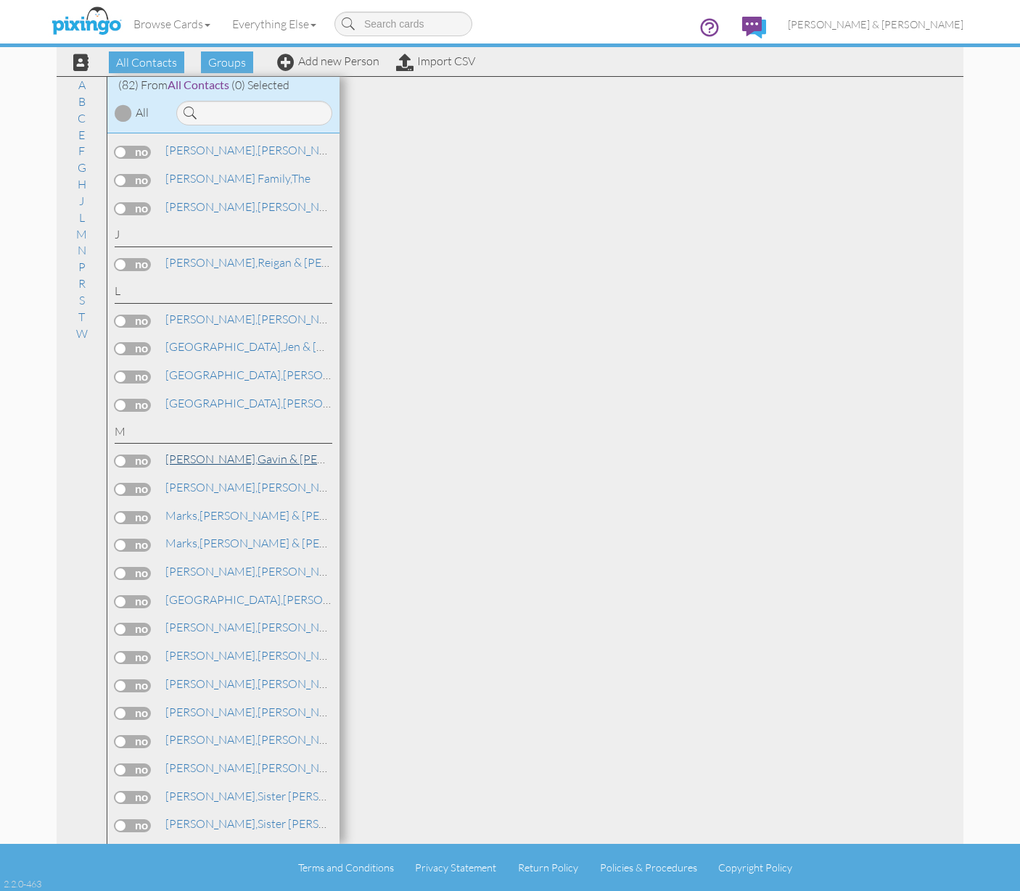
scroll to position [2018, 0]
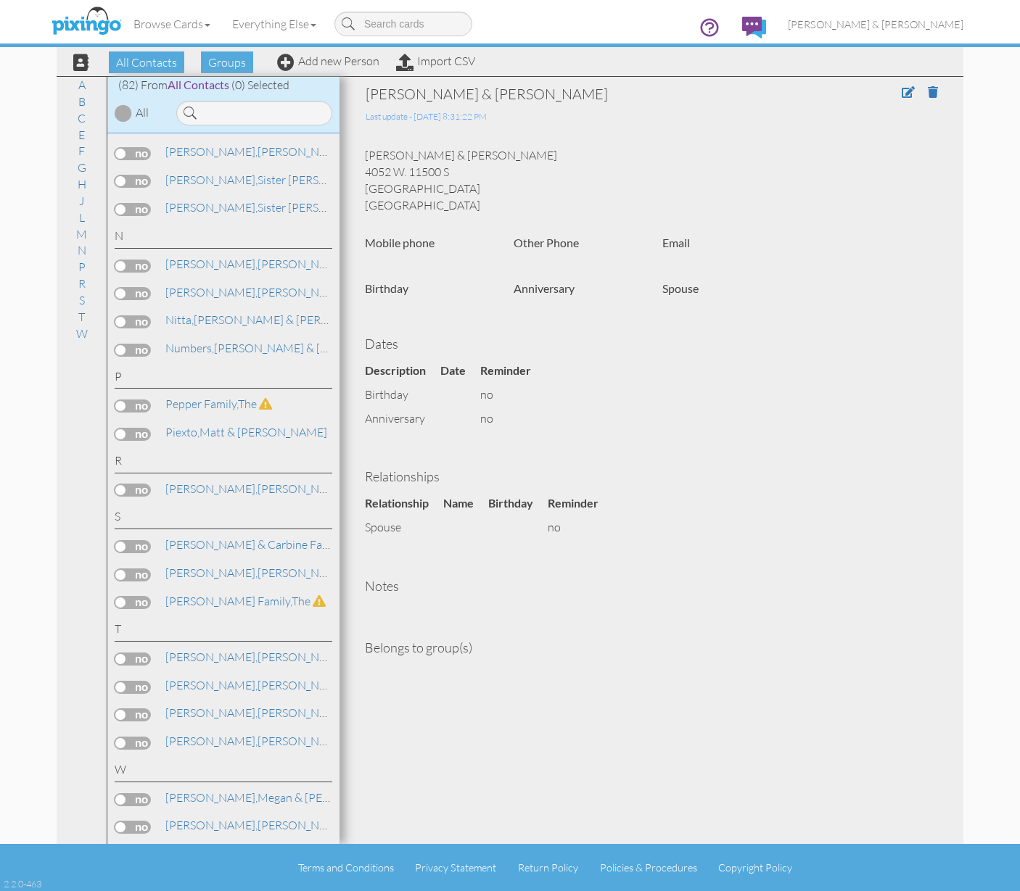
click at [122, 315] on label at bounding box center [133, 321] width 36 height 13
click at [0, 0] on input "checkbox" at bounding box center [0, 0] width 0 height 0
click at [518, 62] on span "Add to Group" at bounding box center [529, 62] width 83 height 22
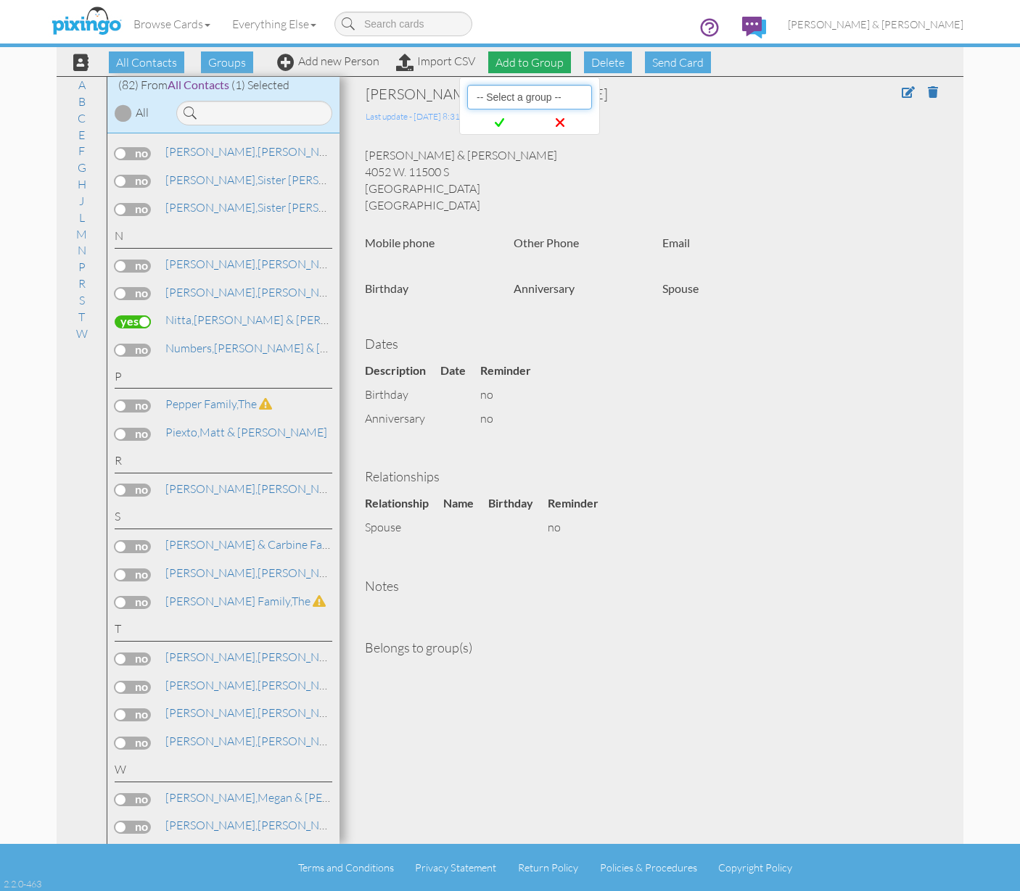
click at [520, 94] on select "-- Select a group -- Christmas 2025 List Family" at bounding box center [529, 97] width 125 height 25
select select "10898"
click at [512, 123] on span at bounding box center [499, 122] width 59 height 27
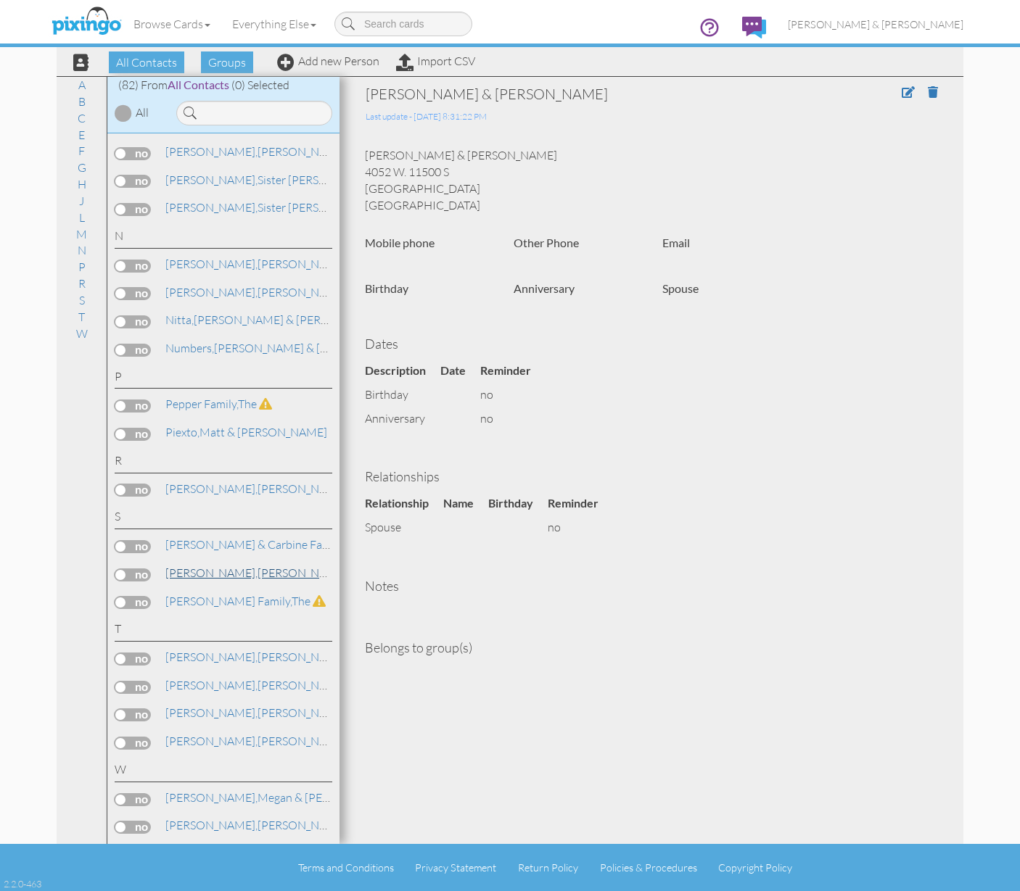
click at [198, 566] on span "Snyder," at bounding box center [211, 573] width 92 height 15
click at [908, 98] on span at bounding box center [907, 92] width 13 height 12
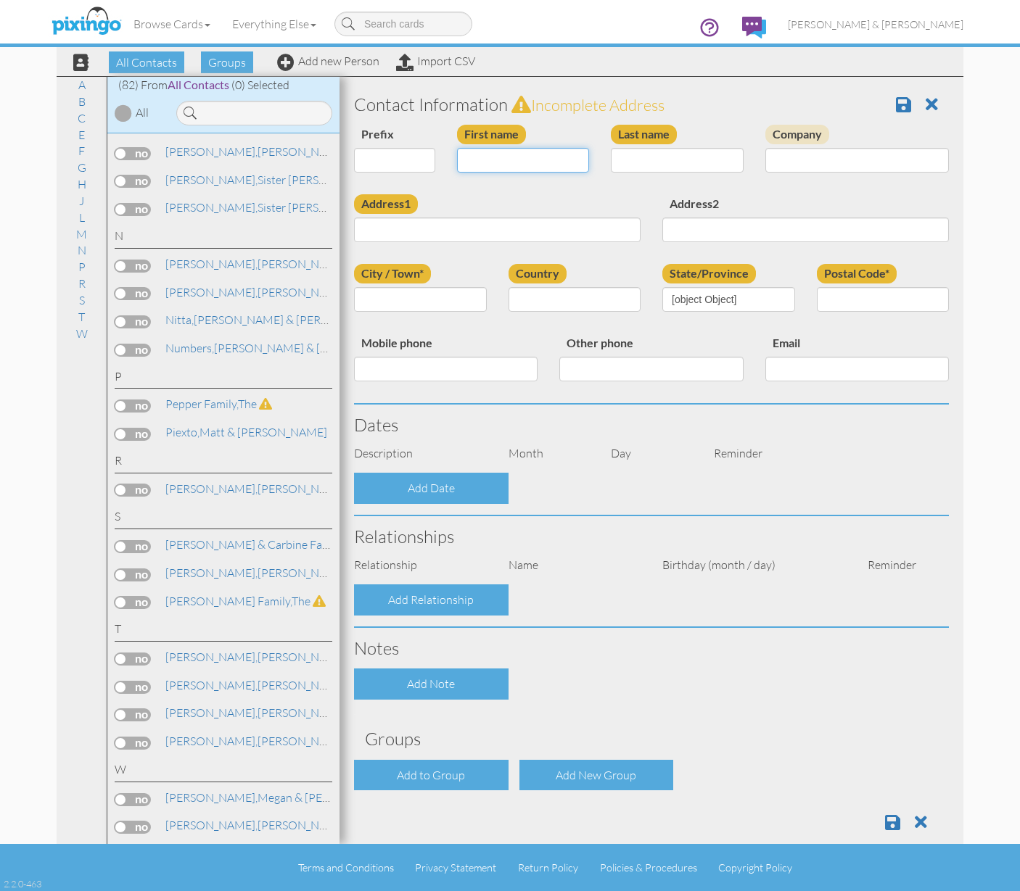
click at [555, 165] on input "First name" at bounding box center [523, 160] width 133 height 25
type input "Emily"
type input "Snyder"
type input "172 Wildflower Pl"
type input "Alpine"
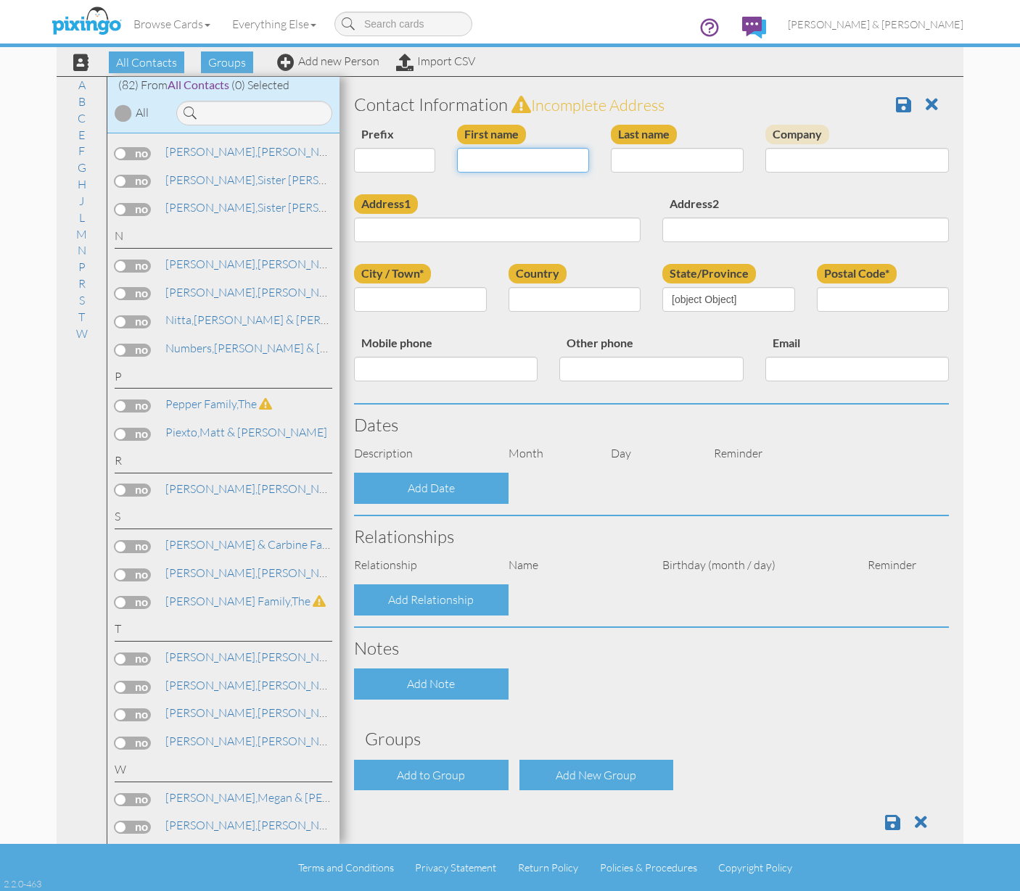
type input "84004"
select select "object:478"
select select "object:723"
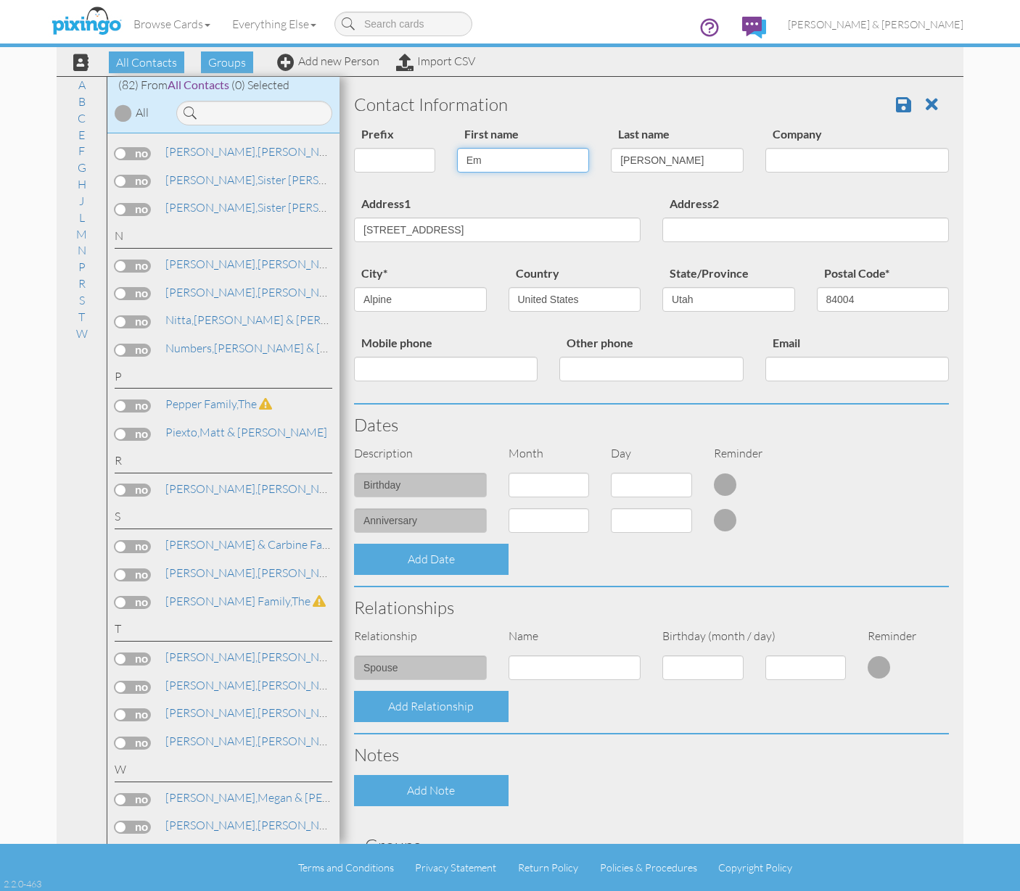
type input "E"
type input "Trent & [PERSON_NAME]"
type input "Burrup"
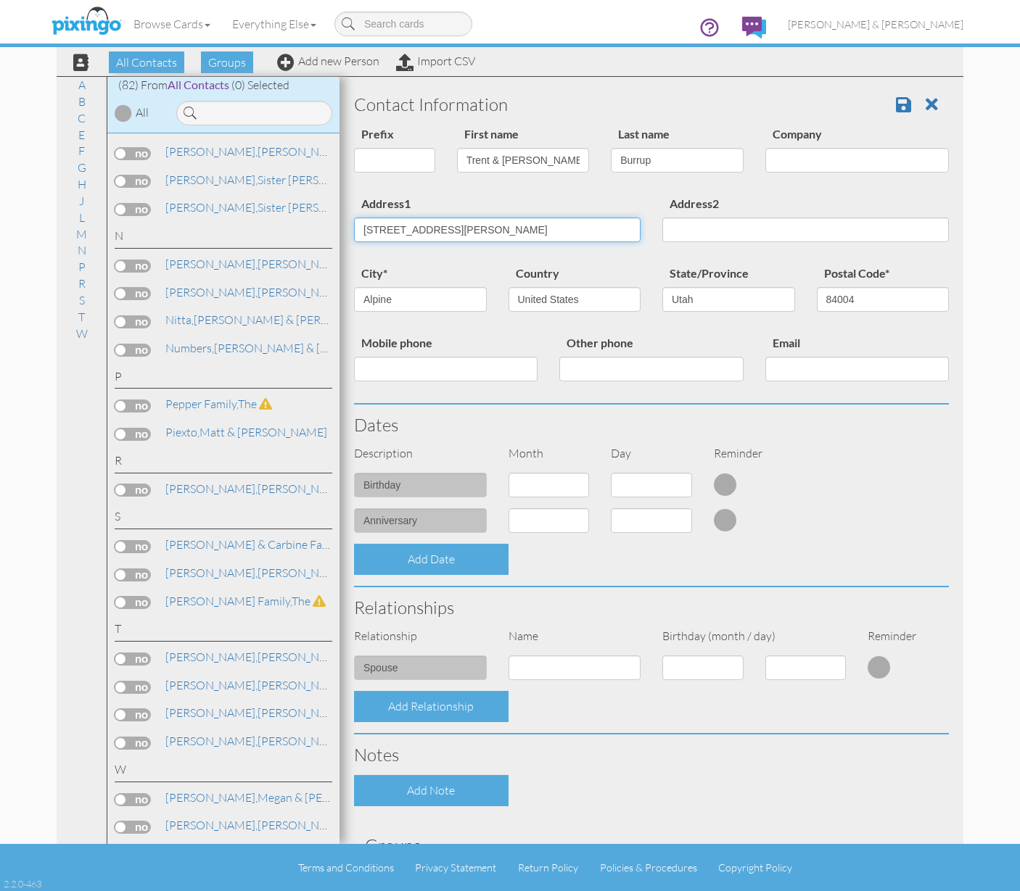
type input "5941 Bella Rosa Cove"
type input "Herriman"
type input "84096"
click at [901, 102] on link at bounding box center [909, 105] width 26 height 22
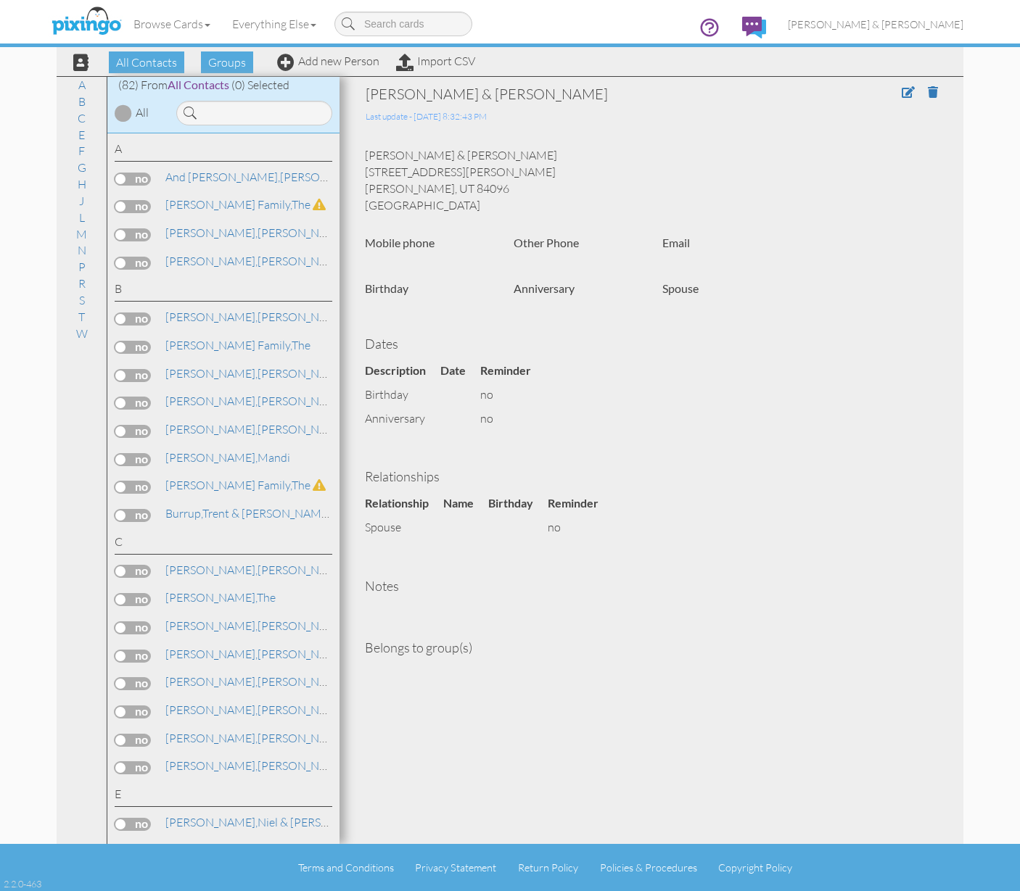
click at [122, 514] on label at bounding box center [133, 515] width 36 height 13
click at [0, 0] on input "checkbox" at bounding box center [0, 0] width 0 height 0
click at [508, 65] on span "Add to Group" at bounding box center [529, 62] width 83 height 22
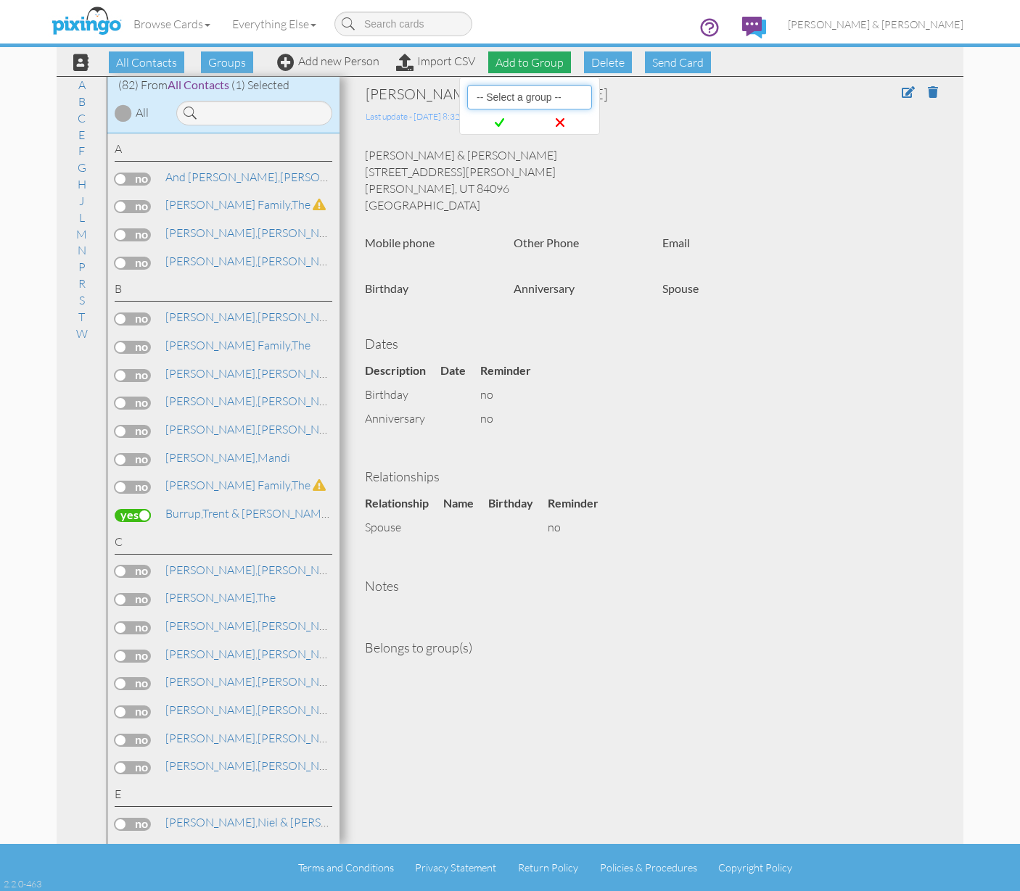
click at [504, 97] on select "-- Select a group -- Christmas 2025 List Family" at bounding box center [529, 97] width 125 height 25
select select "10898"
click at [511, 124] on span at bounding box center [499, 122] width 59 height 27
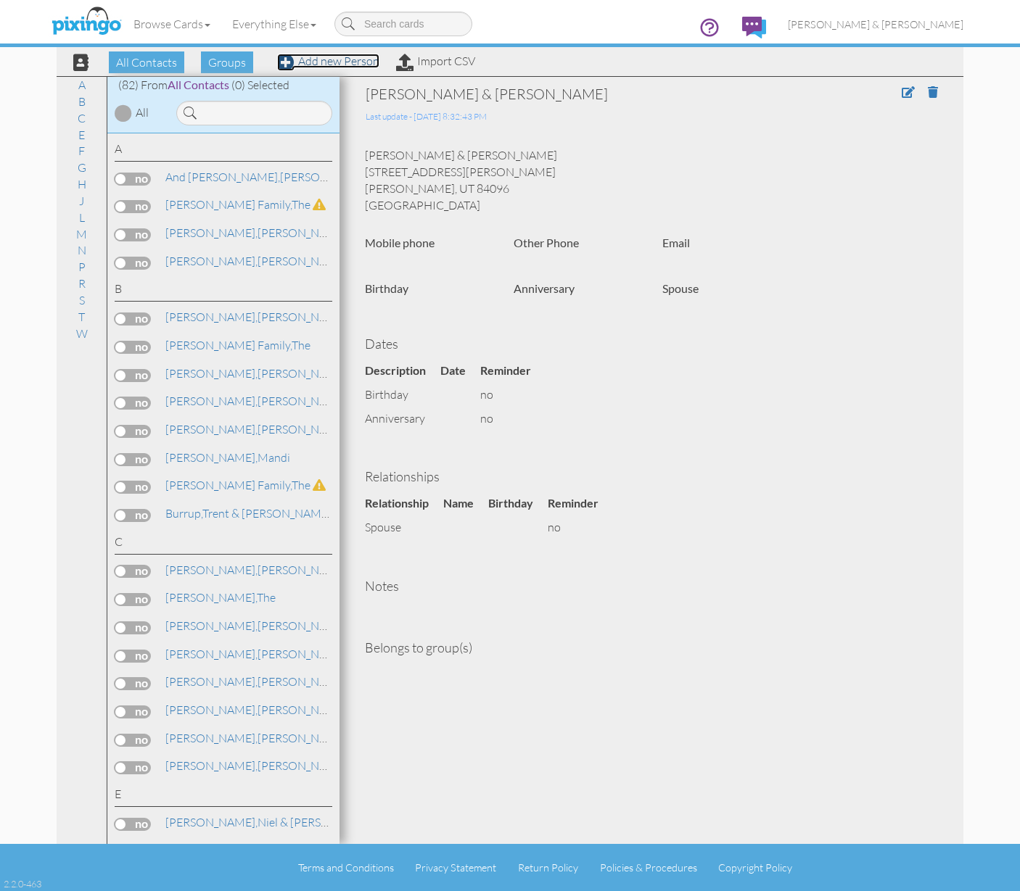
click at [354, 62] on link "Add new Person" at bounding box center [328, 61] width 102 height 15
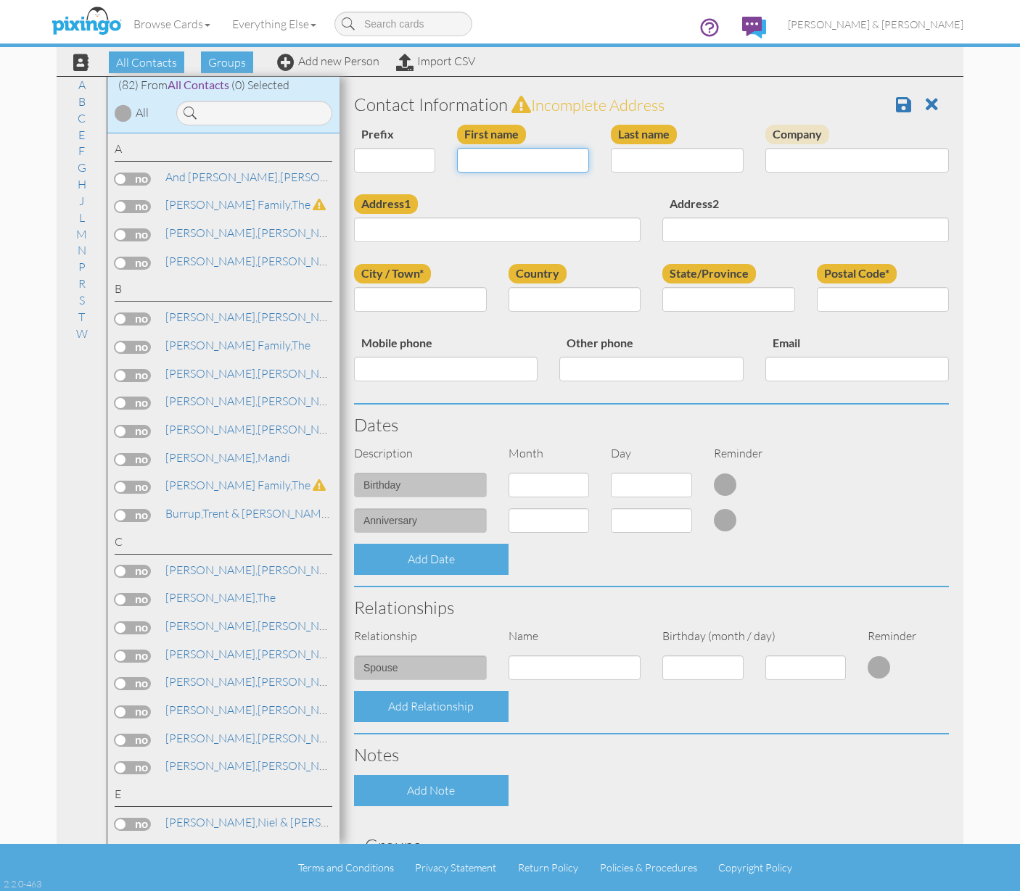
click at [490, 160] on input "First name" at bounding box center [523, 160] width 133 height 25
type input "The"
type input "Gerber Family"
type input "[STREET_ADDRESS][PERSON_NAME]"
type input "D"
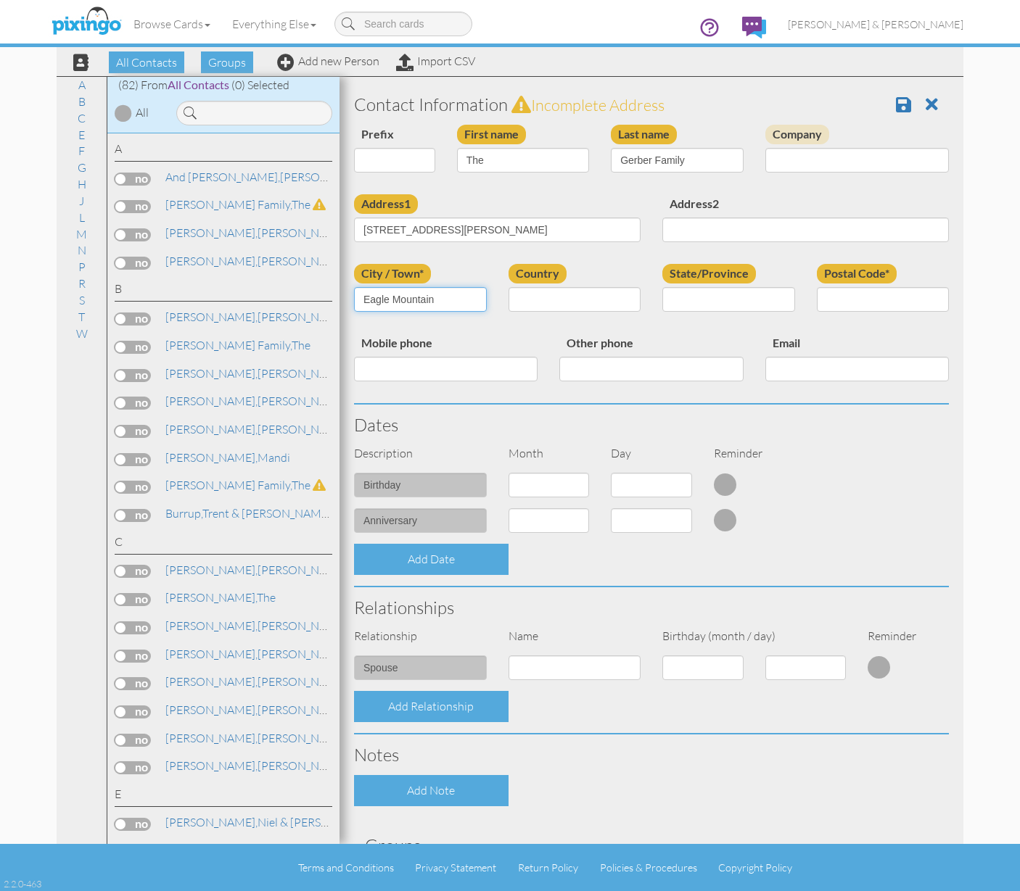
type input "Eagle Mountain"
type input "[US_STATE]"
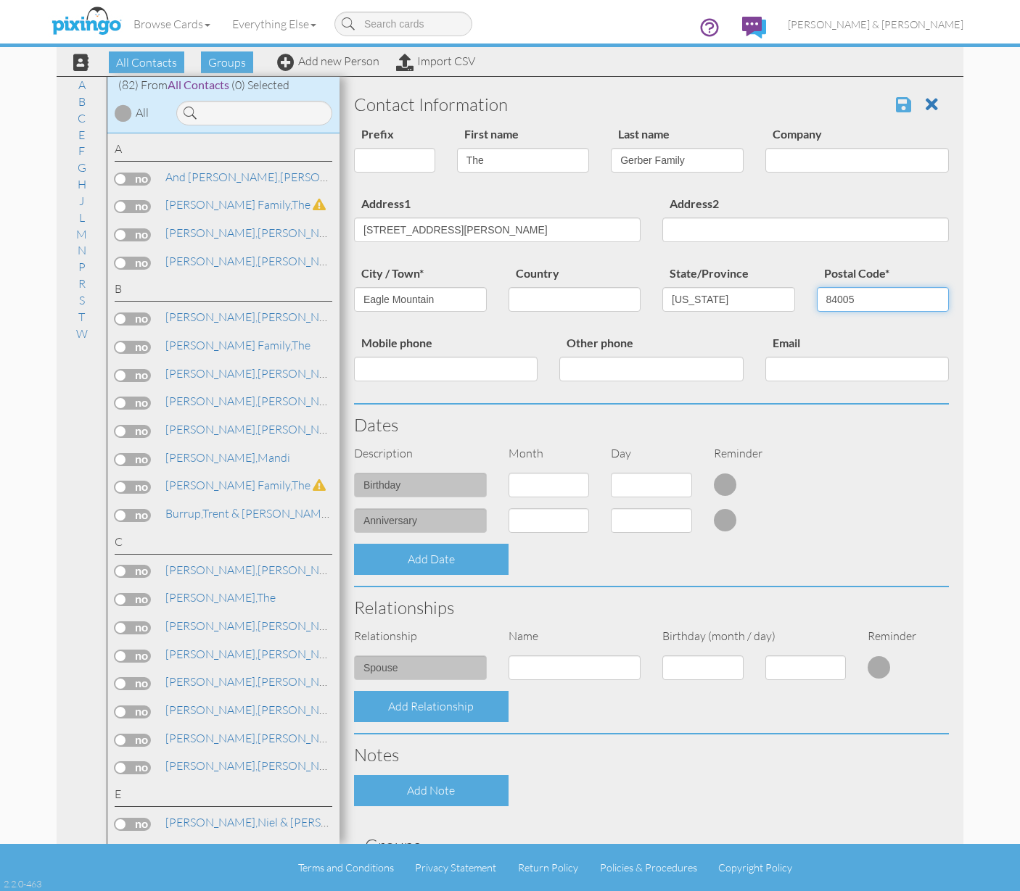
type input "84005"
click at [896, 101] on span at bounding box center [903, 104] width 15 height 17
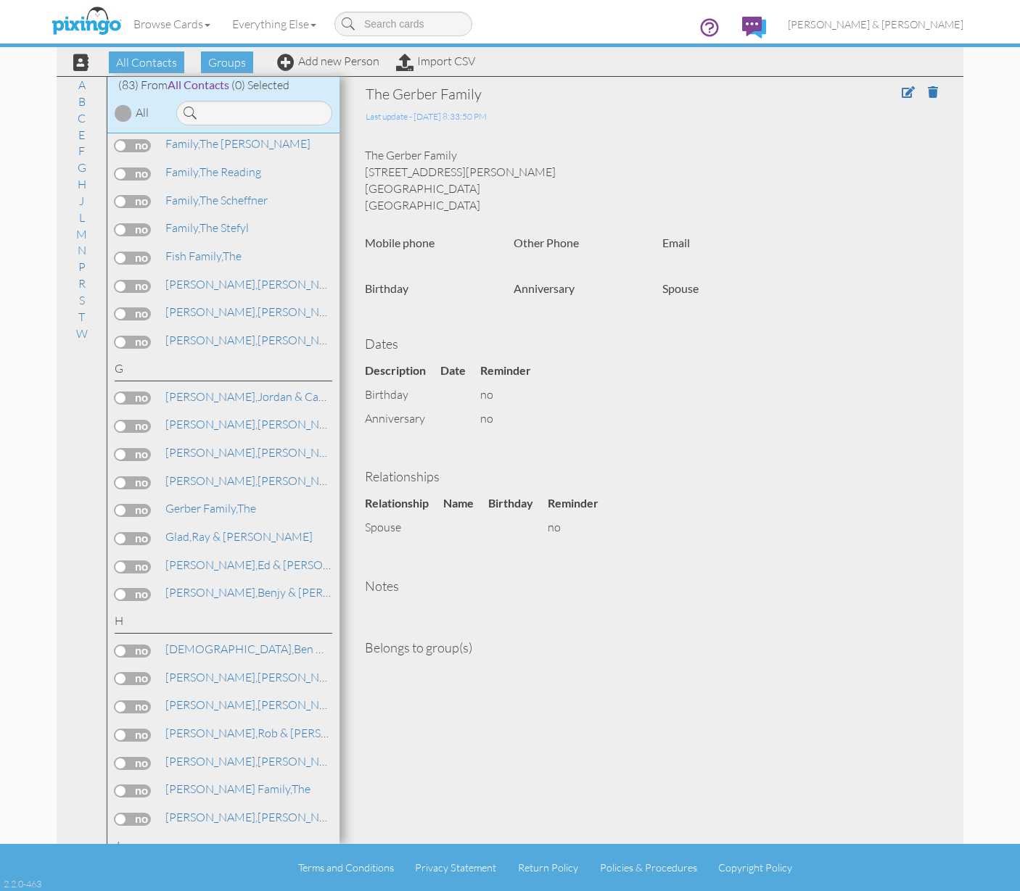
scroll to position [848, 0]
click at [123, 503] on label at bounding box center [133, 509] width 36 height 13
click at [0, 0] on input "checkbox" at bounding box center [0, 0] width 0 height 0
click at [518, 58] on span "Add to Group" at bounding box center [529, 62] width 83 height 22
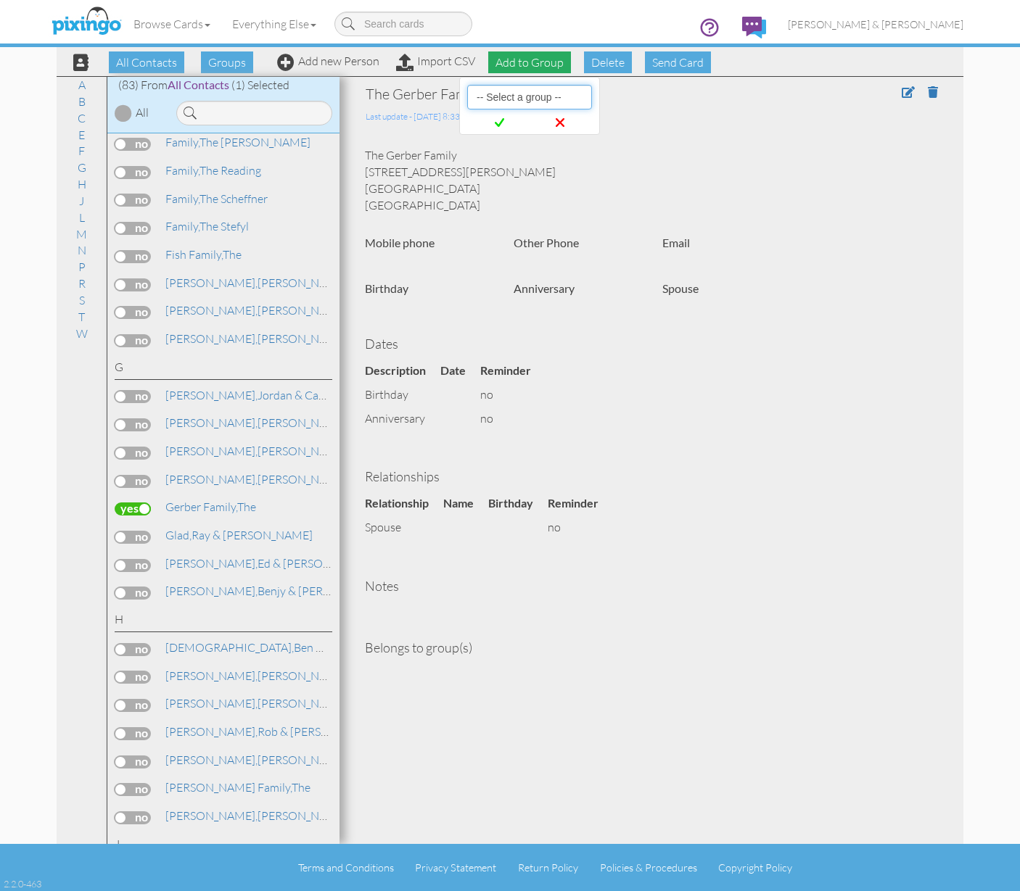
click at [518, 93] on select "-- Select a group -- Christmas 2025 List Family" at bounding box center [529, 97] width 125 height 25
select select "10898"
click at [507, 121] on span at bounding box center [499, 122] width 59 height 27
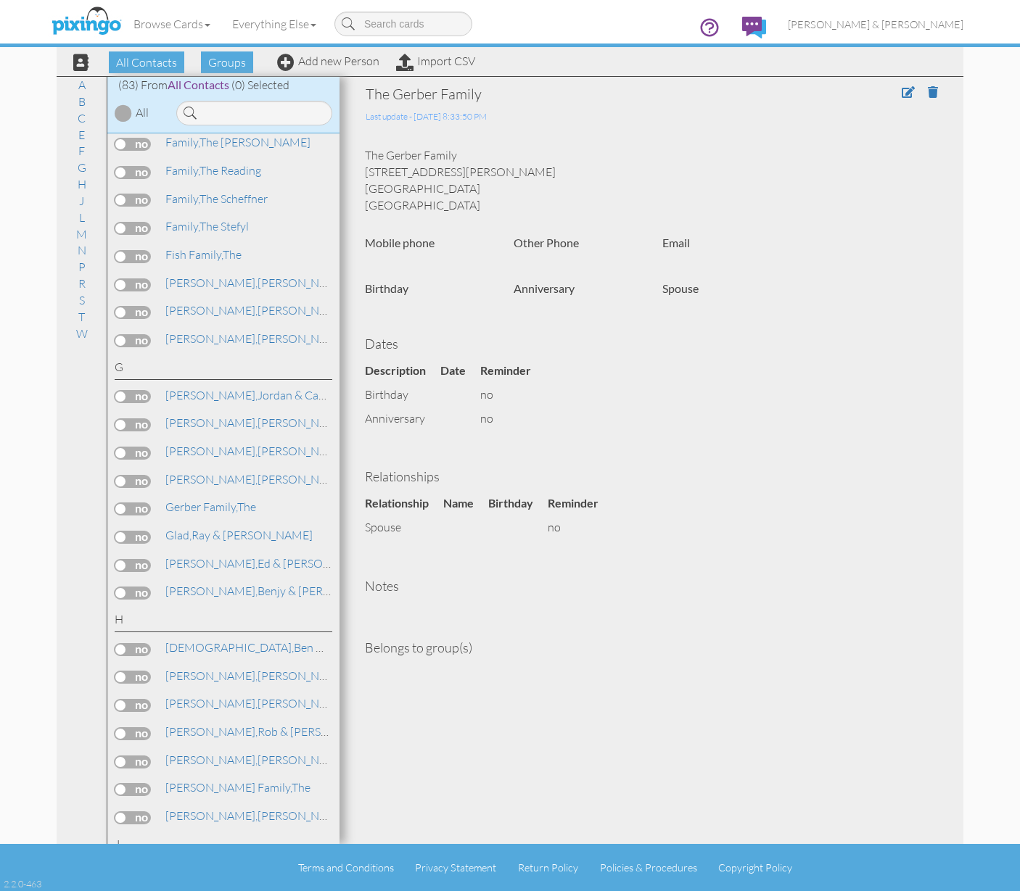
click at [126, 559] on label at bounding box center [133, 565] width 36 height 13
click at [0, 0] on input "checkbox" at bounding box center [0, 0] width 0 height 0
click at [509, 70] on span "Add to Group" at bounding box center [529, 62] width 83 height 22
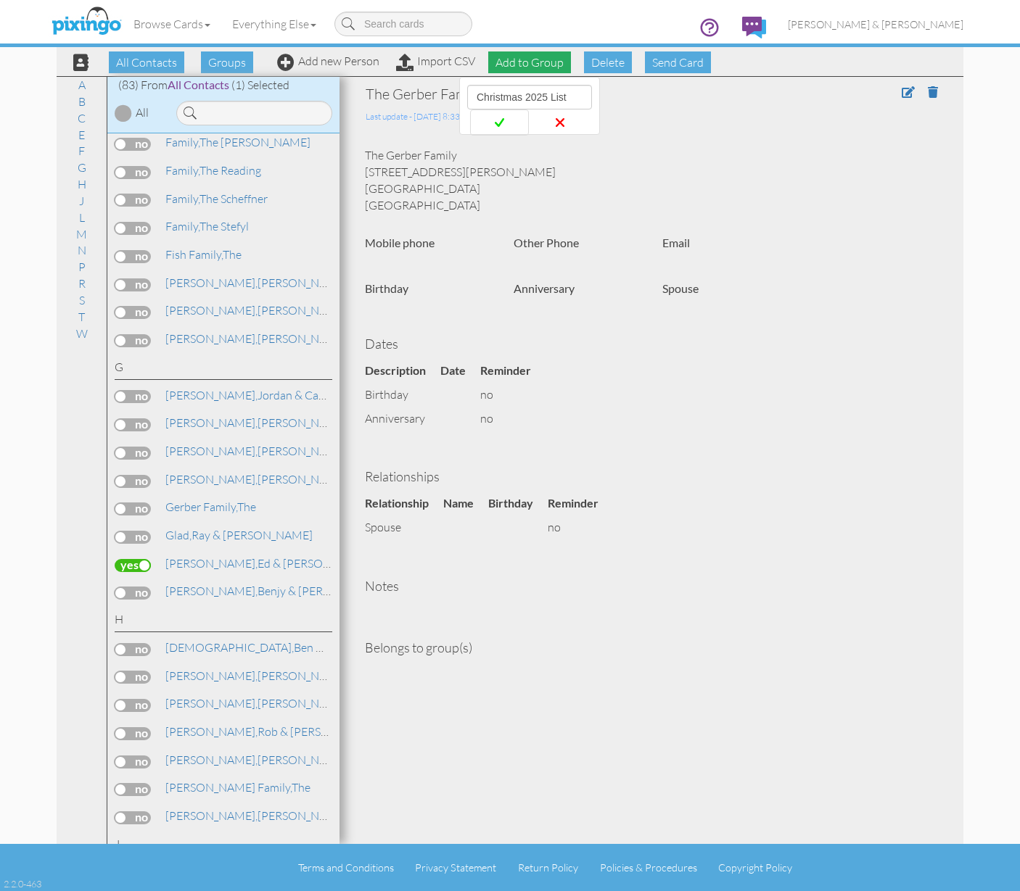
click at [502, 120] on icon at bounding box center [499, 122] width 9 height 15
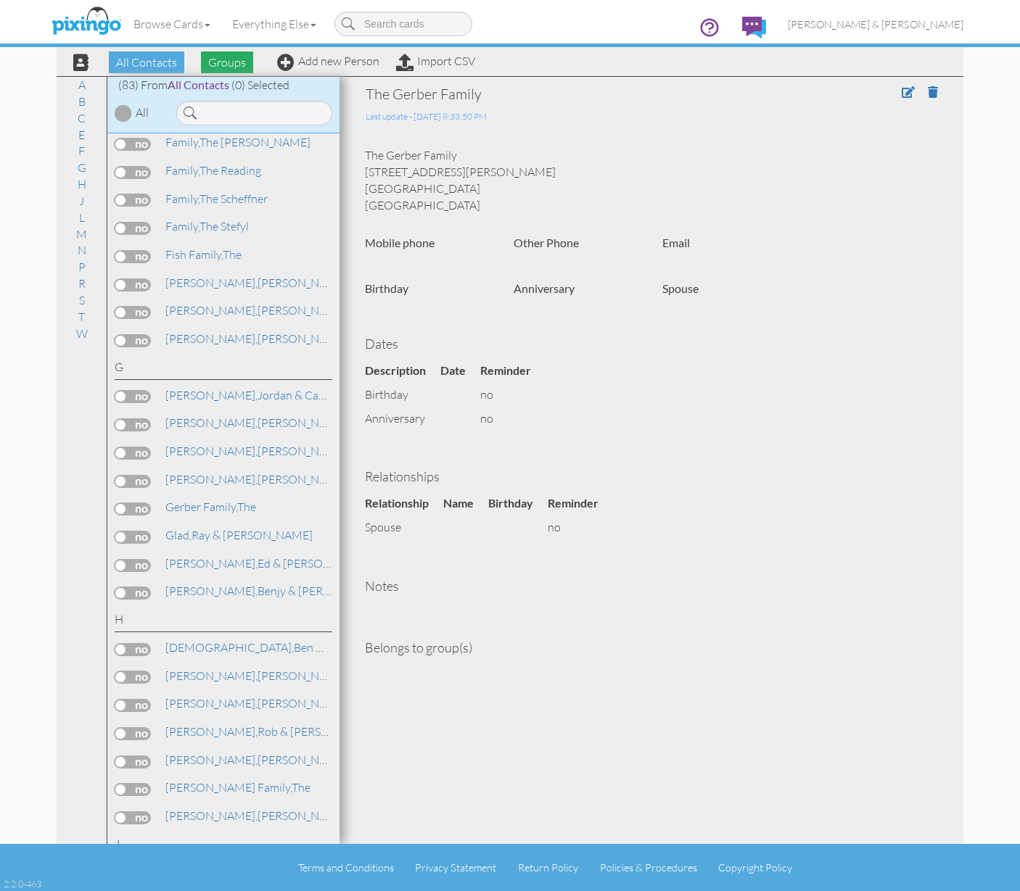
click at [241, 63] on span "Groups" at bounding box center [227, 62] width 52 height 22
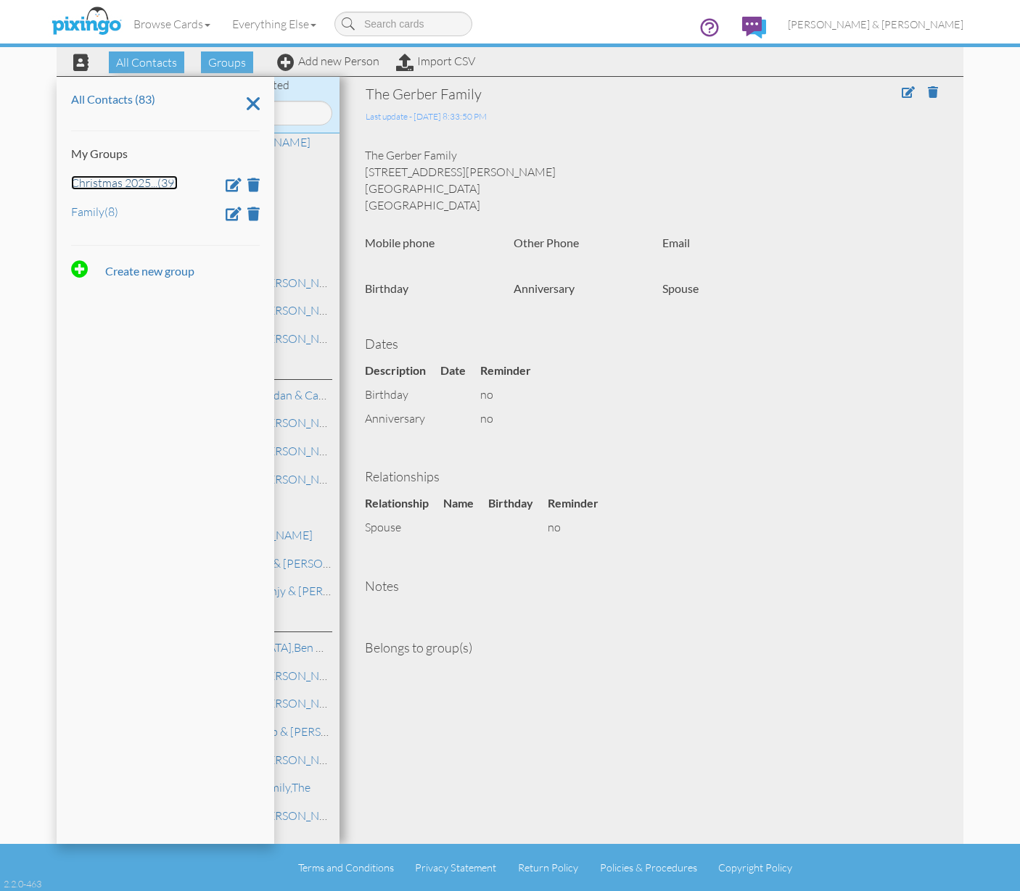
click at [130, 178] on link "Christmas 2025 ... (39)" at bounding box center [124, 182] width 107 height 15
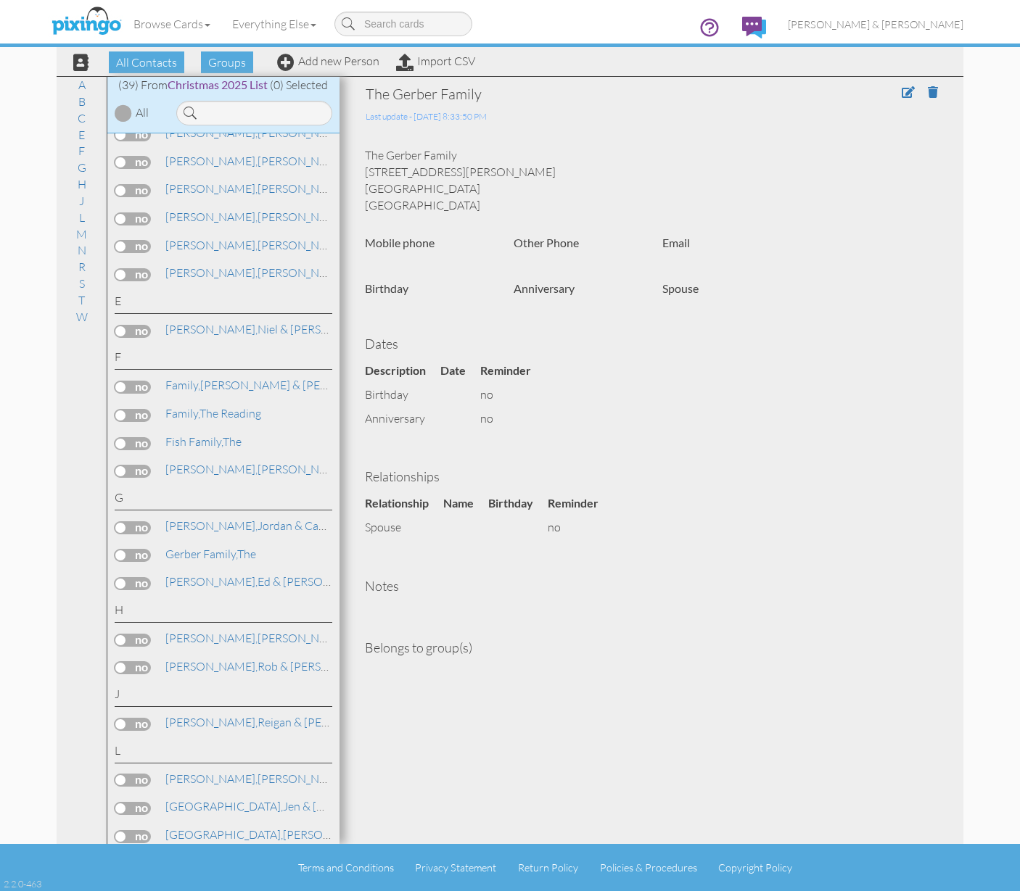
scroll to position [242, 0]
click at [232, 381] on link "Family, Leo & Karalyn" at bounding box center [279, 383] width 230 height 17
click at [912, 91] on span at bounding box center [907, 92] width 13 height 12
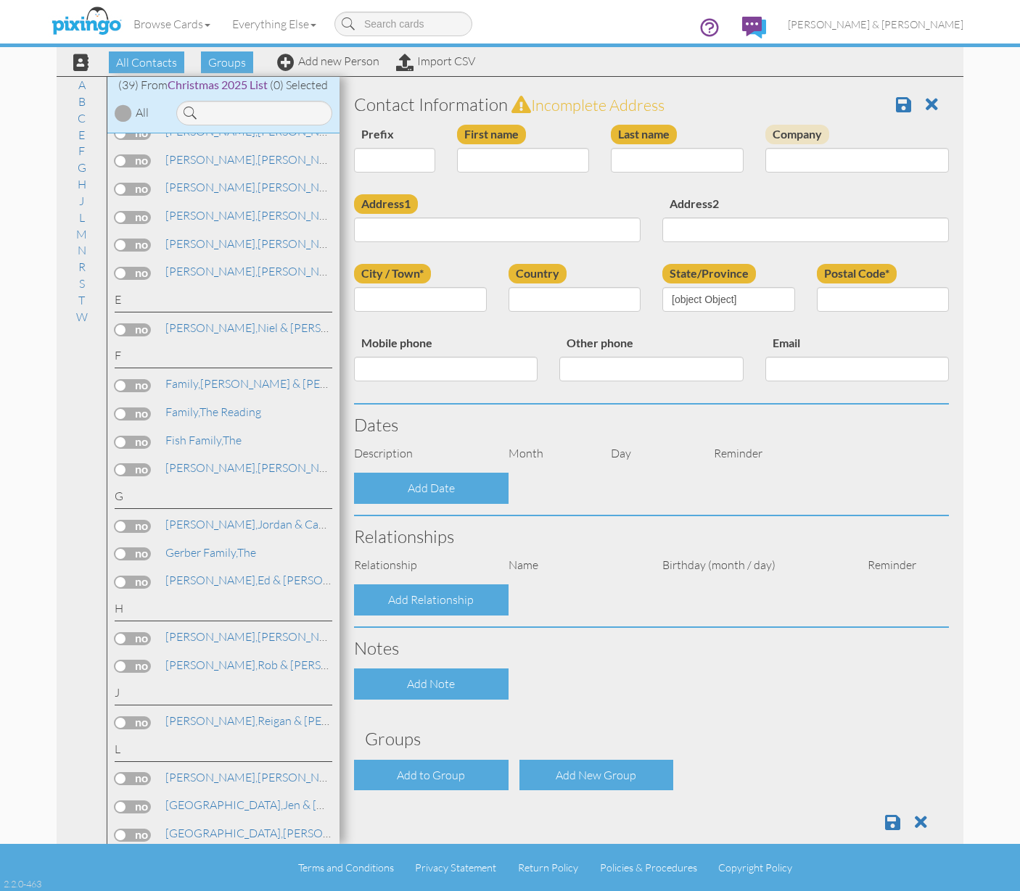
type input "[PERSON_NAME] & [PERSON_NAME]"
type input "Family"
type input "1145 W. 290 N"
type input "Price"
type input "84501"
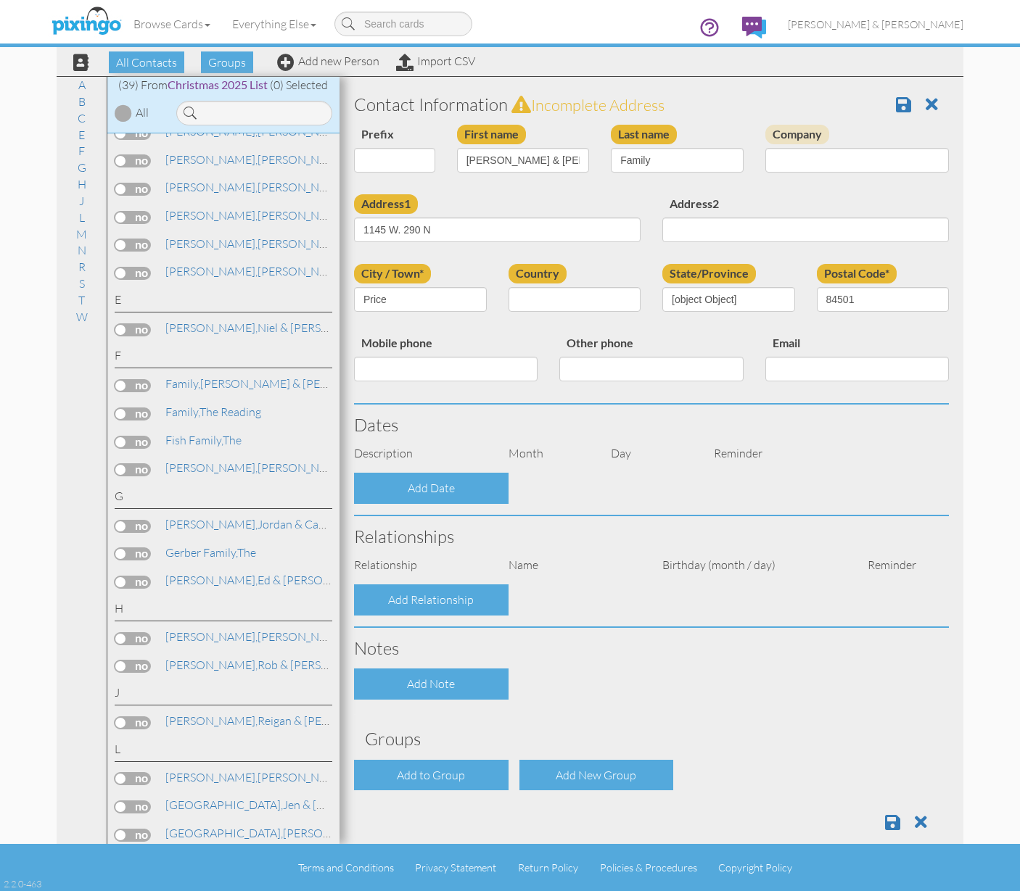
select select "object:496"
select select "object:741"
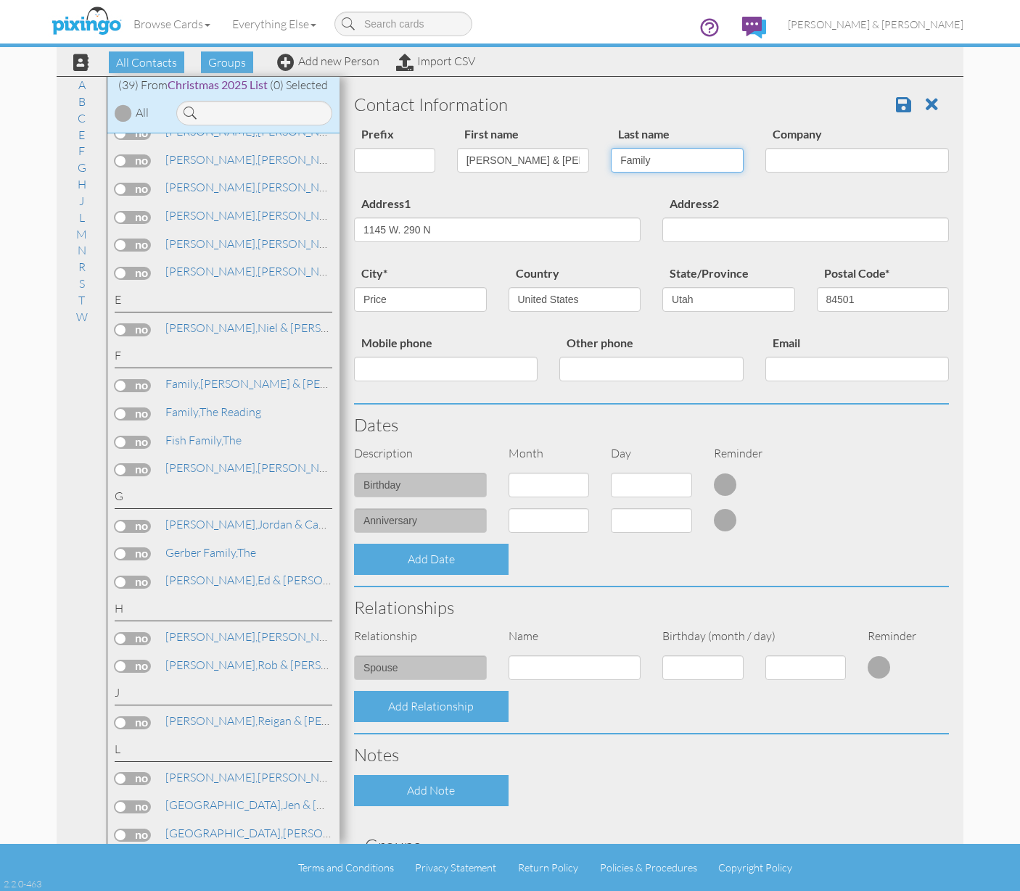
drag, startPoint x: 652, startPoint y: 161, endPoint x: 585, endPoint y: 161, distance: 66.7
click at [585, 161] on div "Prefix Dr. Mr. Mrs. First name Leo & Karalyn Last name Family Company" at bounding box center [651, 160] width 616 height 70
type input "Heugly"
click at [899, 100] on span at bounding box center [903, 104] width 15 height 17
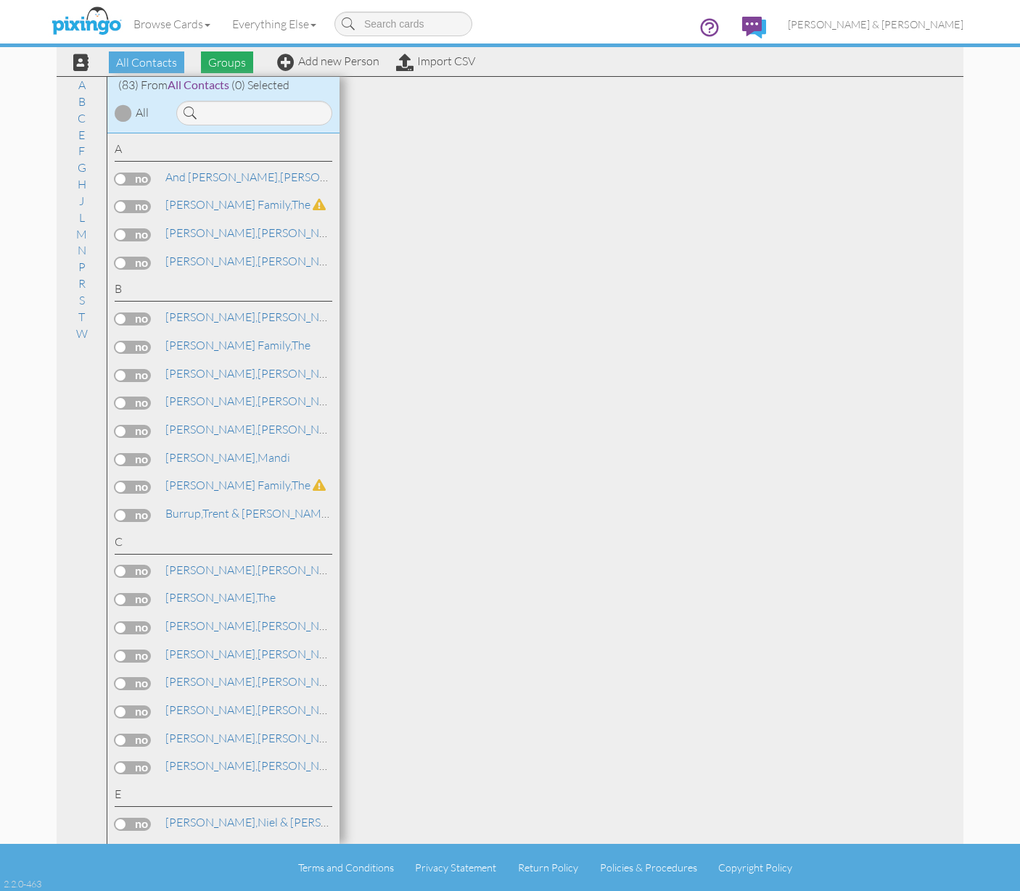
click at [212, 67] on span "Groups" at bounding box center [227, 62] width 52 height 22
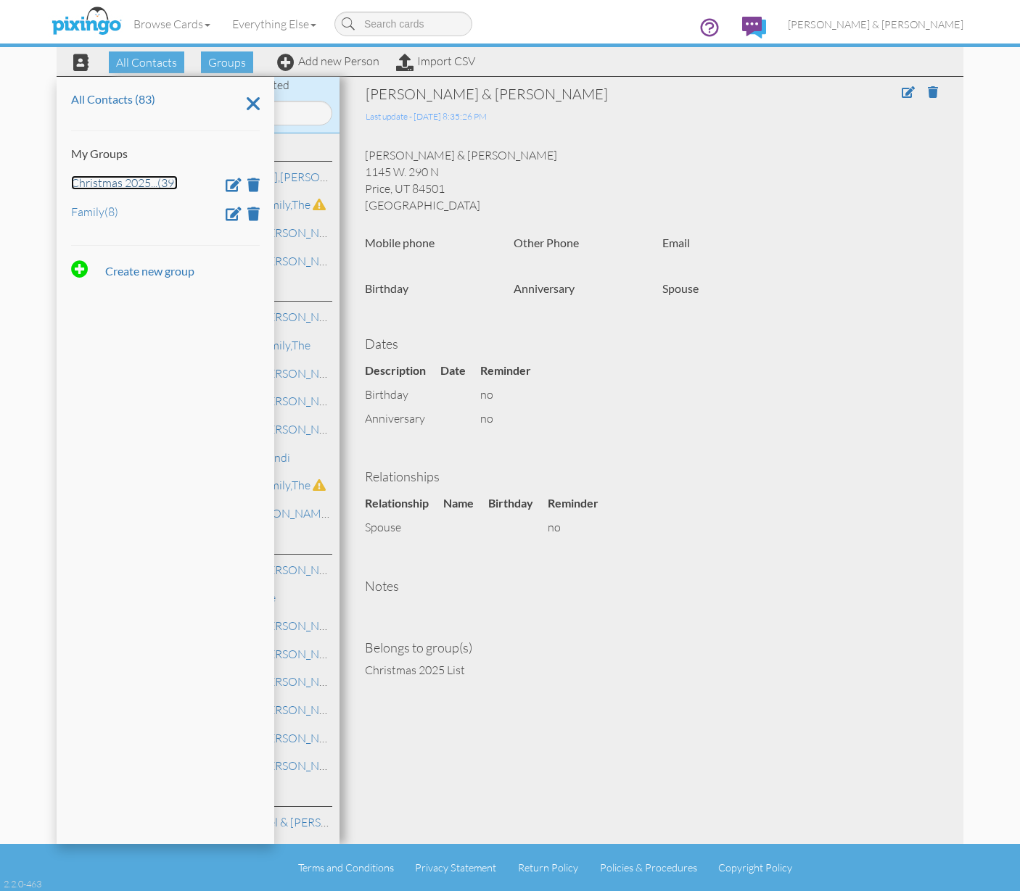
click at [94, 178] on link "Christmas 2025 ... (39)" at bounding box center [124, 182] width 107 height 15
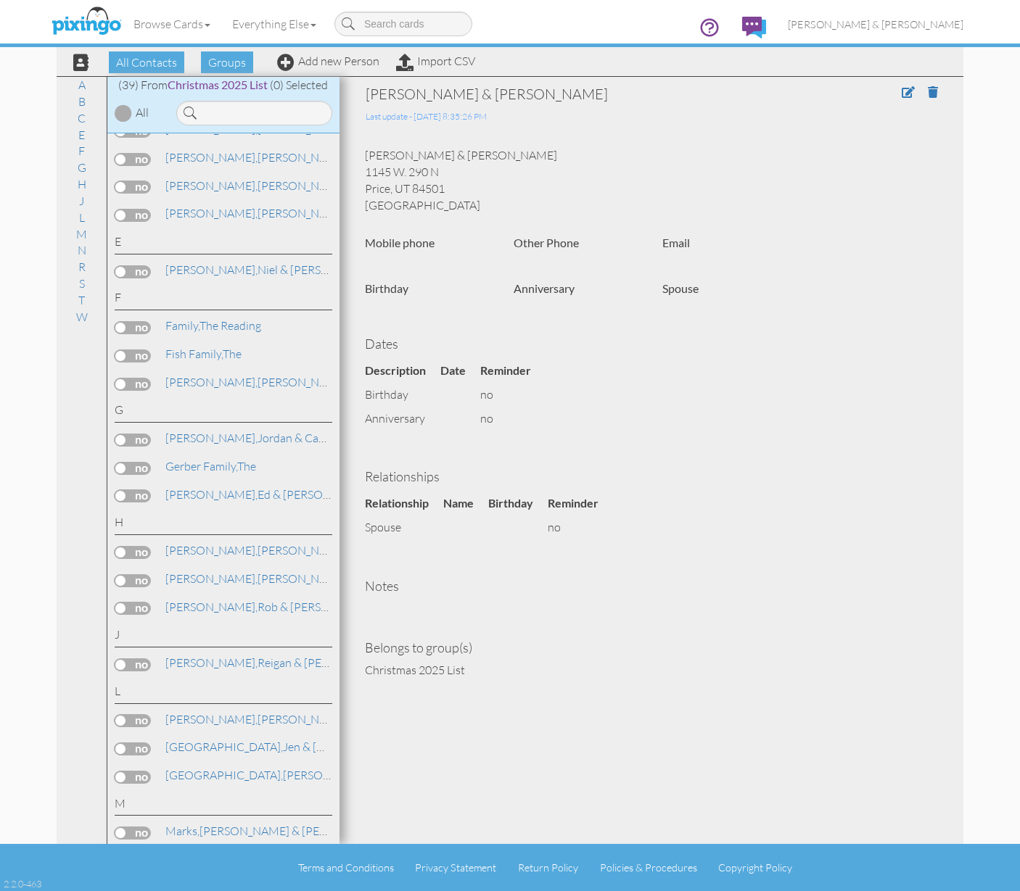
scroll to position [301, 0]
click at [226, 434] on link "Gardner, Jordan & Cassie" at bounding box center [251, 437] width 175 height 17
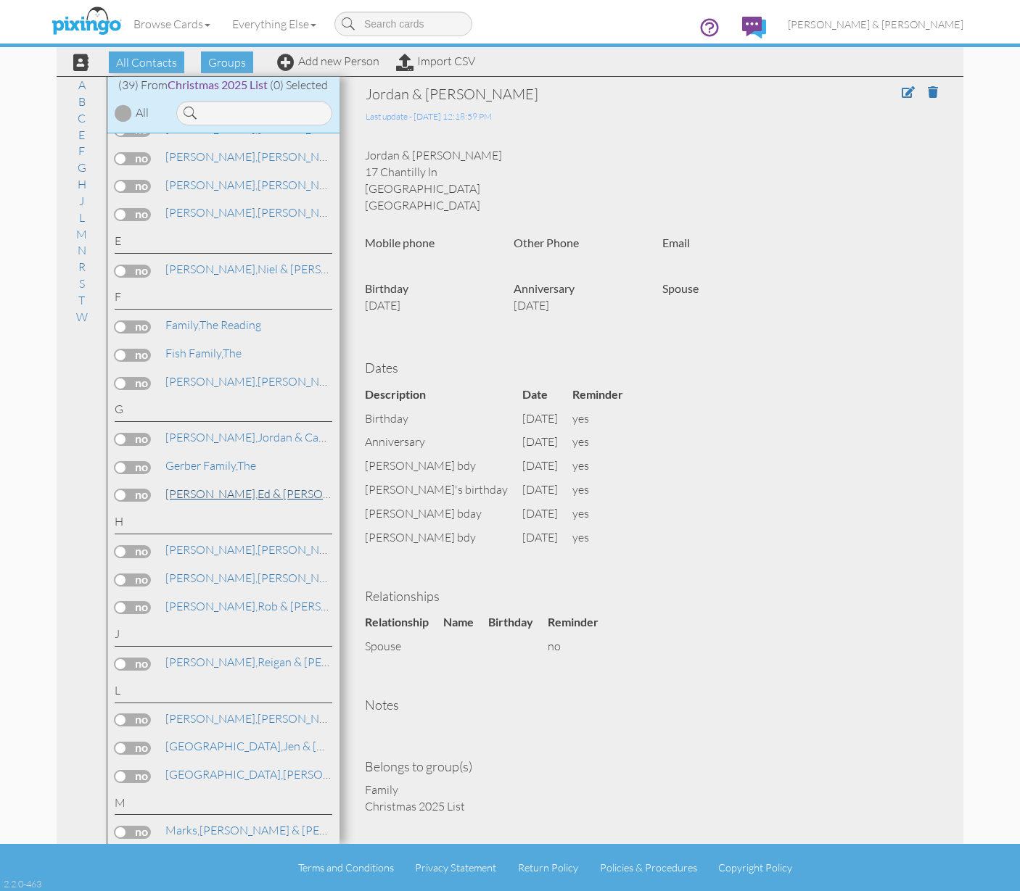
click at [221, 485] on link "Griffin, Ed & Amy" at bounding box center [269, 493] width 210 height 17
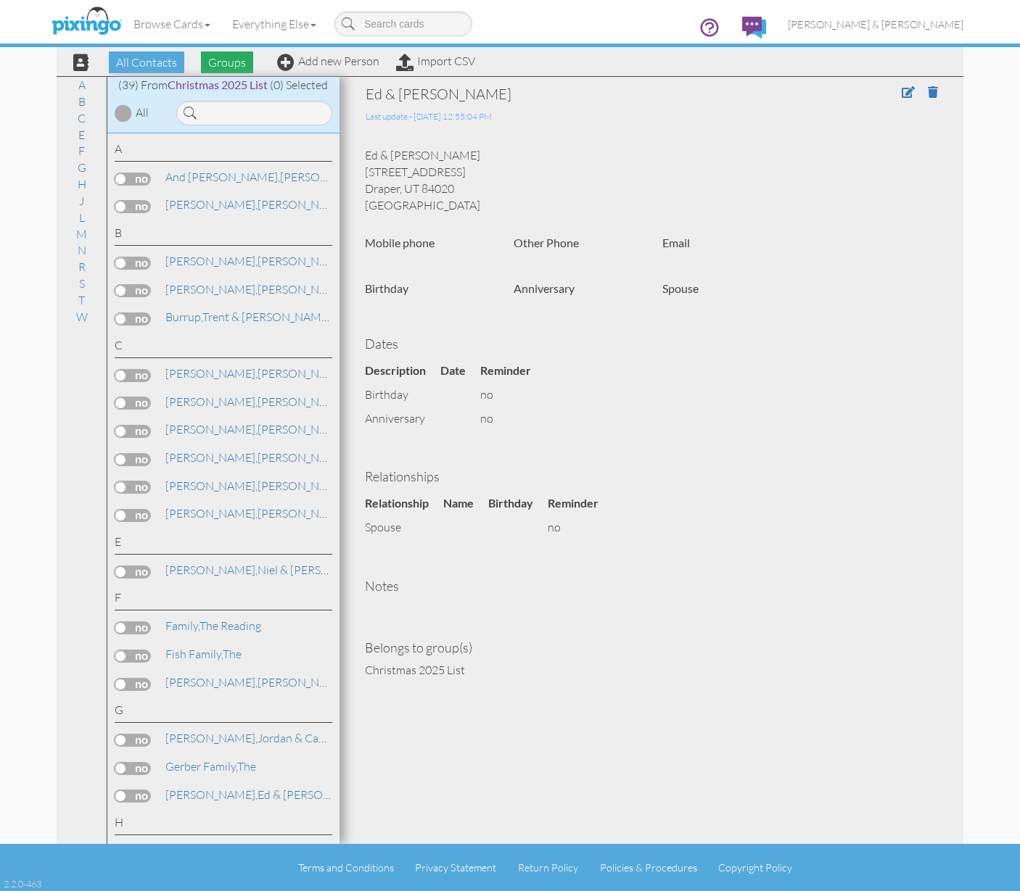
click at [211, 59] on span "Groups" at bounding box center [227, 62] width 52 height 22
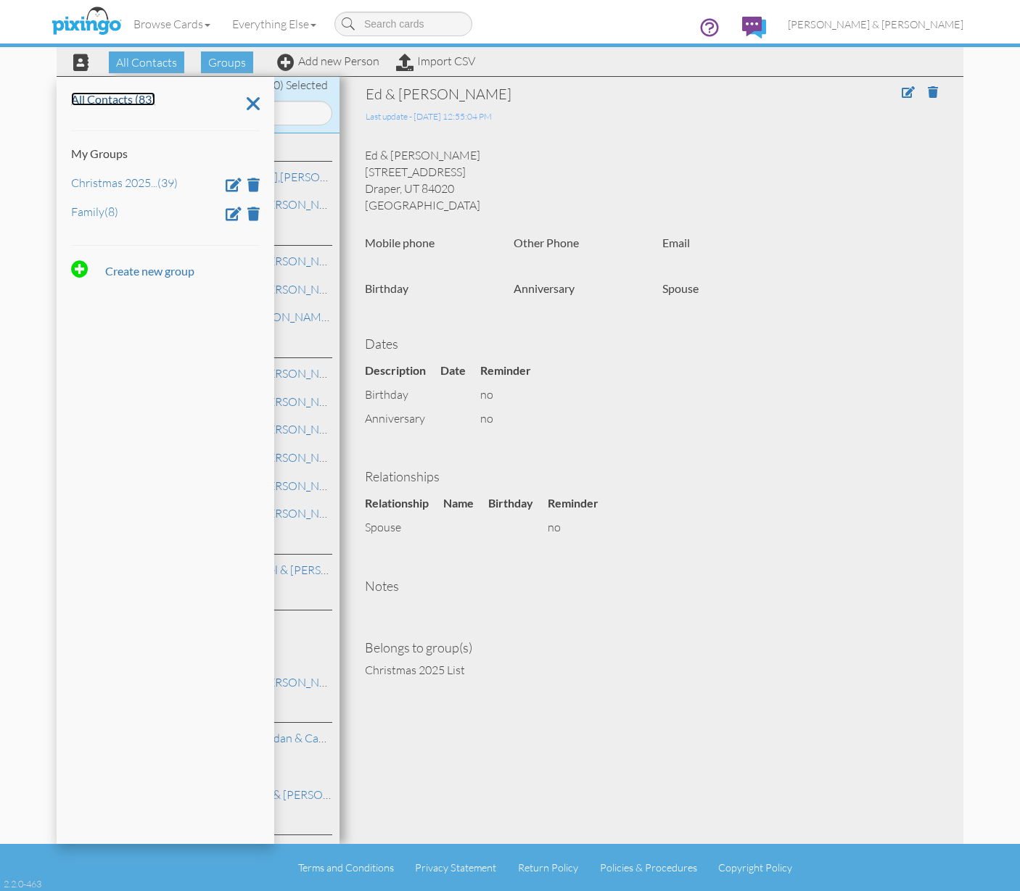
click at [113, 102] on link "All Contacts (83)" at bounding box center [113, 99] width 84 height 14
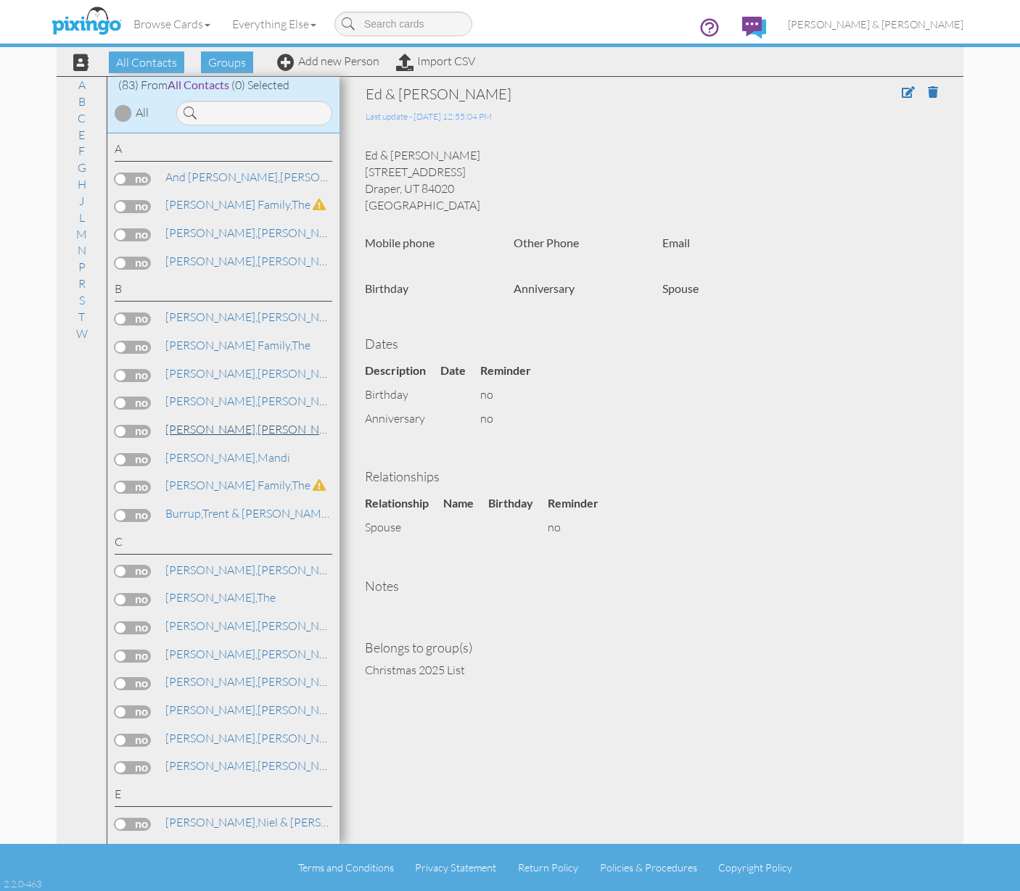
click at [215, 427] on span "[PERSON_NAME]," at bounding box center [211, 429] width 92 height 15
click at [906, 98] on link at bounding box center [913, 92] width 24 height 15
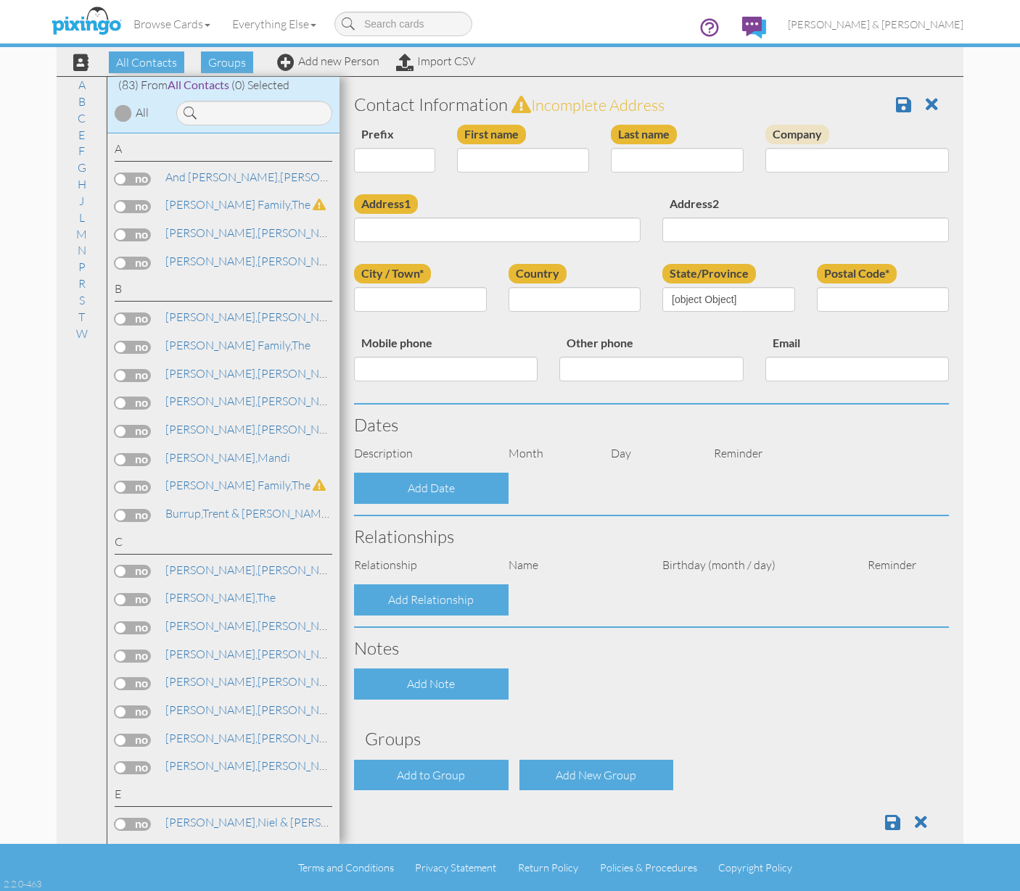
type input "[PERSON_NAME]"
type input "Blanchard"
type input "2666 N 400 W"
type input "Cedar City"
type input "84720"
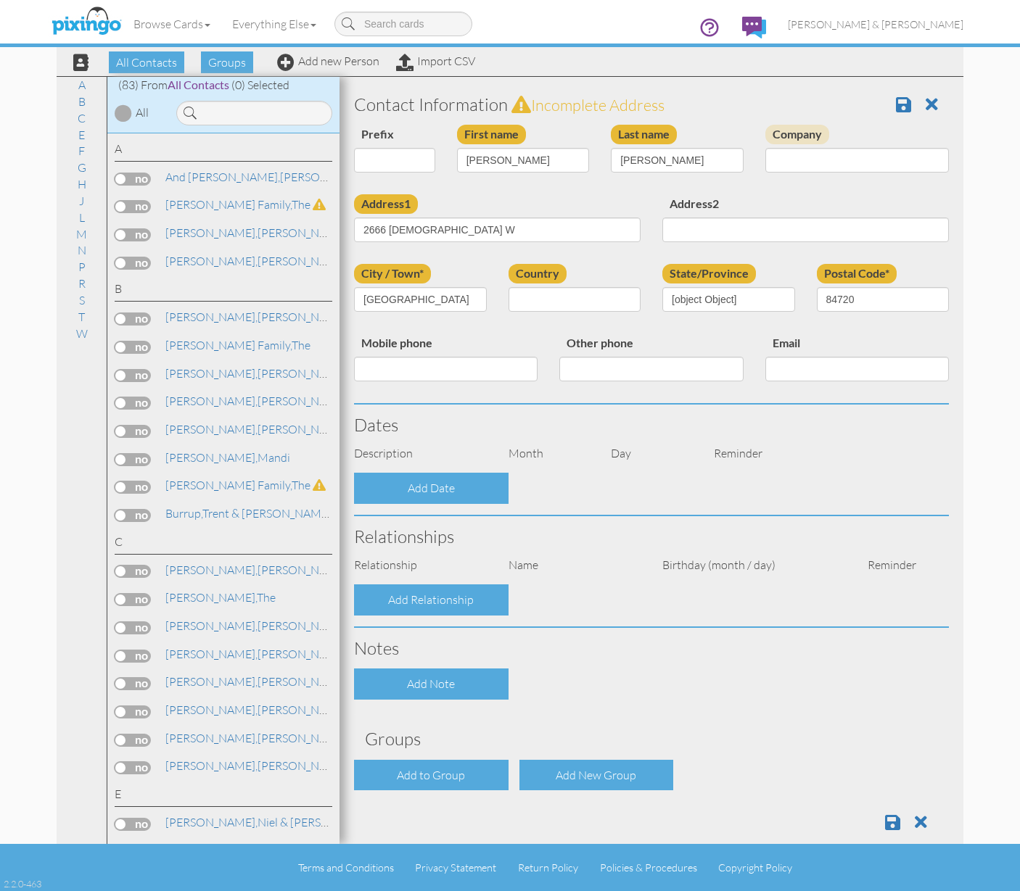
select select "object:627"
select select "object:872"
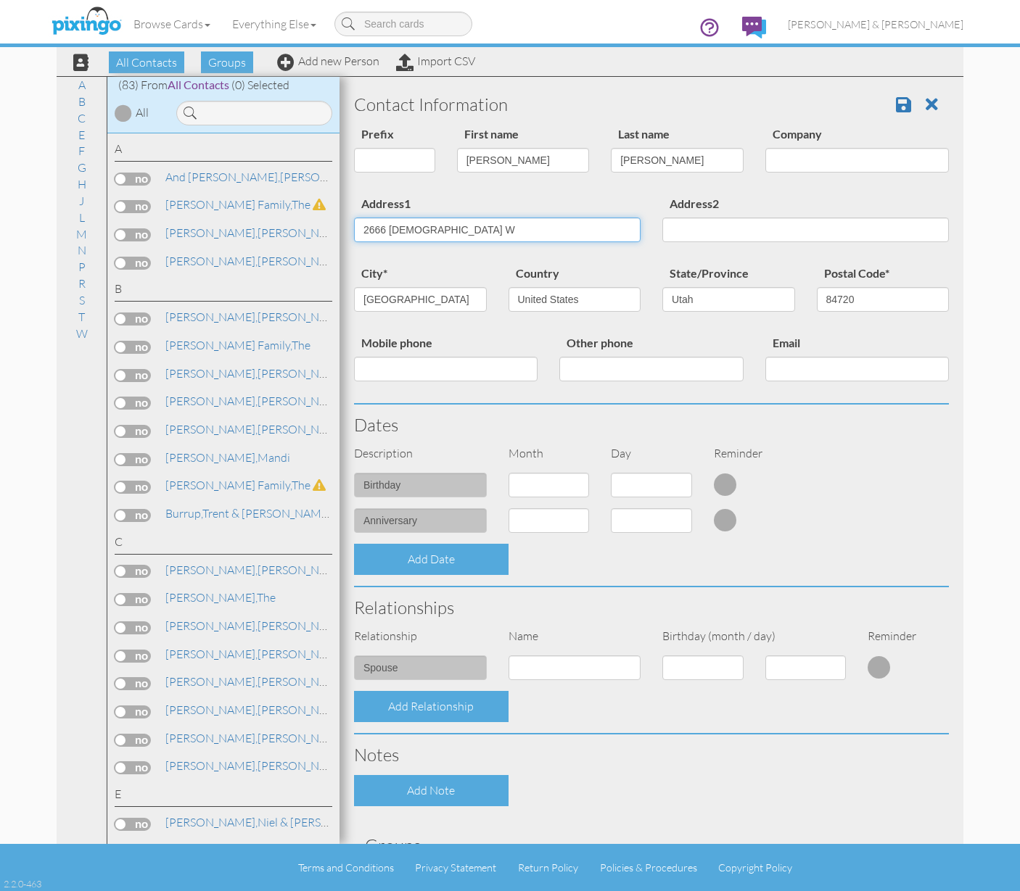
drag, startPoint x: 434, startPoint y: 229, endPoint x: 342, endPoint y: 231, distance: 92.1
click at [343, 231] on div "Address1 2666 N 400 W" at bounding box center [497, 223] width 308 height 59
type input "2601 N 400 W"
drag, startPoint x: 851, startPoint y: 302, endPoint x: 842, endPoint y: 301, distance: 9.5
click at [842, 301] on input "84720" at bounding box center [882, 299] width 133 height 25
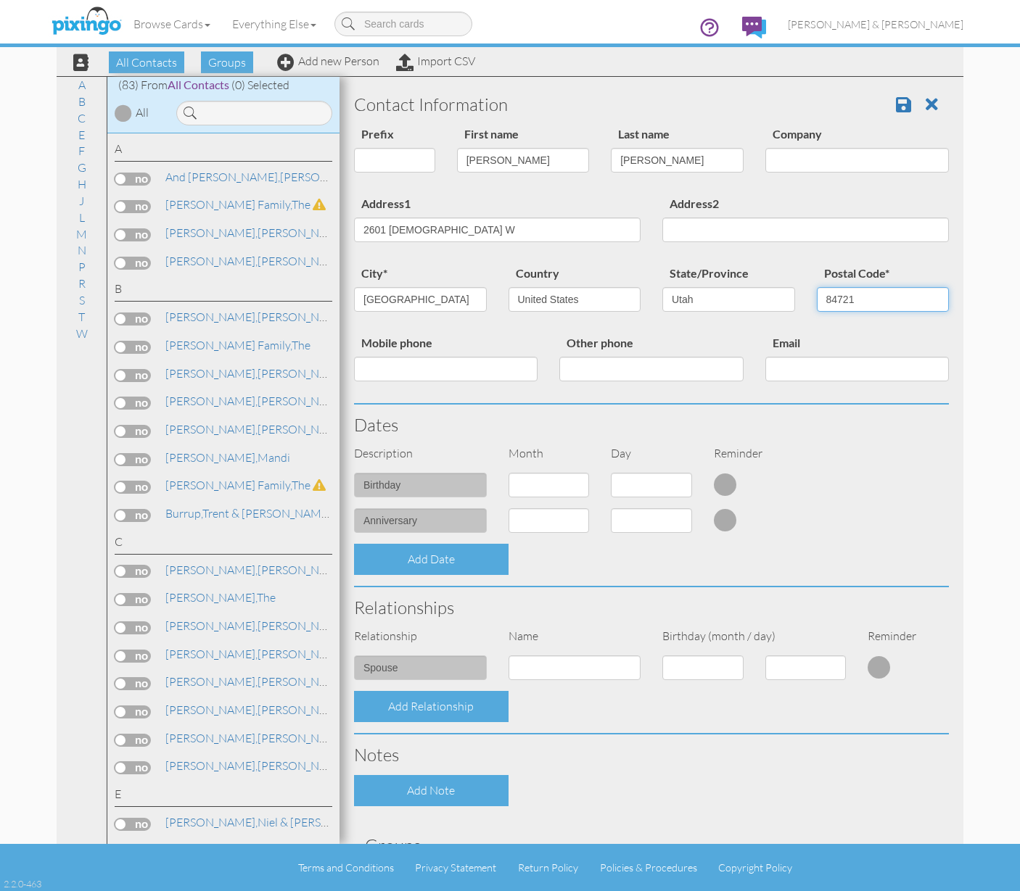
type input "84721"
click at [896, 104] on span at bounding box center [903, 104] width 15 height 17
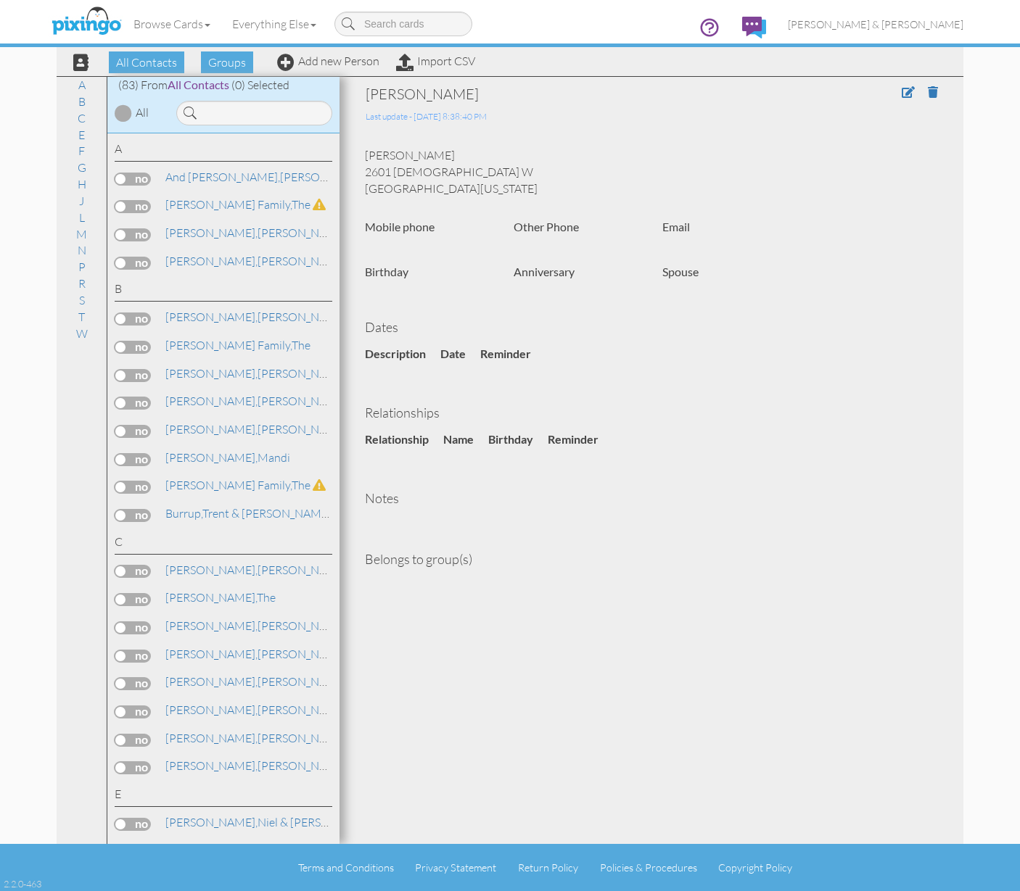
click at [125, 428] on label at bounding box center [133, 431] width 36 height 13
click at [0, 0] on input "checkbox" at bounding box center [0, 0] width 0 height 0
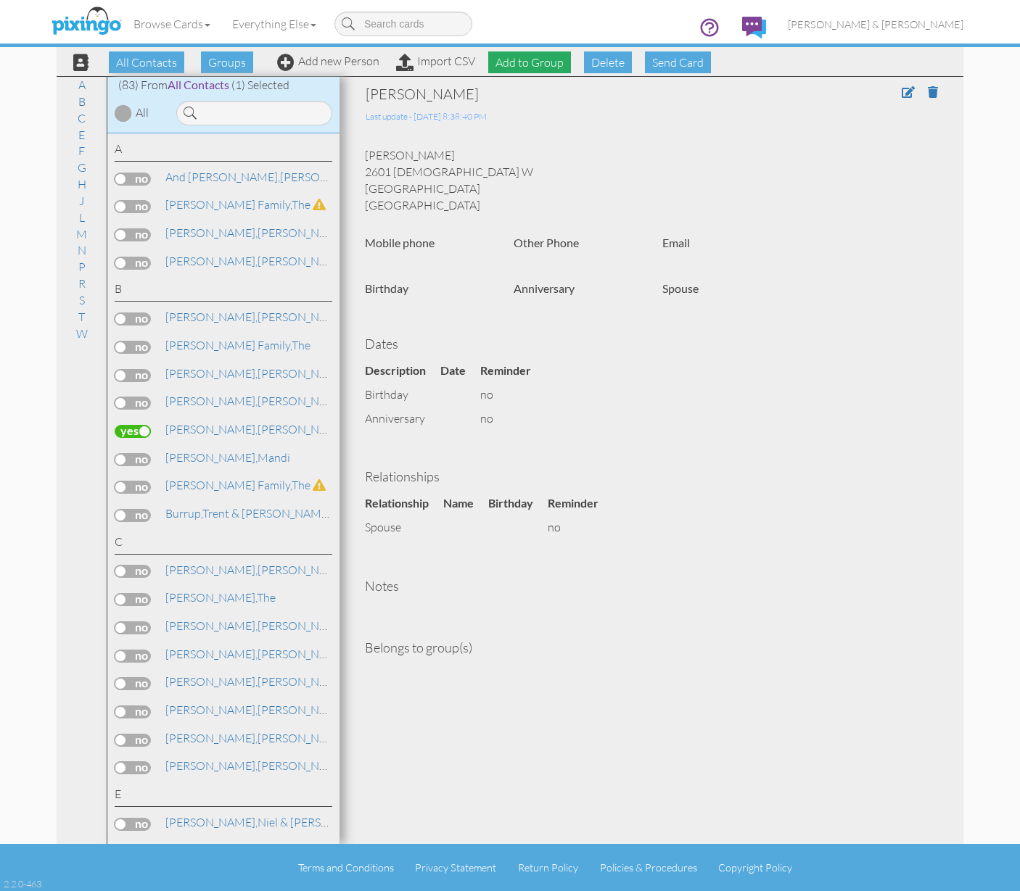
click at [535, 70] on span "Add to Group" at bounding box center [529, 62] width 83 height 22
click at [529, 91] on select "-- Select a group -- Christmas 2025 List Family" at bounding box center [529, 97] width 125 height 25
select select "10898"
click at [502, 123] on icon at bounding box center [499, 122] width 9 height 15
